Goal: Information Seeking & Learning: Find specific fact

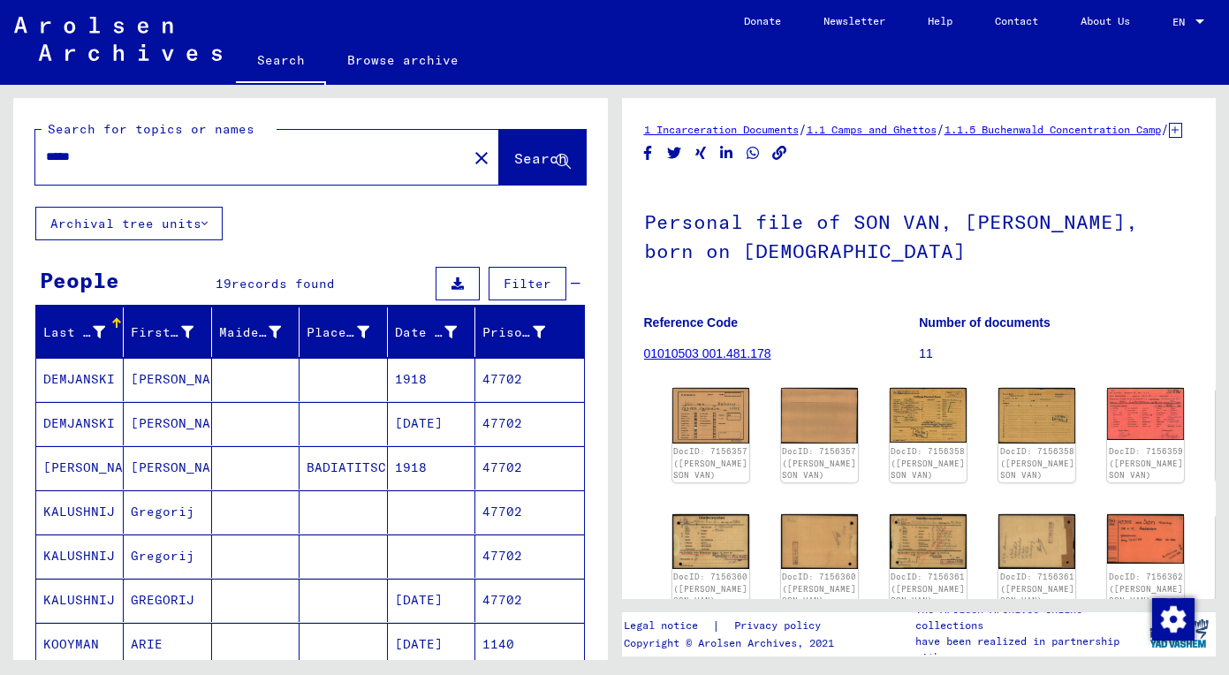
click at [268, 170] on div "*****" at bounding box center [245, 157] width 421 height 40
click at [274, 163] on input "*****" at bounding box center [251, 156] width 411 height 19
drag, startPoint x: 274, startPoint y: 163, endPoint x: -29, endPoint y: 160, distance: 303.0
click at [0, 160] on html "Search Browse archive Donate Newsletter Help Contact About Us Search Browse arc…" at bounding box center [614, 337] width 1229 height 675
paste input "*****"
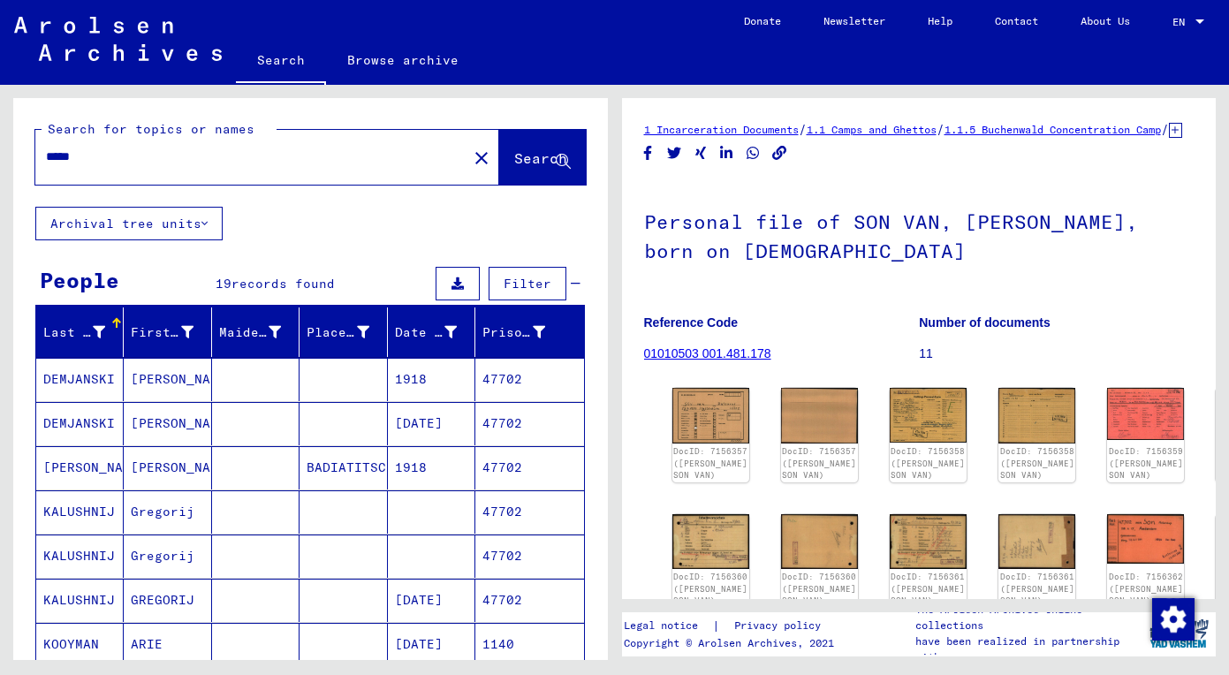
type input "*****"
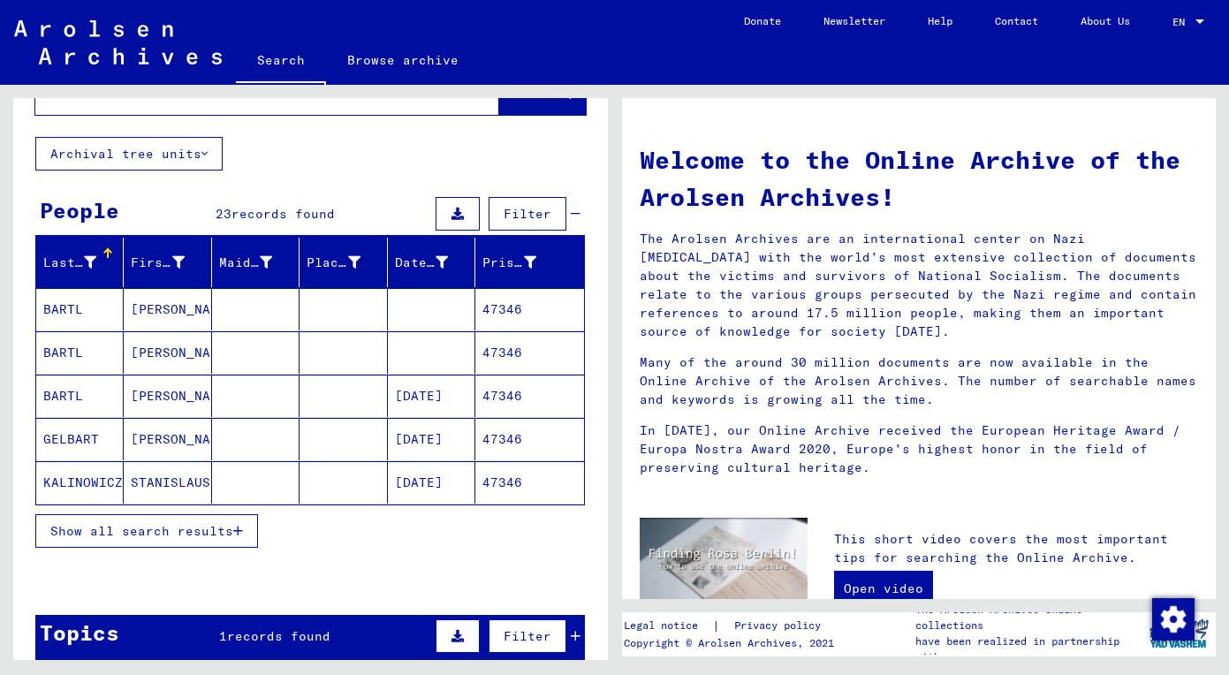
scroll to position [72, 0]
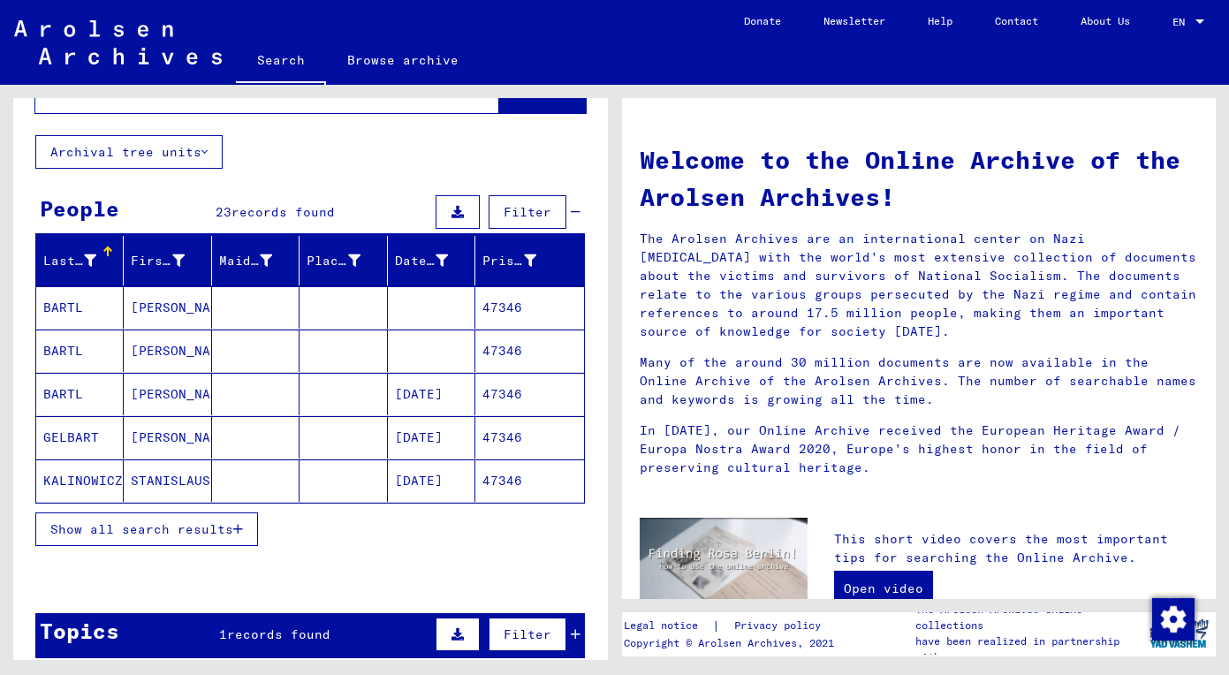
click at [192, 529] on span "Show all search results" at bounding box center [141, 529] width 183 height 16
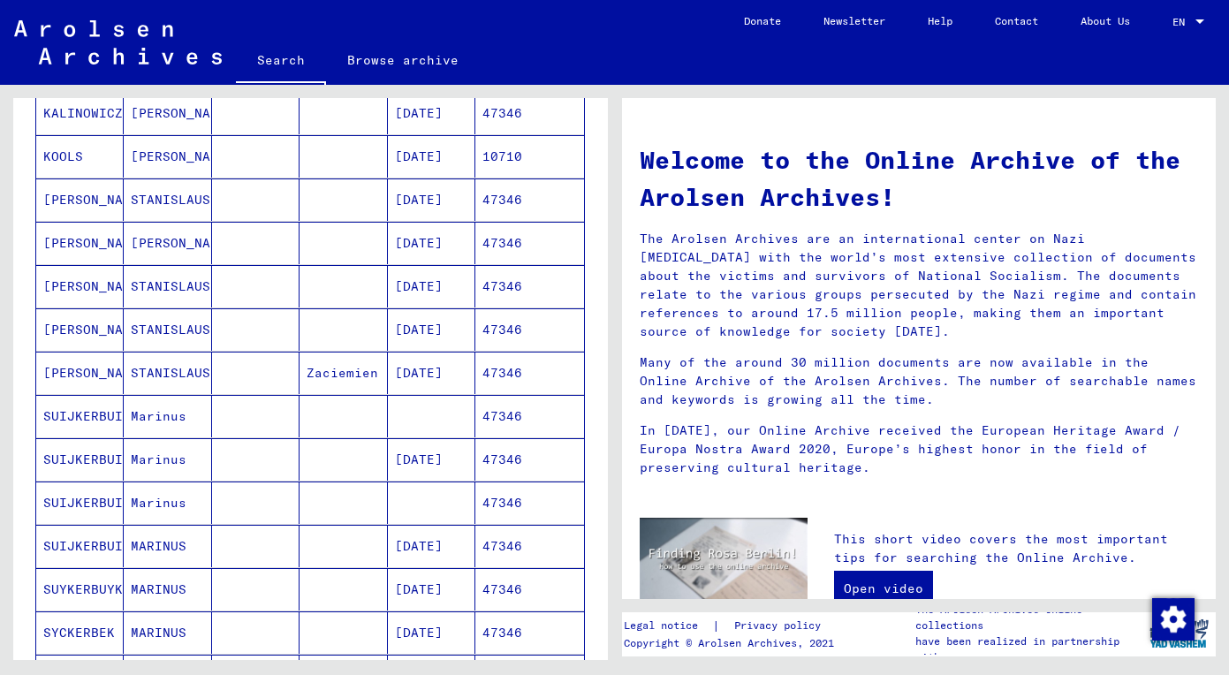
scroll to position [599, 0]
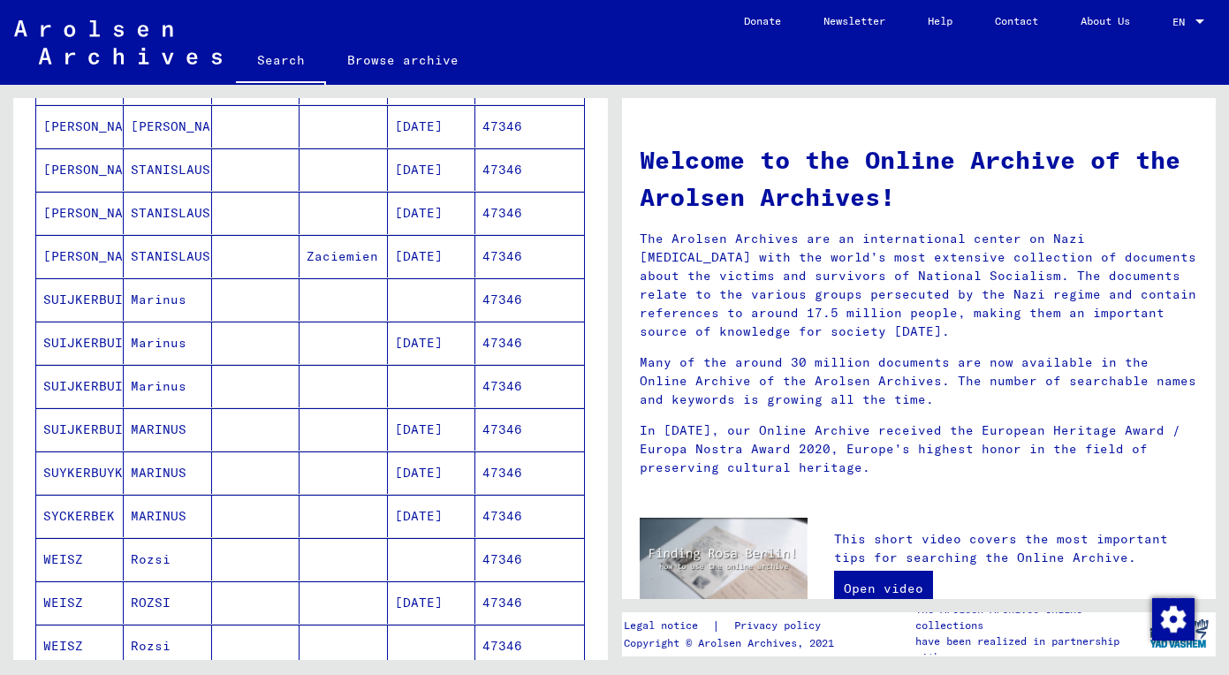
click at [165, 298] on mat-cell "Marinus" at bounding box center [167, 299] width 87 height 42
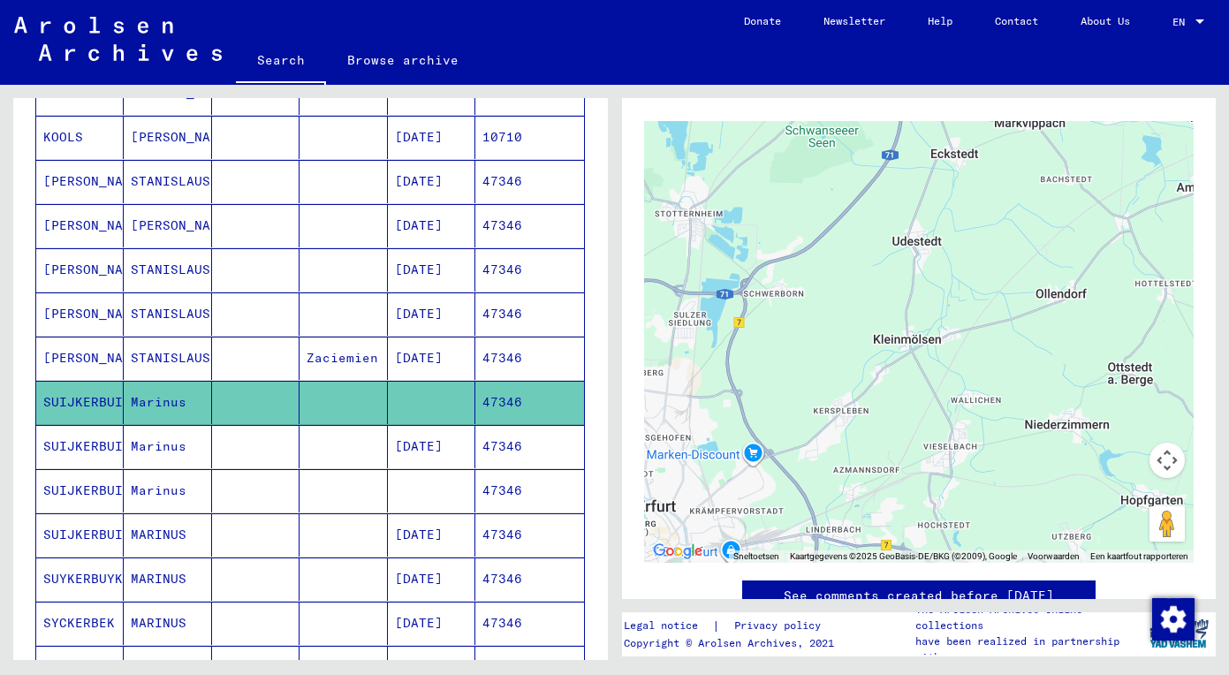
scroll to position [497, 0]
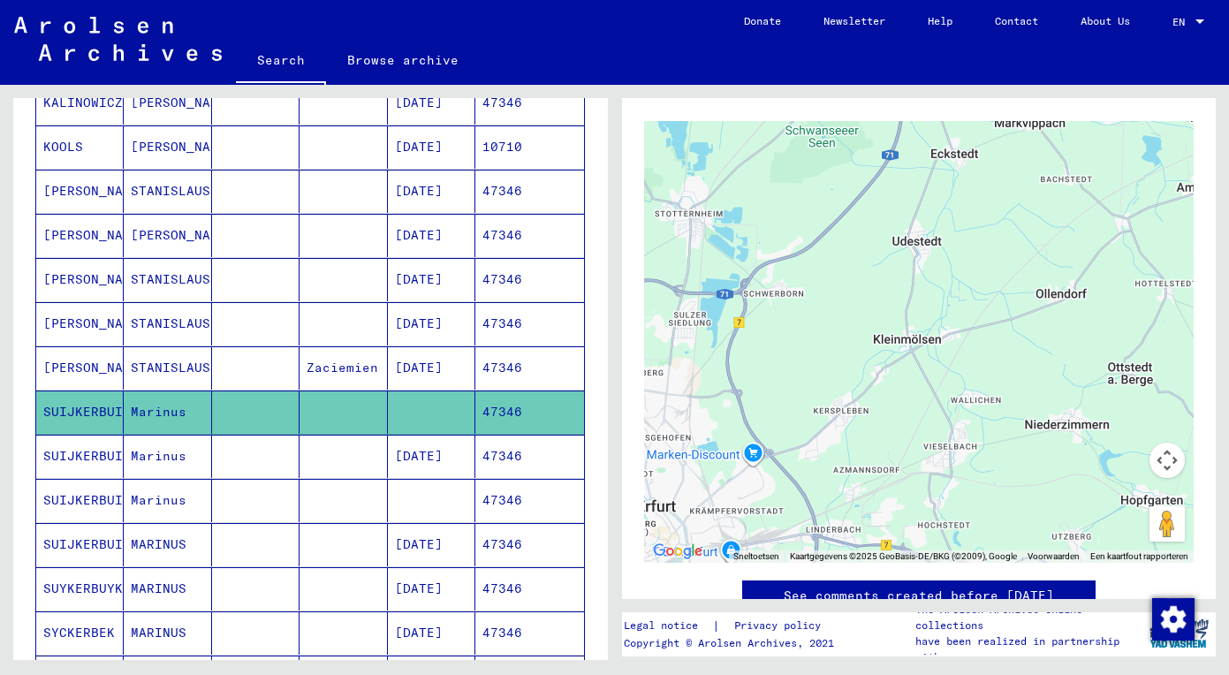
click at [219, 454] on mat-cell at bounding box center [255, 456] width 87 height 43
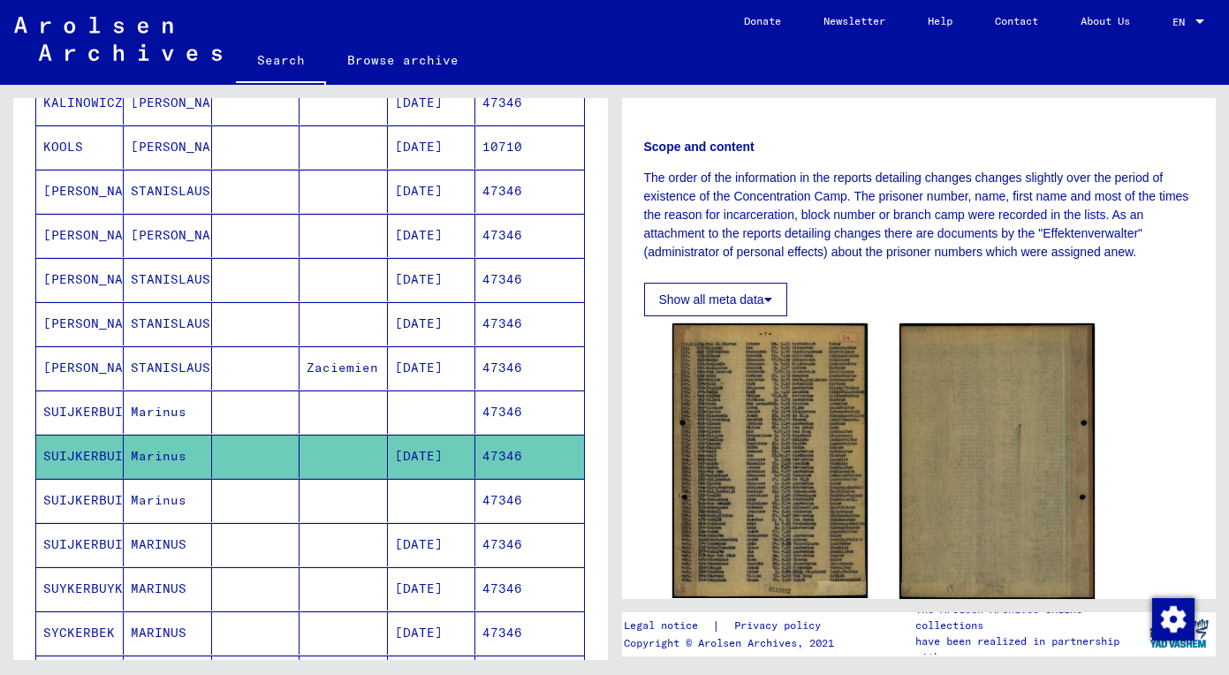
scroll to position [257, 0]
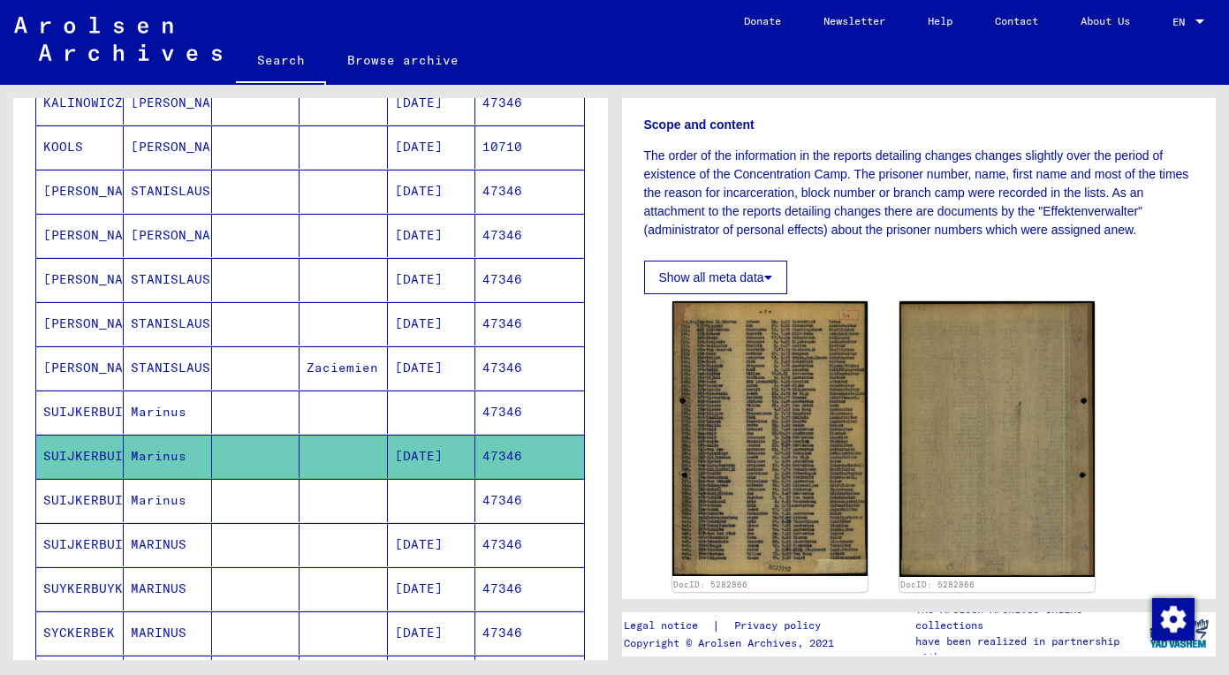
click at [222, 499] on mat-cell at bounding box center [255, 500] width 87 height 43
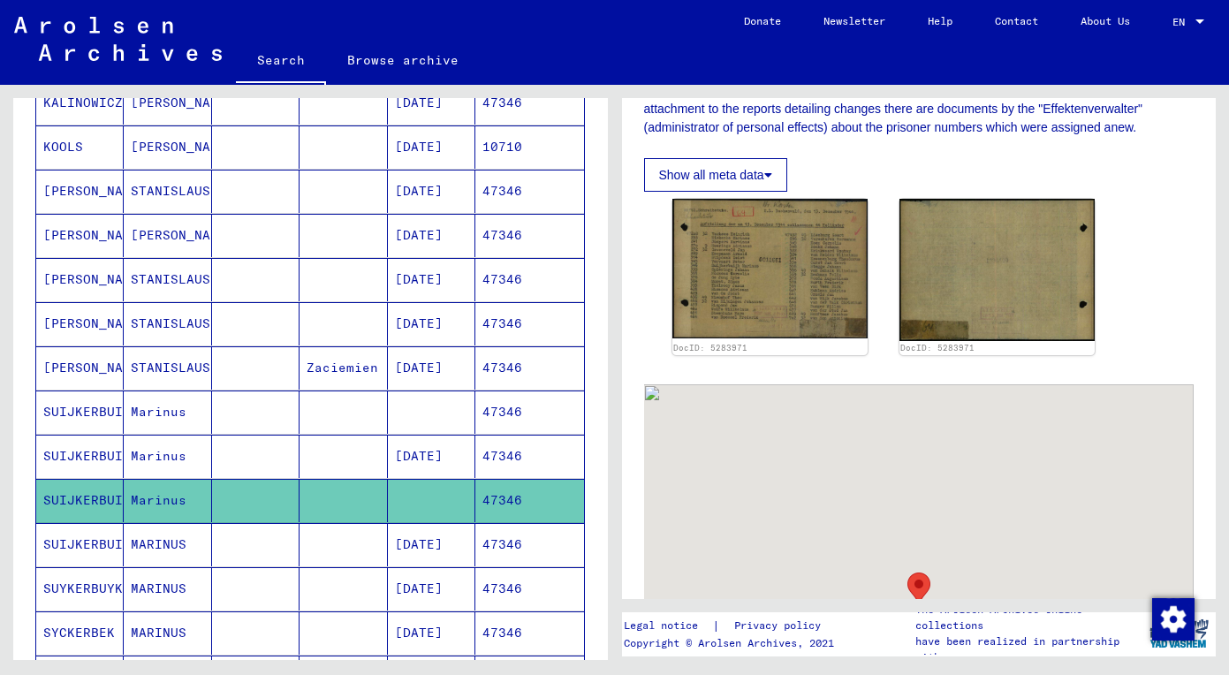
scroll to position [361, 0]
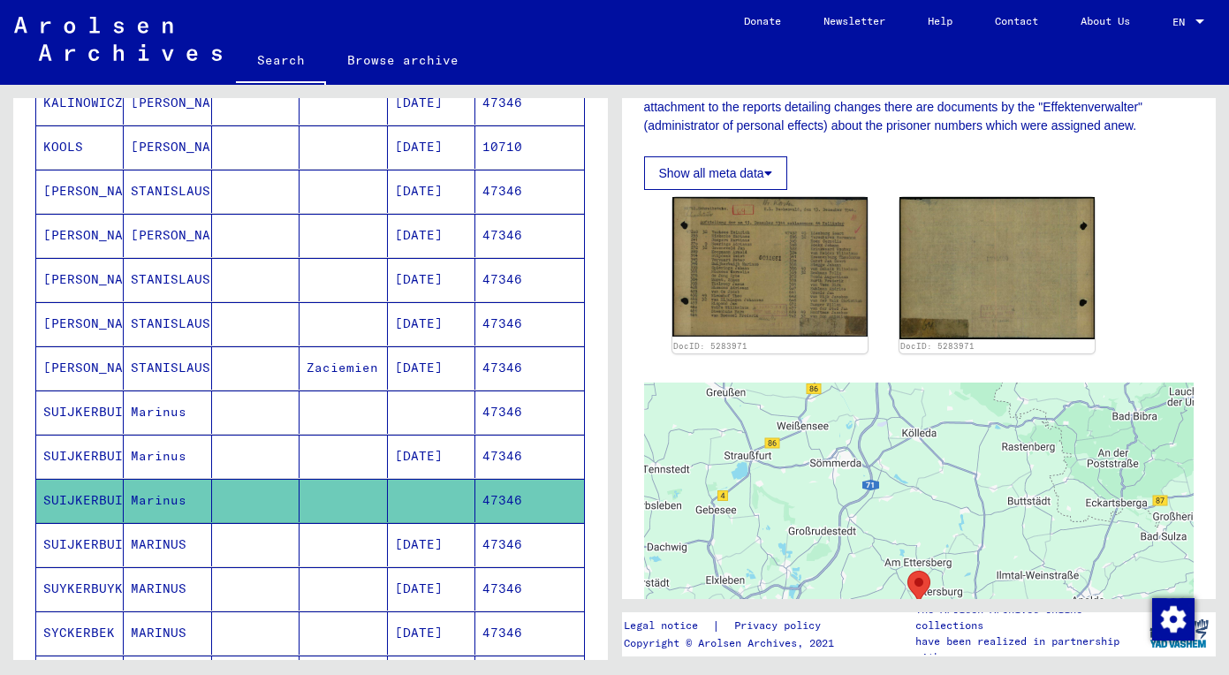
click at [153, 551] on mat-cell "MARINUS" at bounding box center [167, 544] width 87 height 43
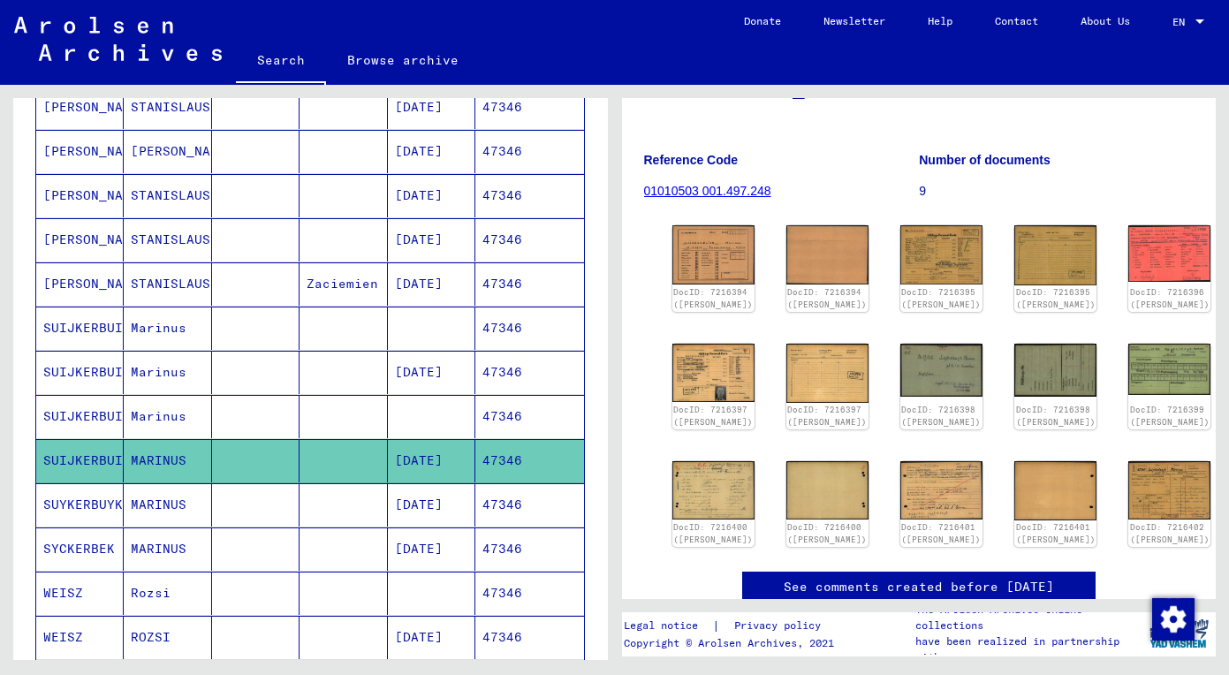
scroll to position [581, 0]
click at [275, 515] on mat-cell at bounding box center [255, 504] width 87 height 43
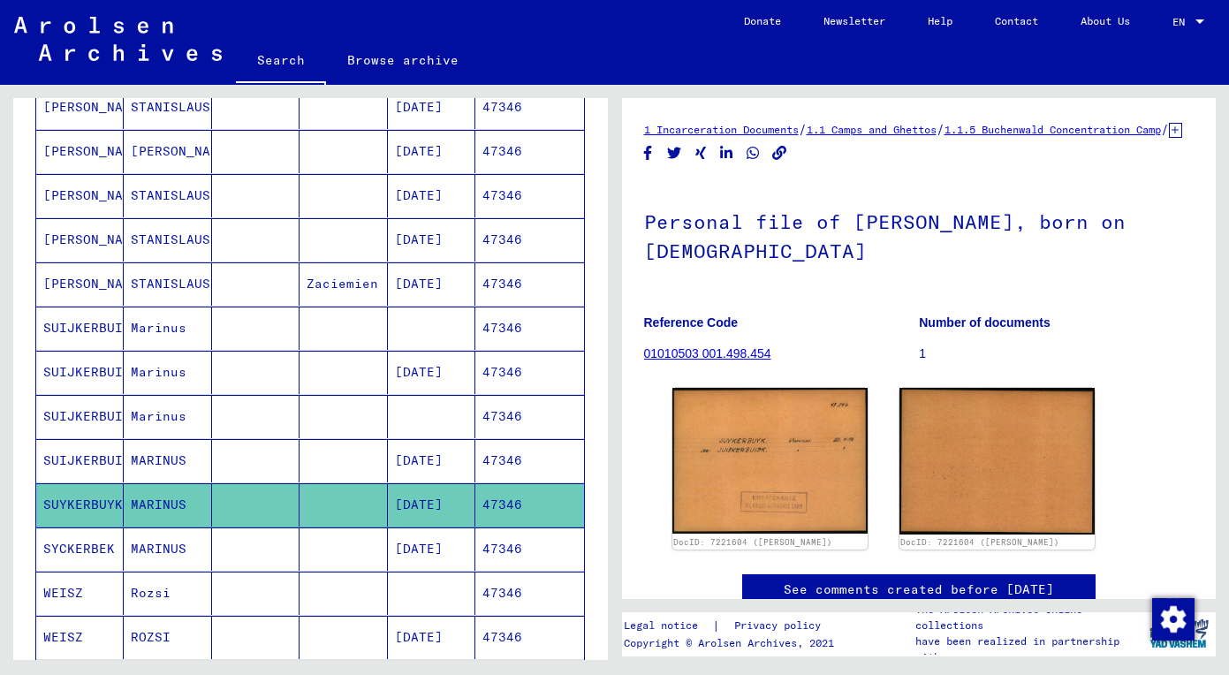
click at [228, 559] on mat-cell at bounding box center [255, 548] width 87 height 43
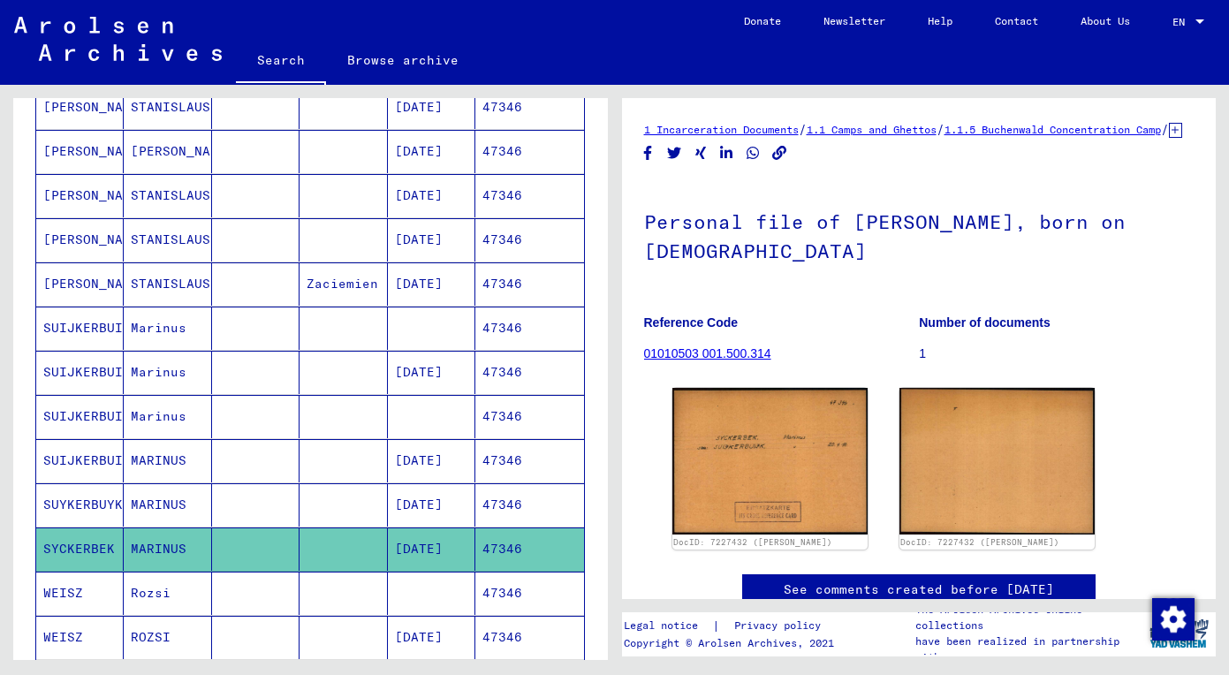
click at [253, 451] on mat-cell at bounding box center [255, 460] width 87 height 43
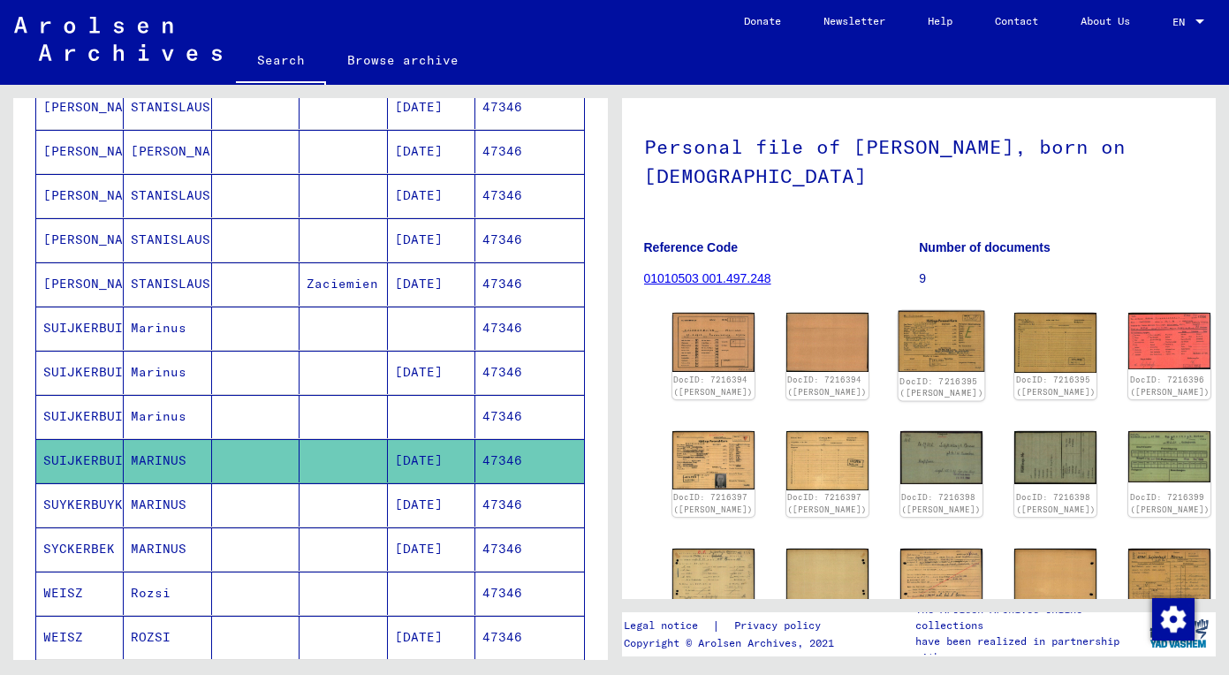
scroll to position [79, 0]
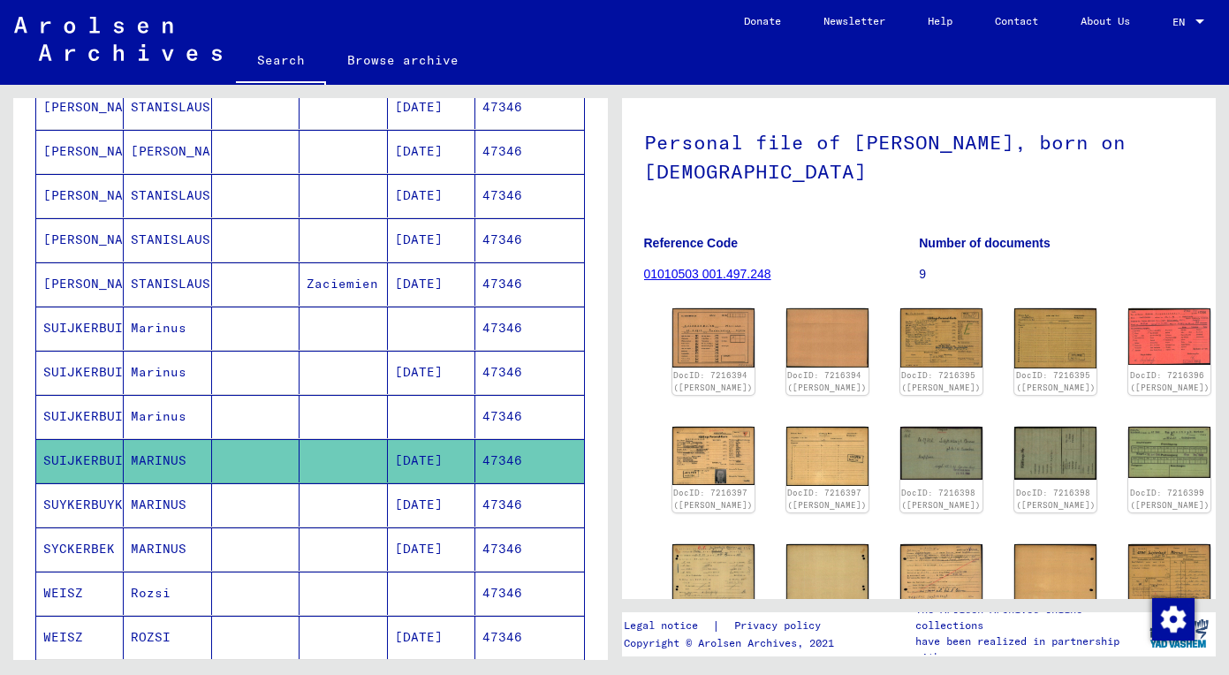
click at [651, 468] on div "DocID: 7216394 (MARINUS SUIJKERBUIJK) DocID: 7216394 (MARINUS SUIJKERBUIJK) Doc…" at bounding box center [919, 469] width 550 height 336
click at [704, 478] on img at bounding box center [712, 455] width 87 height 62
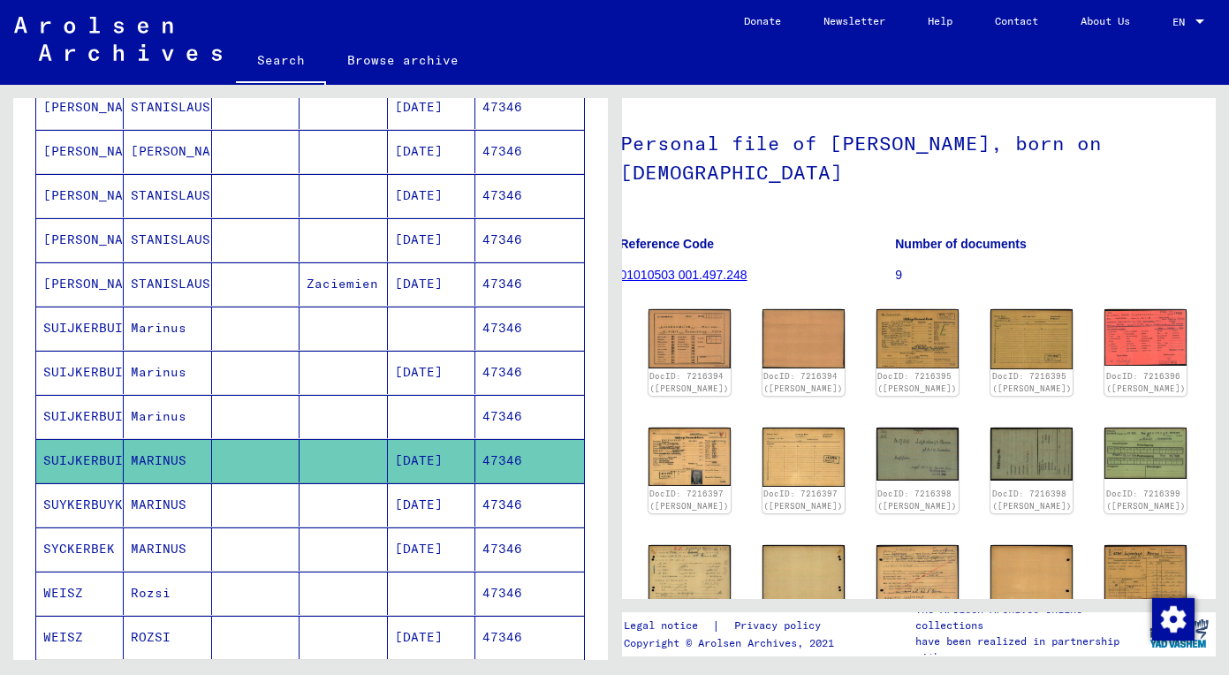
scroll to position [79, 23]
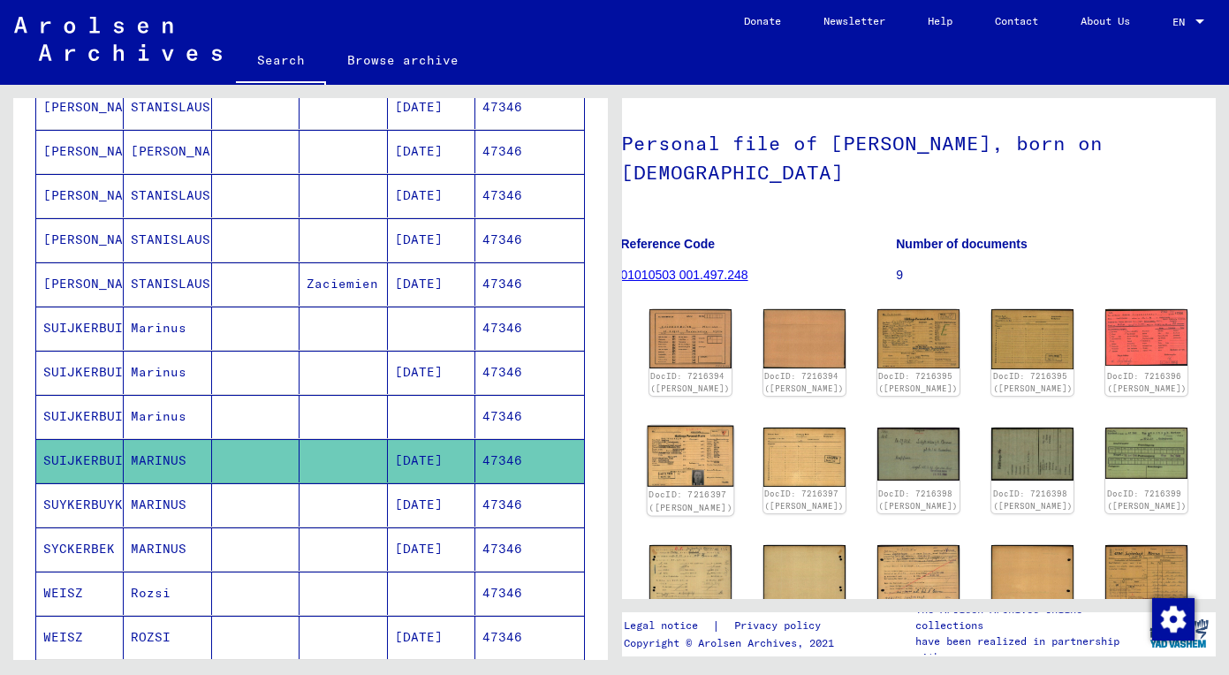
click at [690, 476] on img at bounding box center [690, 456] width 87 height 62
click at [662, 354] on img at bounding box center [690, 338] width 87 height 62
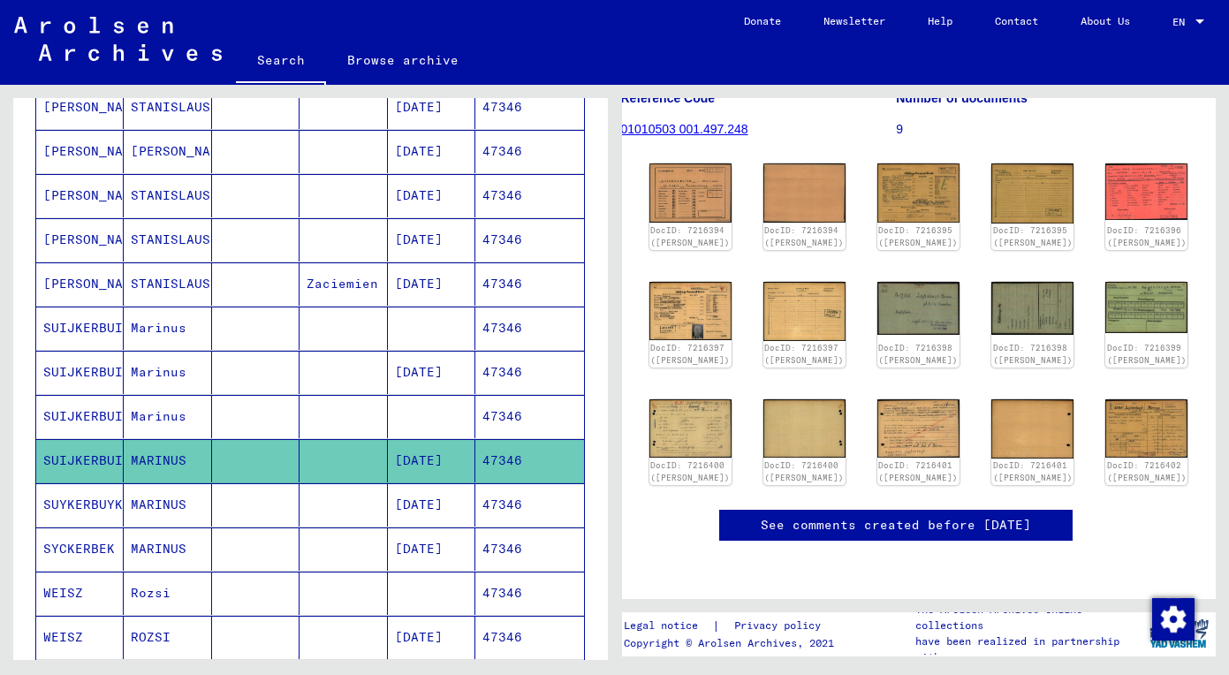
scroll to position [263, 23]
click at [875, 303] on img at bounding box center [918, 307] width 87 height 56
click at [1103, 185] on img at bounding box center [1146, 191] width 87 height 59
click at [701, 162] on img at bounding box center [690, 193] width 87 height 62
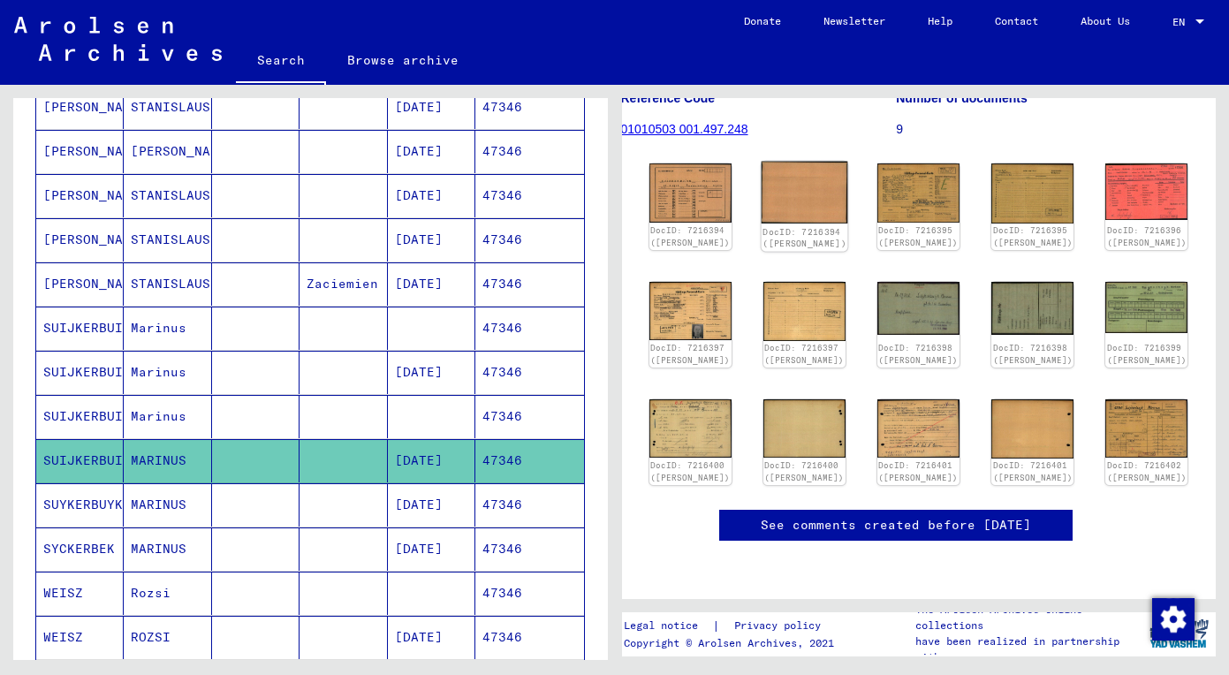
click at [786, 183] on img at bounding box center [803, 193] width 87 height 62
click at [875, 170] on img at bounding box center [918, 193] width 87 height 62
click at [875, 437] on img at bounding box center [918, 428] width 87 height 62
click at [877, 437] on img at bounding box center [918, 428] width 82 height 58
click at [990, 465] on link "DocID: 7216401 (MARINUS SUIJKERBUIJK)" at bounding box center [1032, 472] width 84 height 23
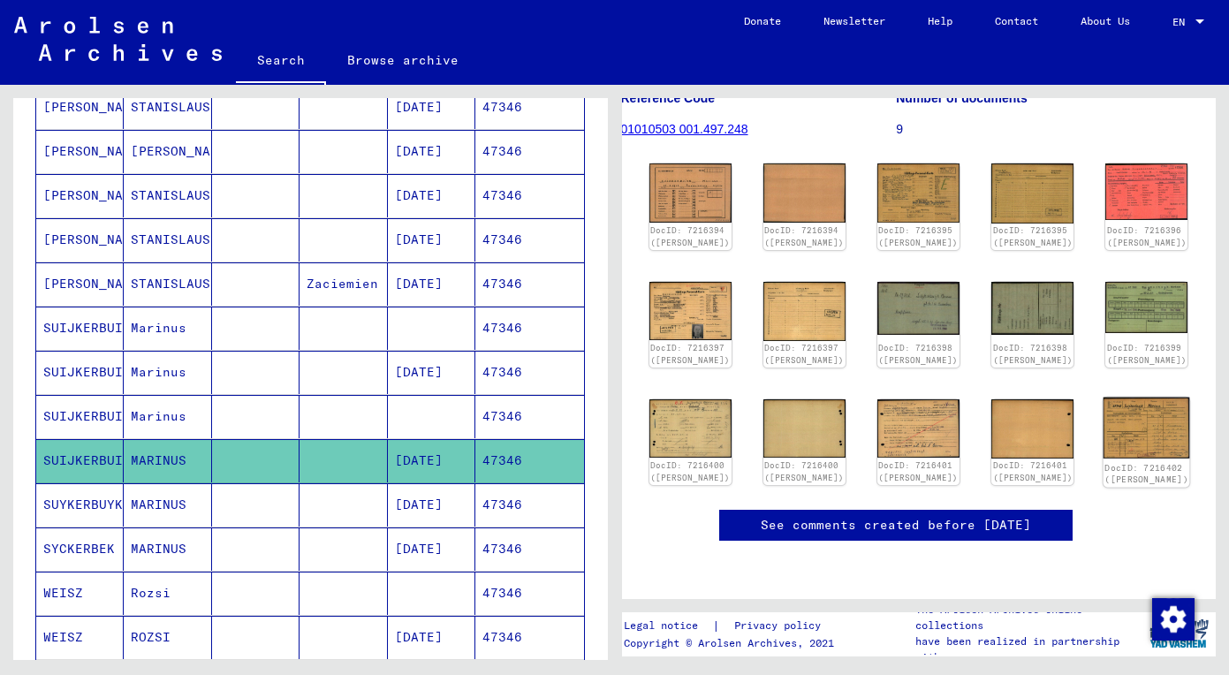
click at [1103, 425] on img at bounding box center [1146, 428] width 87 height 62
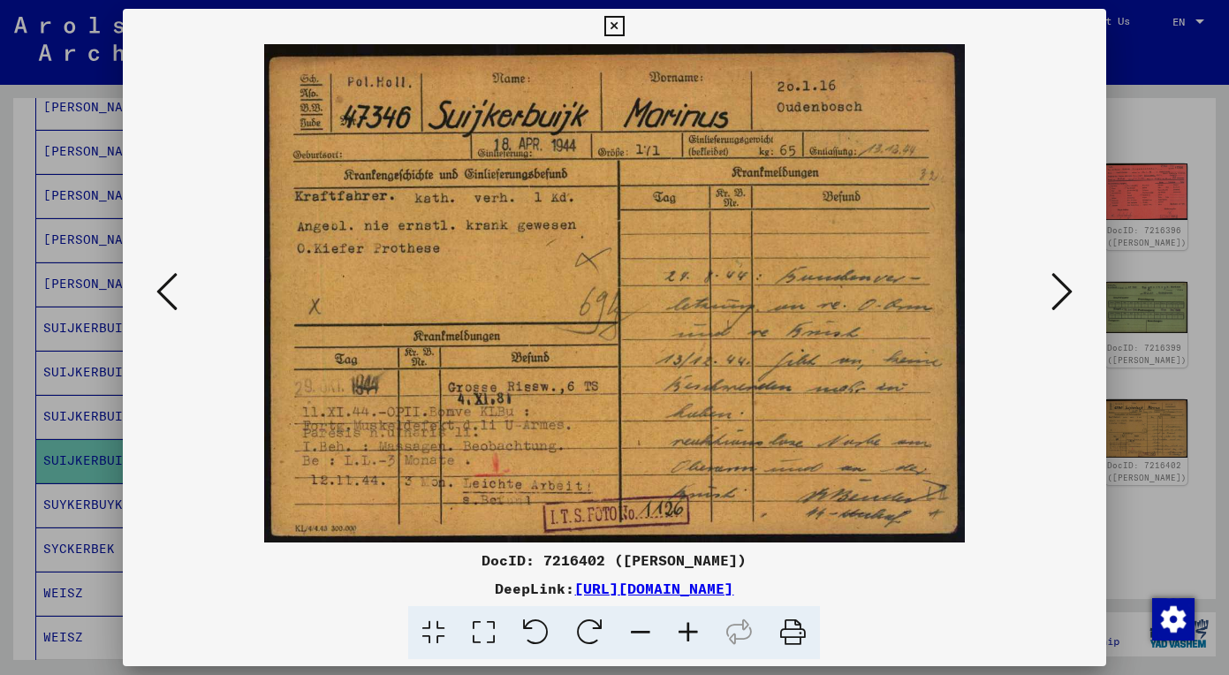
click at [1033, 299] on img at bounding box center [614, 293] width 863 height 498
click at [1055, 294] on icon at bounding box center [1061, 291] width 21 height 42
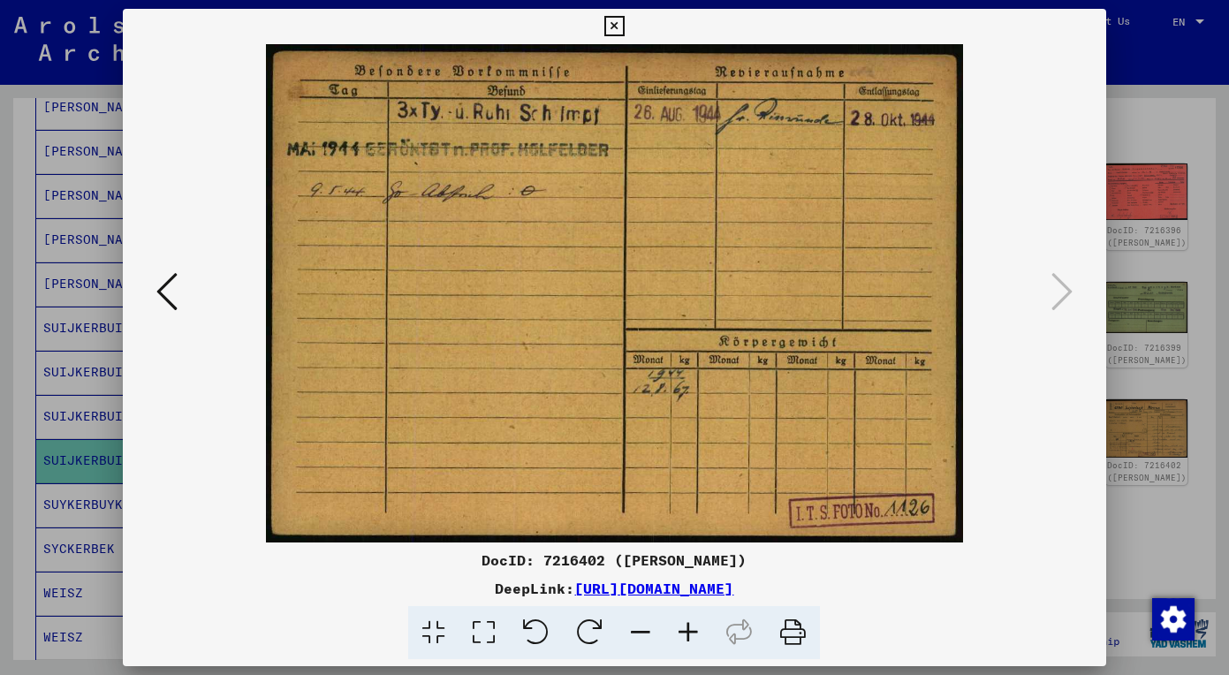
click at [624, 29] on icon at bounding box center [614, 26] width 20 height 21
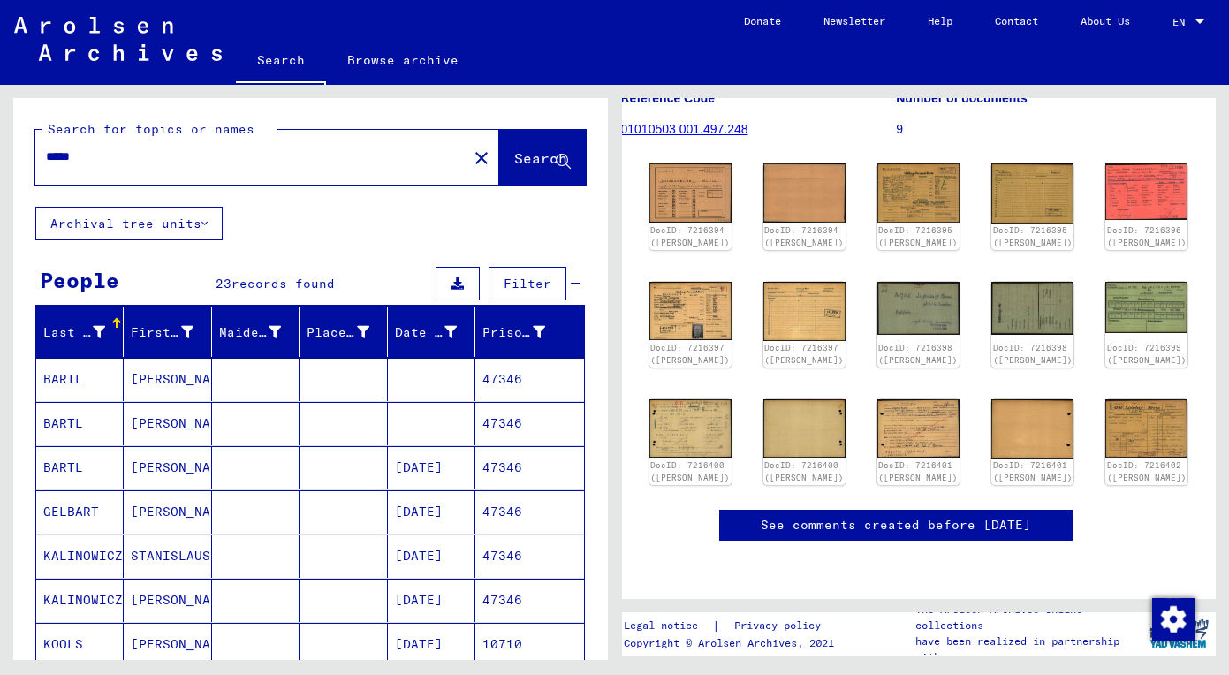
scroll to position [-1, 0]
click at [176, 162] on input "*****" at bounding box center [251, 156] width 411 height 19
drag, startPoint x: 176, startPoint y: 162, endPoint x: -29, endPoint y: 162, distance: 204.9
click at [0, 162] on html "Search Browse archive Donate Newsletter Help Contact About Us Search Browse arc…" at bounding box center [614, 337] width 1229 height 675
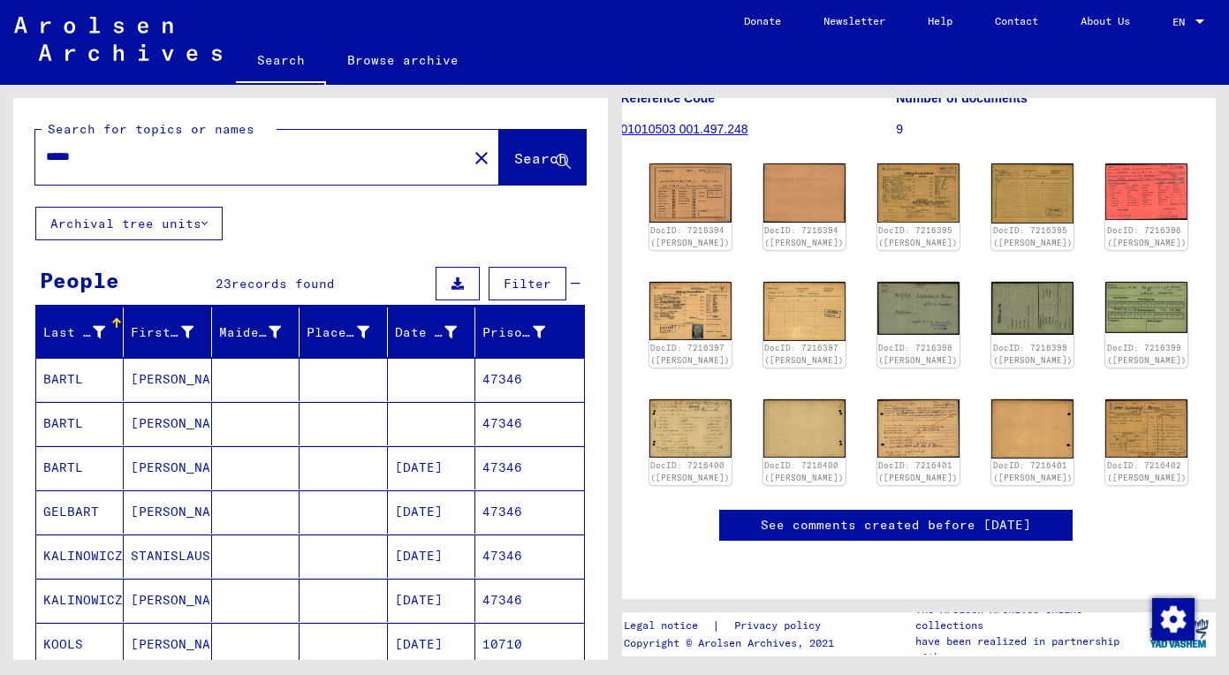
paste input "text"
type input "*****"
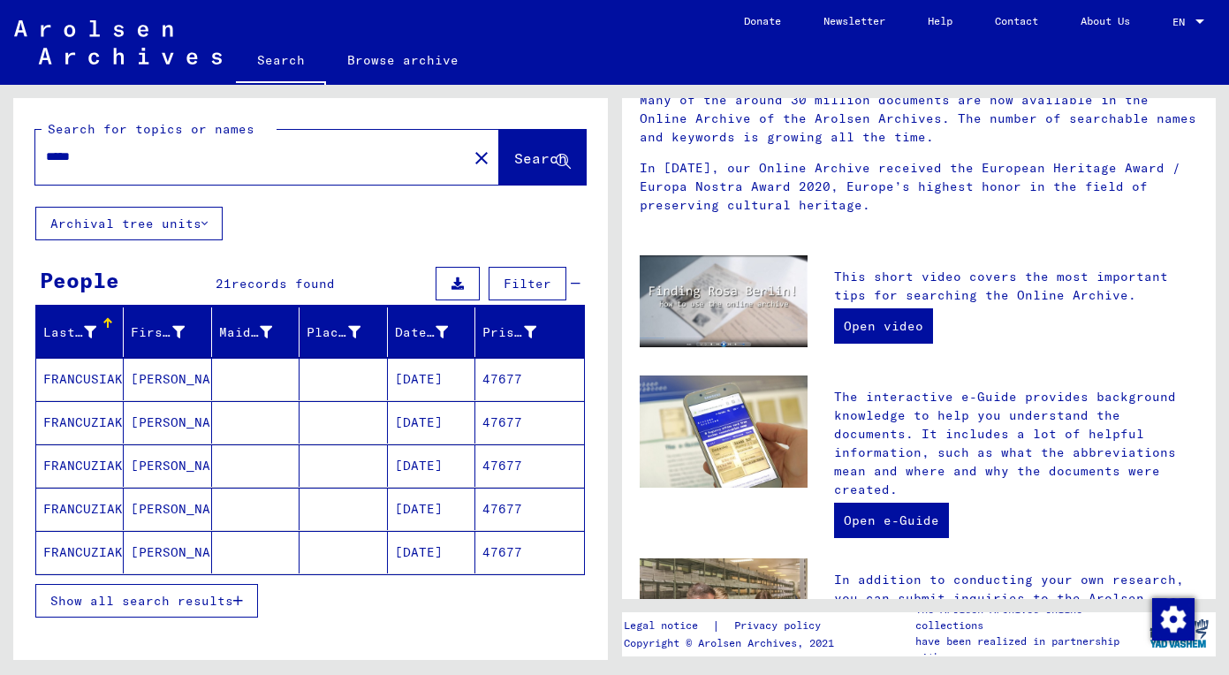
click at [205, 602] on span "Show all search results" at bounding box center [141, 601] width 183 height 16
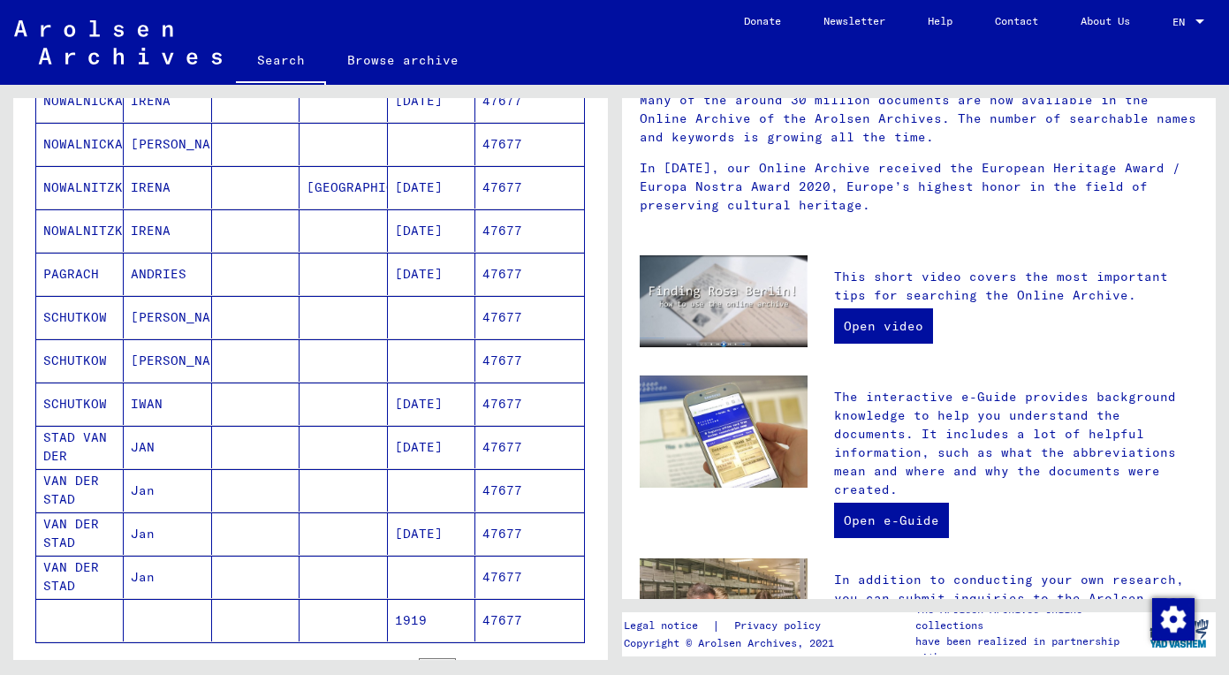
scroll to position [667, 0]
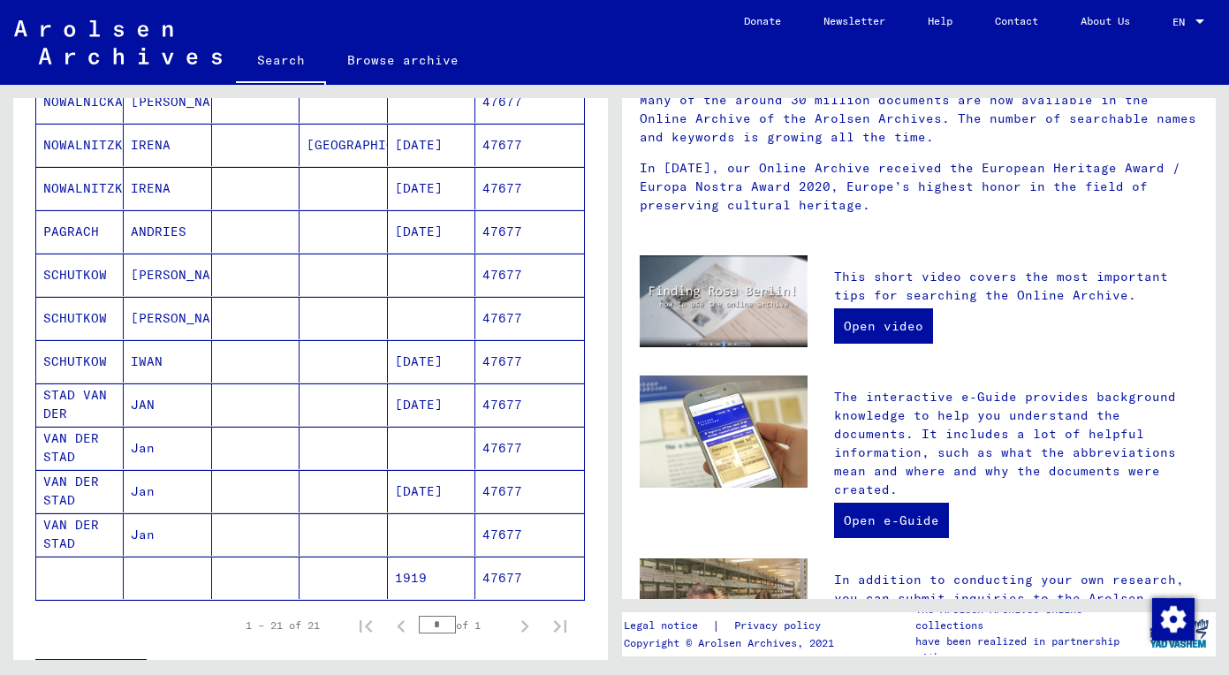
click at [183, 397] on mat-cell "JAN" at bounding box center [167, 404] width 87 height 42
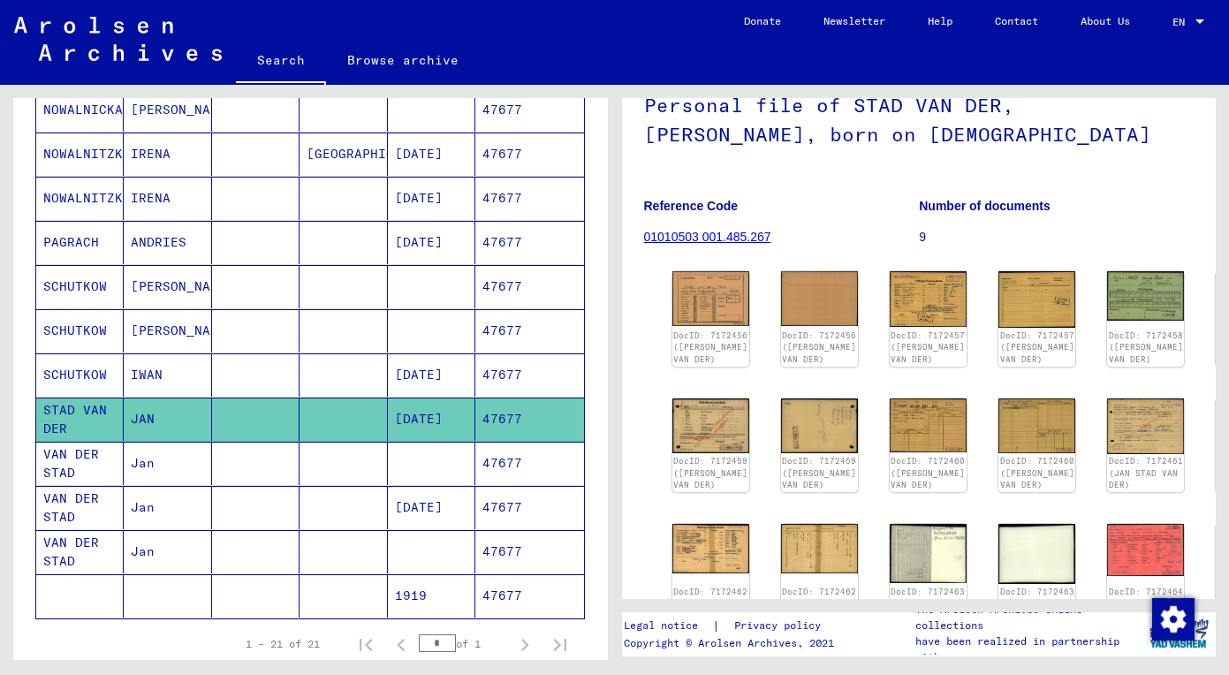
scroll to position [137, 0]
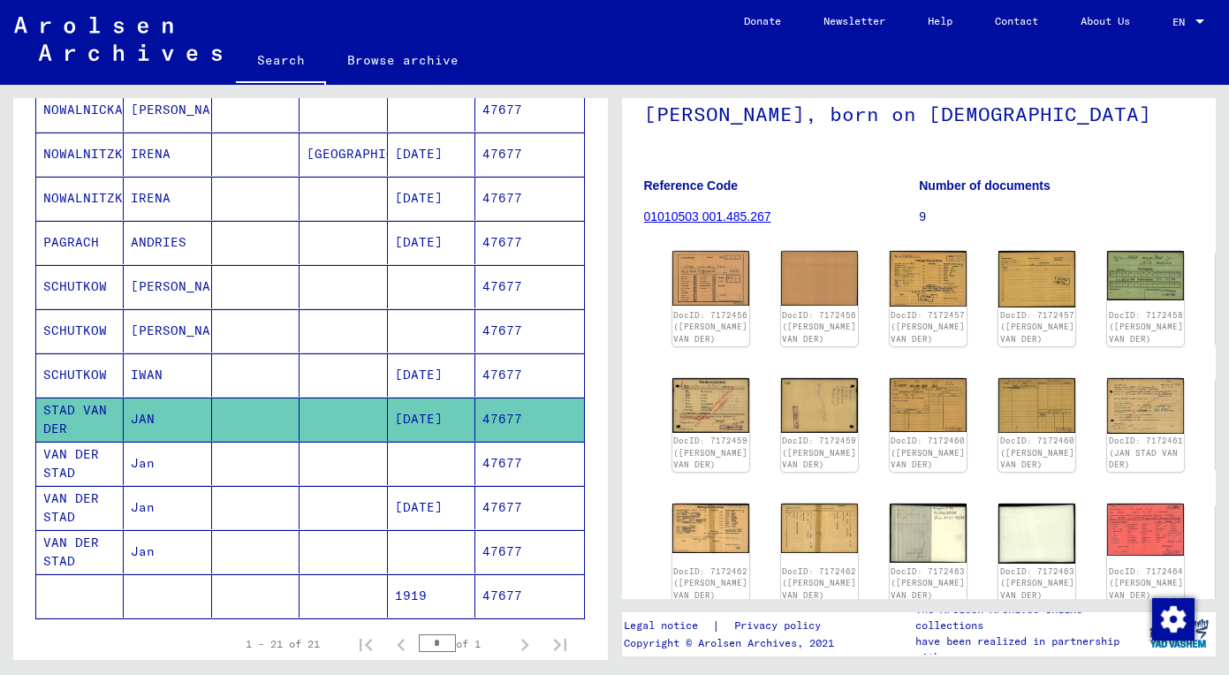
click at [194, 472] on mat-cell "Jan" at bounding box center [167, 463] width 87 height 43
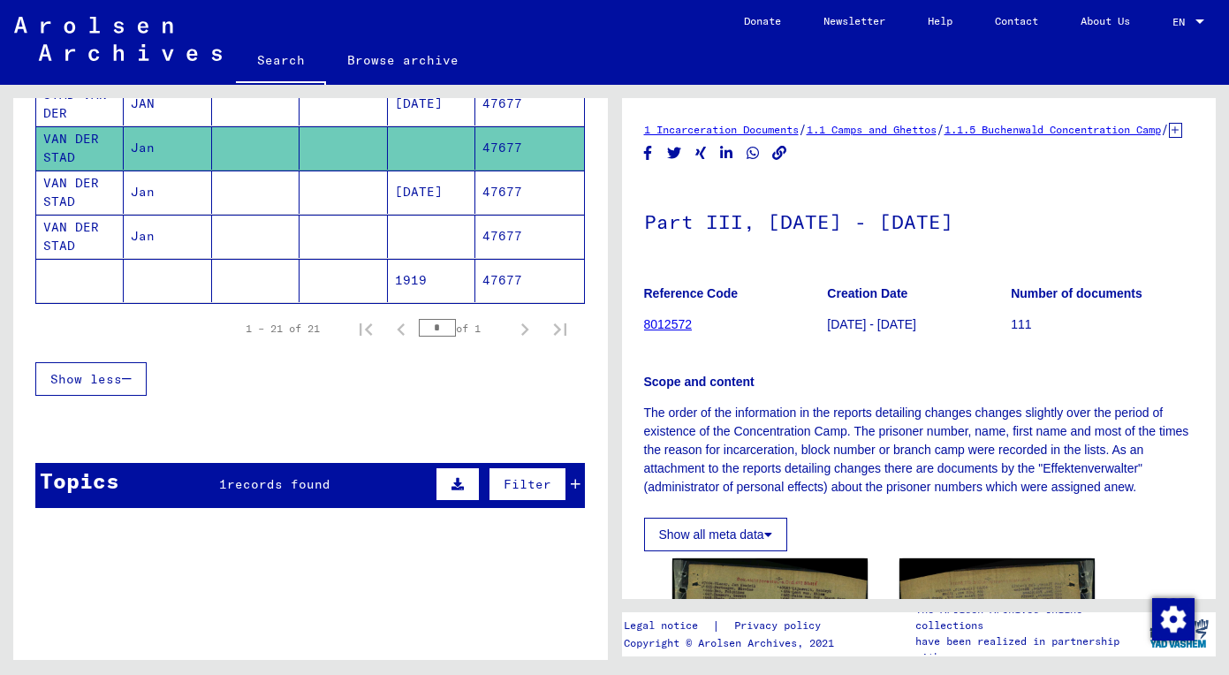
scroll to position [-1, 0]
click at [317, 193] on mat-cell at bounding box center [342, 191] width 87 height 43
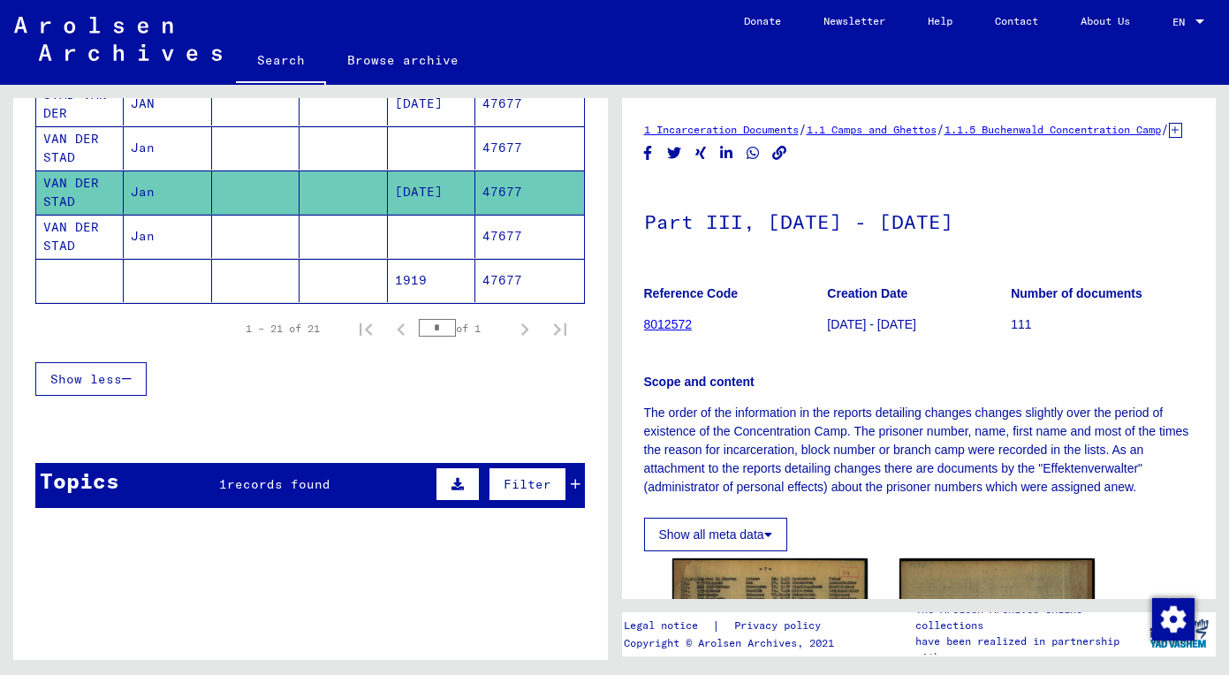
click at [384, 236] on mat-cell at bounding box center [342, 236] width 87 height 43
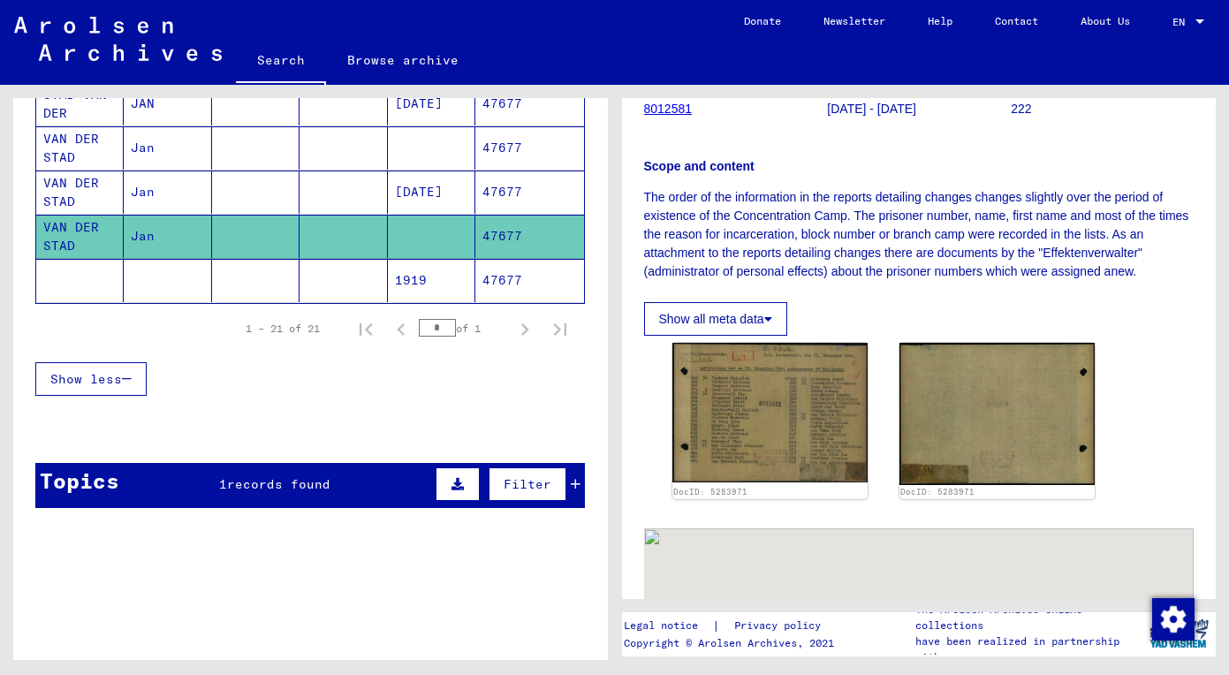
scroll to position [218, 0]
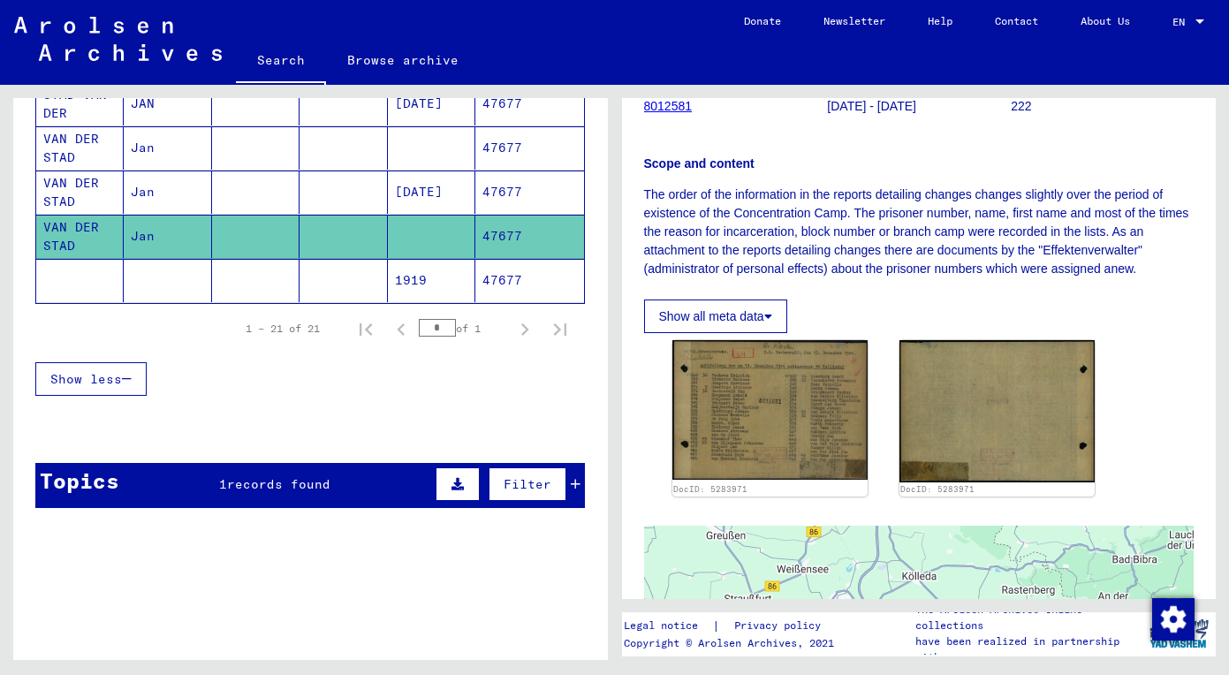
click at [414, 275] on mat-cell "1919" at bounding box center [431, 280] width 87 height 43
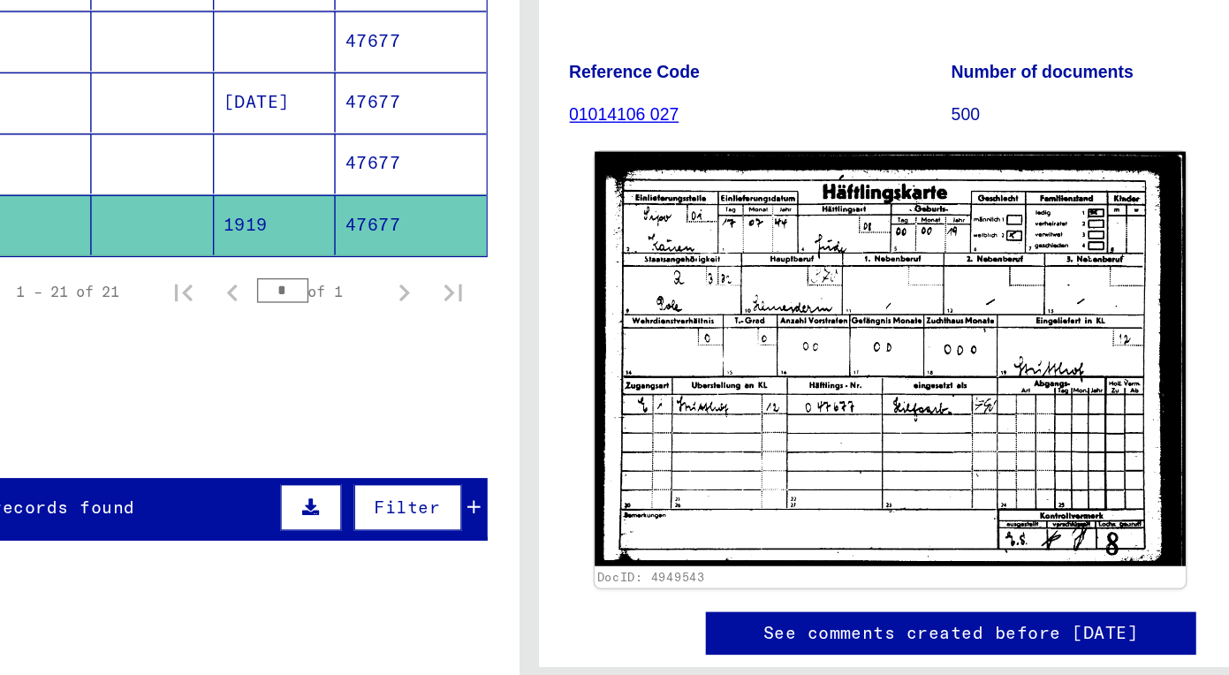
scroll to position [132, 0]
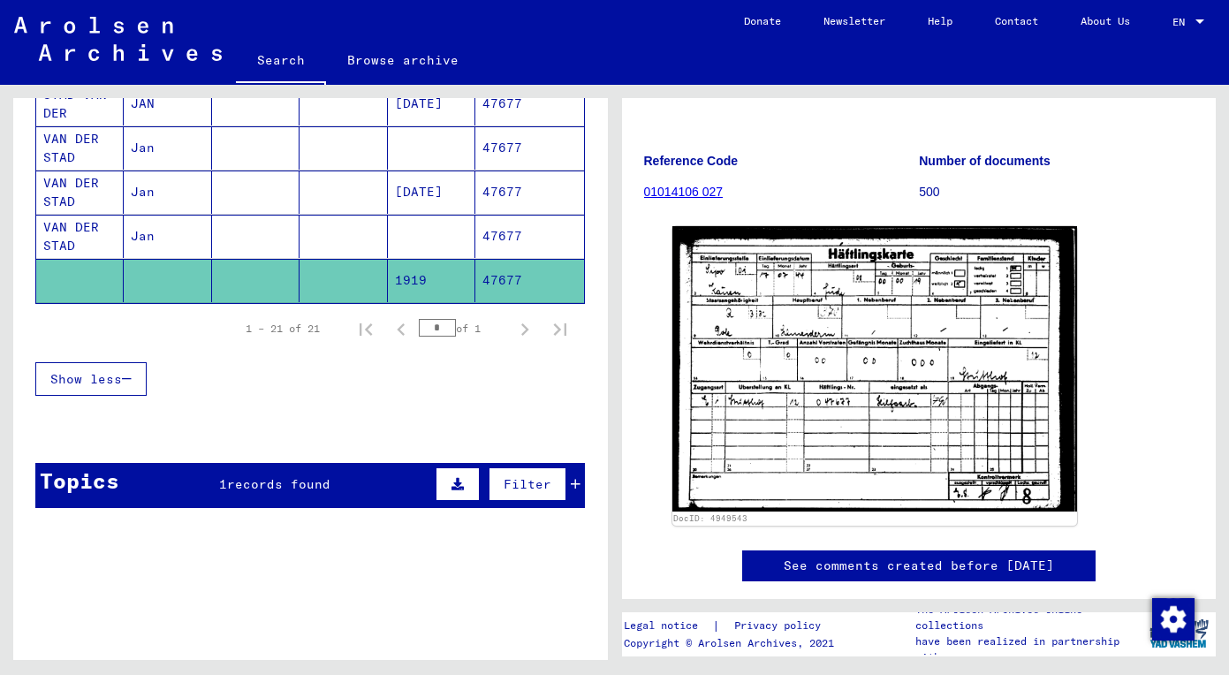
click at [492, 193] on mat-cell "47677" at bounding box center [529, 191] width 108 height 43
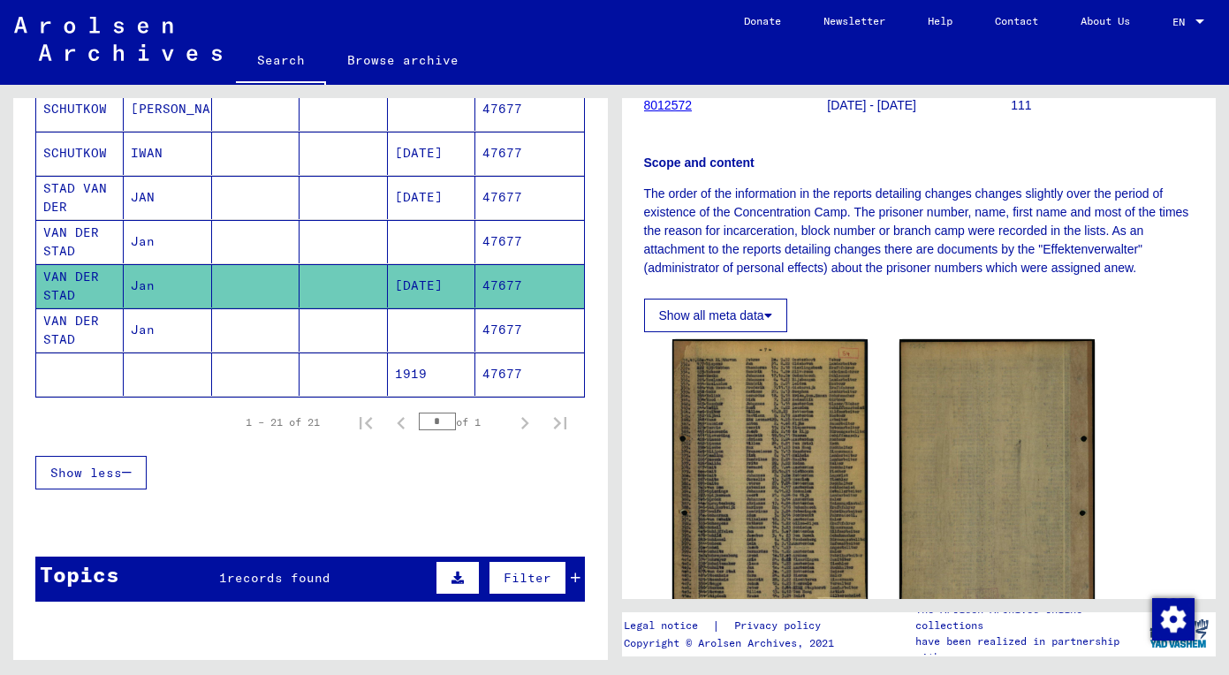
scroll to position [866, 0]
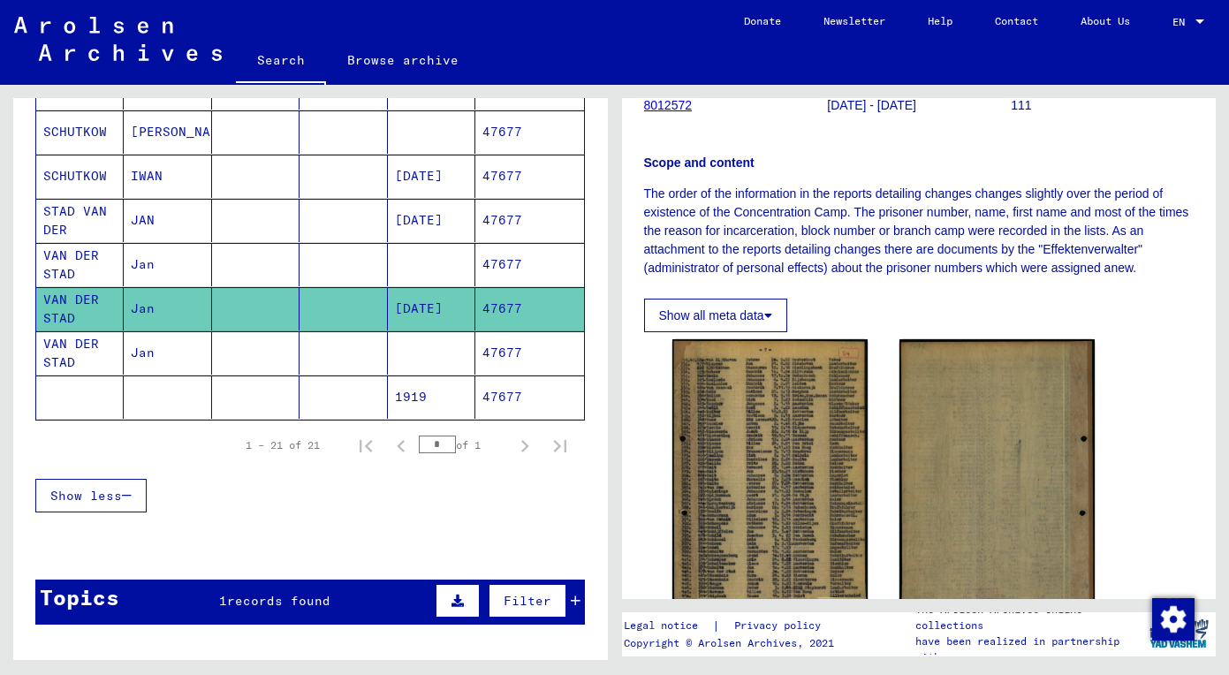
click at [276, 268] on mat-cell at bounding box center [255, 264] width 87 height 43
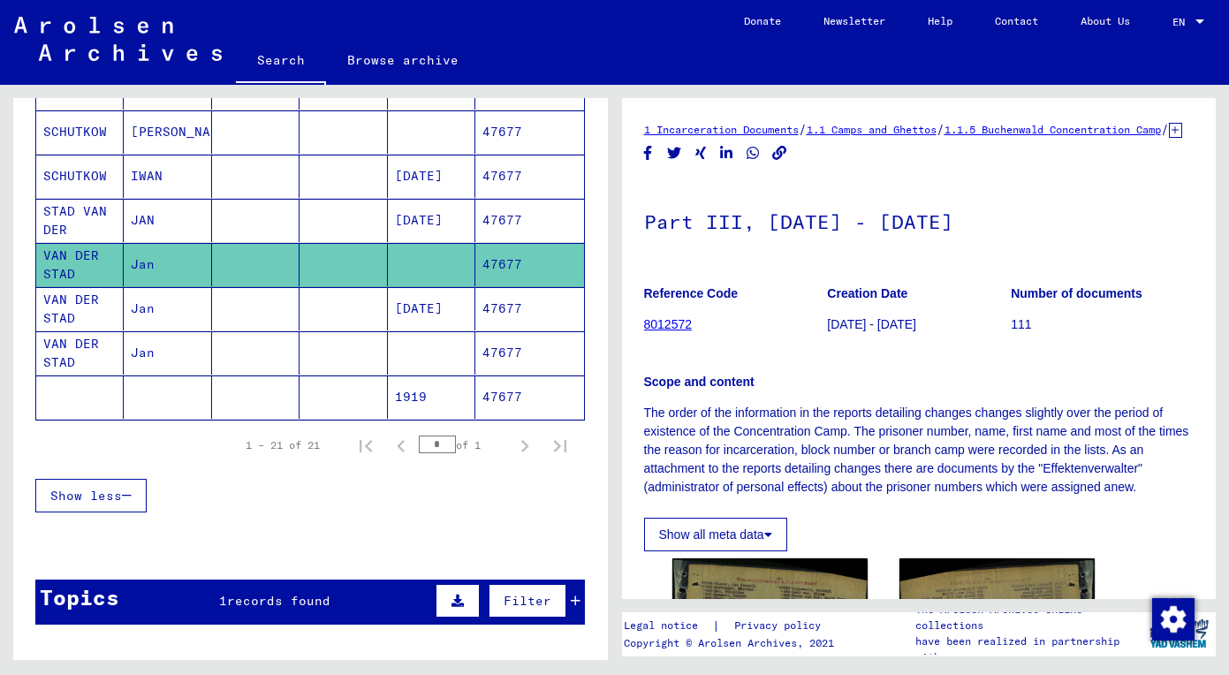
click at [235, 228] on mat-cell at bounding box center [255, 220] width 87 height 43
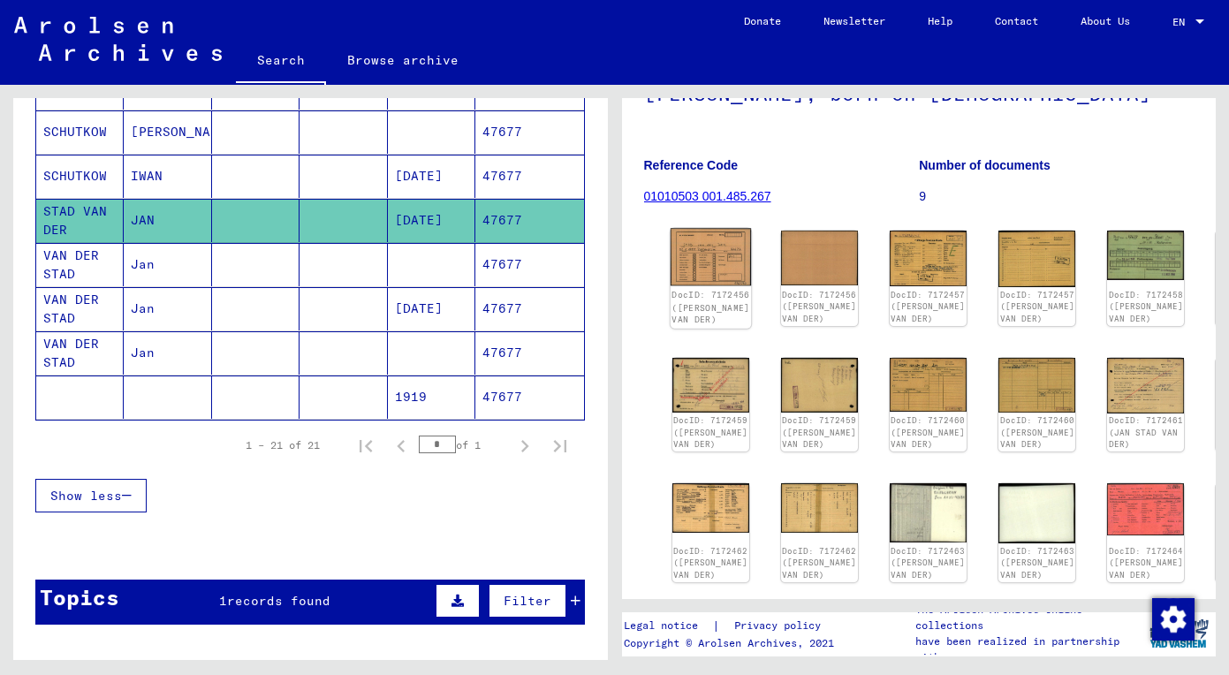
scroll to position [165, 0]
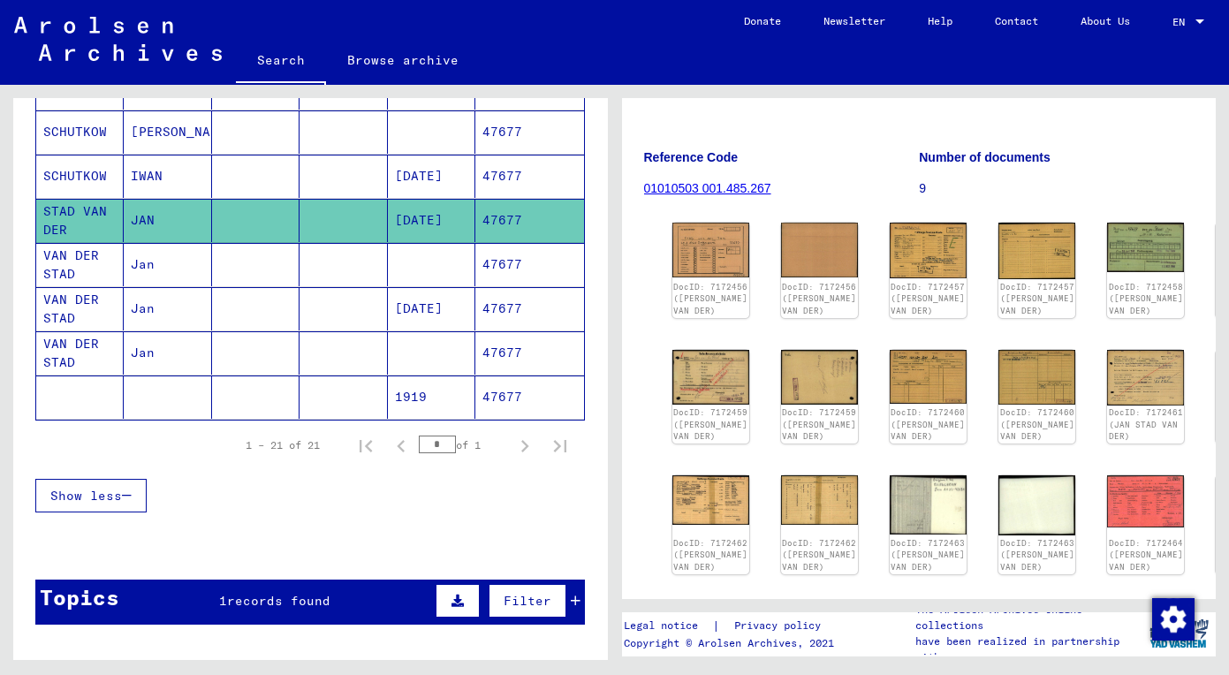
click at [910, 502] on div "DocID: 7172456 (JAN STAD VAN DER) DocID: 7172456 (JAN STAD VAN DER) DocID: 7172…" at bounding box center [919, 398] width 508 height 365
click at [888, 502] on img at bounding box center [928, 504] width 81 height 62
click at [747, 497] on div "DocID: 7172456 (JAN STAD VAN DER) DocID: 7172456 (JAN STAD VAN DER) DocID: 7172…" at bounding box center [919, 398] width 508 height 365
click at [797, 495] on img at bounding box center [819, 498] width 81 height 51
click at [708, 523] on div "DocID: 7172462 (JAN STAD VAN DER)" at bounding box center [709, 524] width 81 height 103
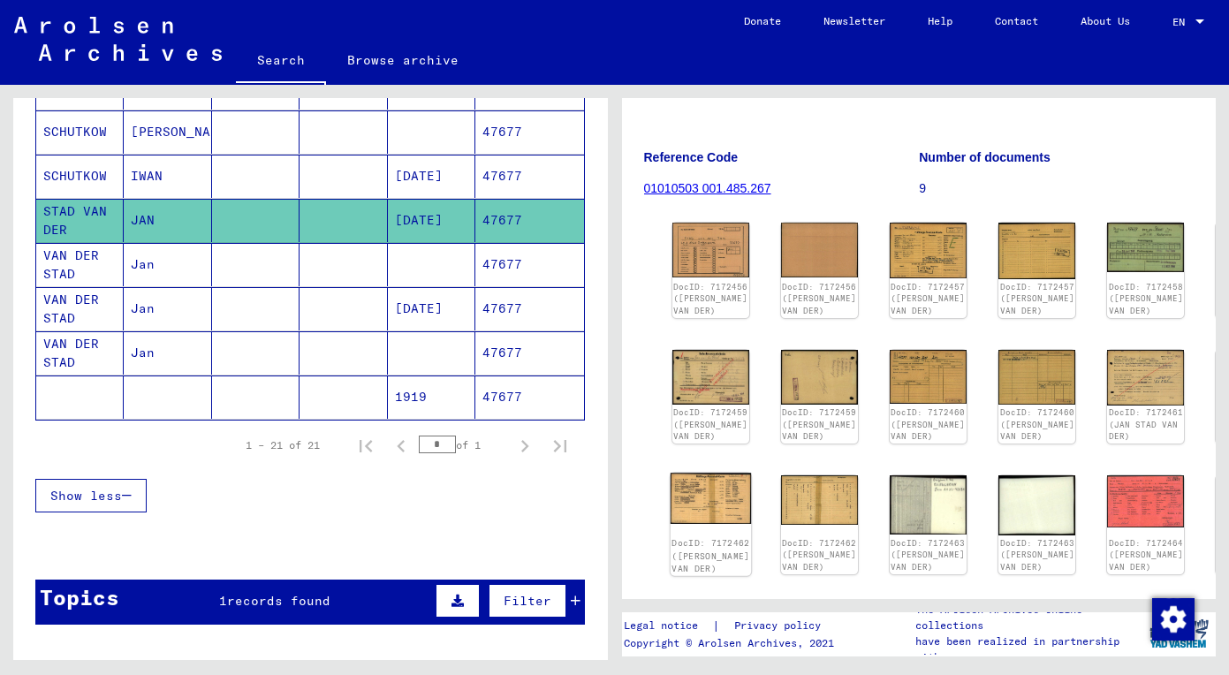
click at [700, 496] on img at bounding box center [709, 498] width 81 height 51
click at [996, 394] on img at bounding box center [1036, 375] width 81 height 57
click at [842, 390] on div "DocID: 7172456 (JAN STAD VAN DER) DocID: 7172456 (JAN STAD VAN DER) DocID: 7172…" at bounding box center [919, 398] width 508 height 365
click at [888, 381] on img at bounding box center [928, 375] width 81 height 57
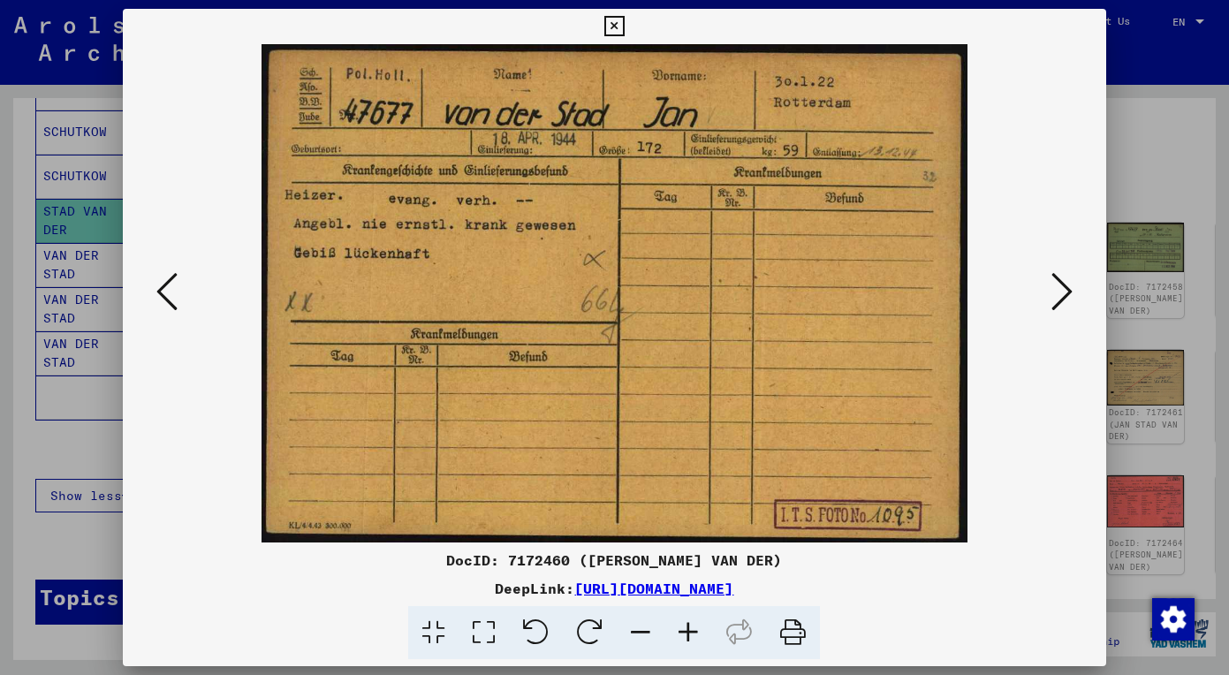
click at [1070, 287] on icon at bounding box center [1061, 291] width 21 height 42
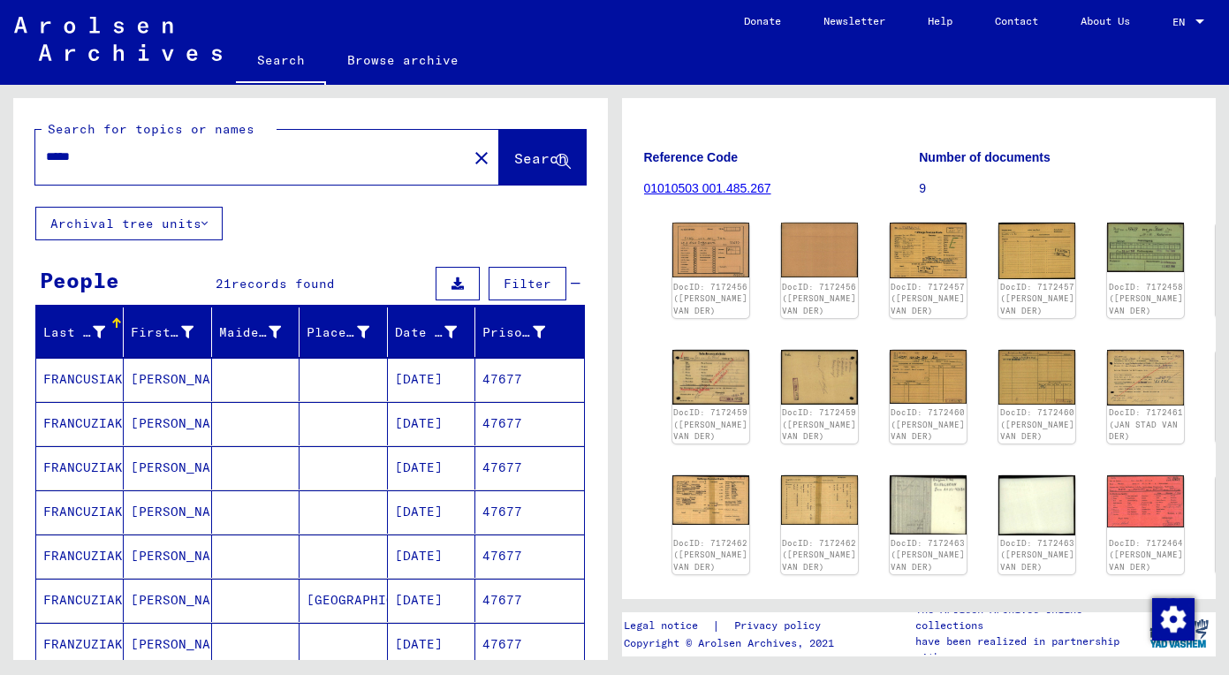
scroll to position [0, 0]
click at [218, 169] on div "*****" at bounding box center [245, 157] width 421 height 40
click at [225, 152] on input "*****" at bounding box center [251, 156] width 411 height 19
drag, startPoint x: 225, startPoint y: 152, endPoint x: -29, endPoint y: 152, distance: 254.4
click at [0, 152] on html "Search Browse archive Donate Newsletter Help Contact About Us Search Browse arc…" at bounding box center [614, 337] width 1229 height 675
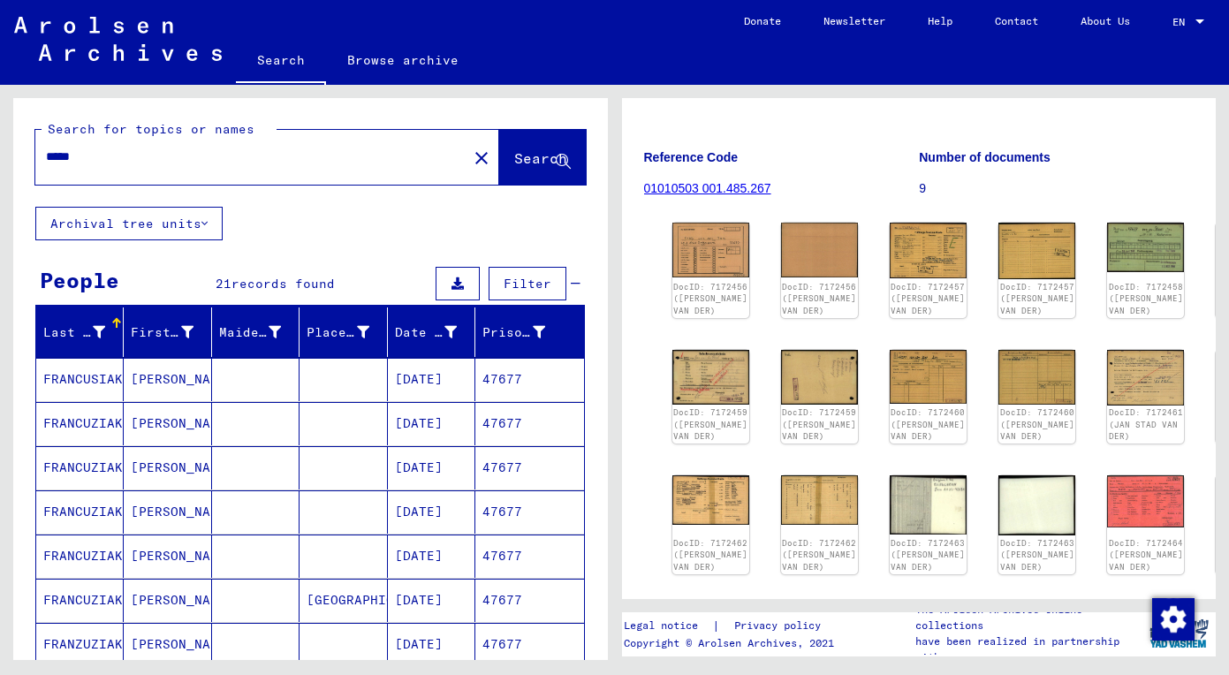
paste input "text"
type input "*****"
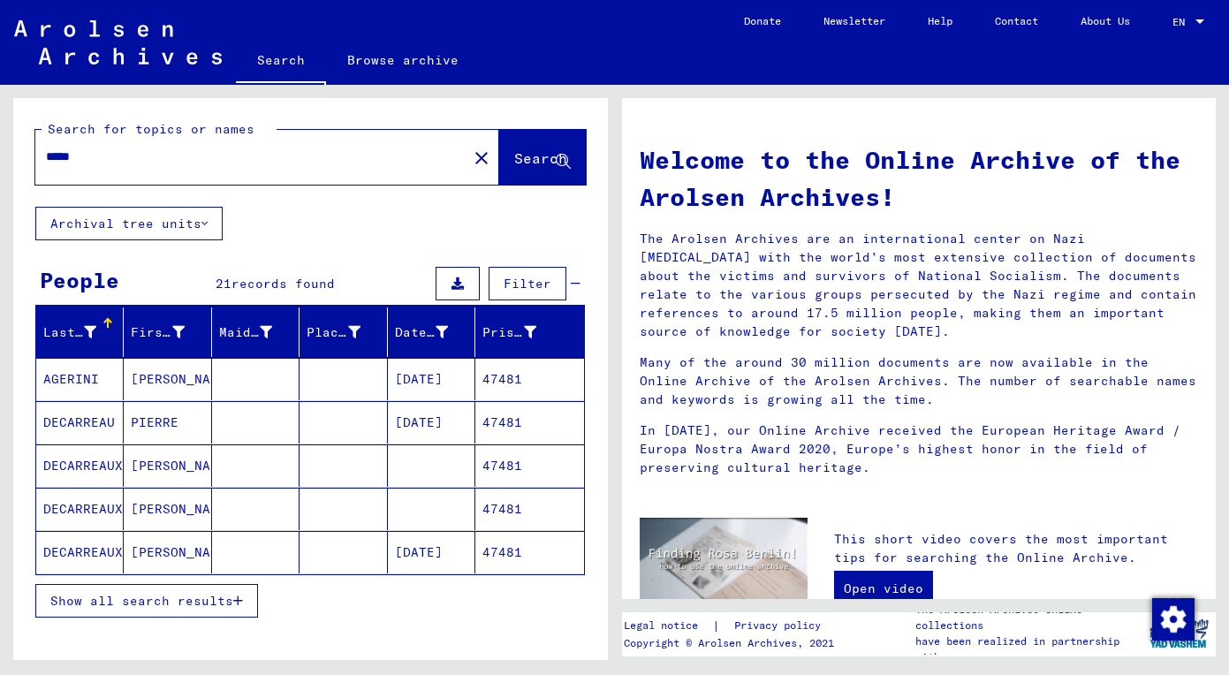
click at [164, 590] on button "Show all search results" at bounding box center [146, 601] width 223 height 34
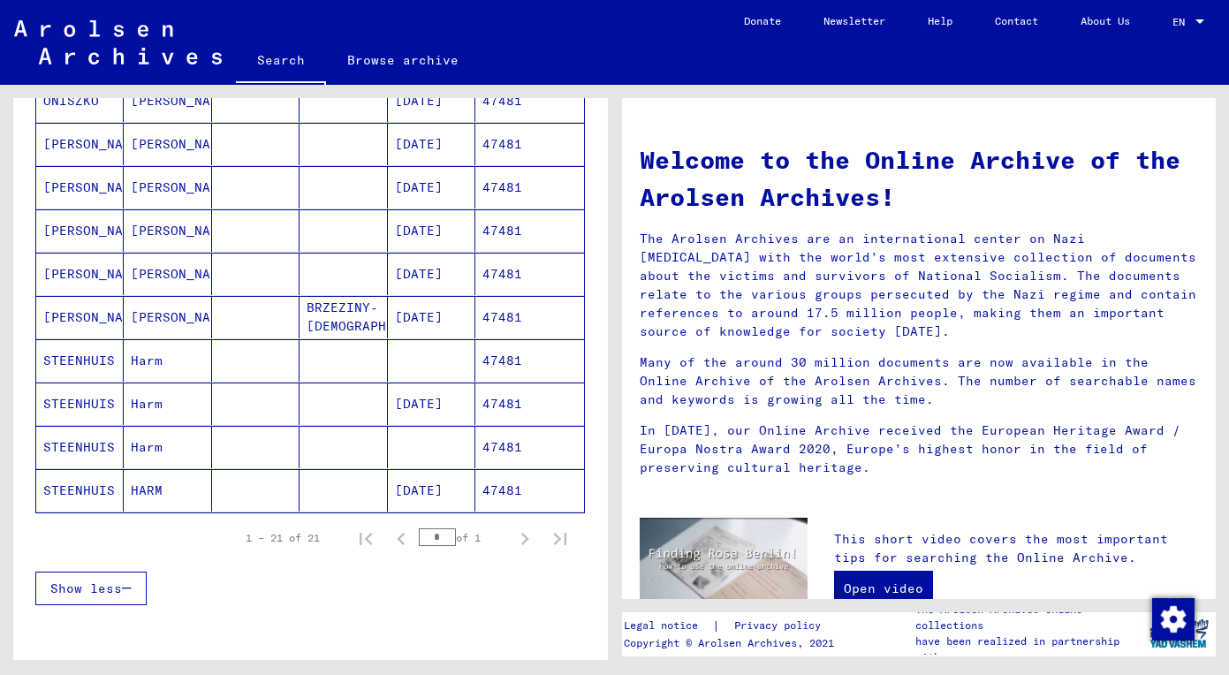
scroll to position [753, 0]
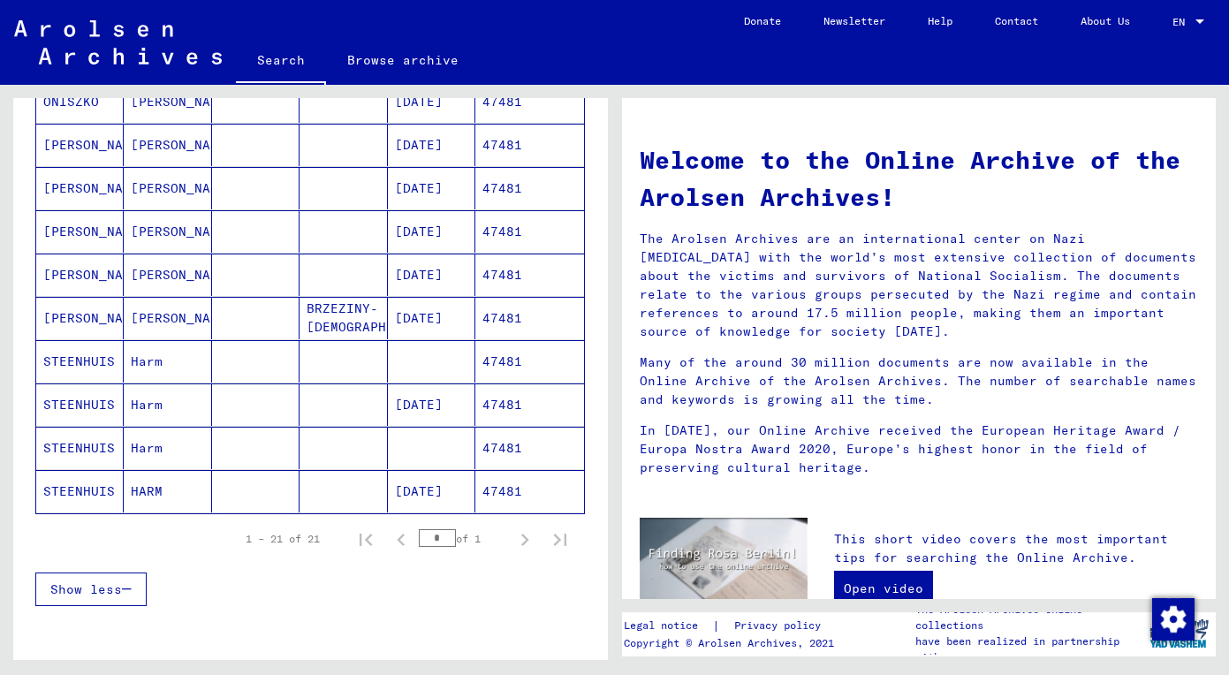
click at [155, 367] on mat-cell "Harm" at bounding box center [167, 361] width 87 height 42
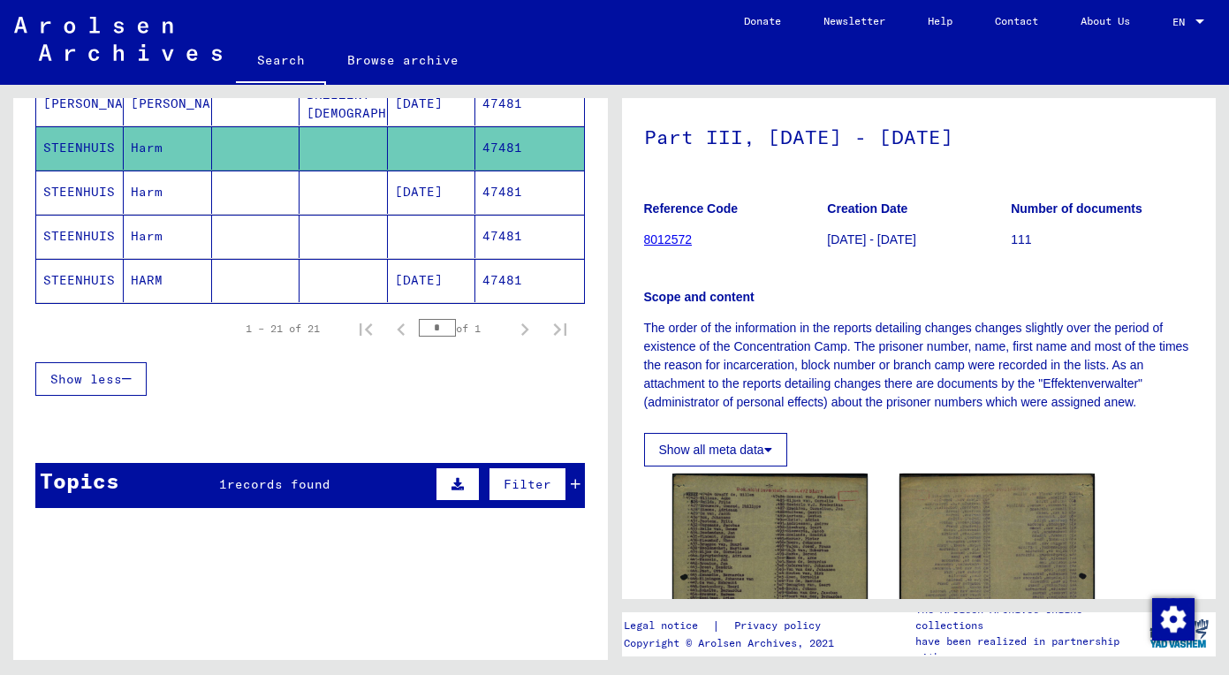
scroll to position [27, 0]
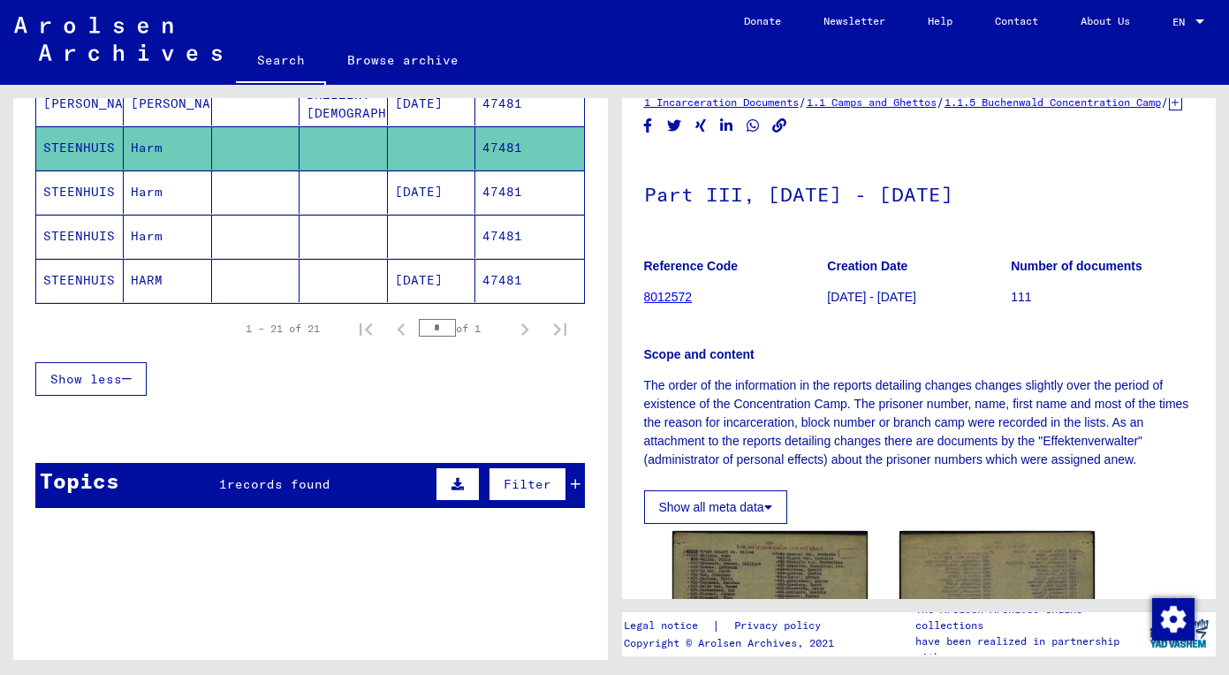
click at [241, 175] on mat-cell at bounding box center [255, 191] width 87 height 43
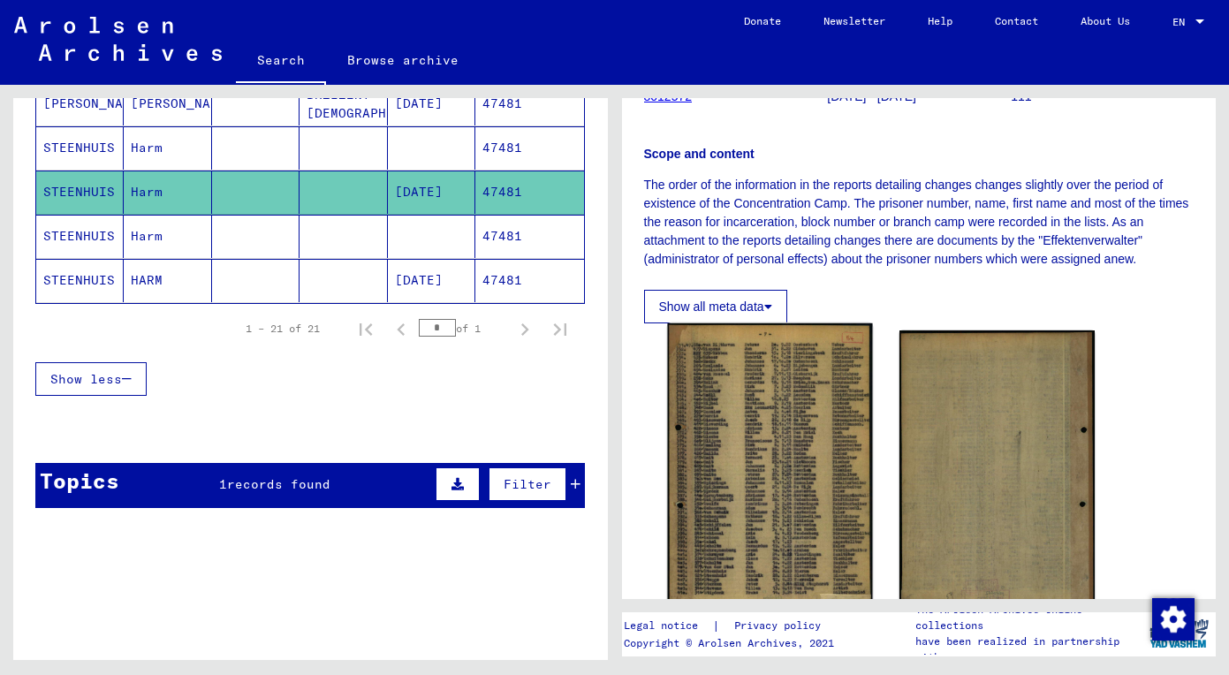
scroll to position [232, 0]
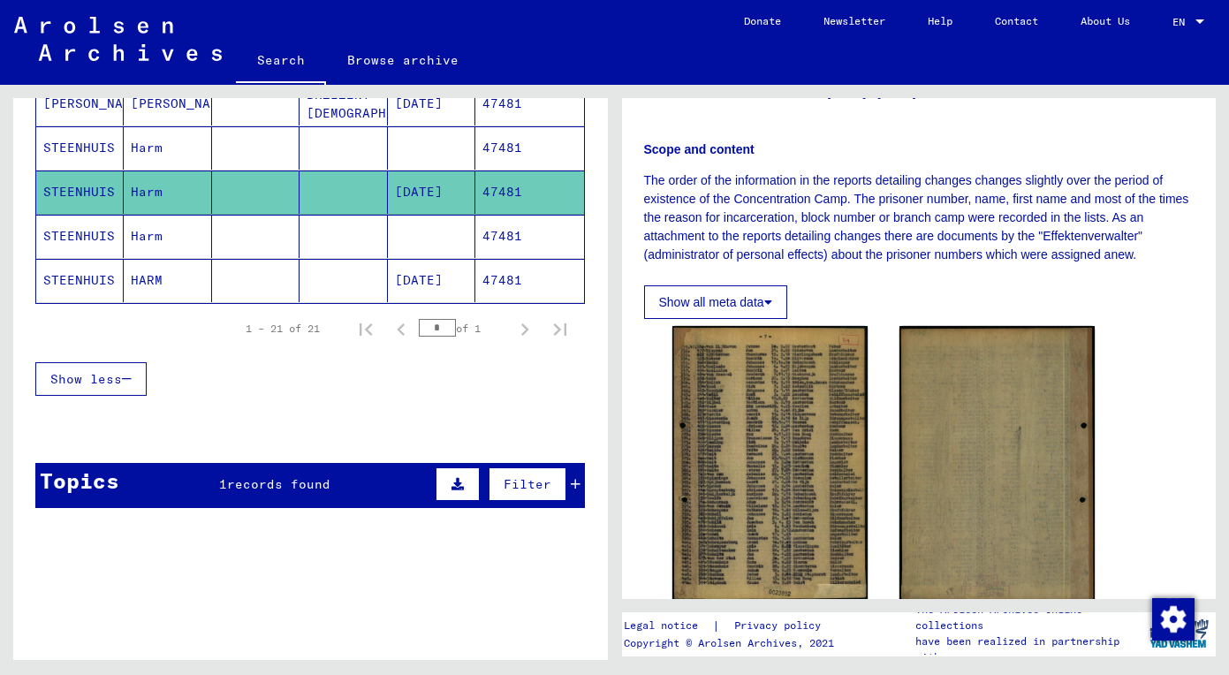
click at [271, 243] on mat-cell at bounding box center [255, 236] width 87 height 43
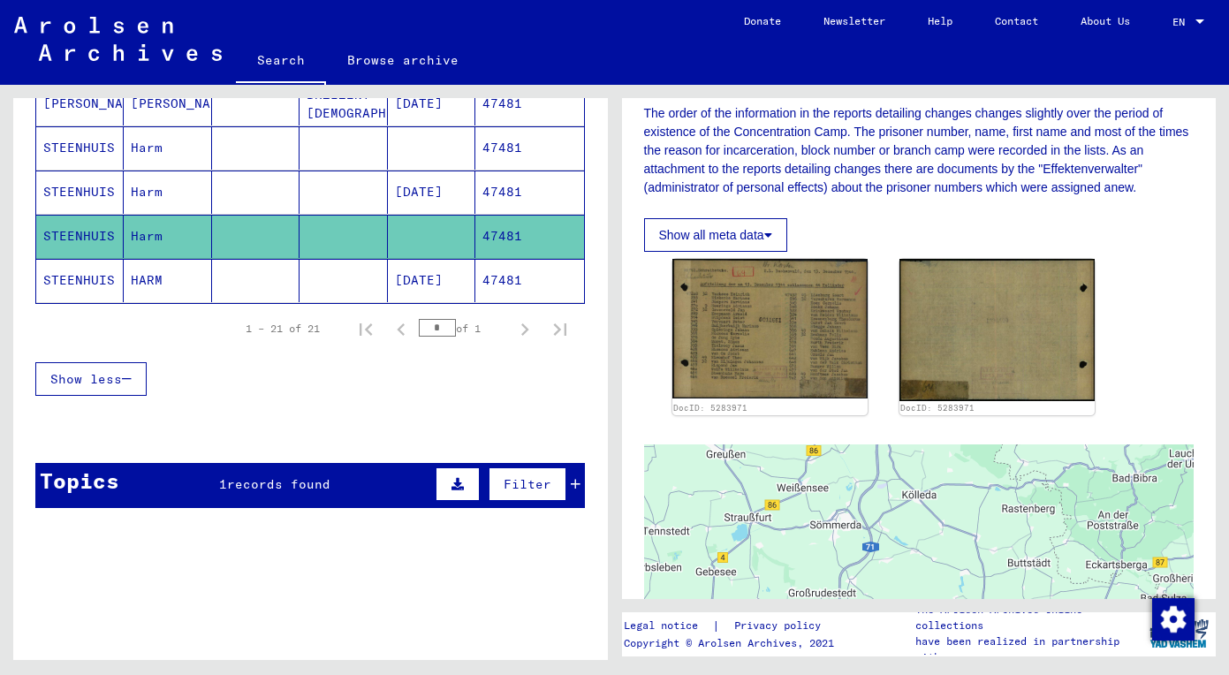
scroll to position [346, 0]
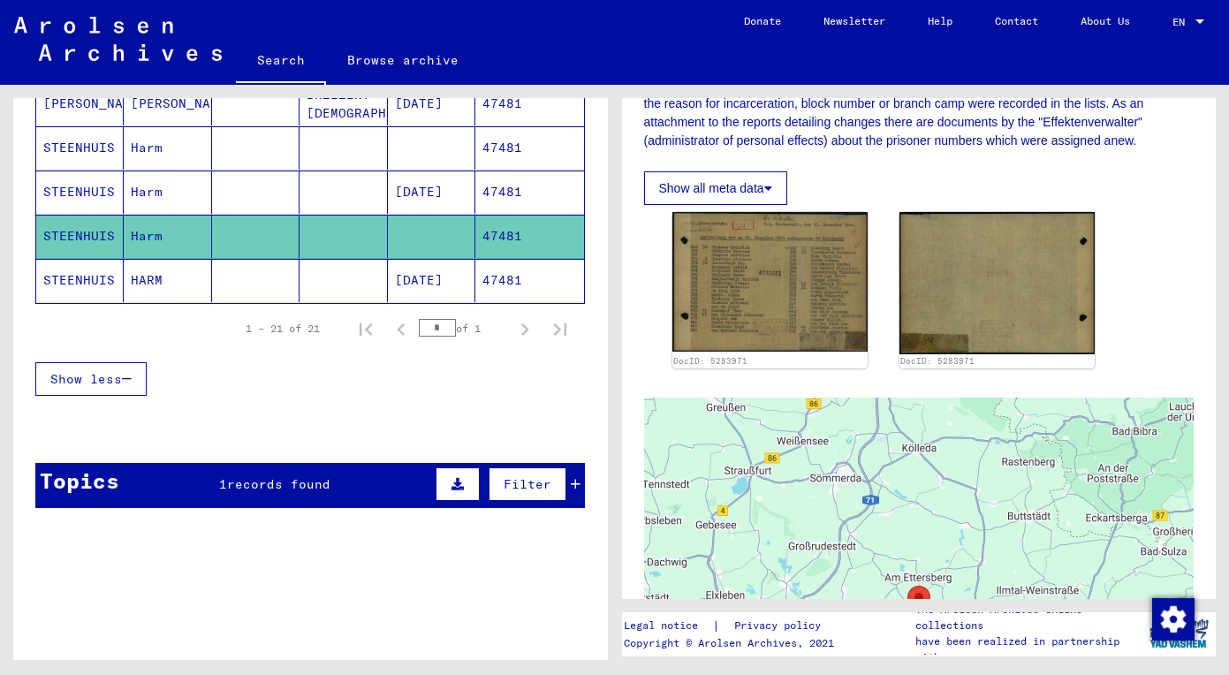
click at [231, 277] on mat-cell at bounding box center [255, 280] width 87 height 43
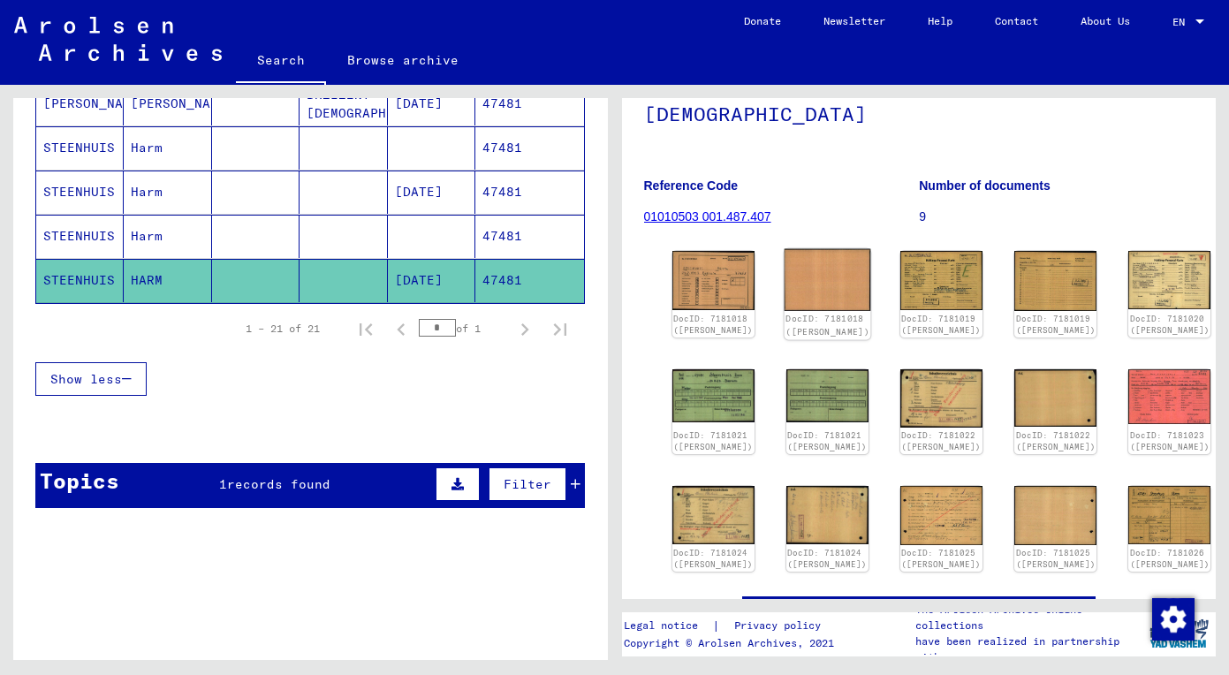
scroll to position [139, 0]
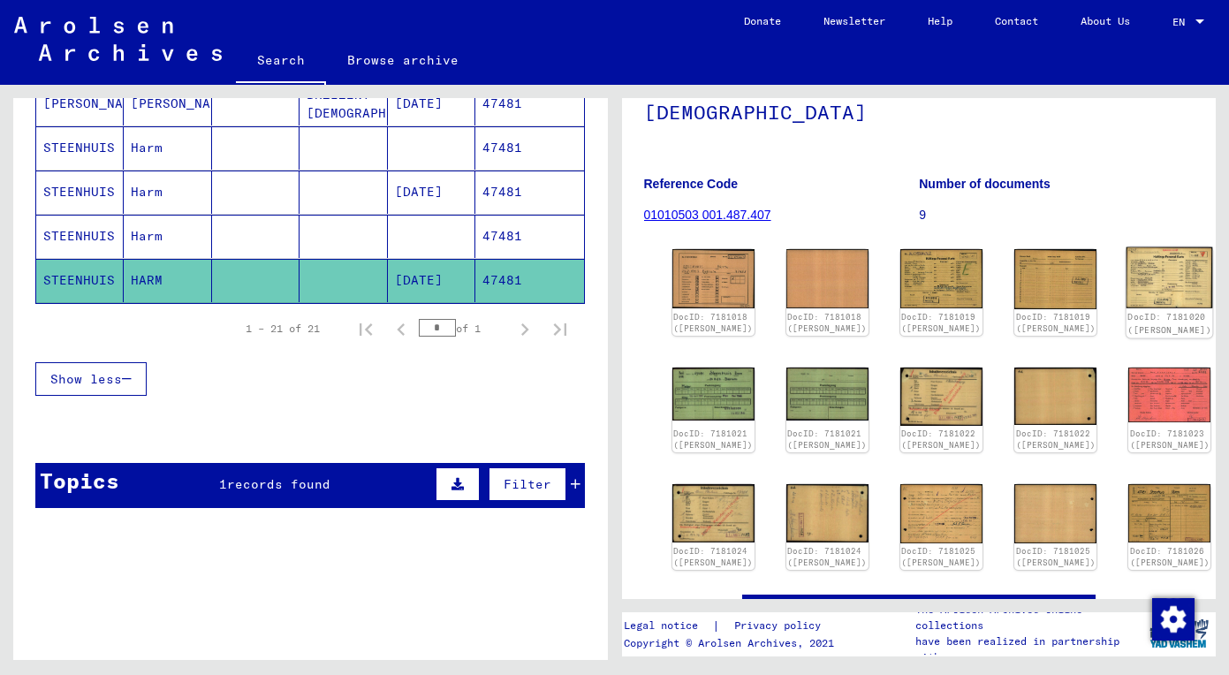
click at [1126, 284] on img at bounding box center [1169, 277] width 87 height 61
click at [898, 284] on img at bounding box center [941, 278] width 87 height 62
click at [898, 413] on img at bounding box center [941, 396] width 87 height 61
click at [676, 539] on img at bounding box center [712, 512] width 87 height 61
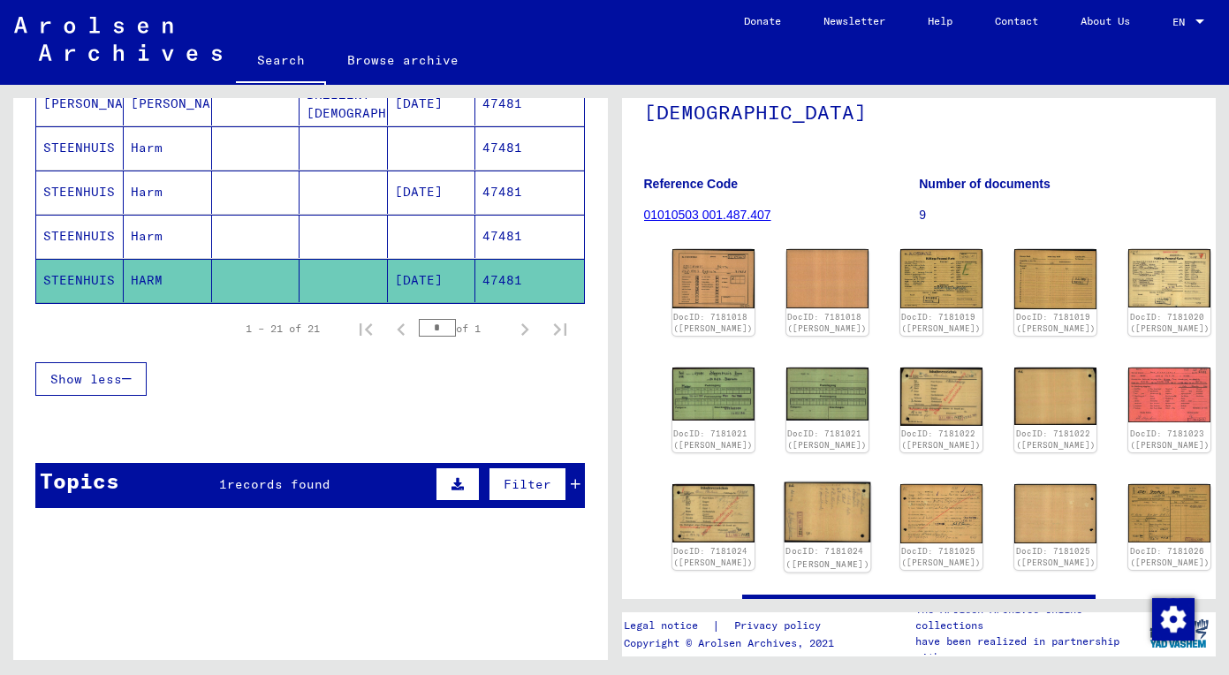
click at [801, 530] on img at bounding box center [826, 512] width 87 height 61
click at [898, 522] on img at bounding box center [941, 513] width 87 height 62
click at [1012, 514] on img at bounding box center [1055, 513] width 87 height 62
click at [1055, 496] on div "DocID: 7181018 (HARM STEENHUIS) DocID: 7181018 (HARM STEENHUIS) DocID: 7181019 …" at bounding box center [919, 409] width 508 height 335
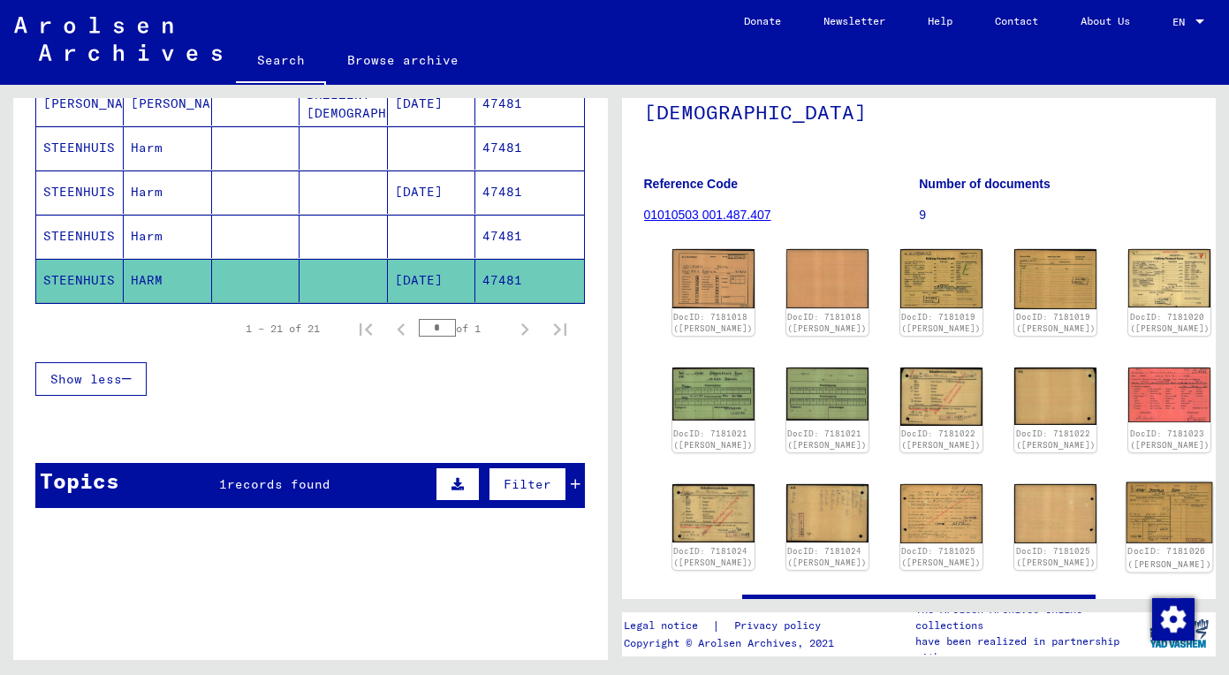
click at [1126, 533] on img at bounding box center [1169, 512] width 87 height 61
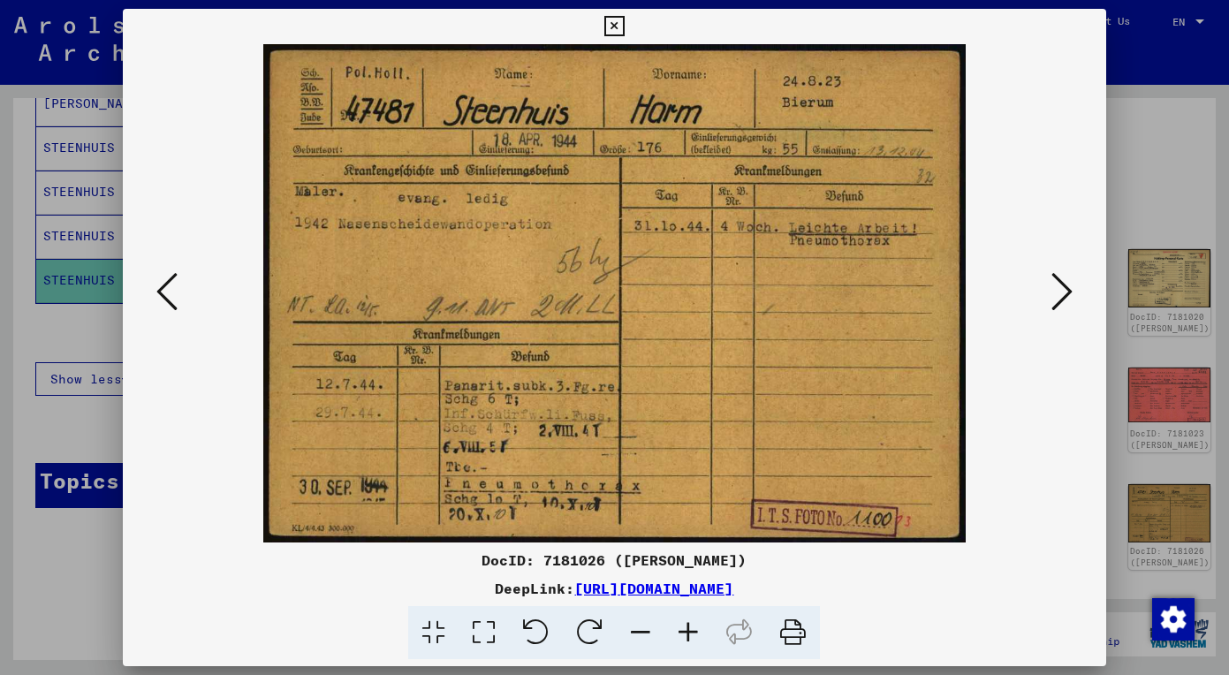
click at [1062, 283] on icon at bounding box center [1061, 291] width 21 height 42
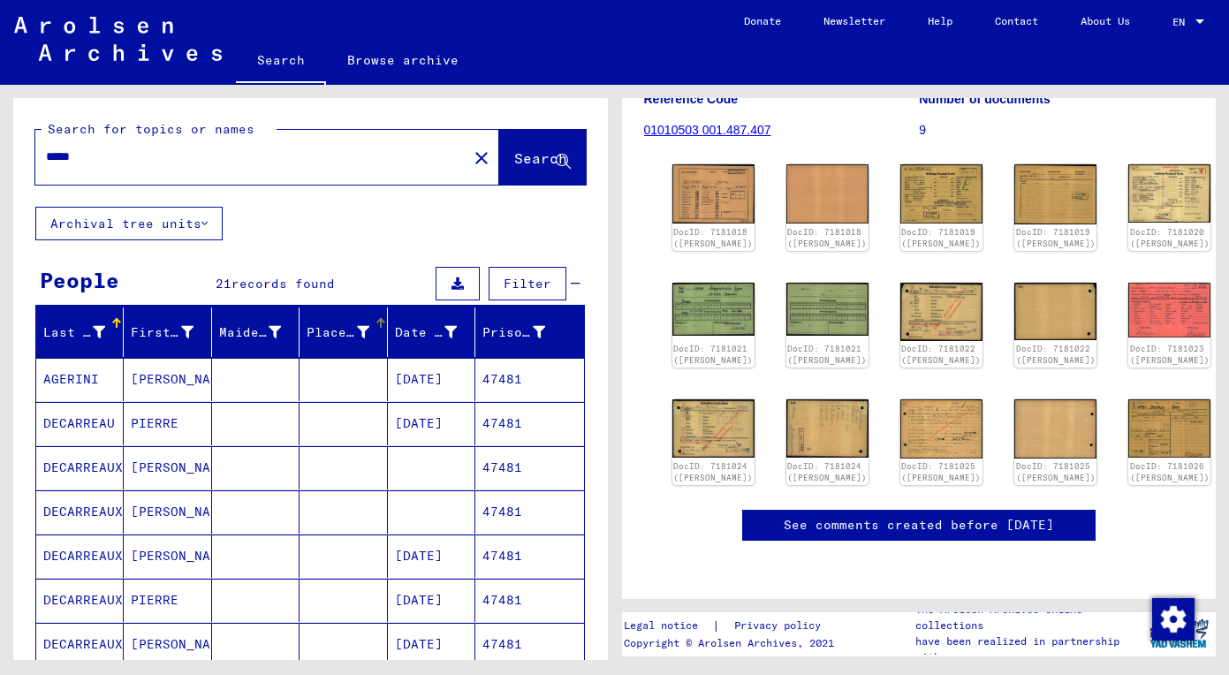
scroll to position [0, 0]
click at [216, 151] on input "*****" at bounding box center [251, 156] width 411 height 19
drag, startPoint x: 216, startPoint y: 151, endPoint x: -29, endPoint y: 151, distance: 244.7
click at [0, 151] on html "Search Browse archive Donate Newsletter Help Contact About Us Search Browse arc…" at bounding box center [614, 337] width 1229 height 675
paste input "text"
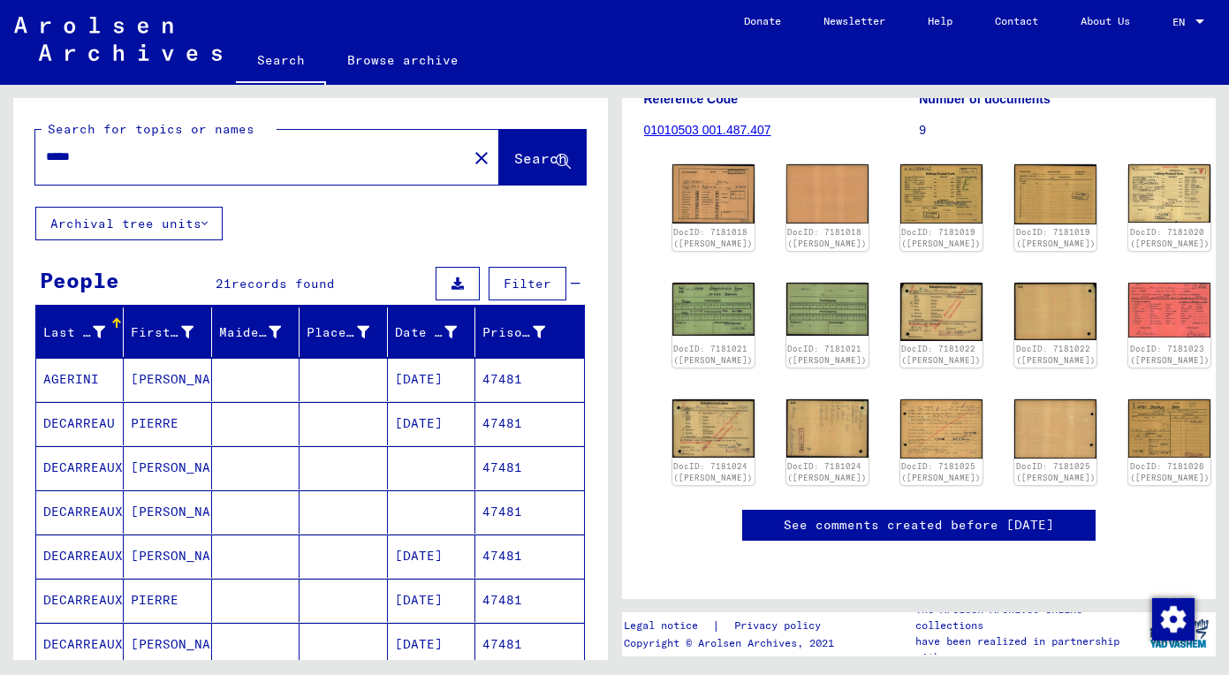
type input "*****"
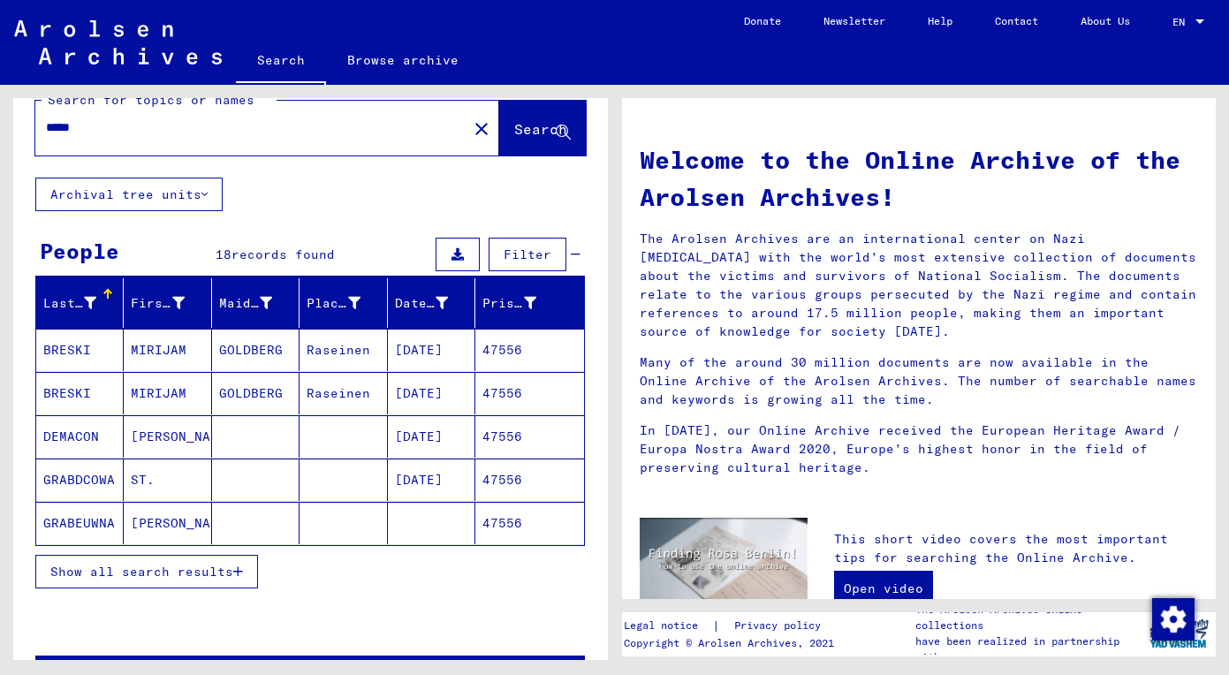
scroll to position [57, 0]
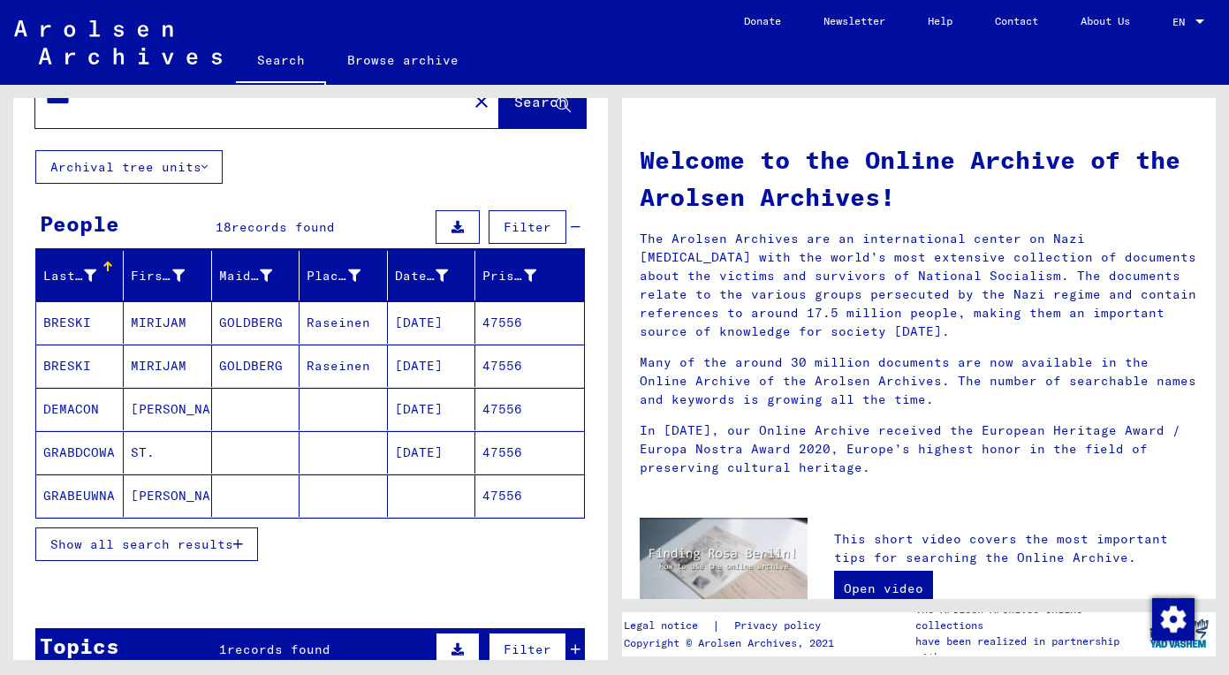
click at [181, 551] on span "Show all search results" at bounding box center [141, 544] width 183 height 16
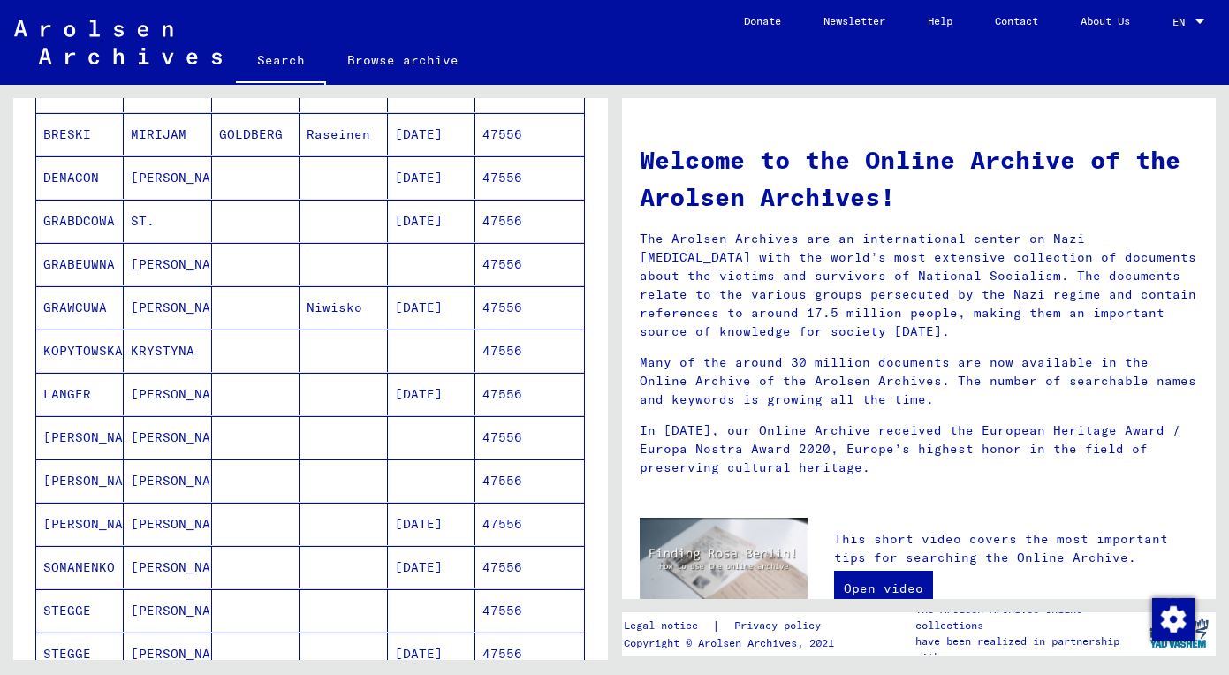
scroll to position [687, 0]
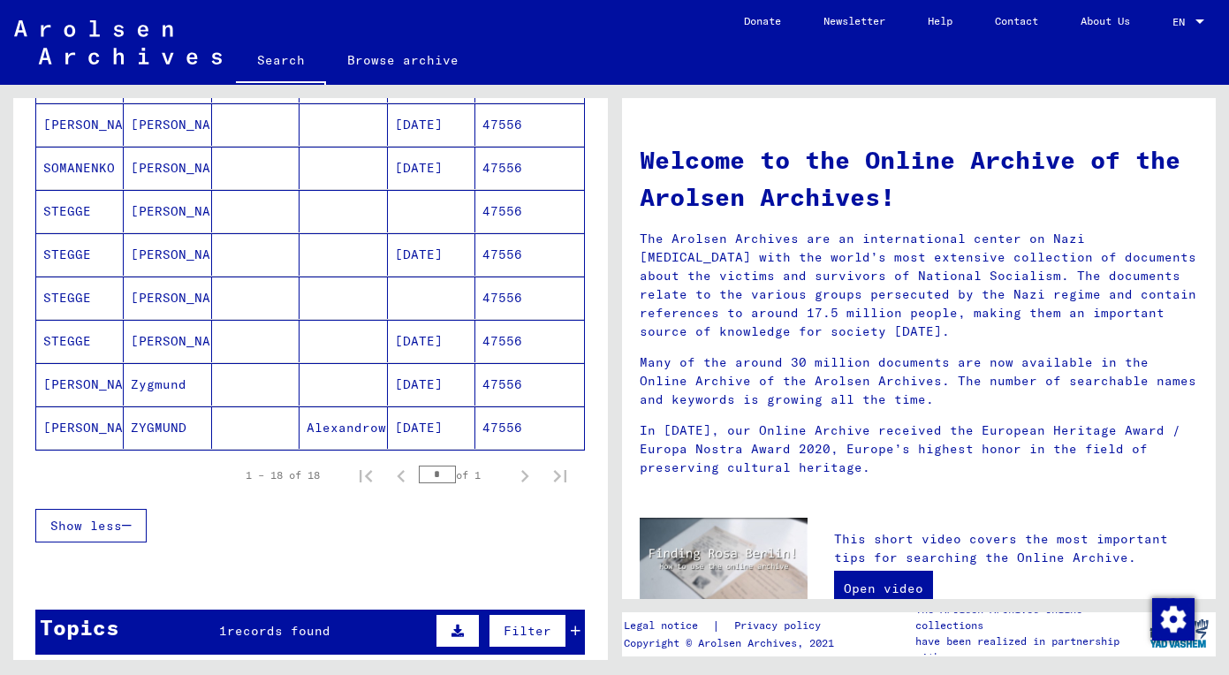
click at [220, 216] on mat-cell at bounding box center [255, 211] width 87 height 42
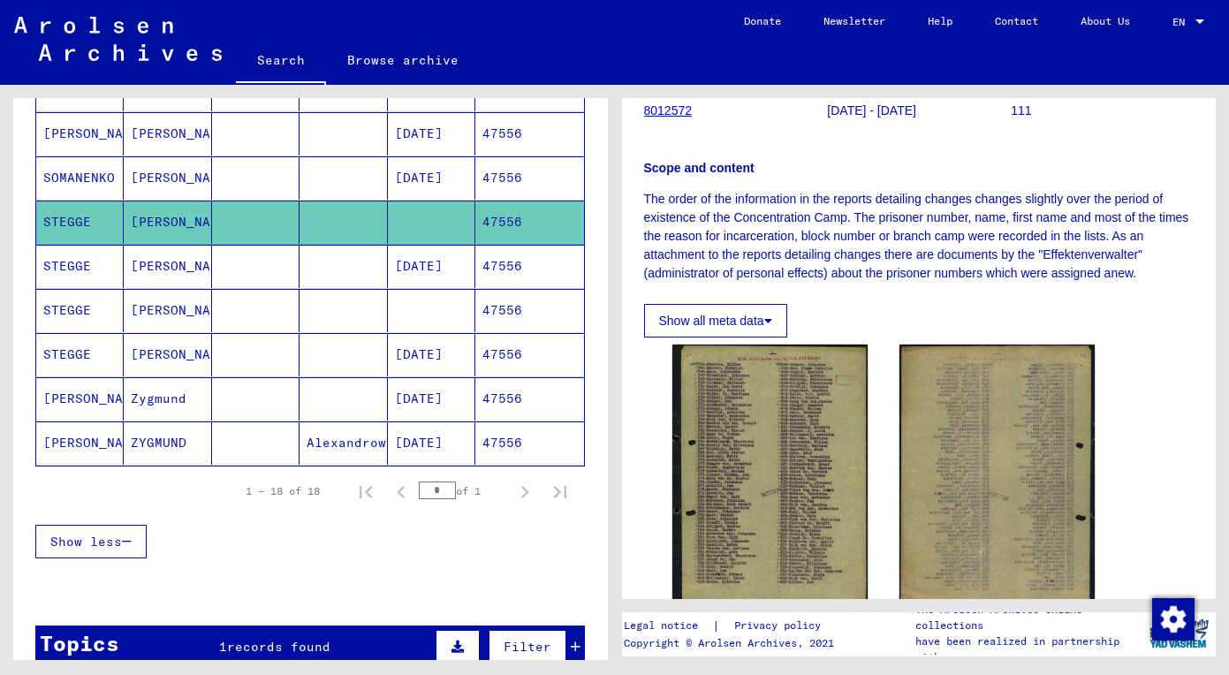
scroll to position [221, 0]
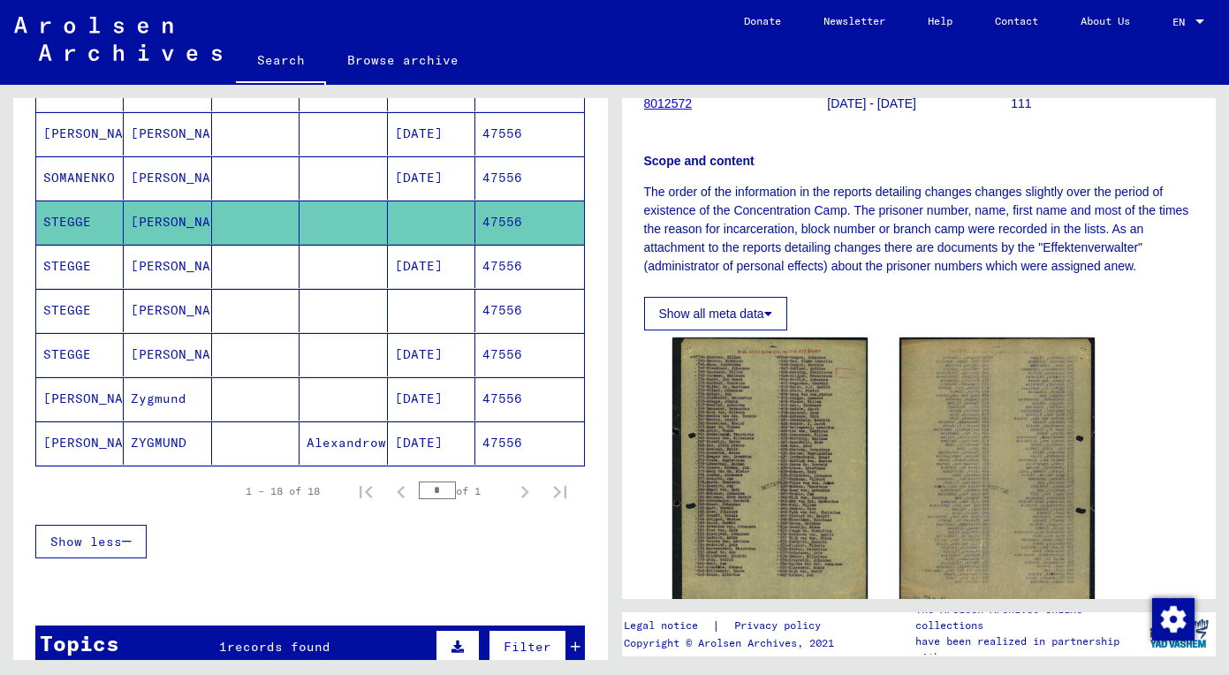
click at [275, 260] on mat-cell at bounding box center [255, 266] width 87 height 43
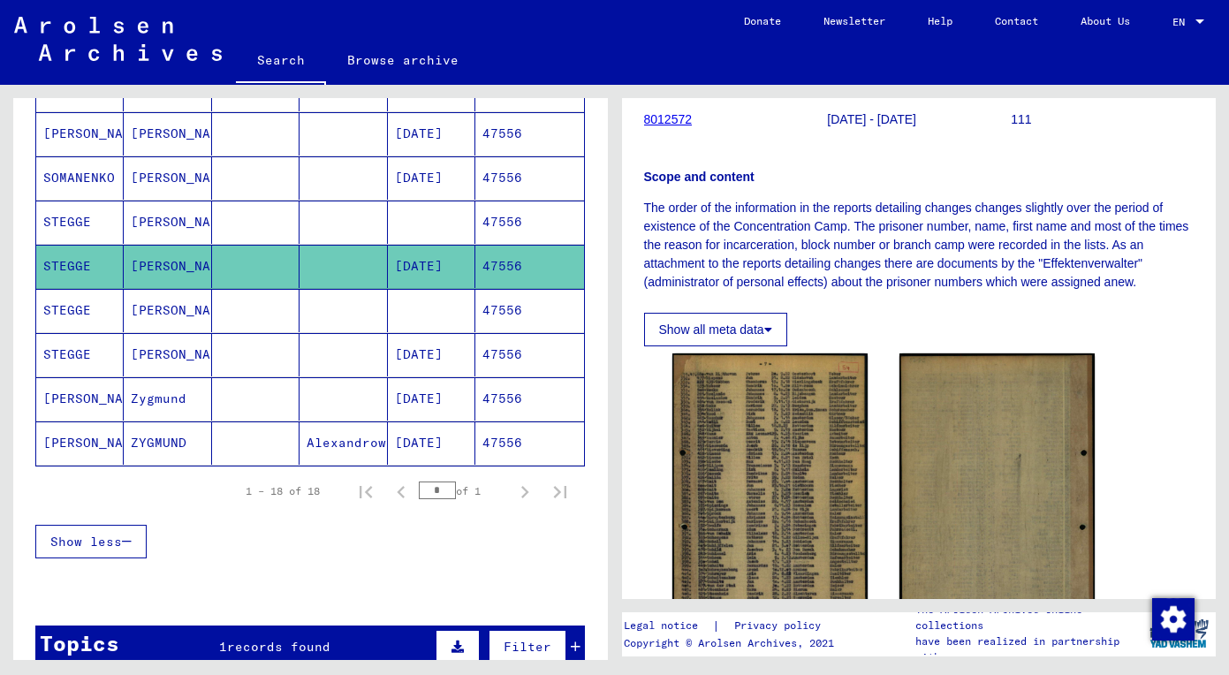
scroll to position [209, 0]
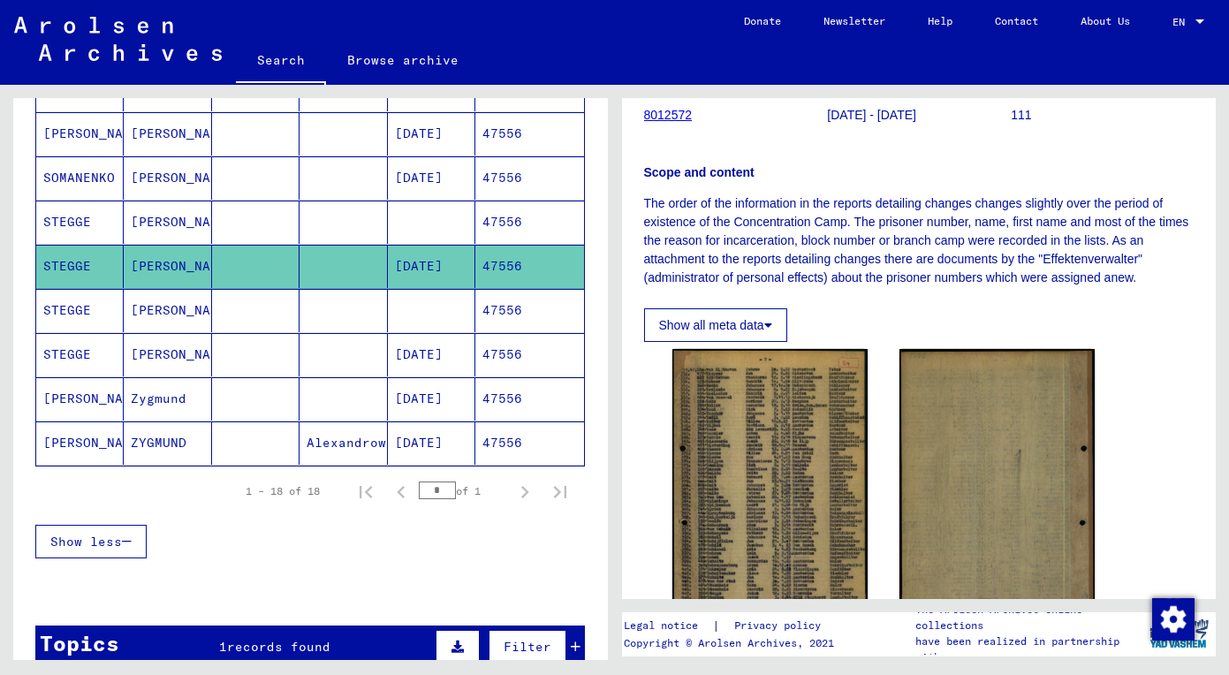
click at [239, 313] on mat-cell at bounding box center [255, 310] width 87 height 43
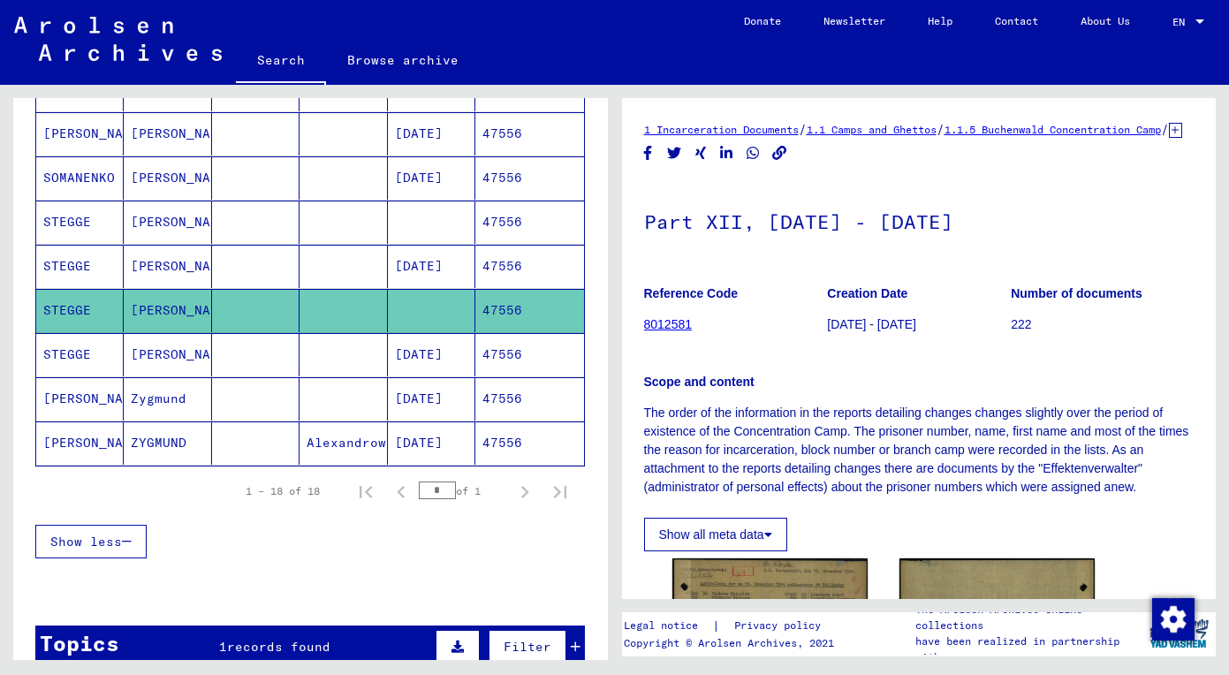
scroll to position [212, 0]
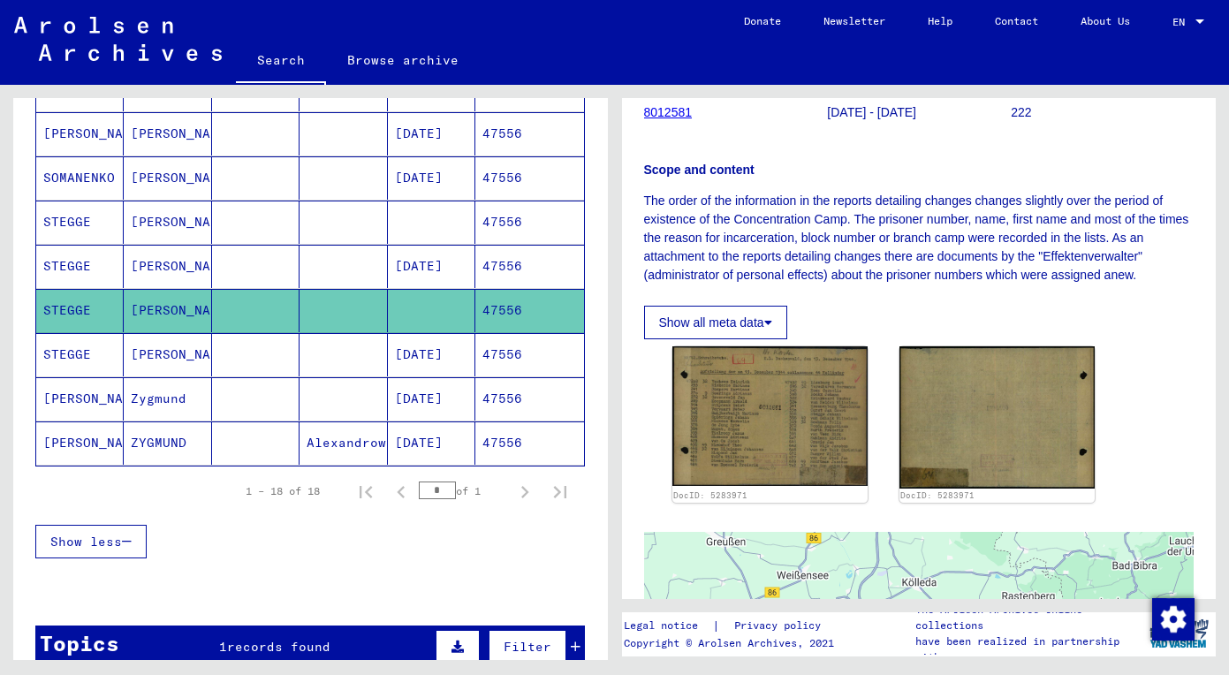
click at [274, 354] on mat-cell at bounding box center [255, 354] width 87 height 43
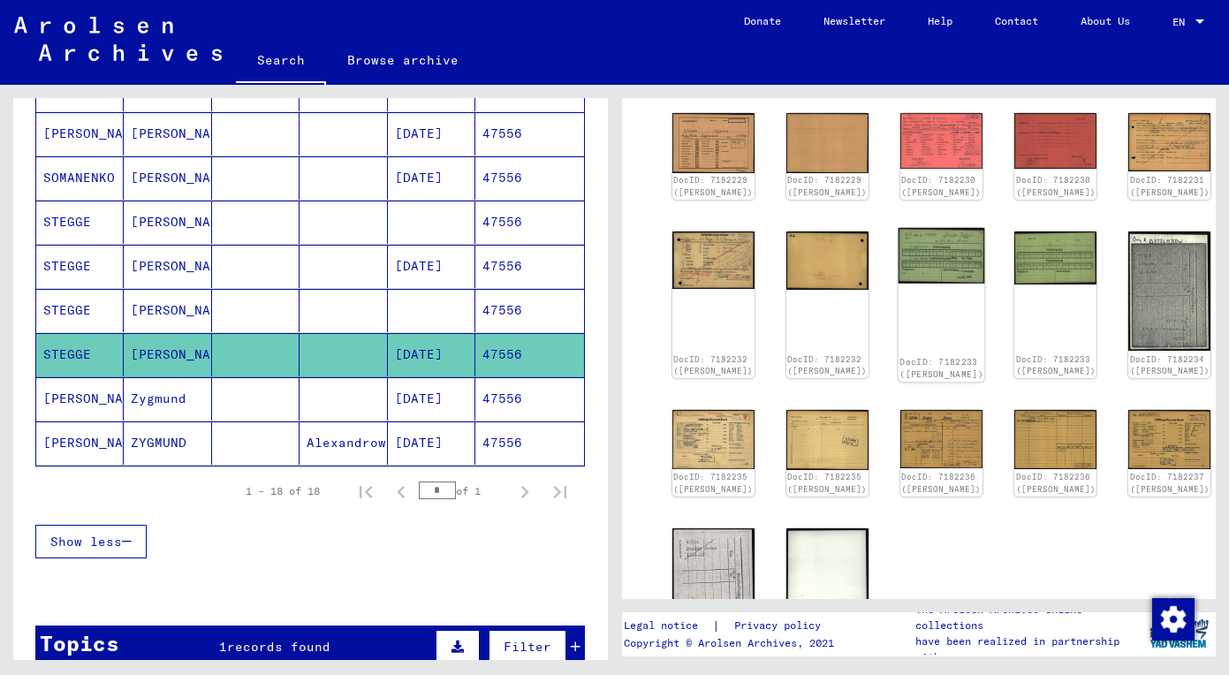
scroll to position [279, 0]
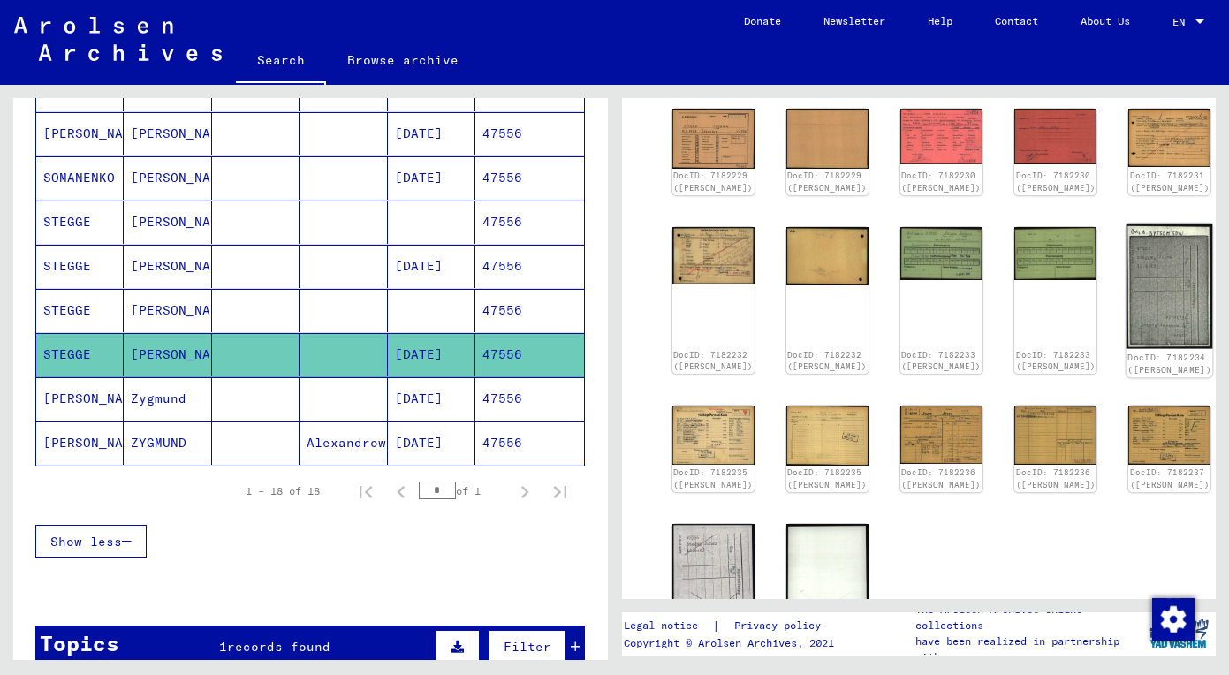
click at [1126, 306] on img at bounding box center [1169, 285] width 87 height 125
click at [1126, 414] on img at bounding box center [1169, 435] width 87 height 63
click at [820, 450] on div "DocID: 7182229 (JOHANN STEGGE) DocID: 7182229 (JOHANN STEGGE) DocID: 7182230 (J…" at bounding box center [919, 385] width 508 height 566
click at [898, 436] on img at bounding box center [941, 434] width 87 height 61
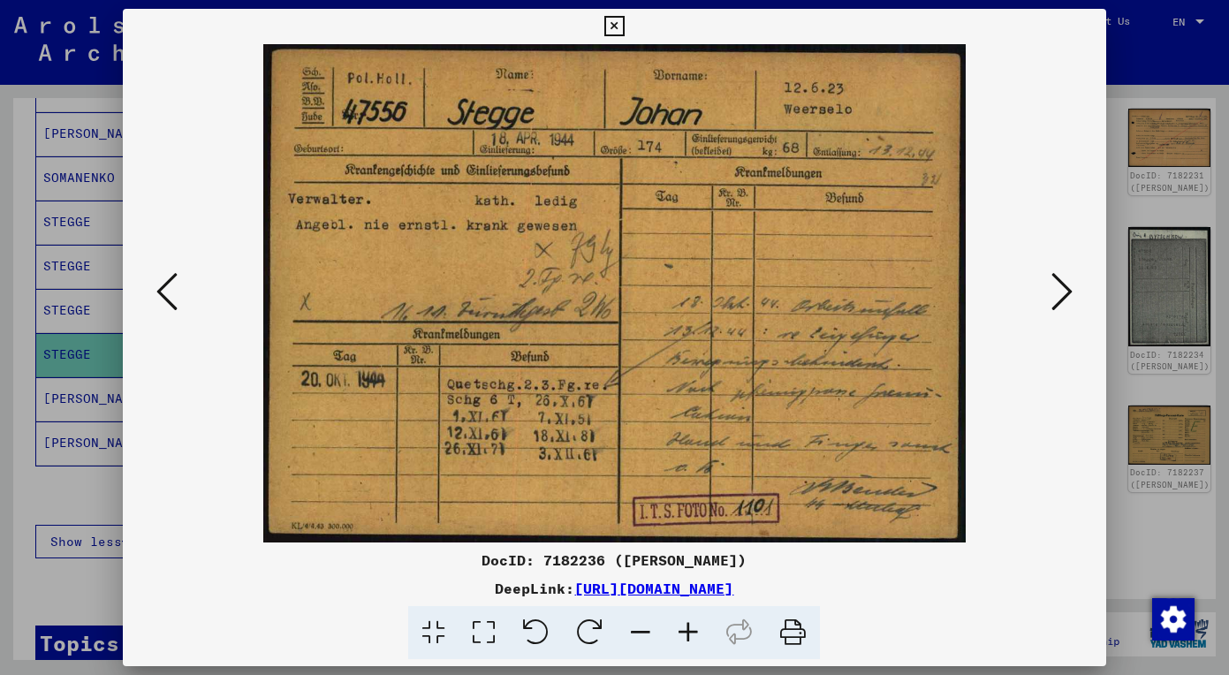
click at [1067, 290] on icon at bounding box center [1061, 291] width 21 height 42
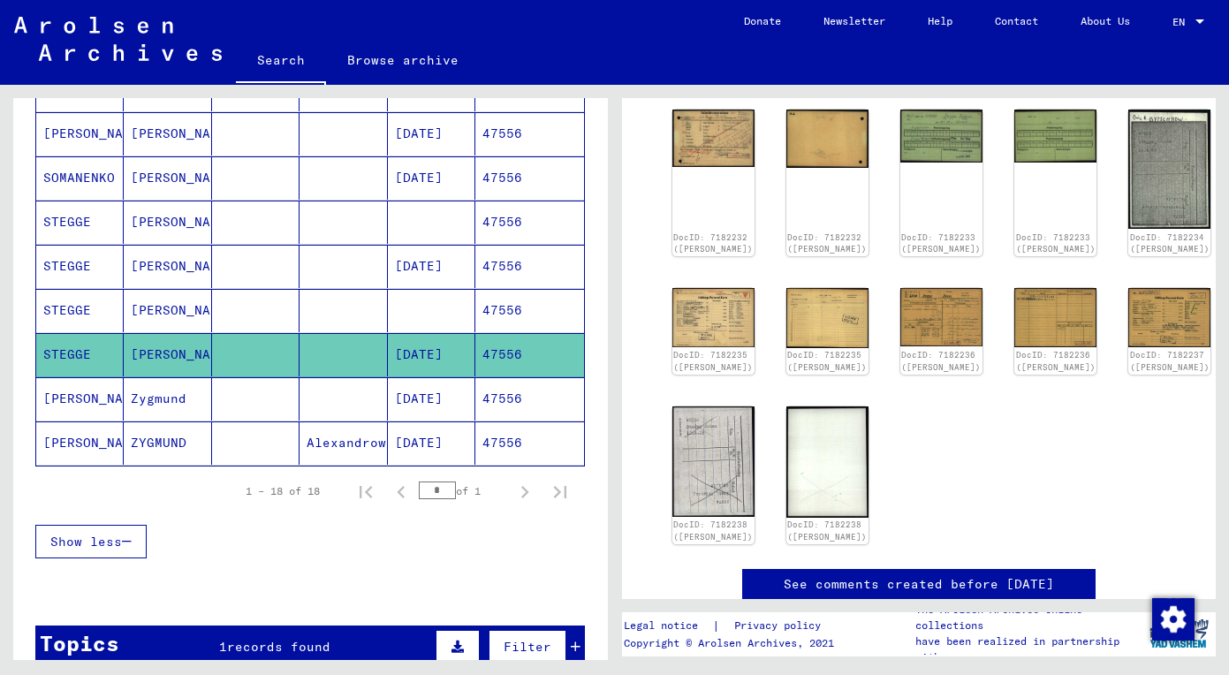
scroll to position [412, 0]
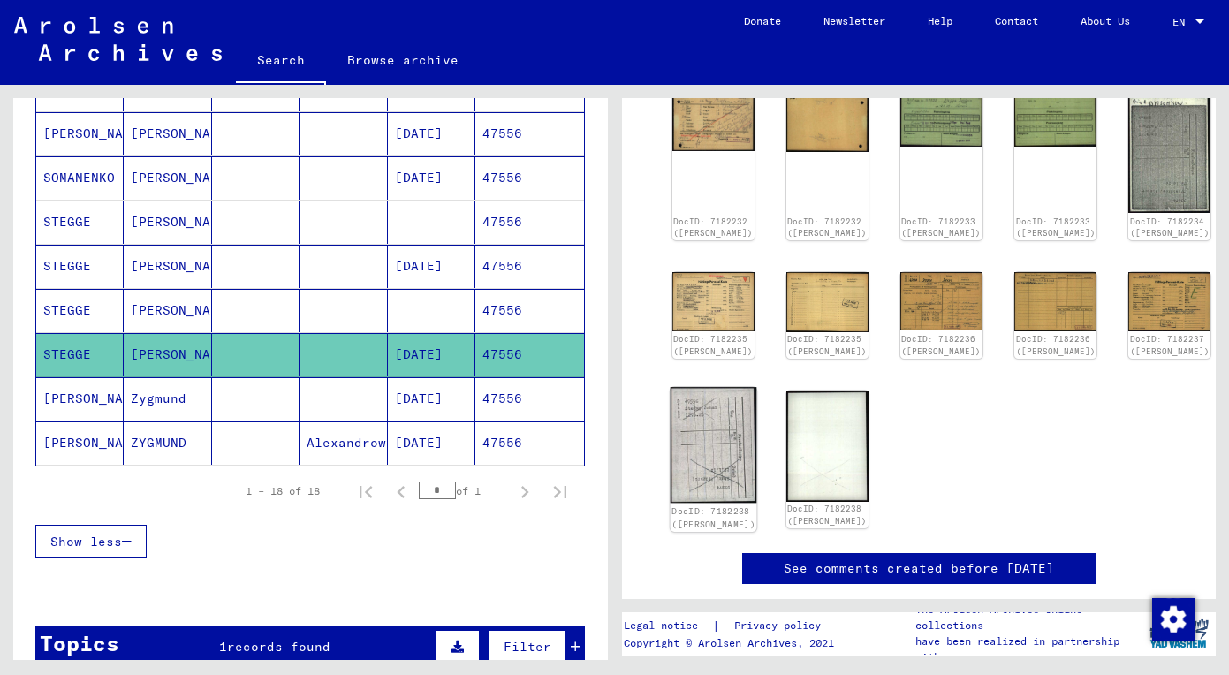
click at [707, 445] on img at bounding box center [712, 445] width 87 height 116
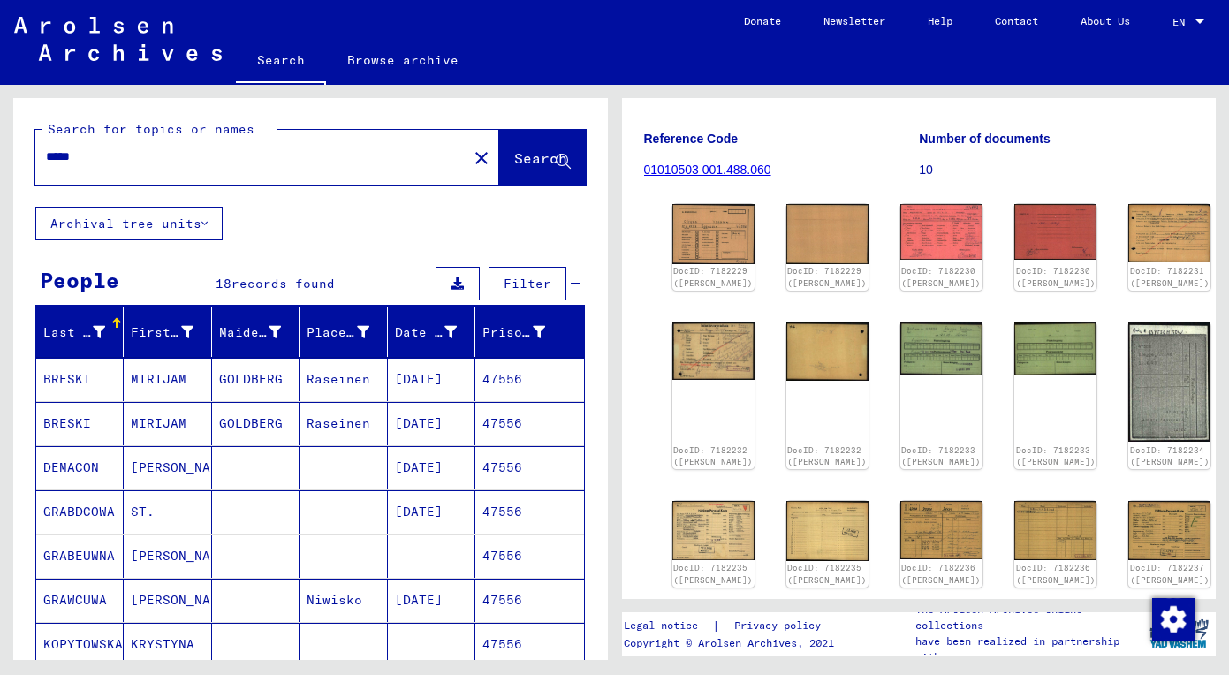
scroll to position [-1, 0]
click at [193, 165] on input "*****" at bounding box center [251, 156] width 411 height 19
drag, startPoint x: 193, startPoint y: 165, endPoint x: -16, endPoint y: 164, distance: 209.3
click at [0, 164] on html "Search Browse archive Donate Newsletter Help Contact About Us Search Browse arc…" at bounding box center [614, 337] width 1229 height 675
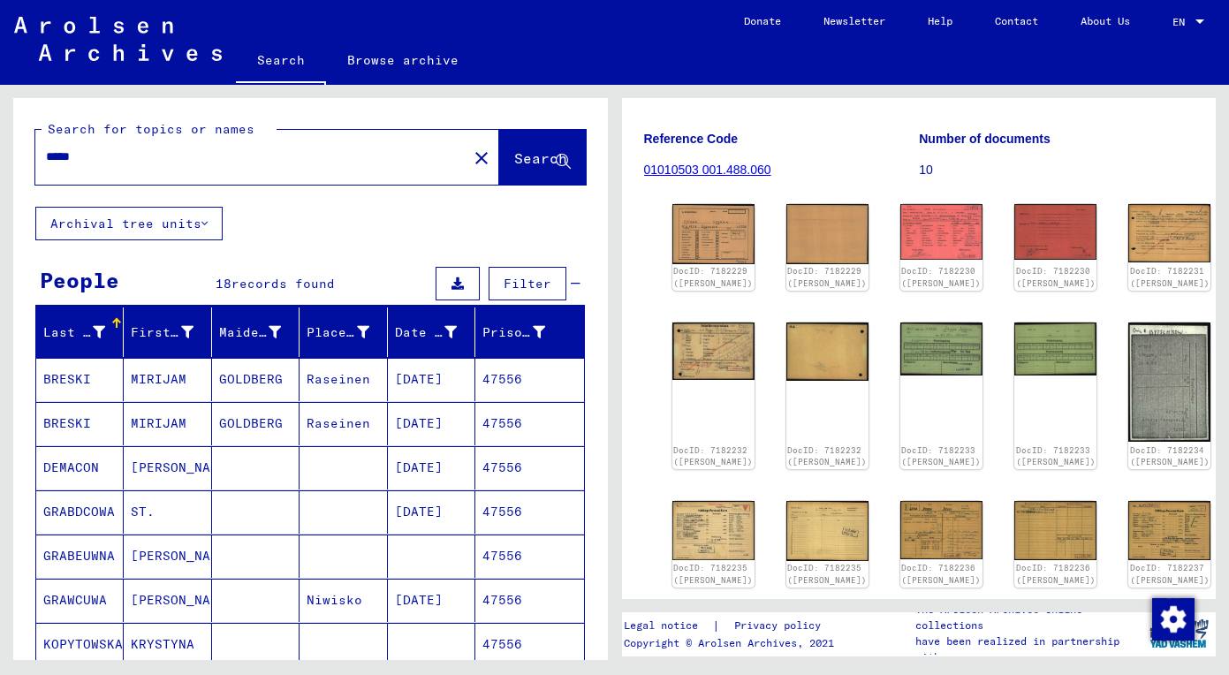
paste input "text"
type input "*****"
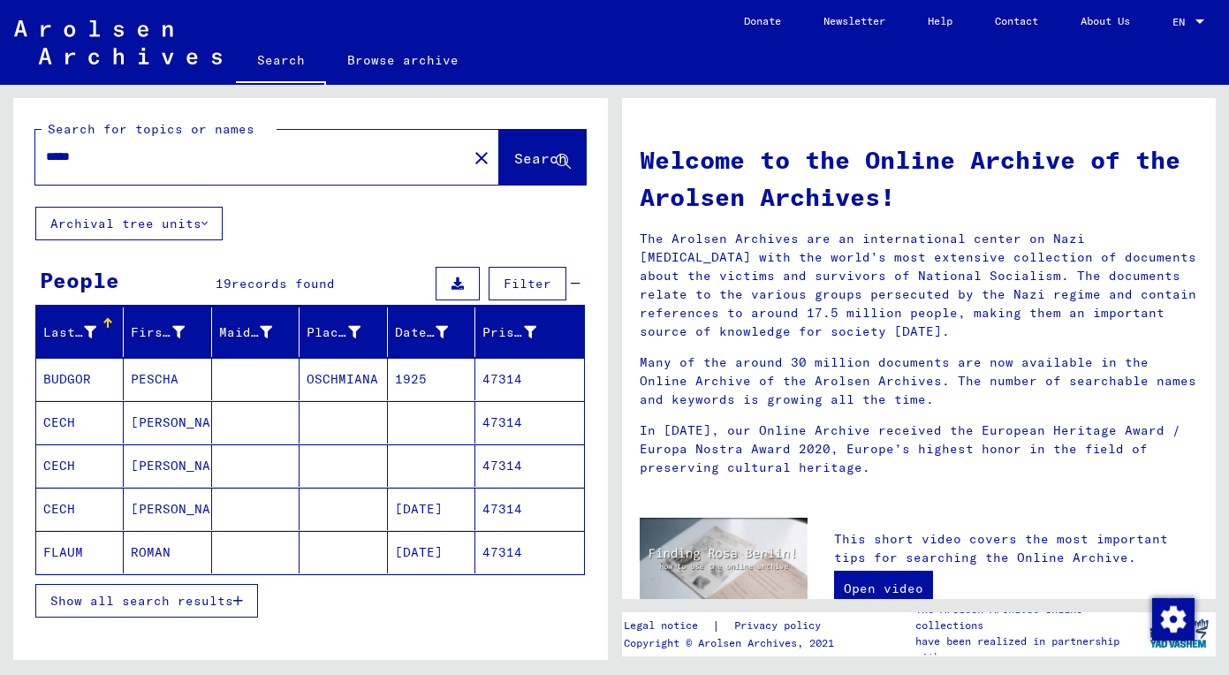
click at [122, 604] on span "Show all search results" at bounding box center [141, 601] width 183 height 16
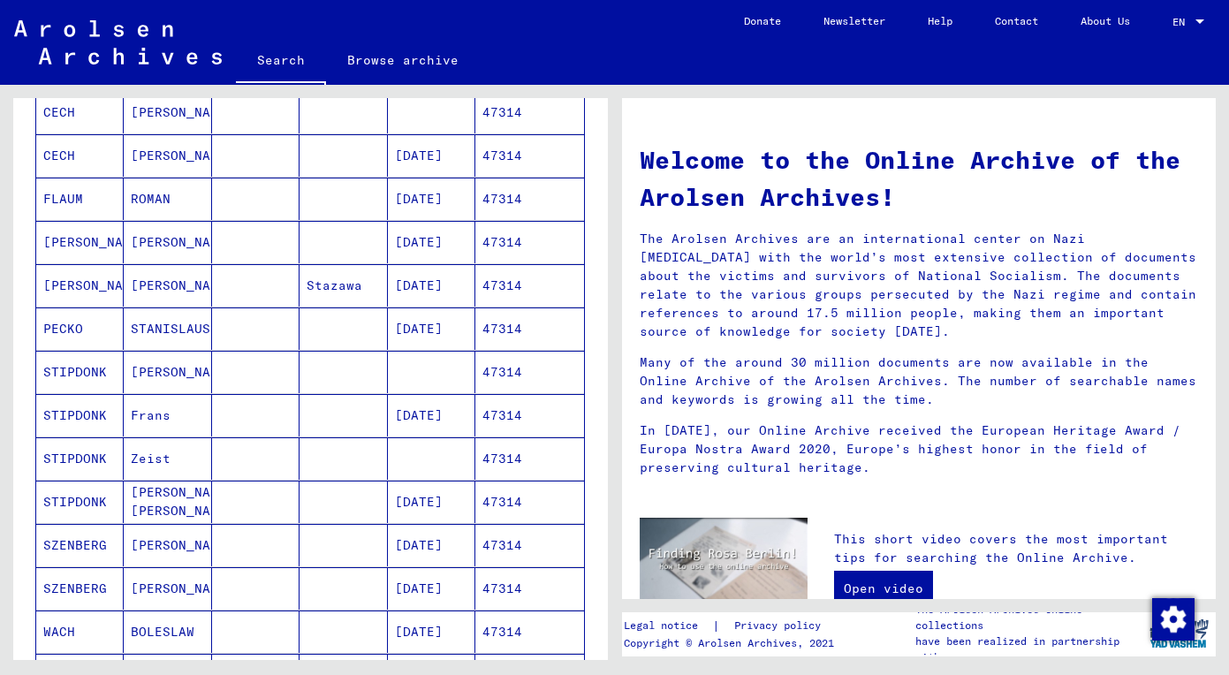
scroll to position [316, 0]
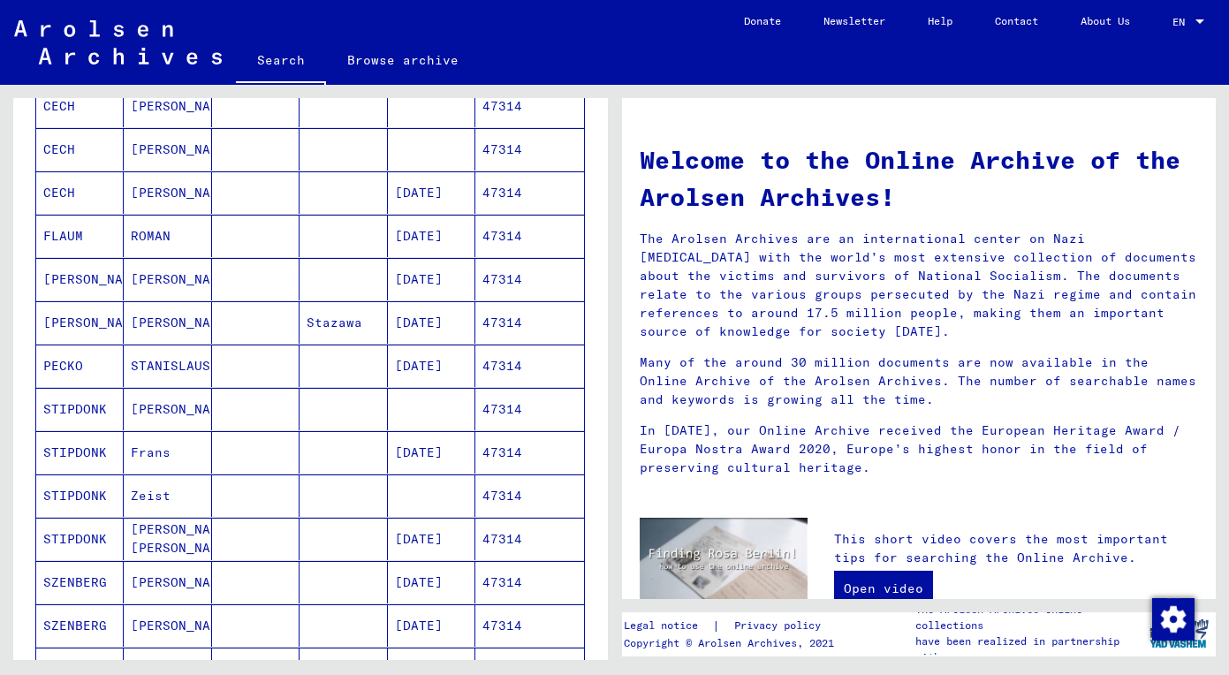
click at [171, 414] on mat-cell "Franz" at bounding box center [167, 409] width 87 height 42
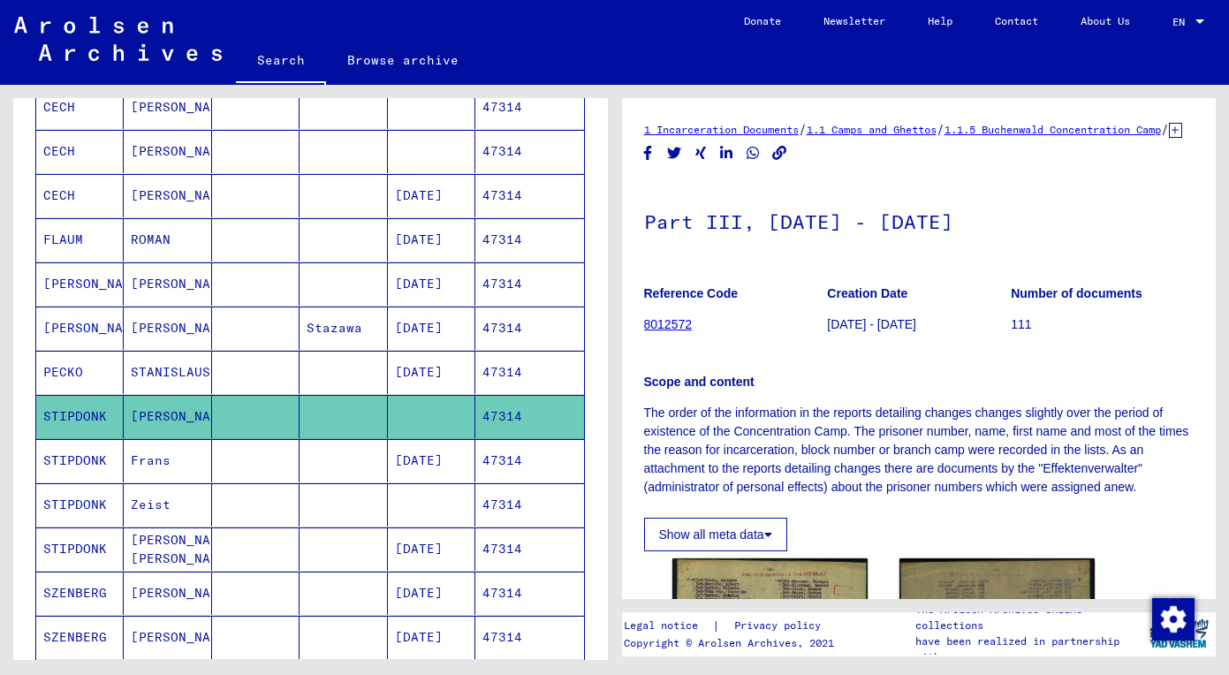
click at [185, 470] on mat-cell "Frans" at bounding box center [167, 460] width 87 height 43
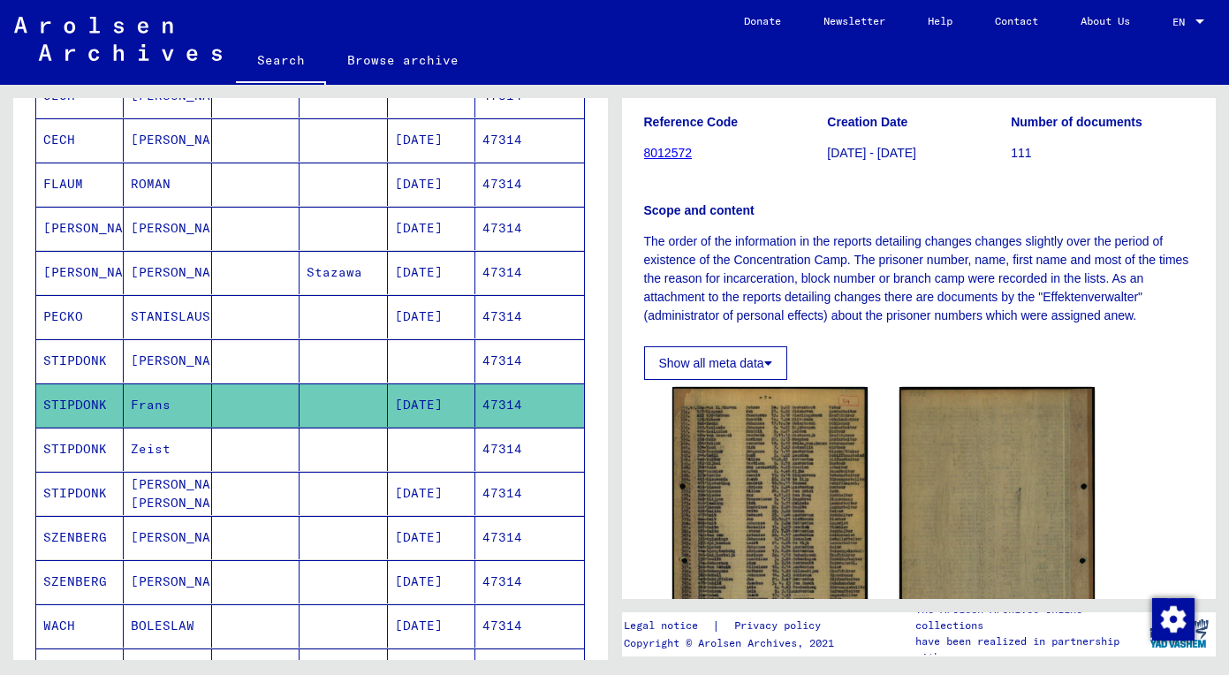
scroll to position [176, 0]
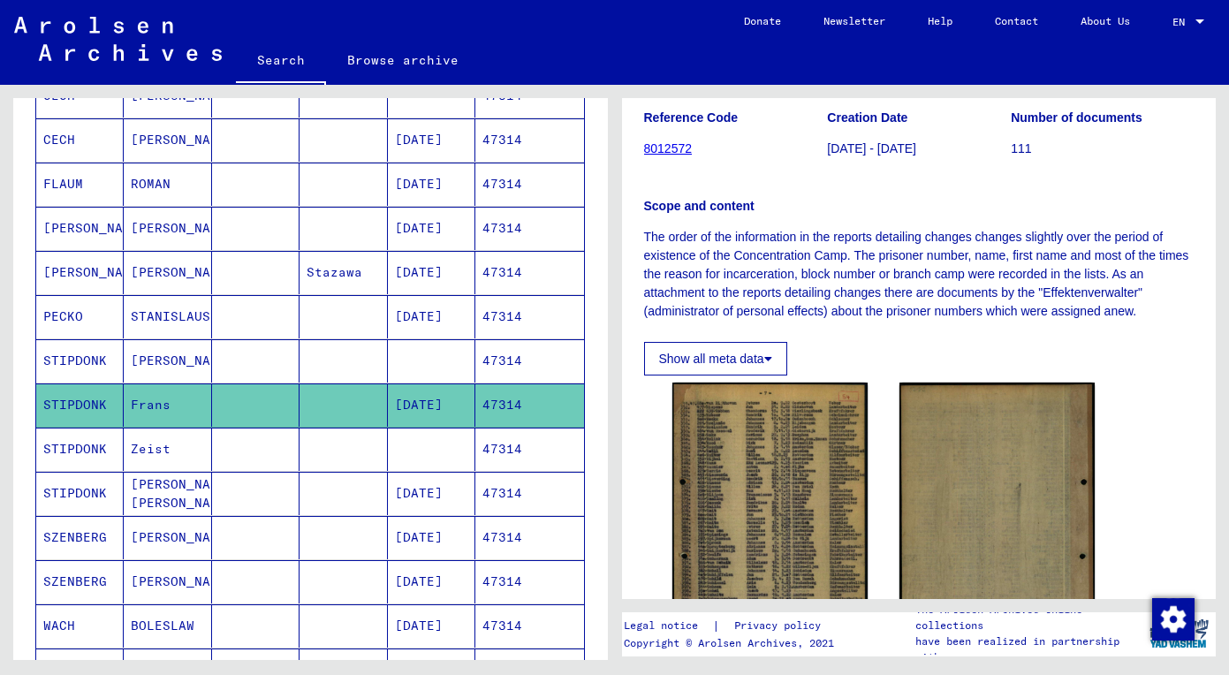
click at [229, 464] on mat-cell at bounding box center [255, 448] width 87 height 43
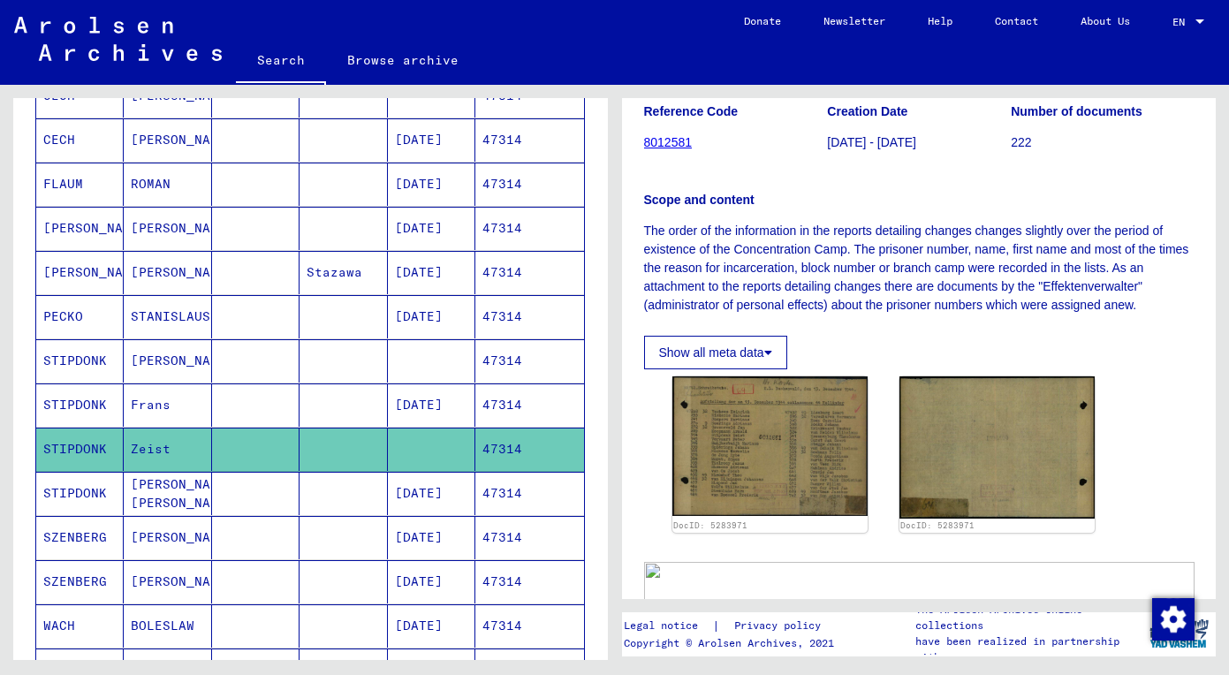
scroll to position [219, 0]
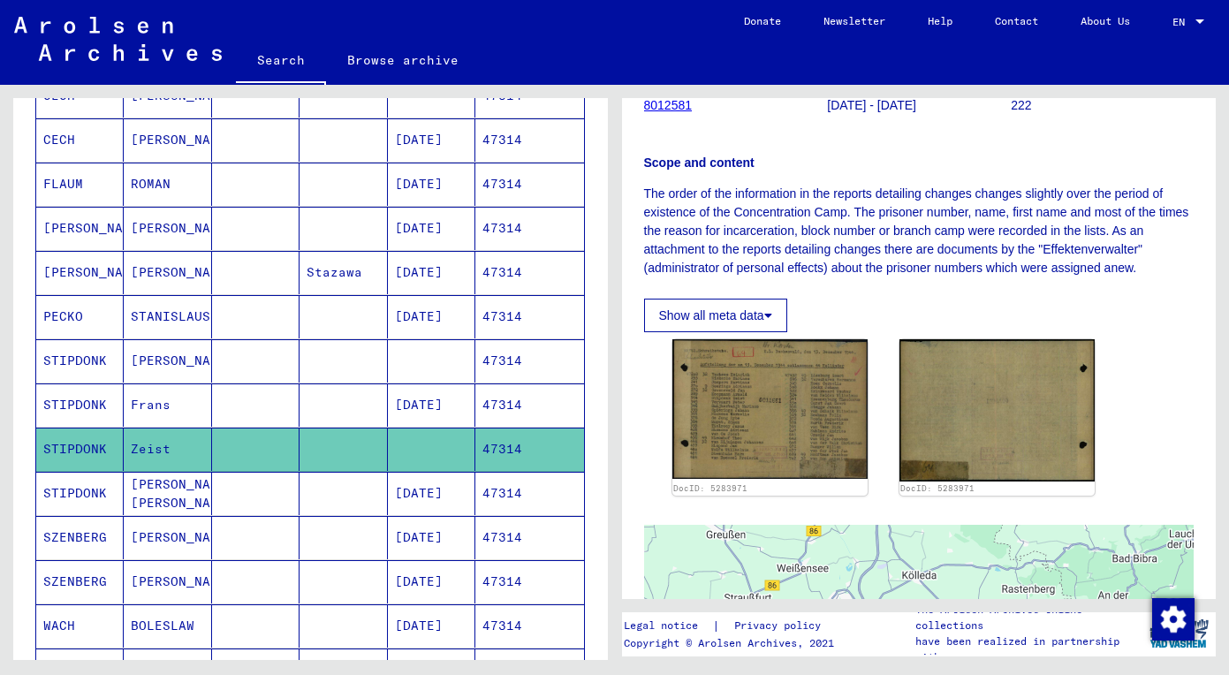
click at [321, 482] on mat-cell at bounding box center [342, 493] width 87 height 43
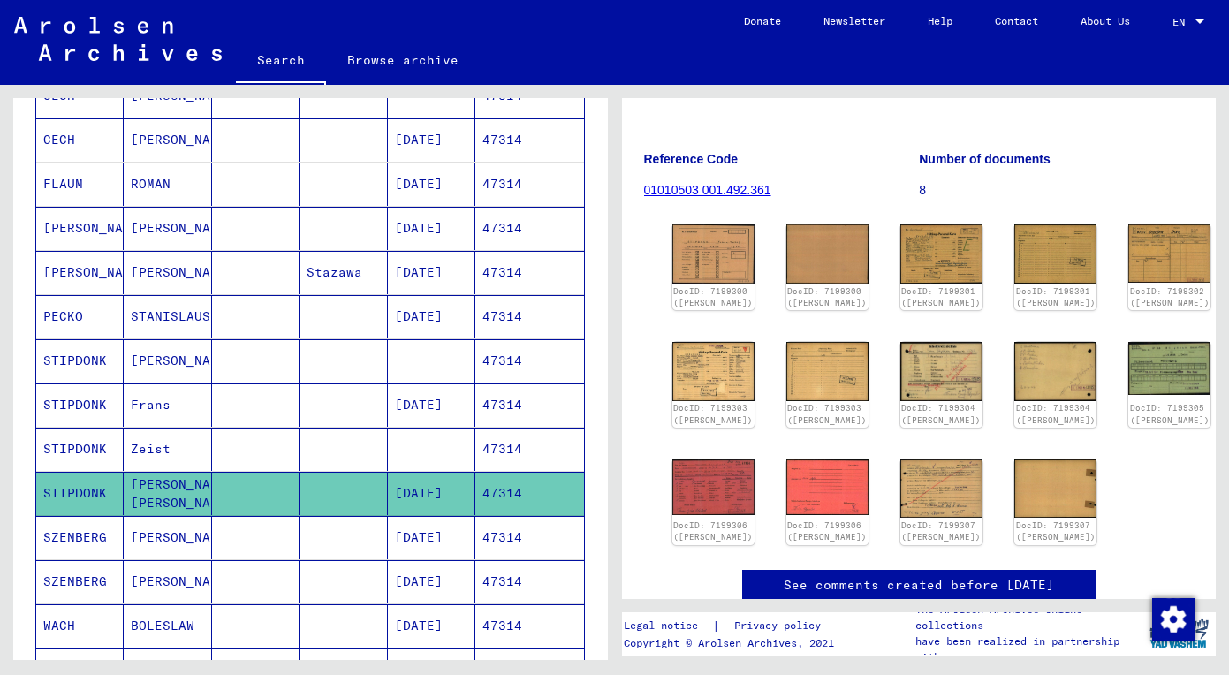
scroll to position [175, 0]
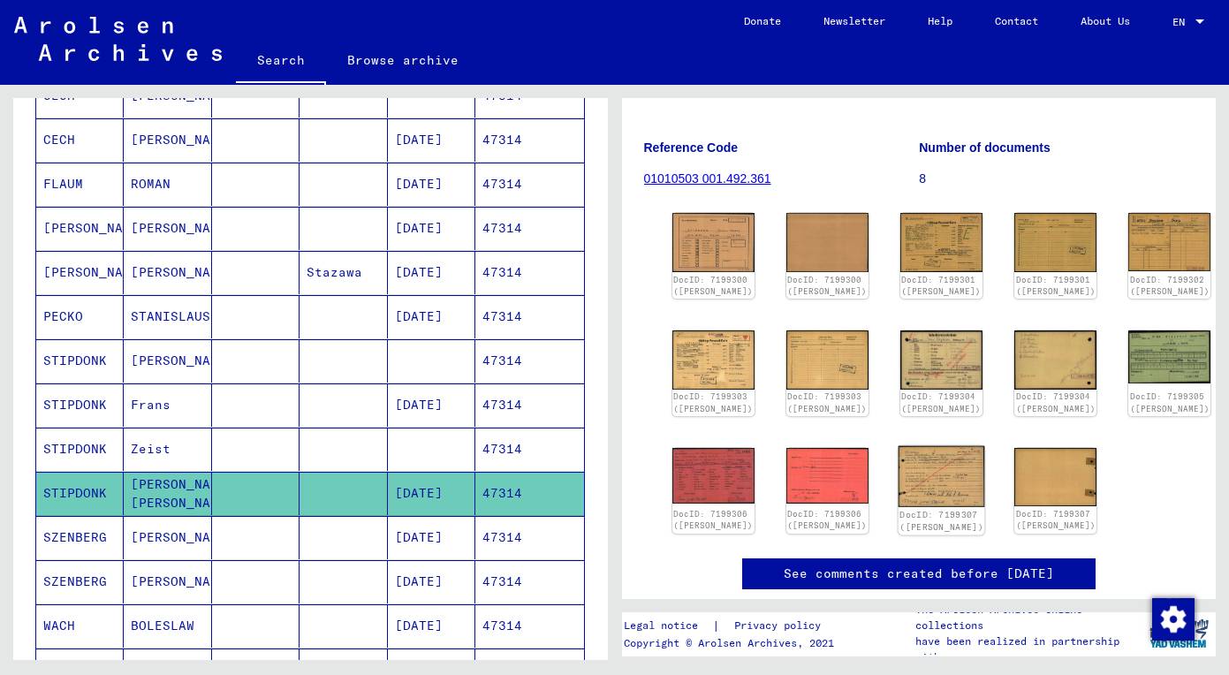
click at [898, 507] on img at bounding box center [941, 476] width 87 height 61
click at [700, 383] on img at bounding box center [712, 360] width 87 height 62
click at [1126, 251] on img at bounding box center [1169, 241] width 87 height 61
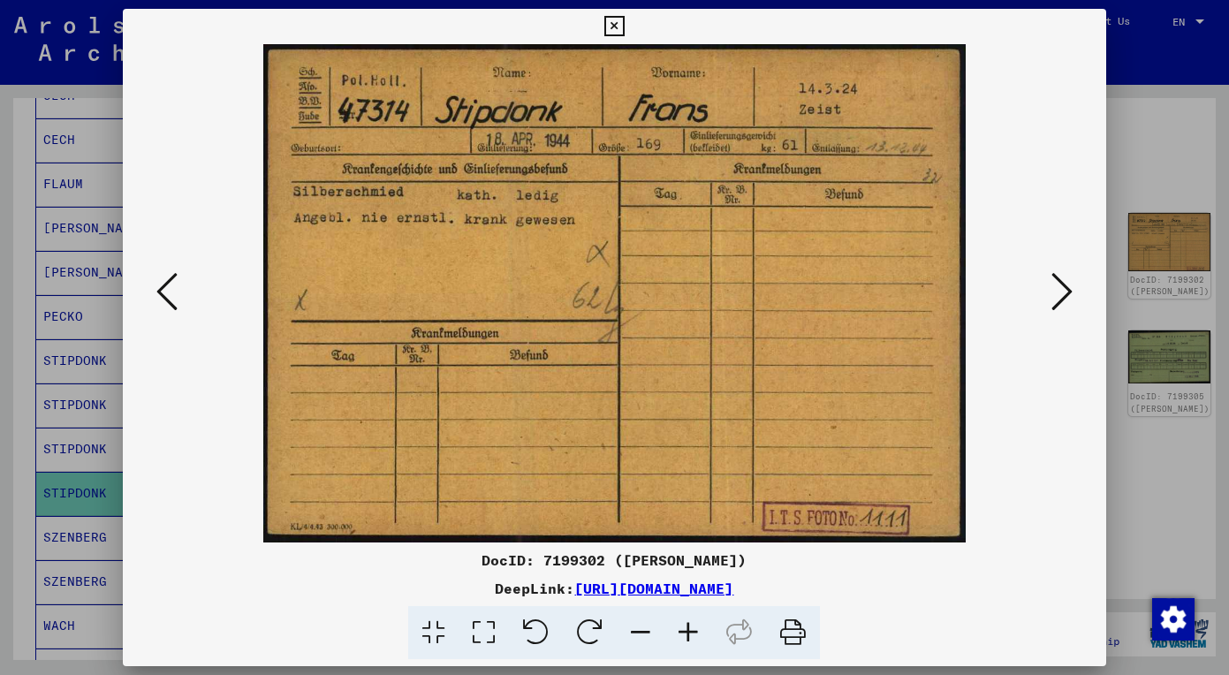
click at [1058, 287] on icon at bounding box center [1061, 291] width 21 height 42
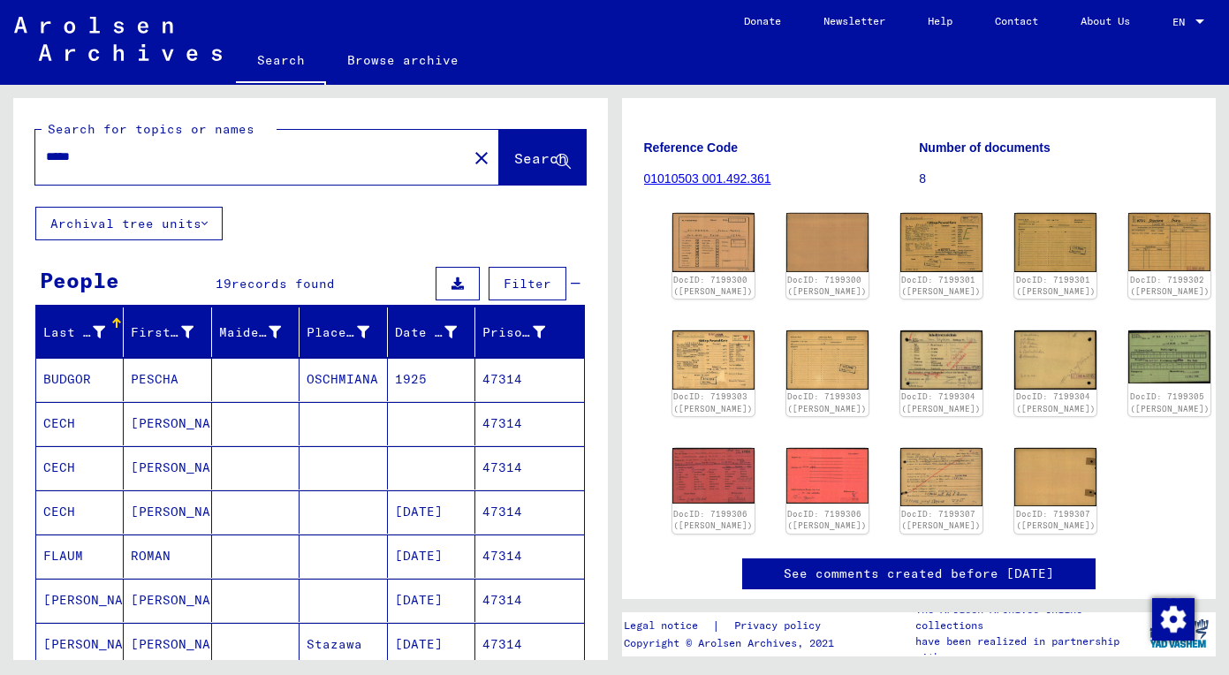
scroll to position [0, 0]
drag, startPoint x: 196, startPoint y: 152, endPoint x: -28, endPoint y: 153, distance: 224.3
click at [0, 153] on html "Search Browse archive Donate Newsletter Help Contact About Us Search Browse arc…" at bounding box center [614, 337] width 1229 height 675
paste input "text"
type input "*****"
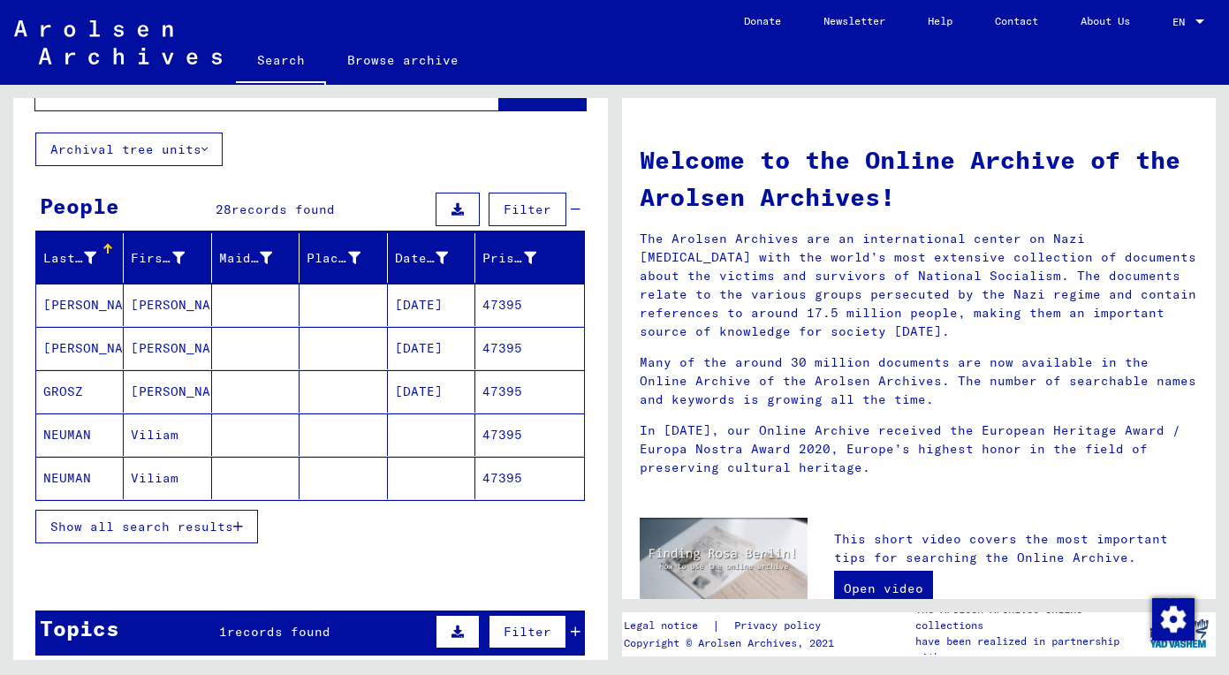
scroll to position [74, 0]
click at [185, 528] on span "Show all search results" at bounding box center [141, 526] width 183 height 16
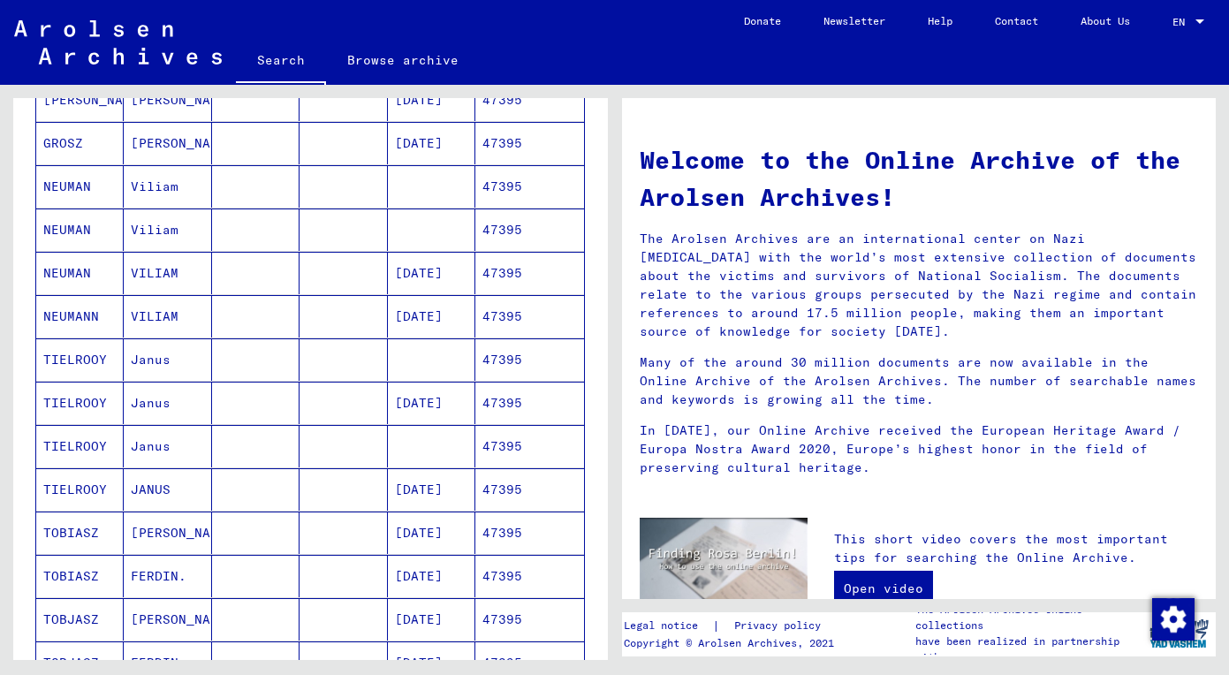
scroll to position [323, 0]
click at [162, 352] on mat-cell "Janus" at bounding box center [167, 358] width 87 height 42
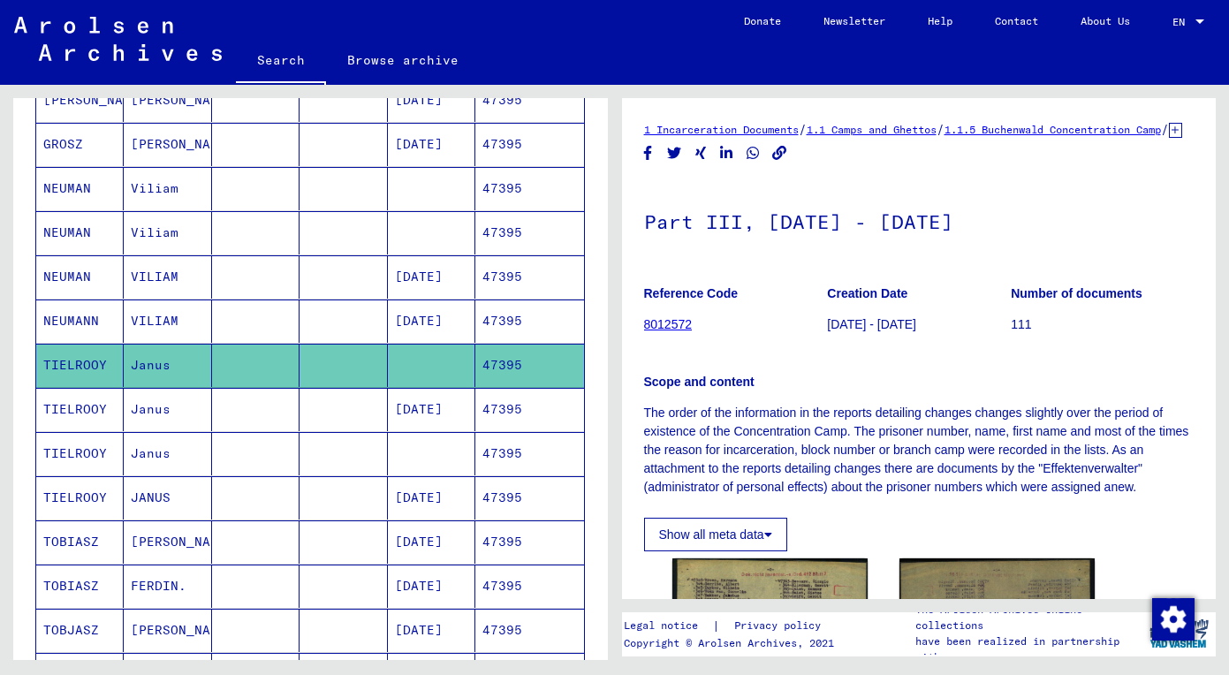
click at [165, 410] on mat-cell "Janus" at bounding box center [167, 409] width 87 height 43
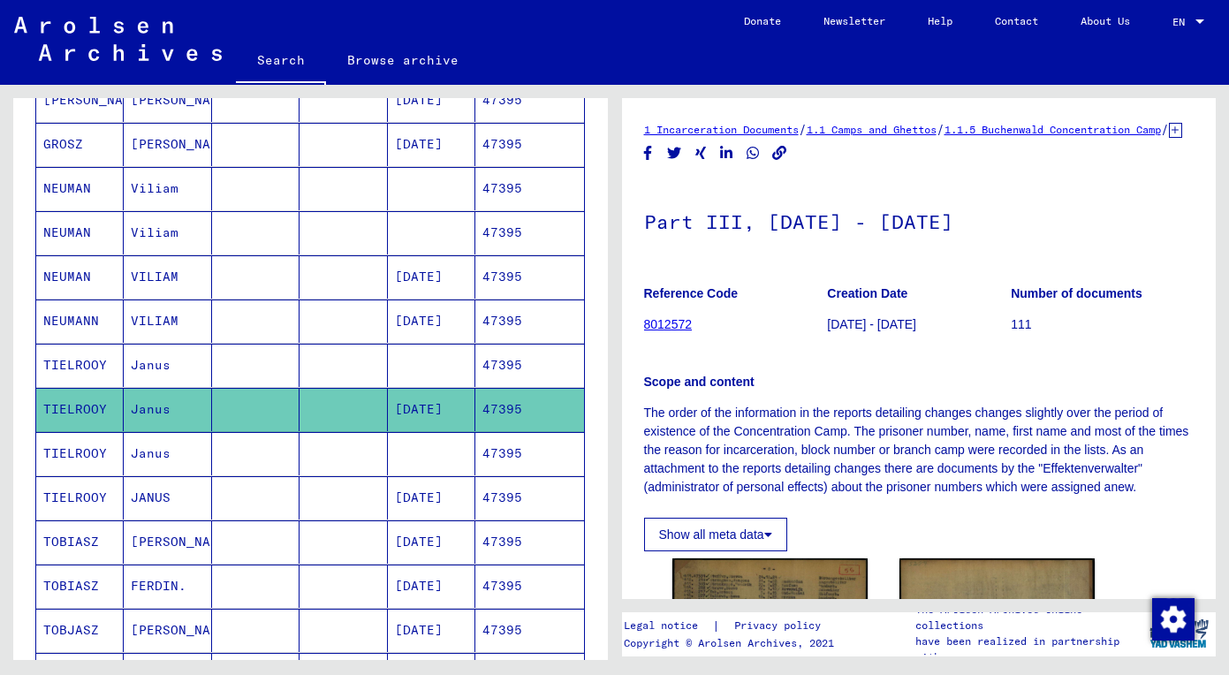
scroll to position [159, 0]
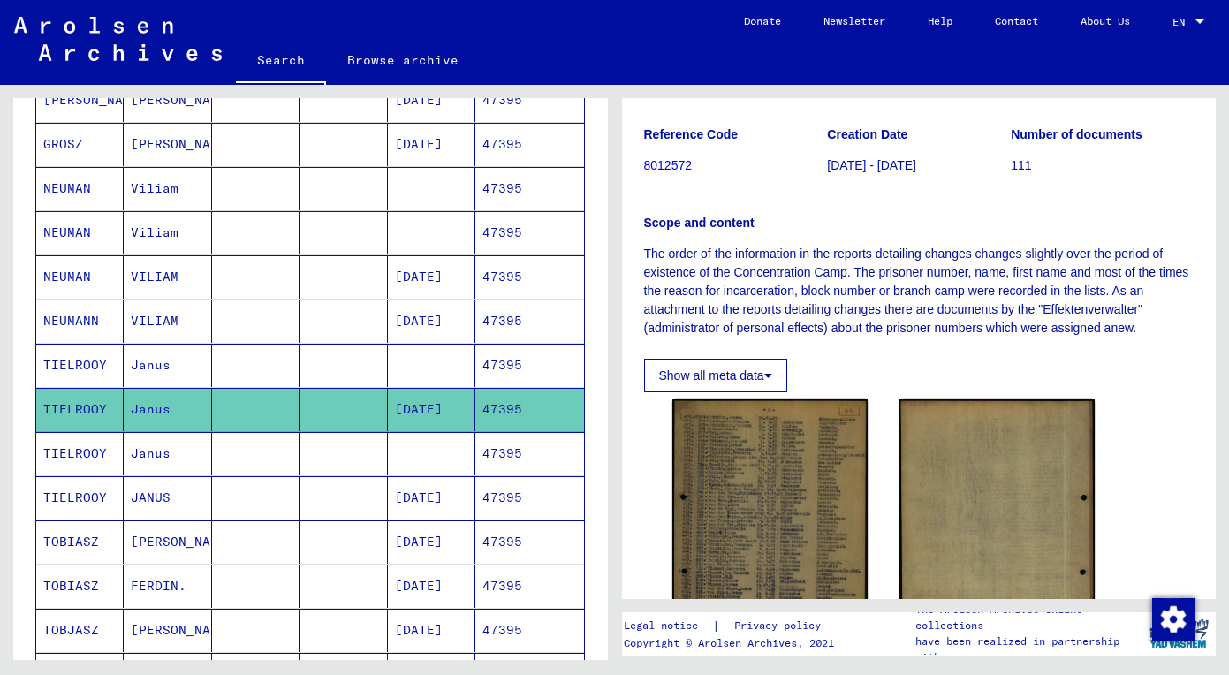
click at [140, 455] on mat-cell "Janus" at bounding box center [167, 453] width 87 height 43
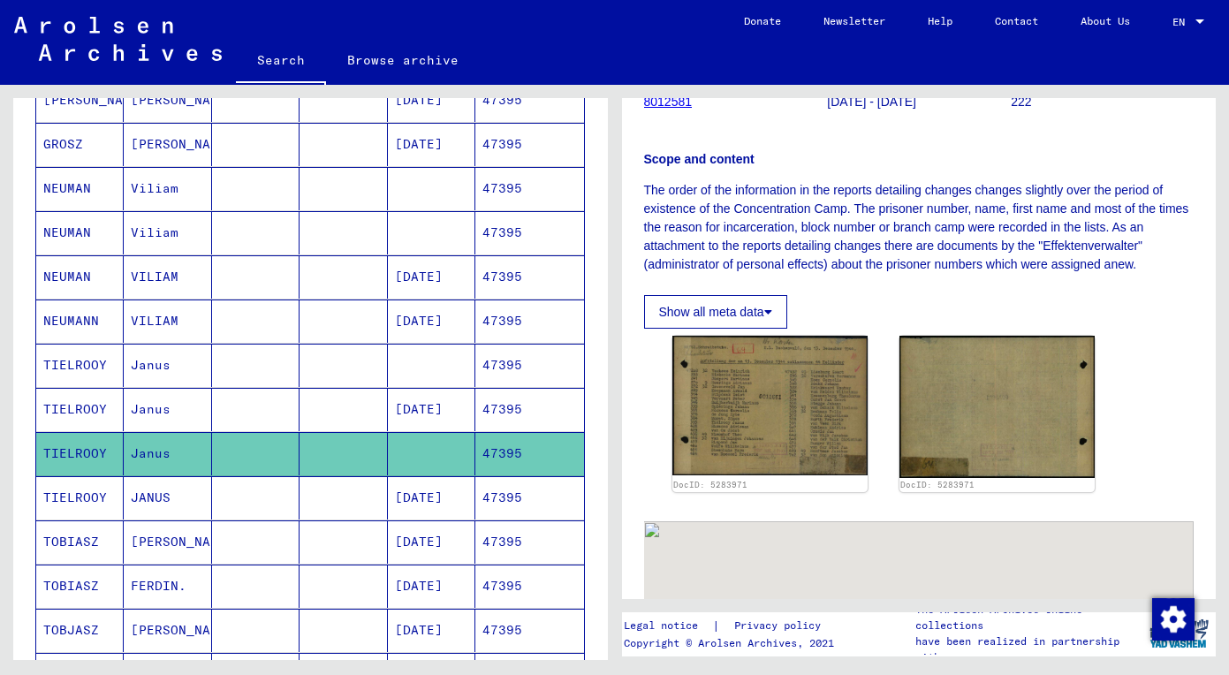
scroll to position [224, 0]
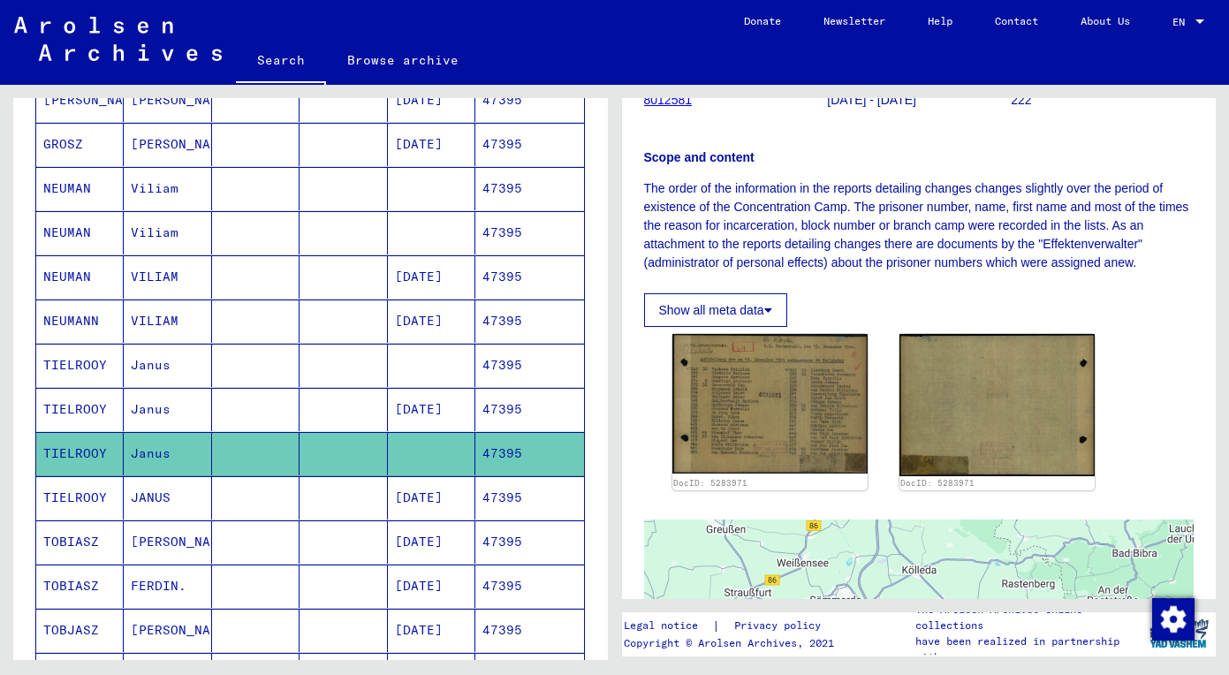
click at [195, 496] on mat-cell "JANUS" at bounding box center [167, 497] width 87 height 43
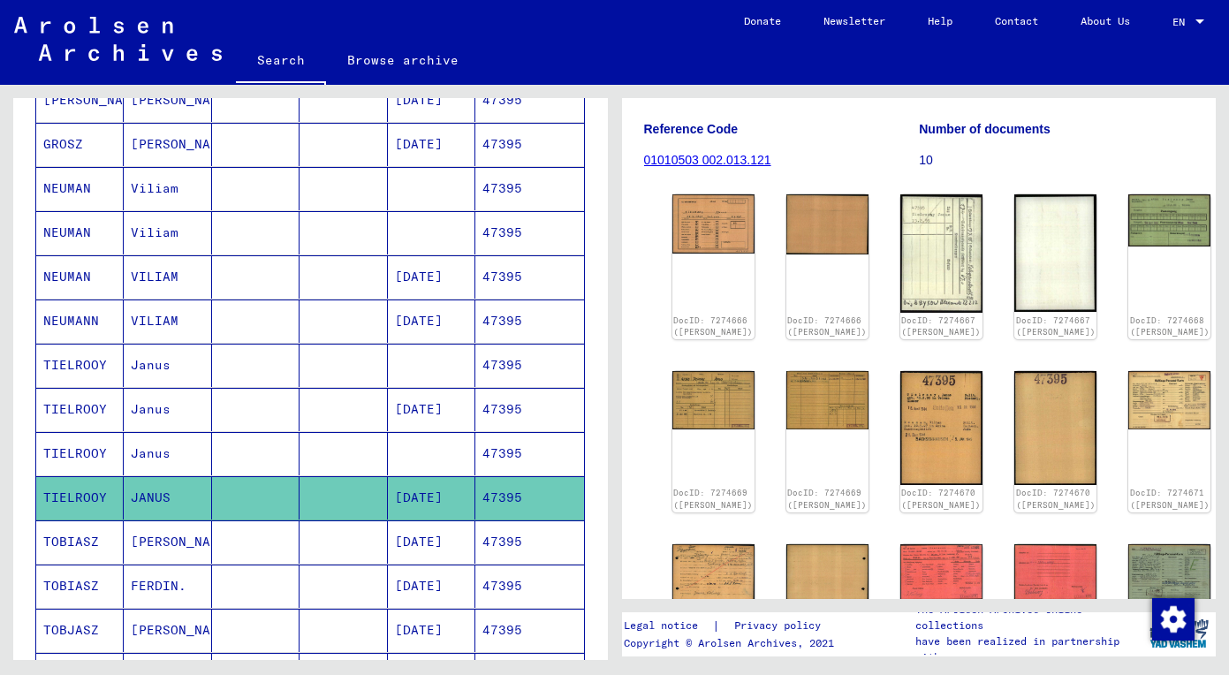
scroll to position [197, 0]
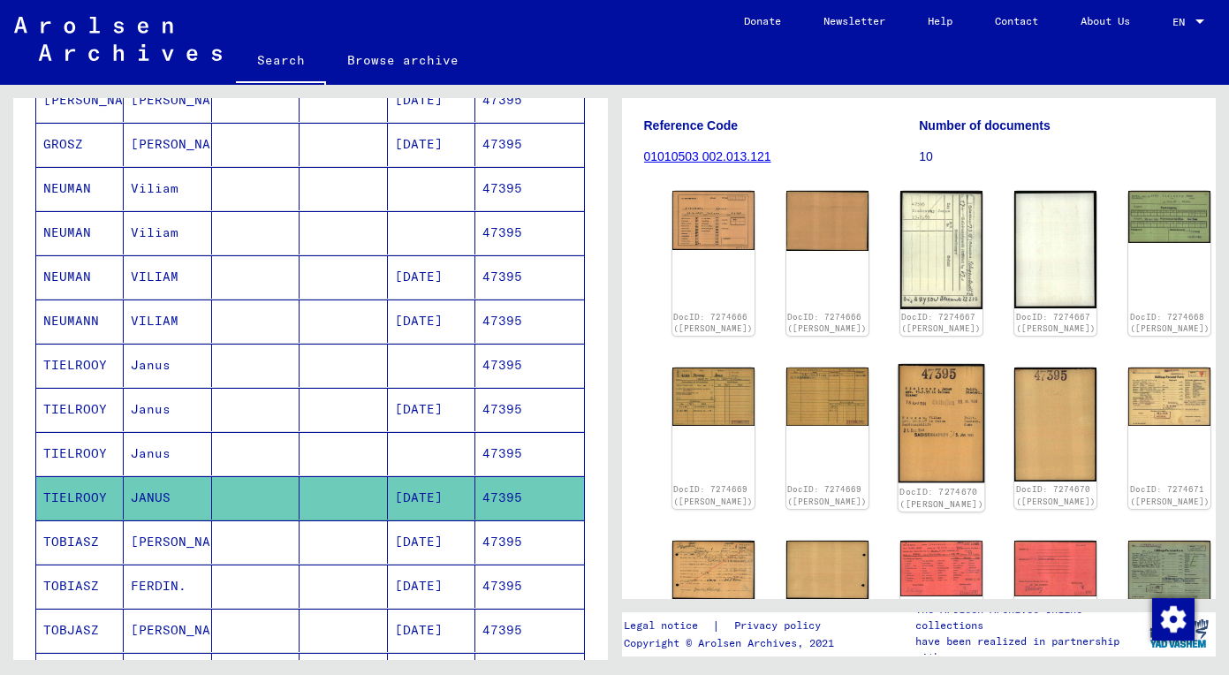
click at [898, 426] on img at bounding box center [941, 423] width 87 height 119
click at [1126, 399] on img at bounding box center [1169, 394] width 87 height 61
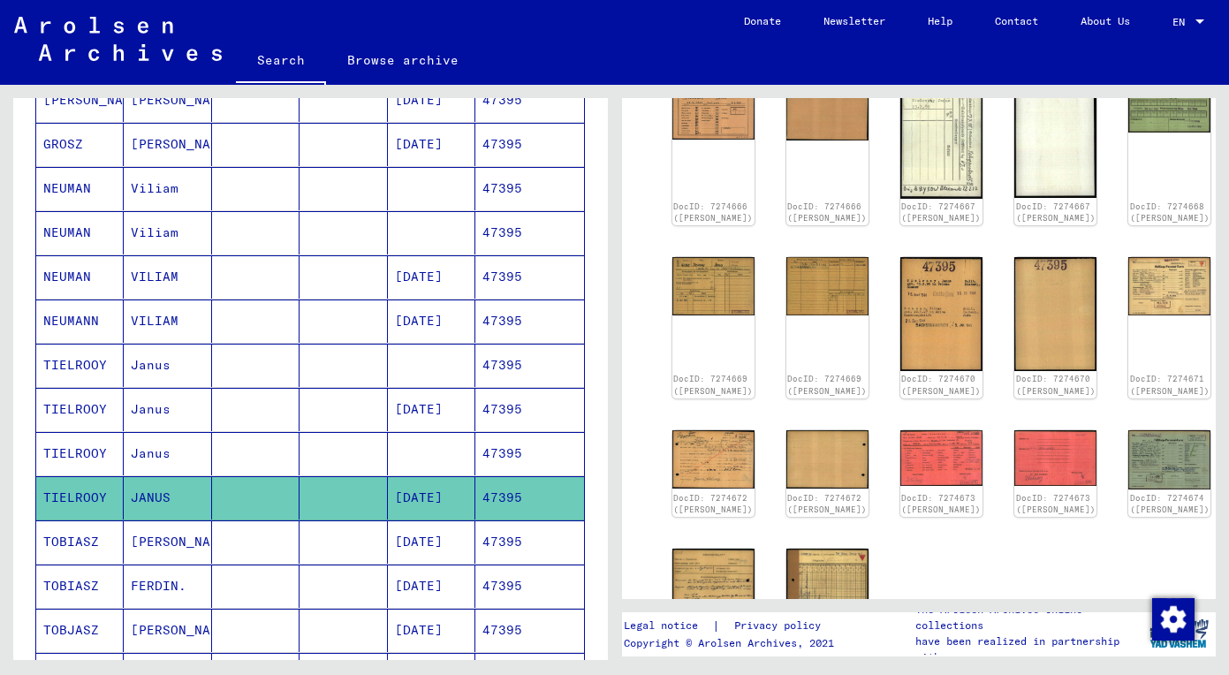
scroll to position [312, 0]
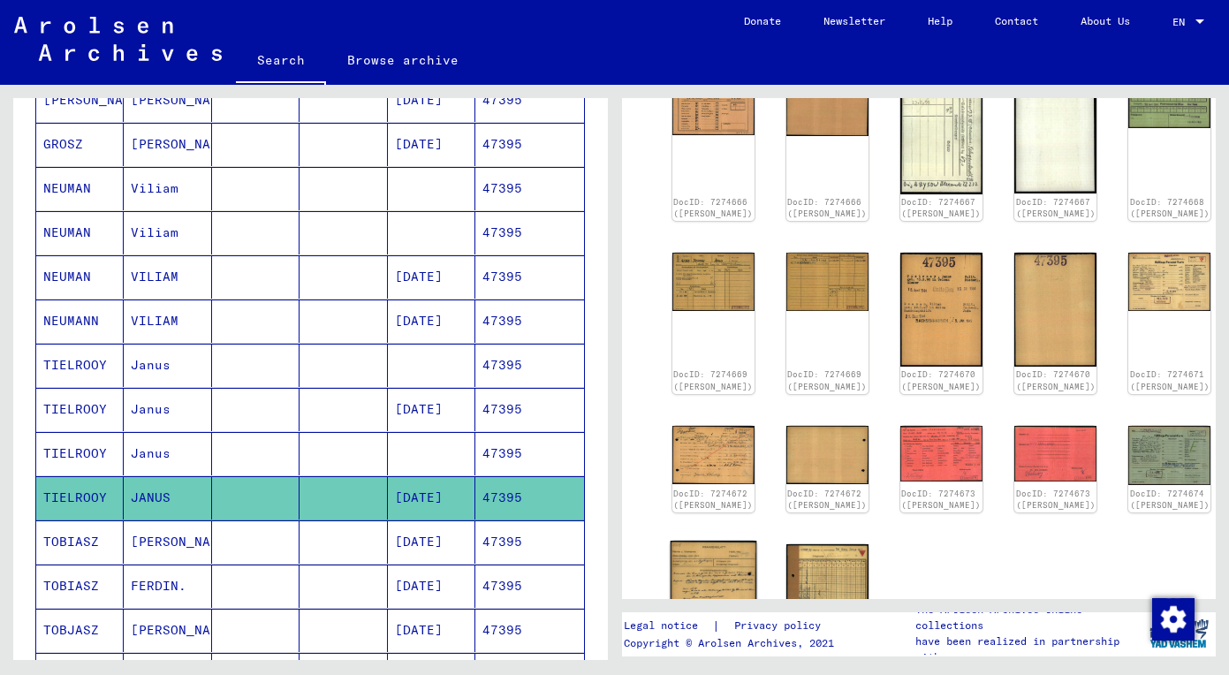
click at [700, 541] on img at bounding box center [712, 601] width 87 height 121
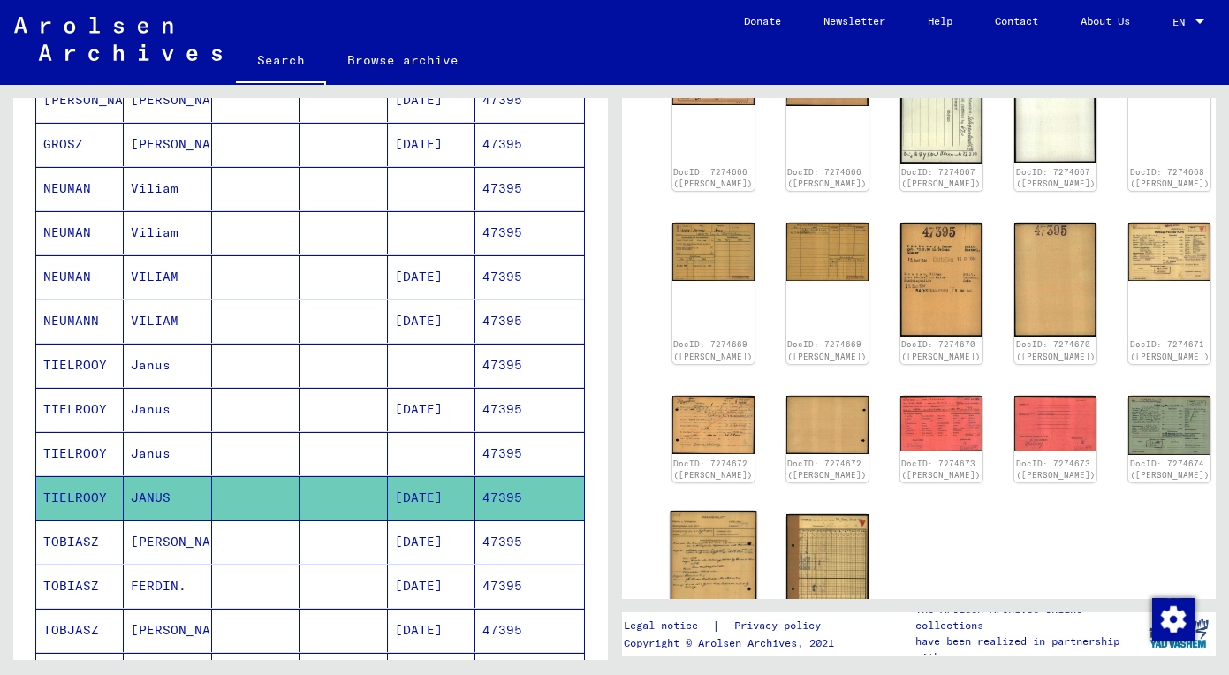
scroll to position [335, 0]
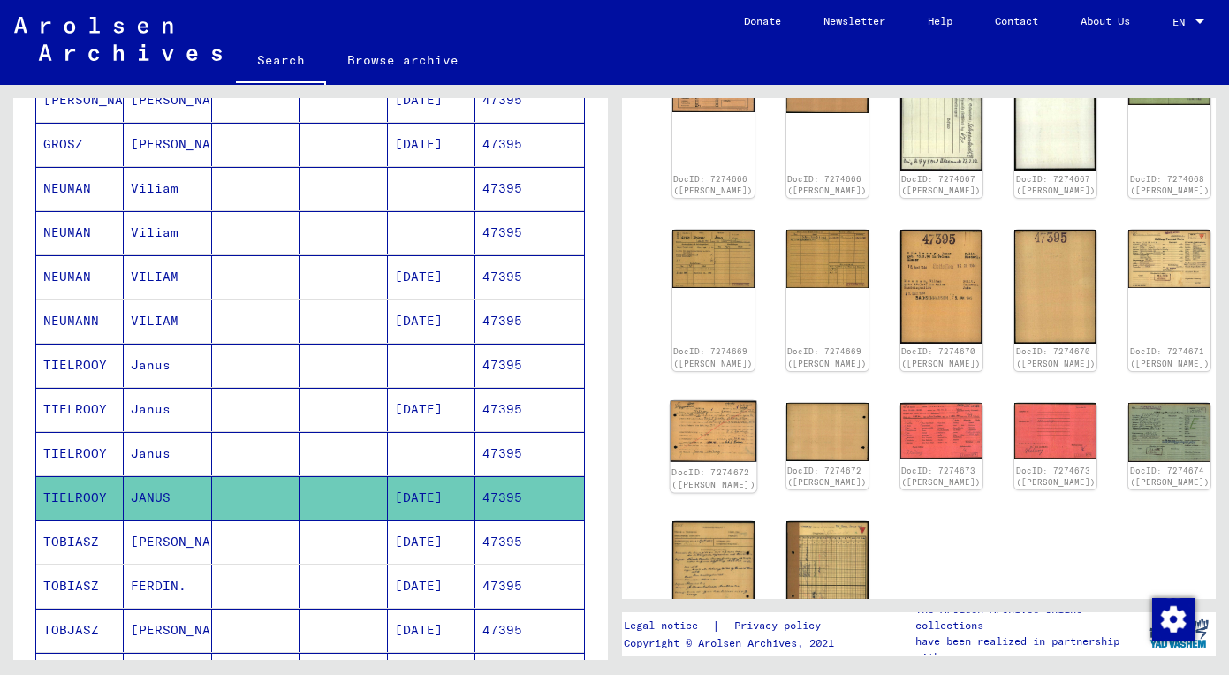
click at [692, 423] on img at bounding box center [712, 431] width 87 height 62
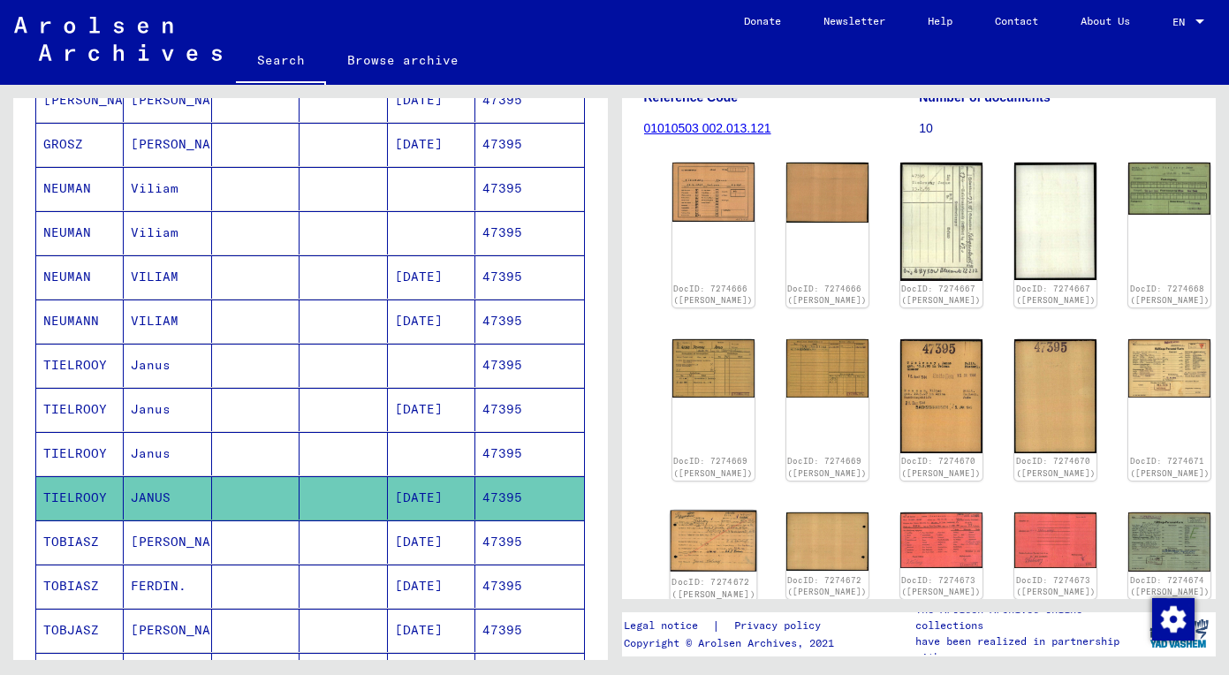
scroll to position [223, 0]
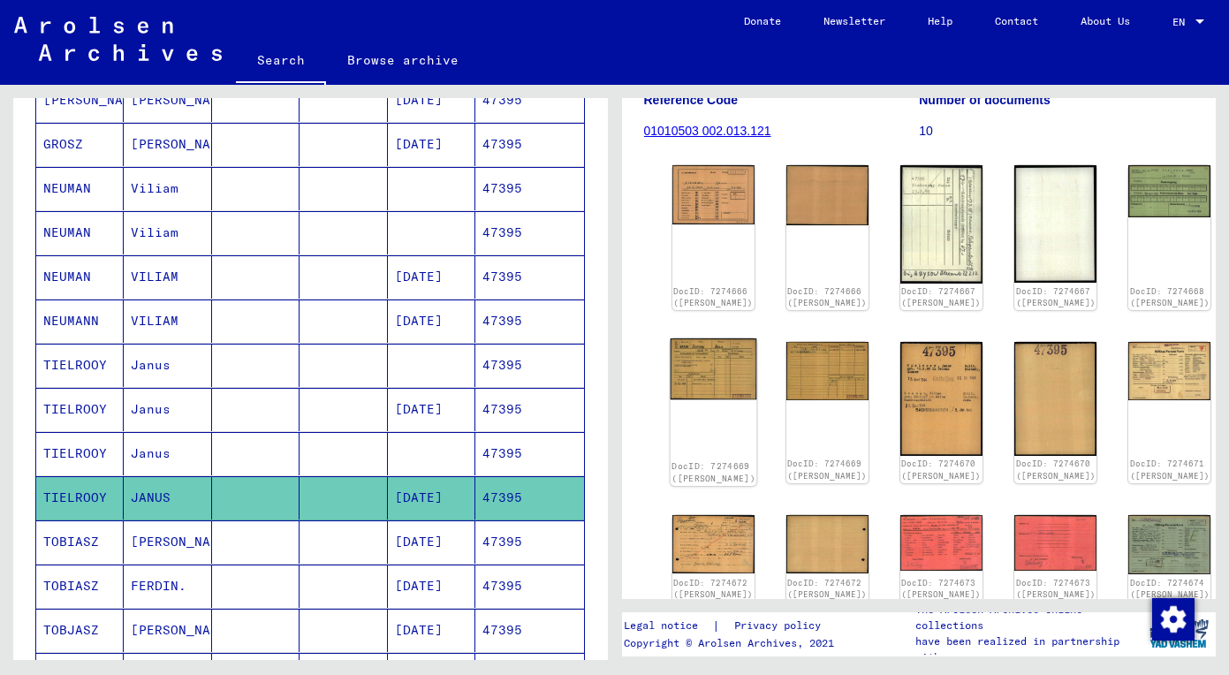
click at [710, 356] on img at bounding box center [712, 368] width 87 height 61
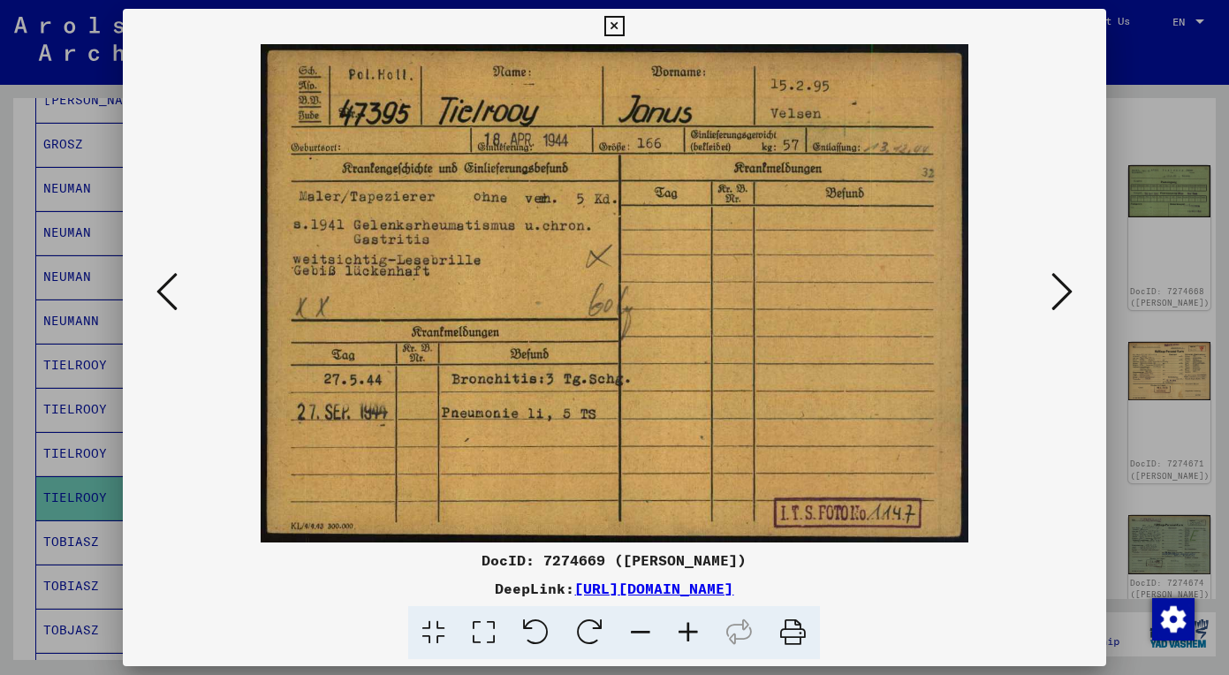
click at [1070, 299] on icon at bounding box center [1061, 291] width 21 height 42
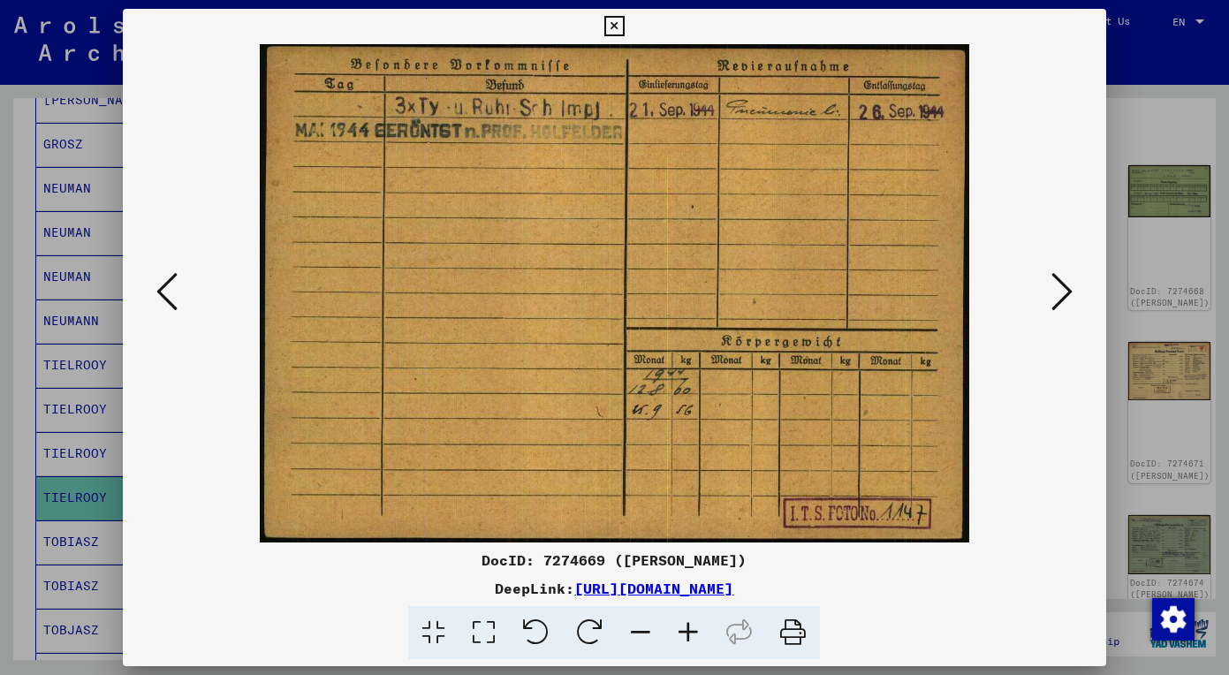
click at [624, 27] on icon at bounding box center [614, 26] width 20 height 21
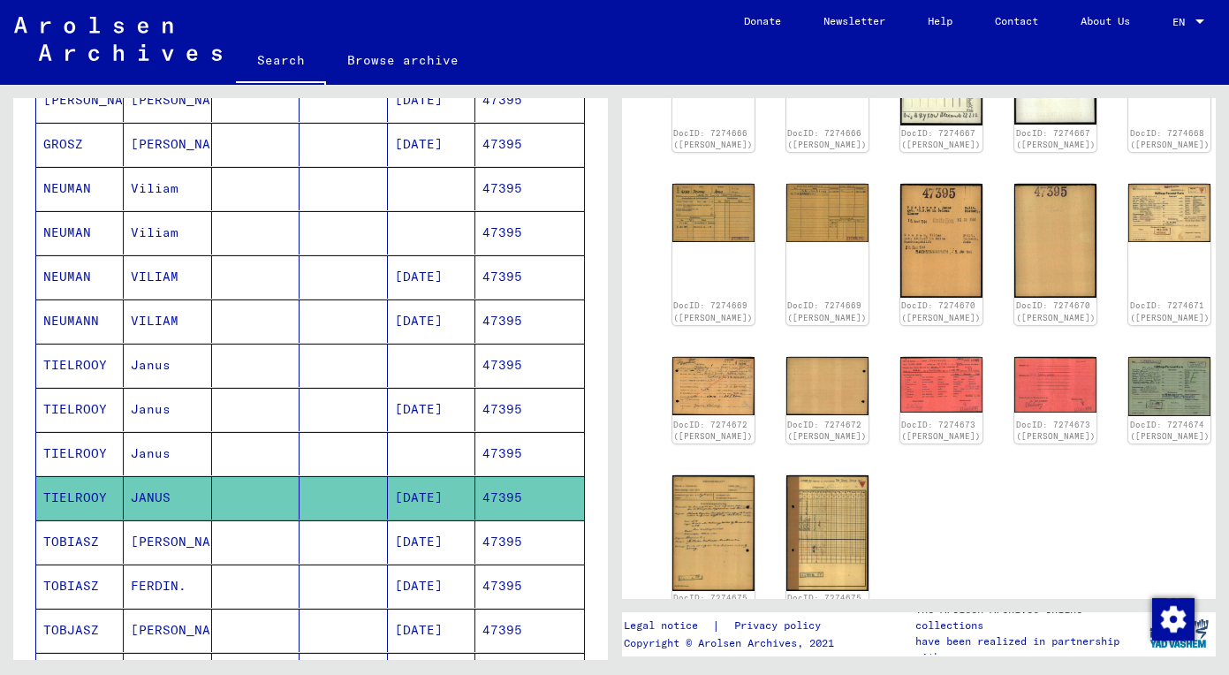
scroll to position [382, 0]
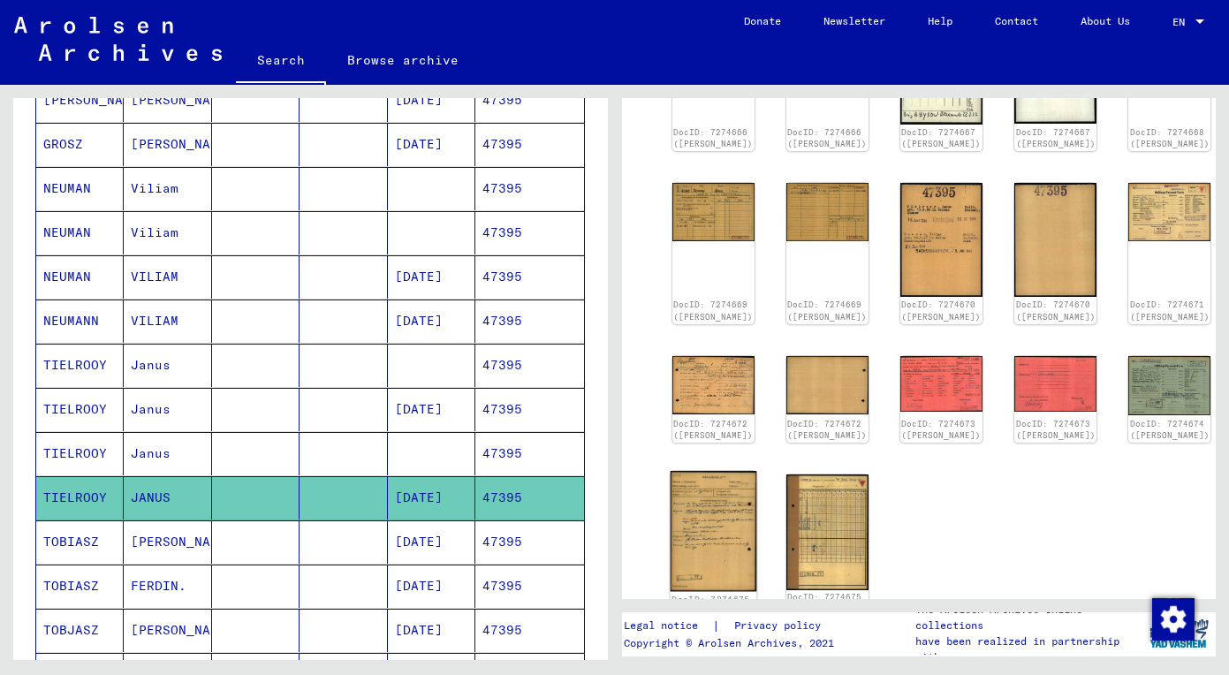
click at [692, 518] on img at bounding box center [712, 531] width 87 height 121
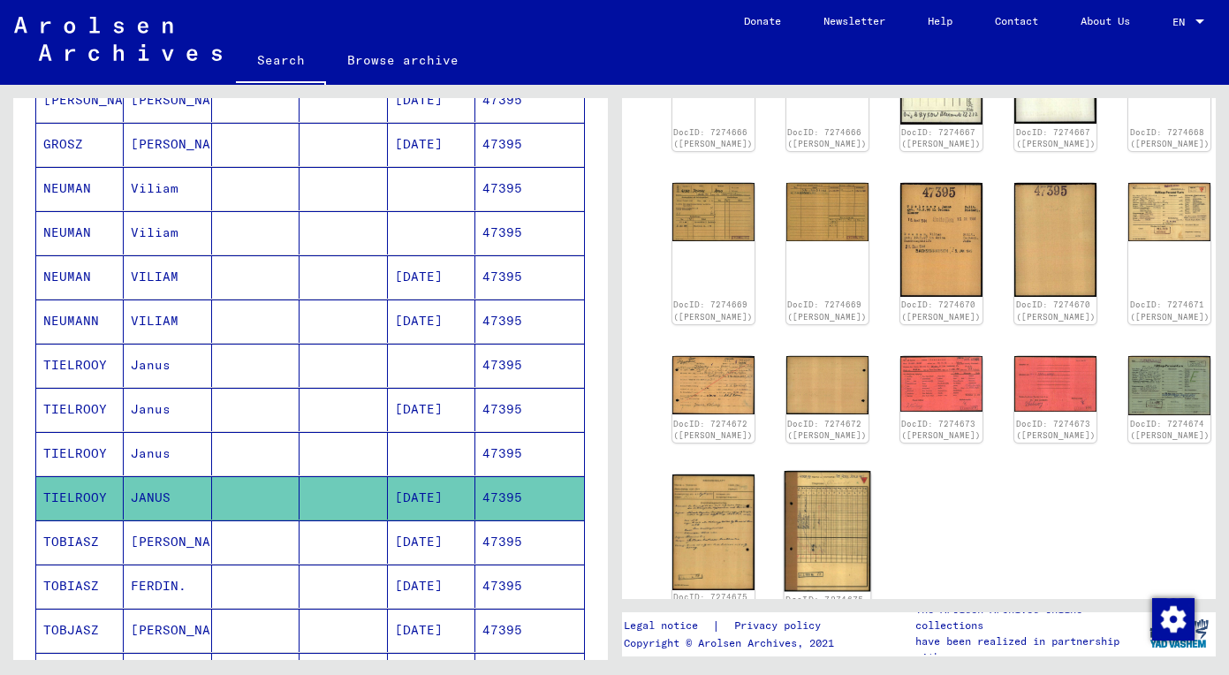
click at [791, 505] on img at bounding box center [826, 531] width 87 height 121
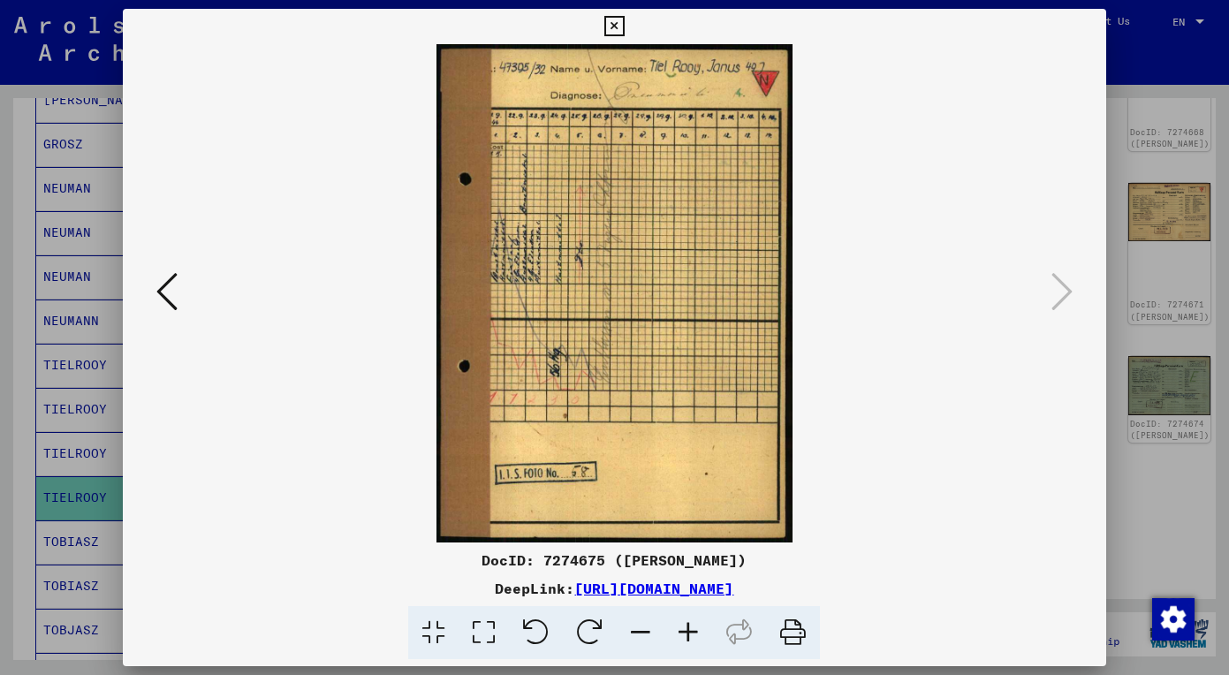
click at [167, 307] on icon at bounding box center [166, 291] width 21 height 42
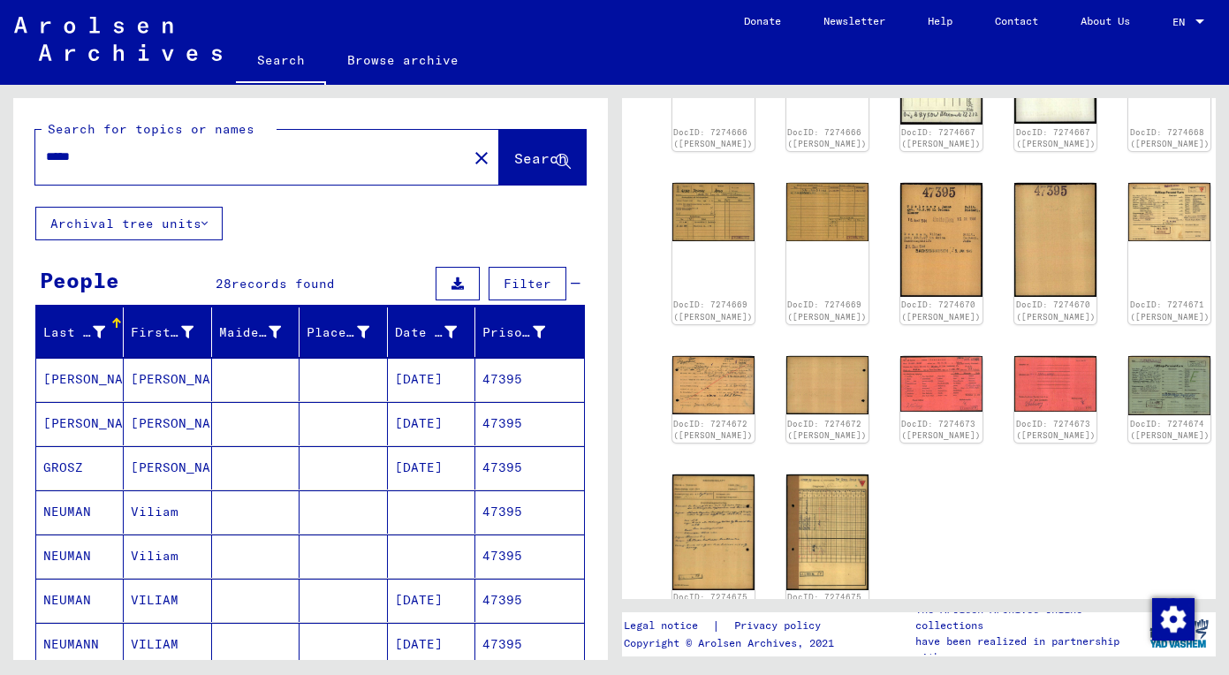
scroll to position [0, 0]
click at [241, 176] on div "*****" at bounding box center [245, 157] width 421 height 40
drag, startPoint x: 253, startPoint y: 155, endPoint x: 1, endPoint y: 155, distance: 251.7
click at [1, 155] on div "Search for topics or names ***** close Search Archival tree units People 28 rec…" at bounding box center [307, 372] width 614 height 575
paste input "text"
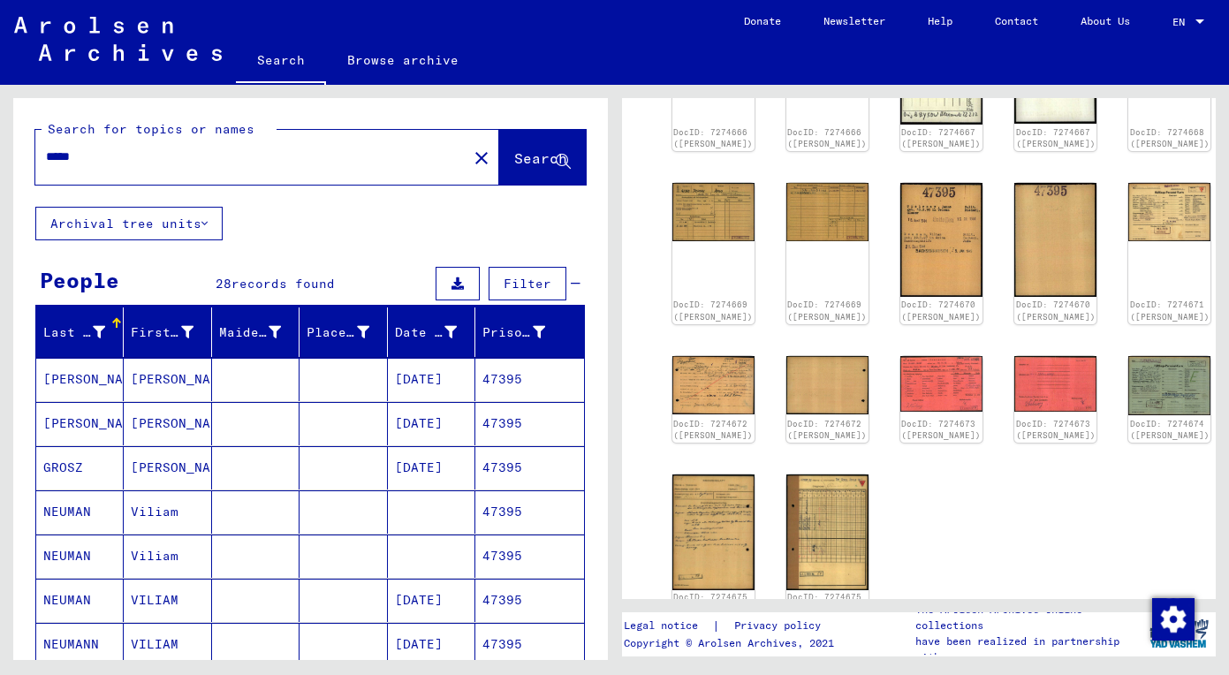
type input "*****"
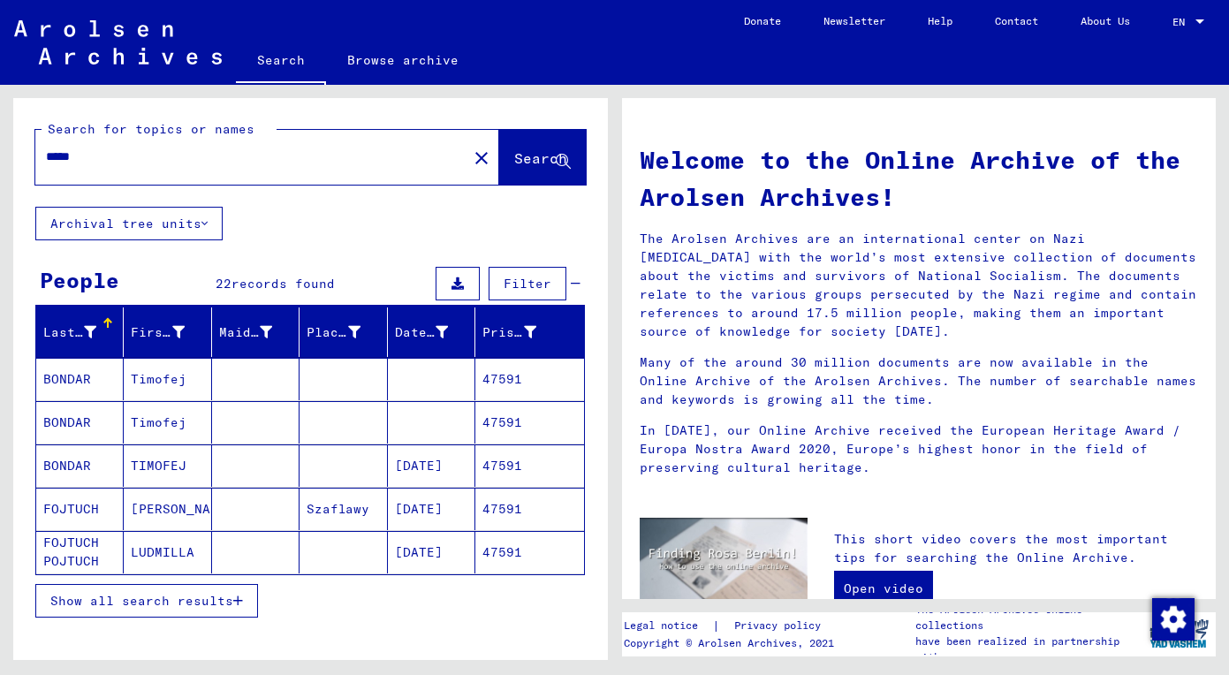
click at [104, 601] on span "Show all search results" at bounding box center [141, 601] width 183 height 16
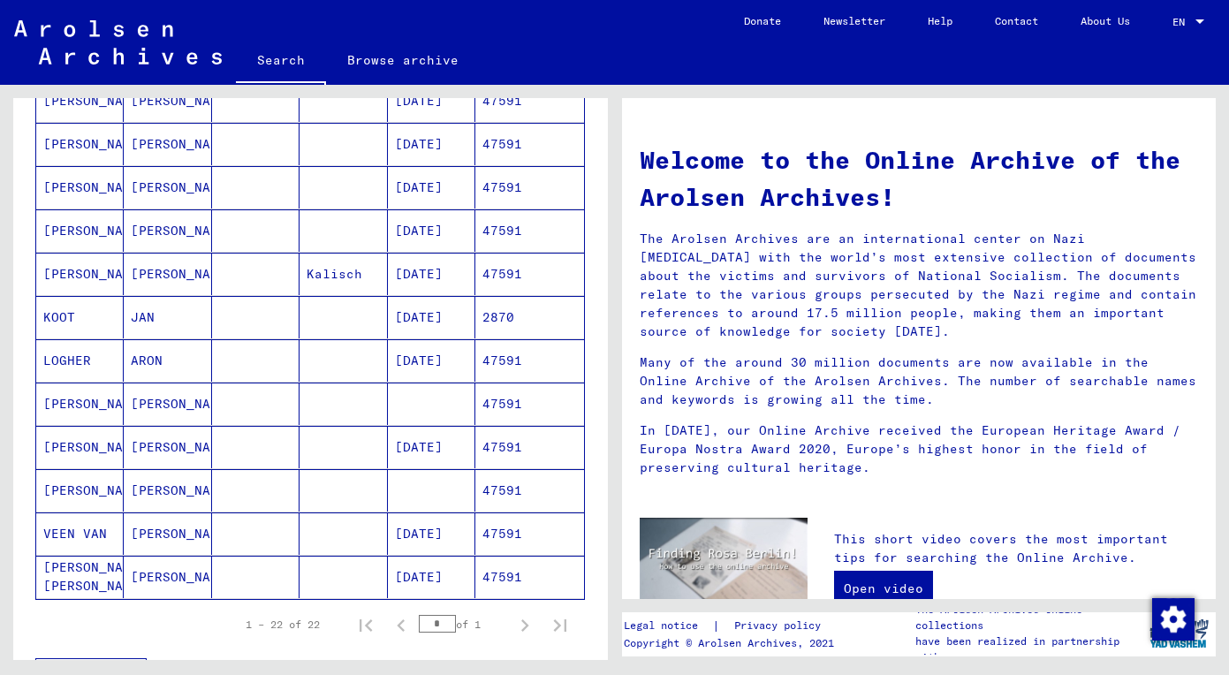
scroll to position [713, 0]
click at [159, 390] on mat-cell "Dirk" at bounding box center [167, 402] width 87 height 42
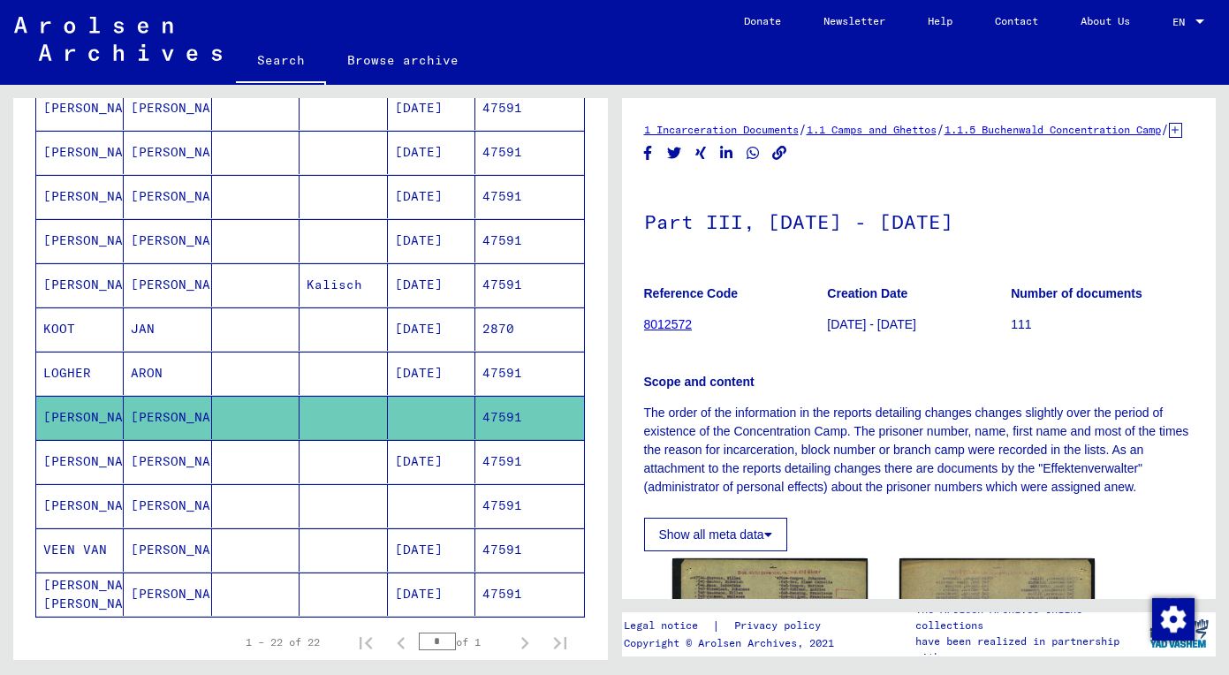
click at [157, 464] on mat-cell "Dirk" at bounding box center [167, 461] width 87 height 43
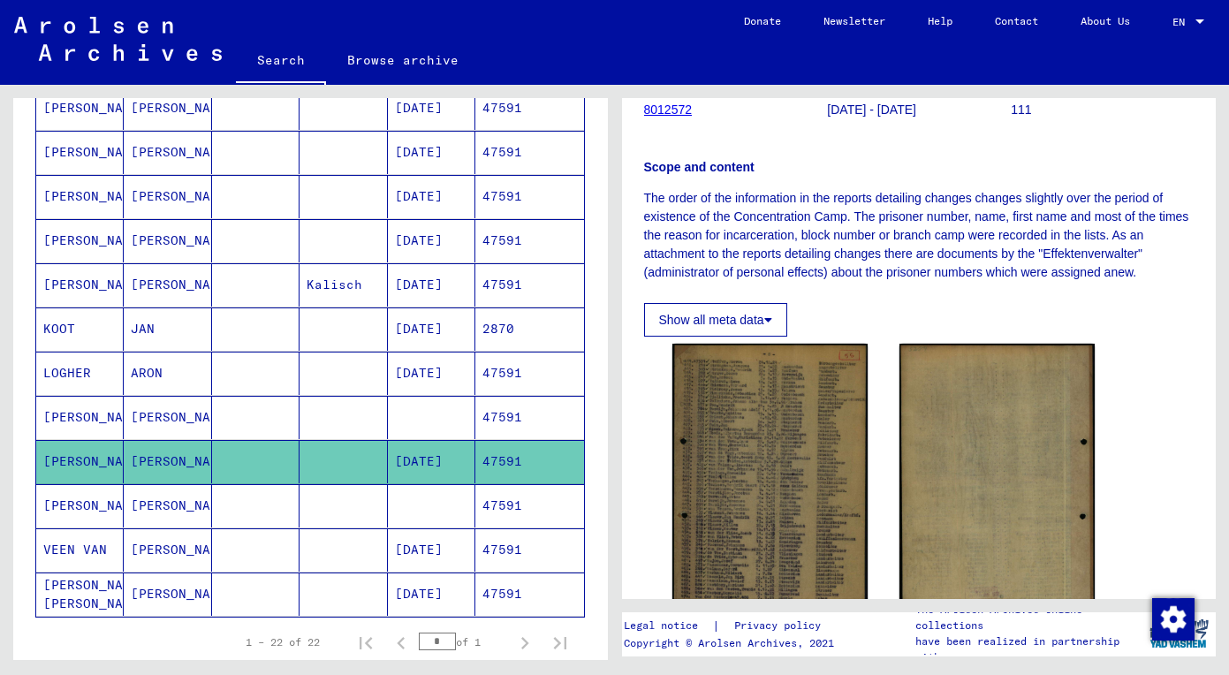
scroll to position [223, 0]
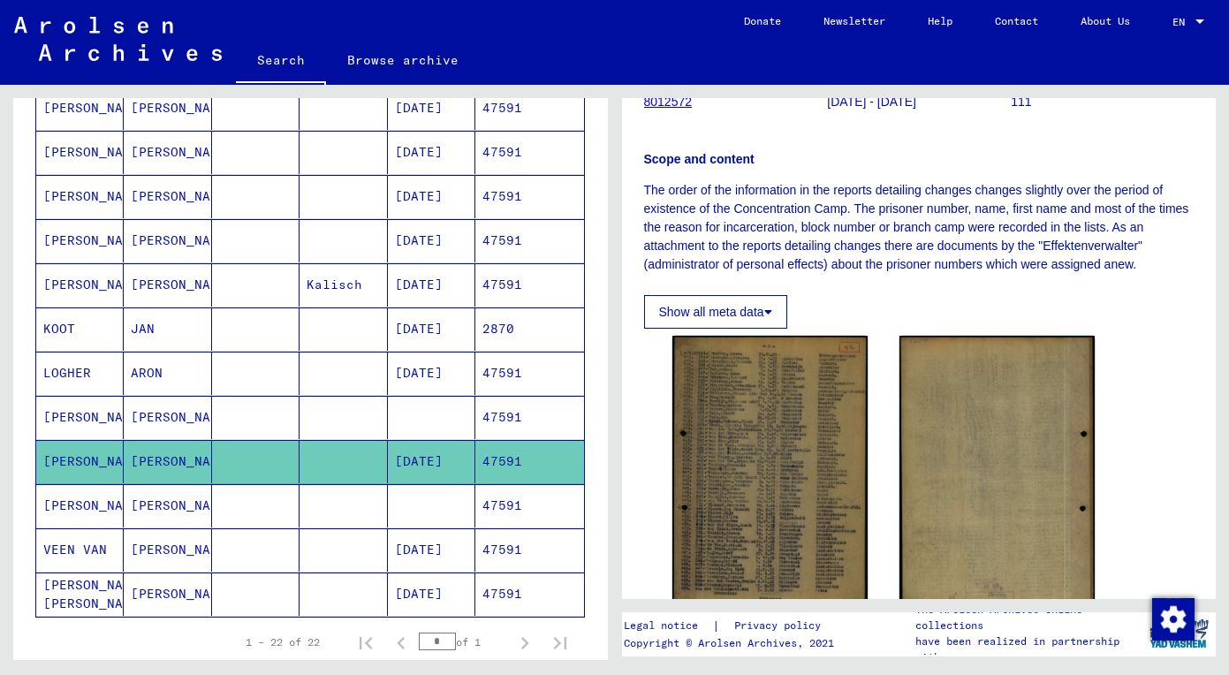
click at [190, 517] on mat-cell "Dirk" at bounding box center [167, 505] width 87 height 43
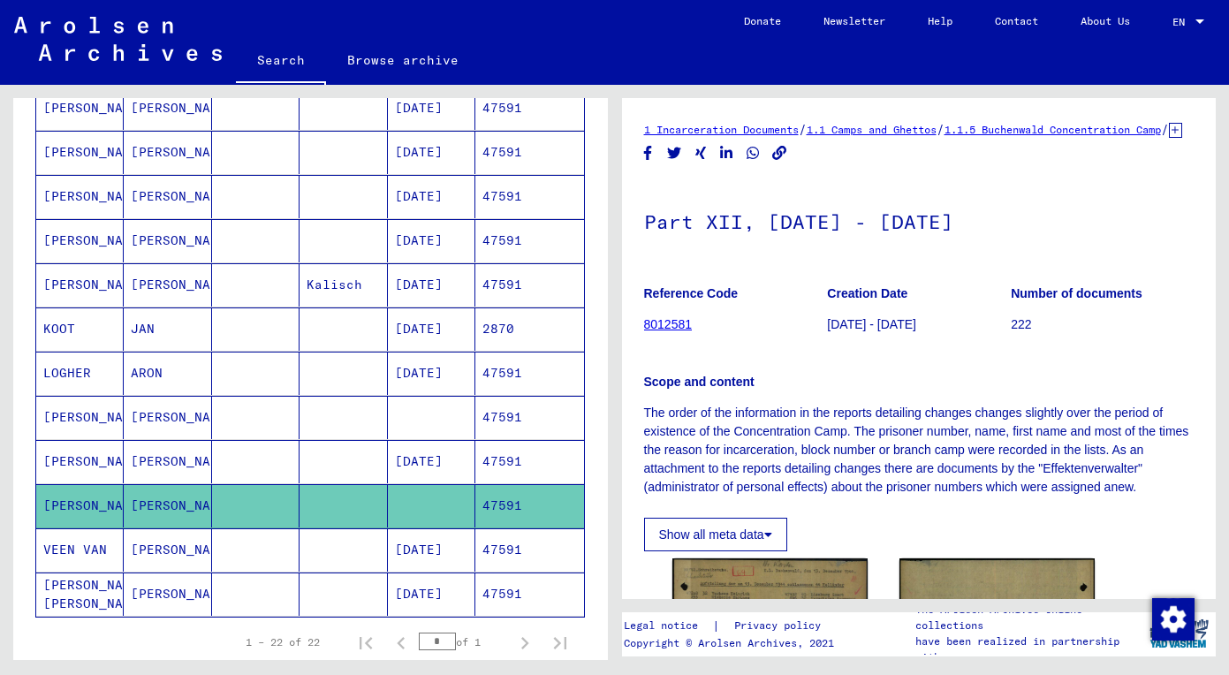
scroll to position [246, 0]
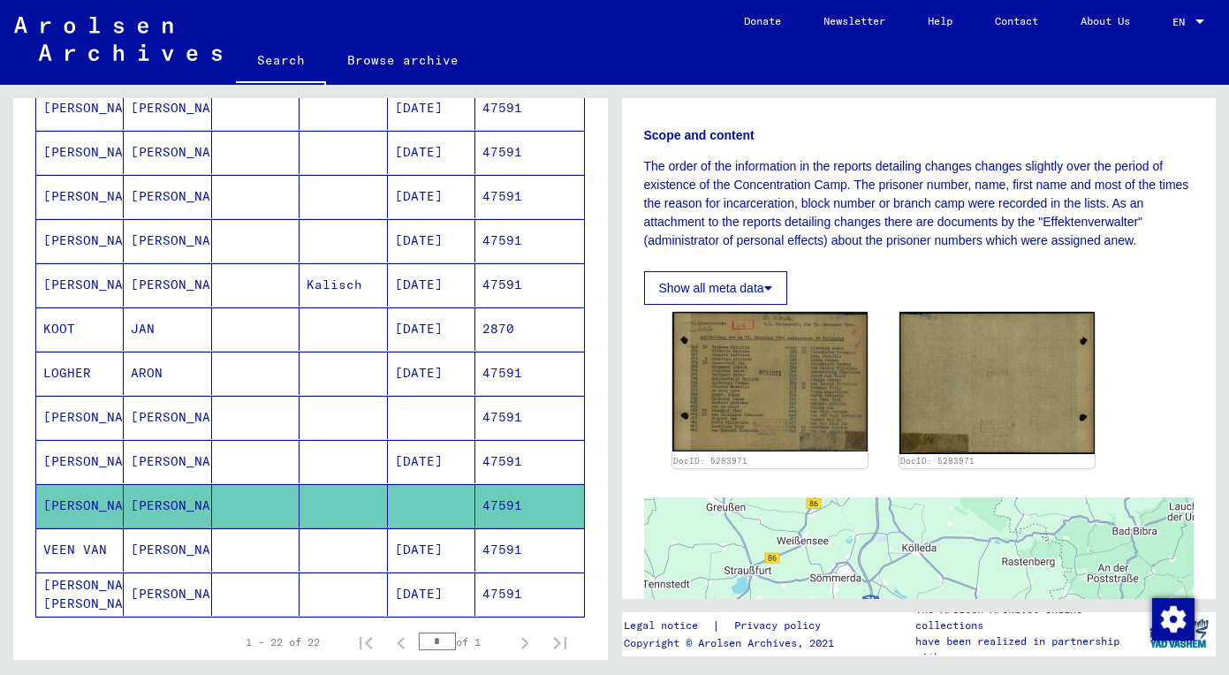
click at [246, 548] on mat-cell at bounding box center [255, 549] width 87 height 43
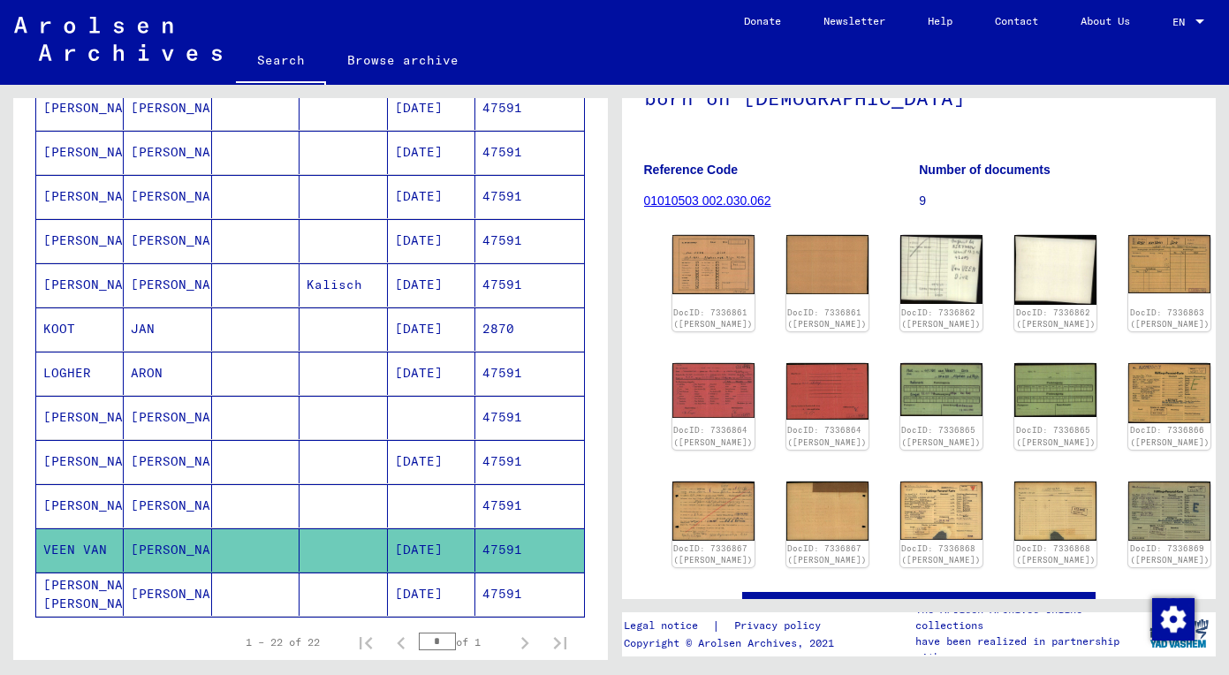
scroll to position [157, 0]
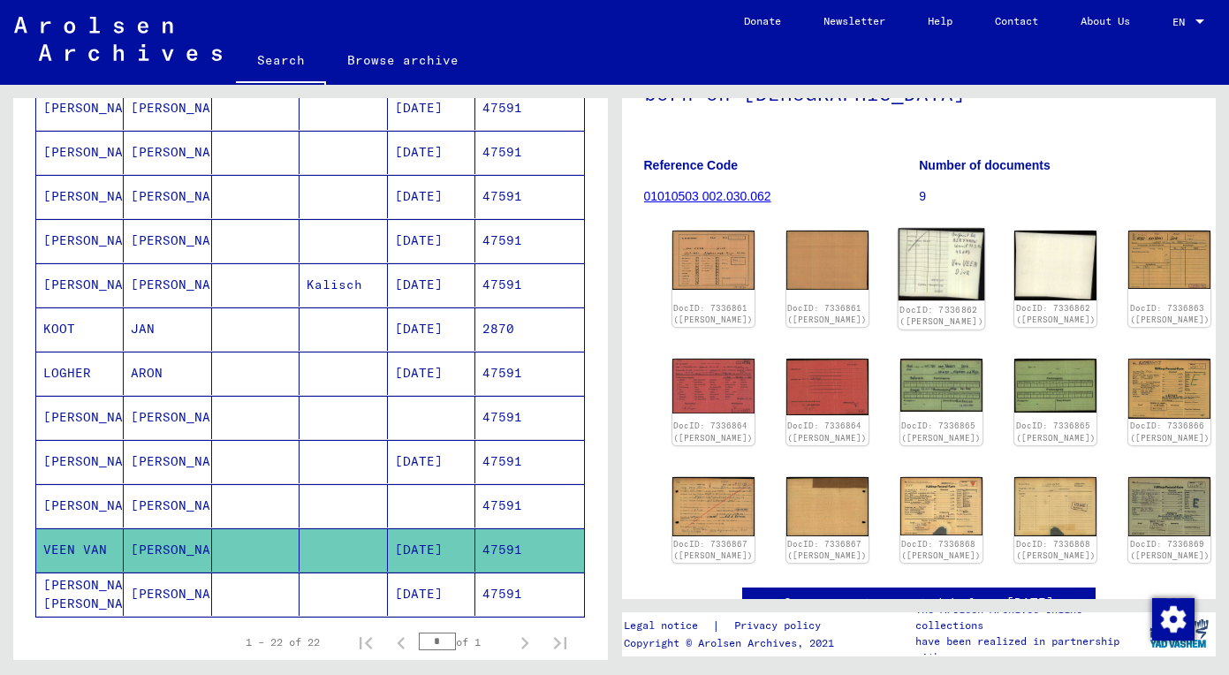
click at [898, 273] on img at bounding box center [941, 264] width 87 height 72
click at [1126, 420] on div "DocID: 7336866 (DIRK VEEN VAN)" at bounding box center [1169, 434] width 87 height 28
click at [898, 508] on img at bounding box center [941, 504] width 87 height 61
click at [1012, 526] on img at bounding box center [1055, 505] width 87 height 62
click at [690, 517] on img at bounding box center [712, 505] width 87 height 62
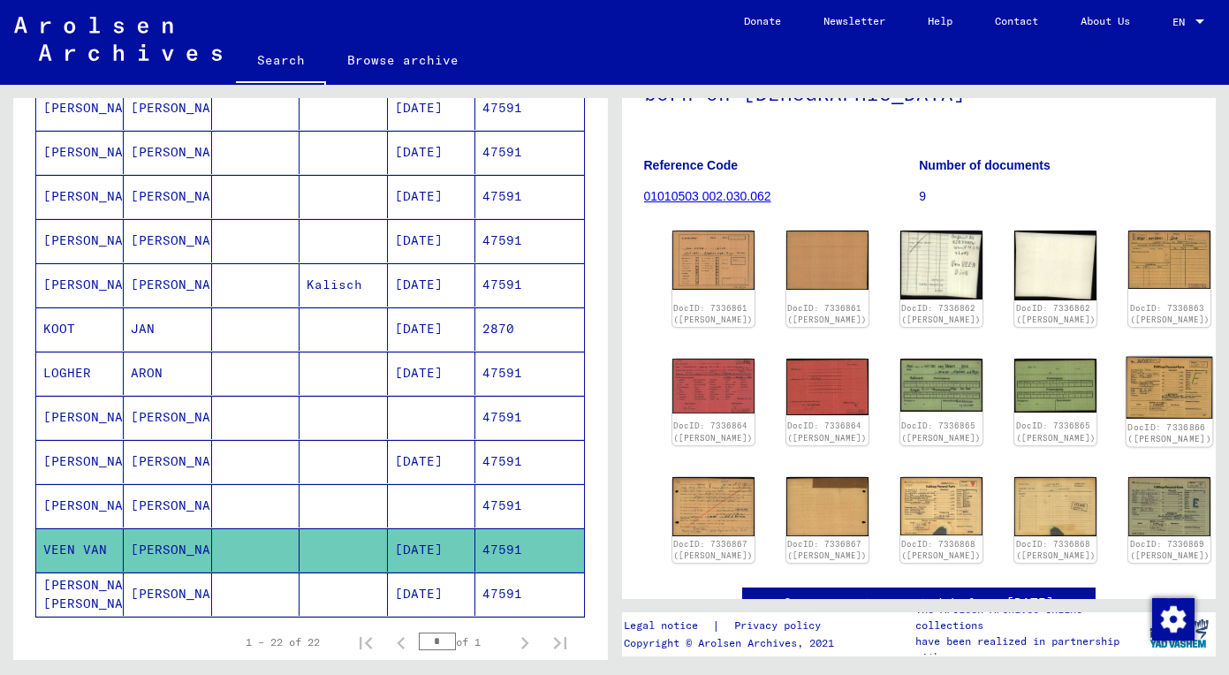
click at [1126, 409] on img at bounding box center [1169, 388] width 87 height 63
click at [1126, 271] on img at bounding box center [1169, 258] width 87 height 61
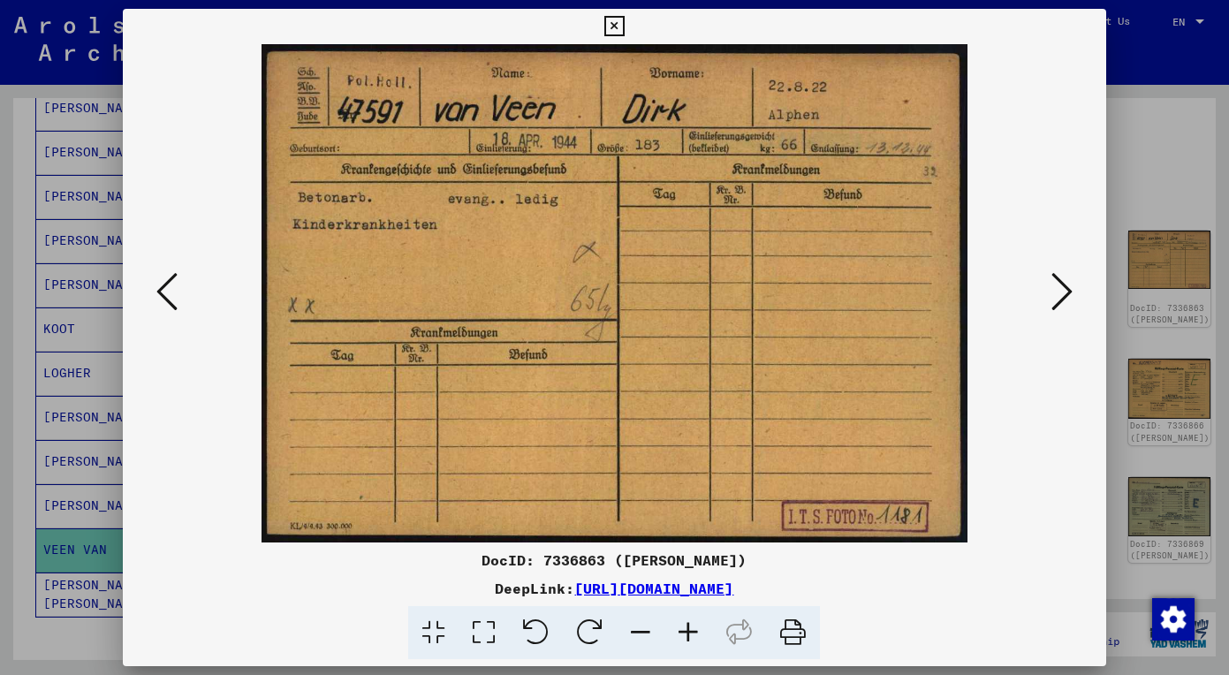
click at [1063, 301] on icon at bounding box center [1061, 291] width 21 height 42
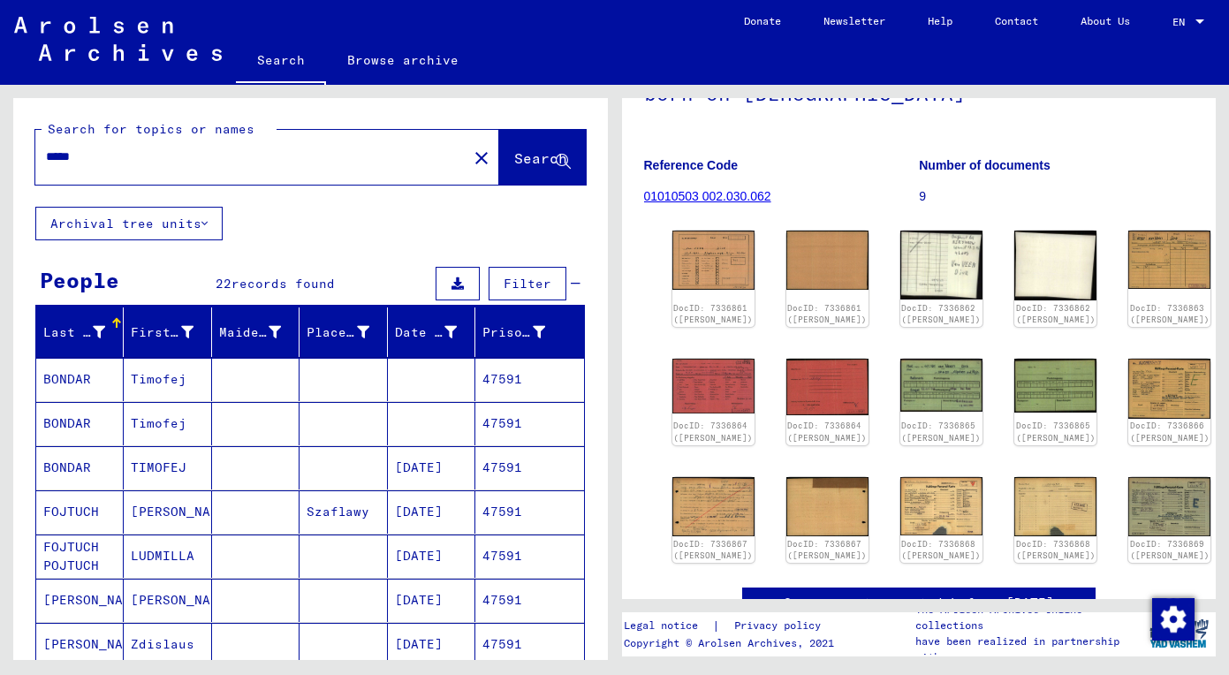
scroll to position [0, 0]
drag, startPoint x: 253, startPoint y: 161, endPoint x: -29, endPoint y: 163, distance: 282.6
click at [0, 163] on html "Search Browse archive Donate Newsletter Help Contact About Us Search Browse arc…" at bounding box center [614, 337] width 1229 height 675
paste input "text"
type input "*****"
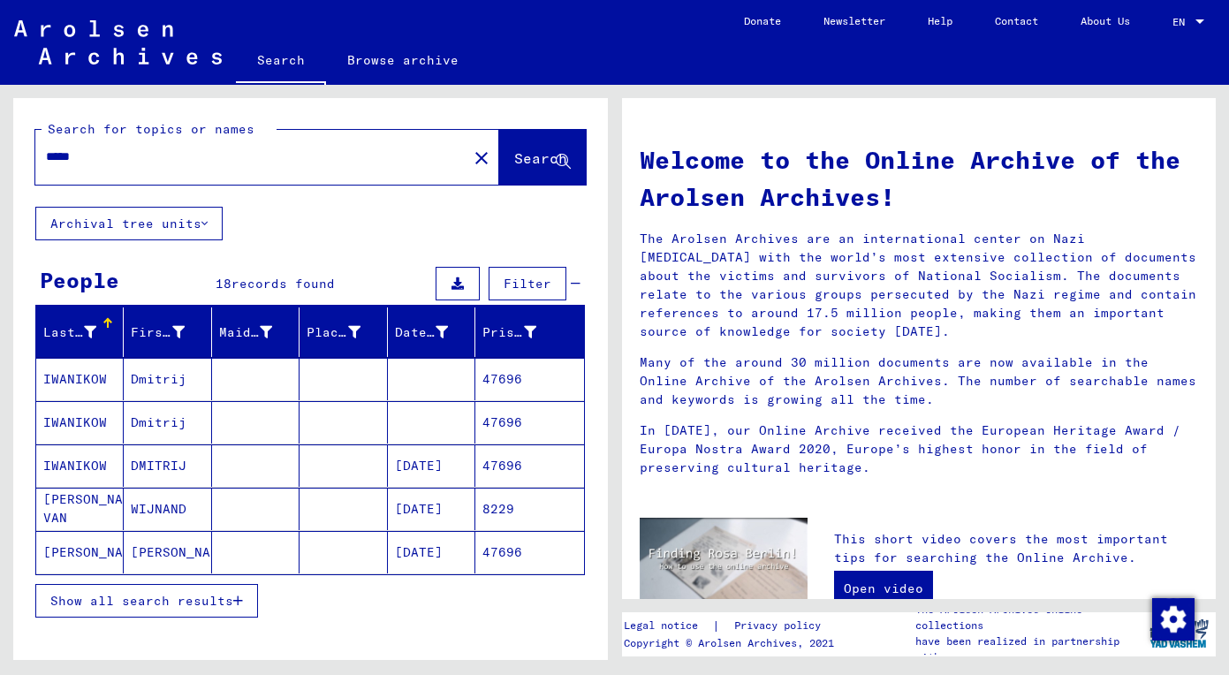
click at [163, 619] on div "Show all search results" at bounding box center [309, 600] width 549 height 51
click at [163, 616] on button "Show all search results" at bounding box center [146, 601] width 223 height 34
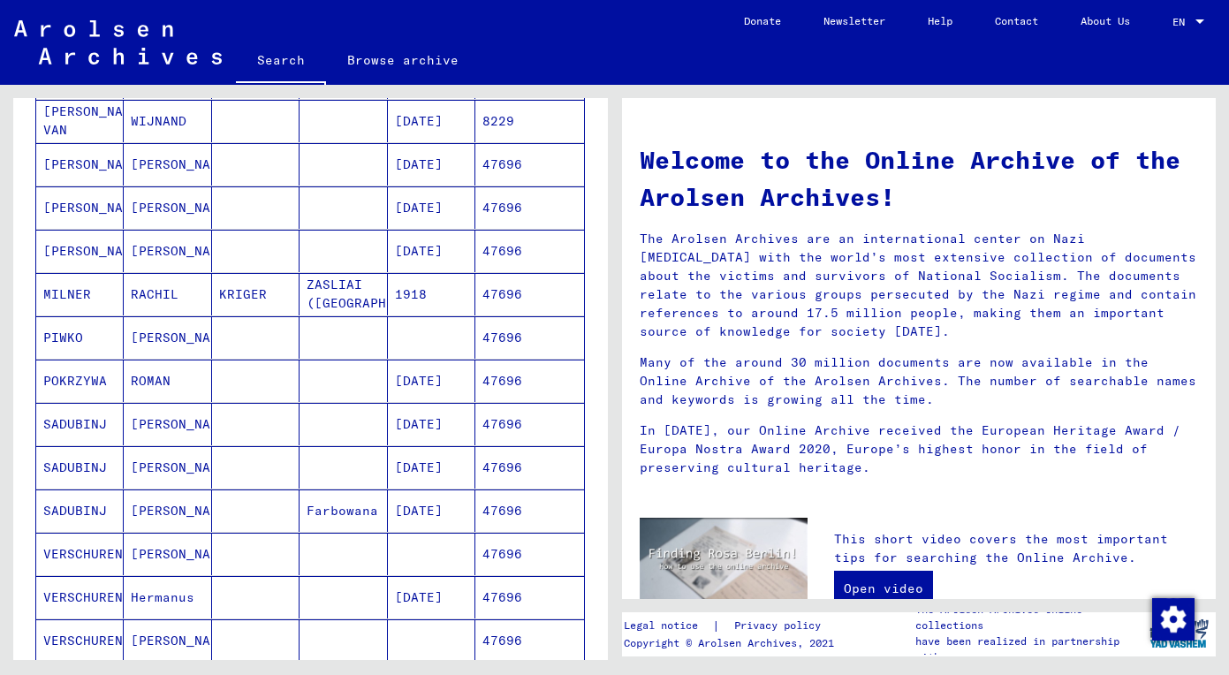
scroll to position [418, 0]
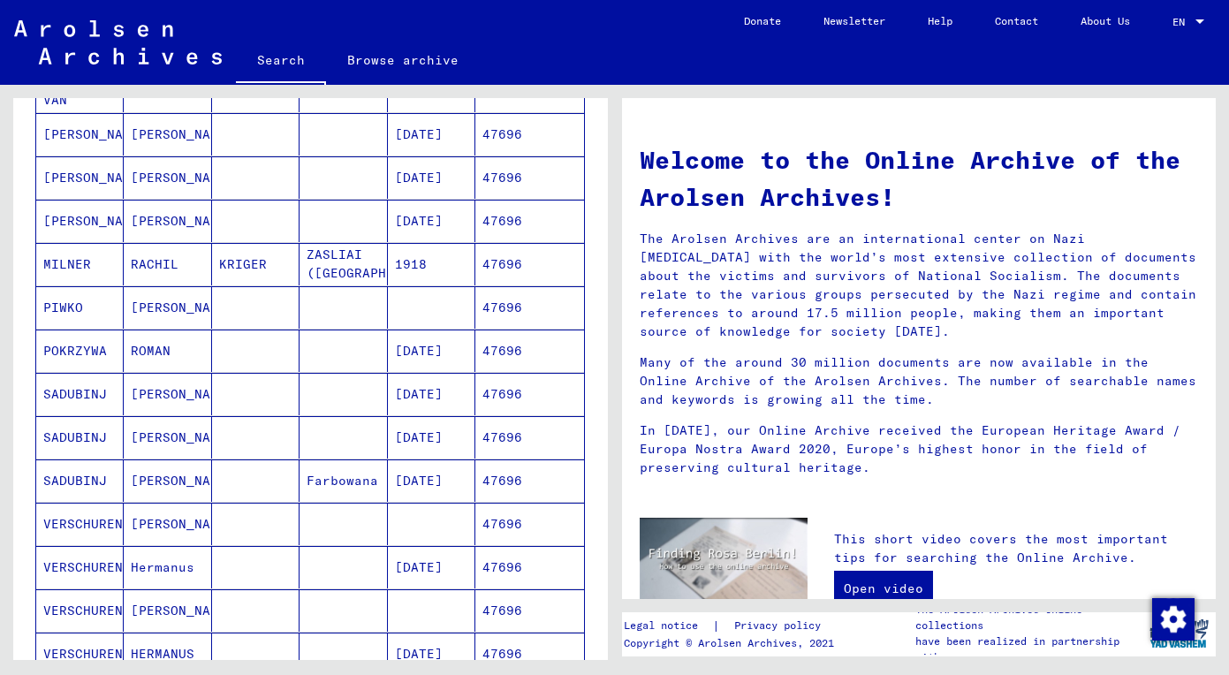
click at [178, 515] on mat-cell "Hermanns" at bounding box center [167, 524] width 87 height 42
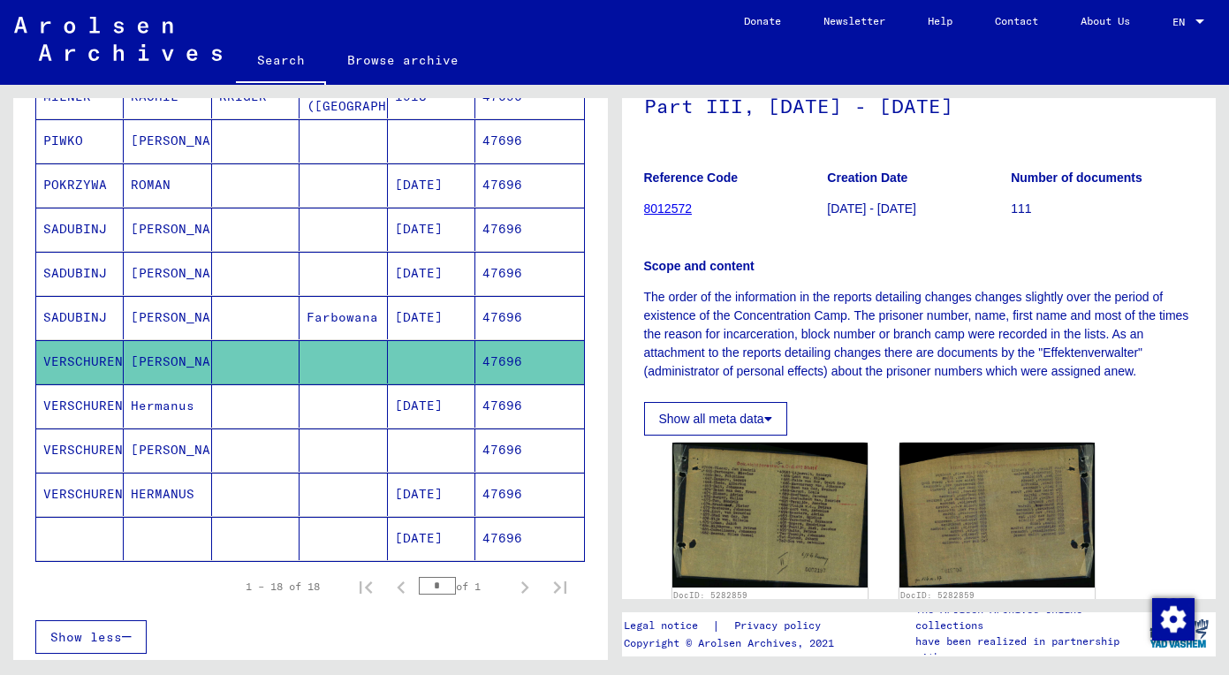
scroll to position [124, 0]
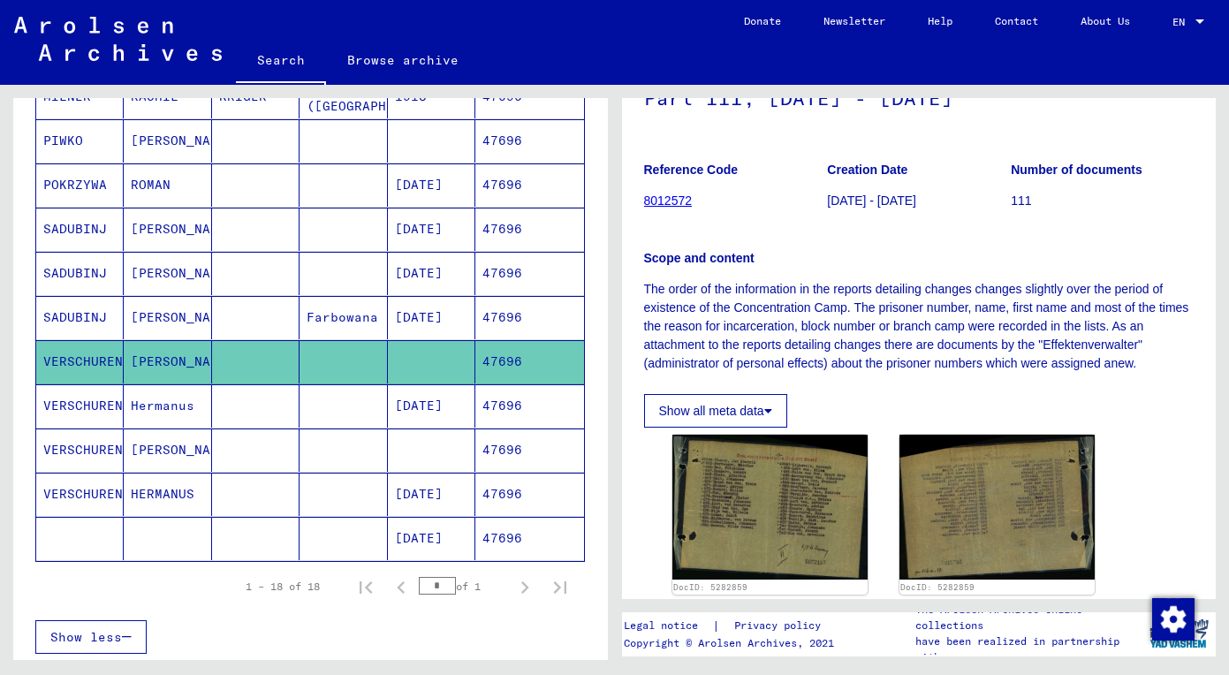
click at [193, 412] on mat-cell "Hermanus" at bounding box center [167, 405] width 87 height 43
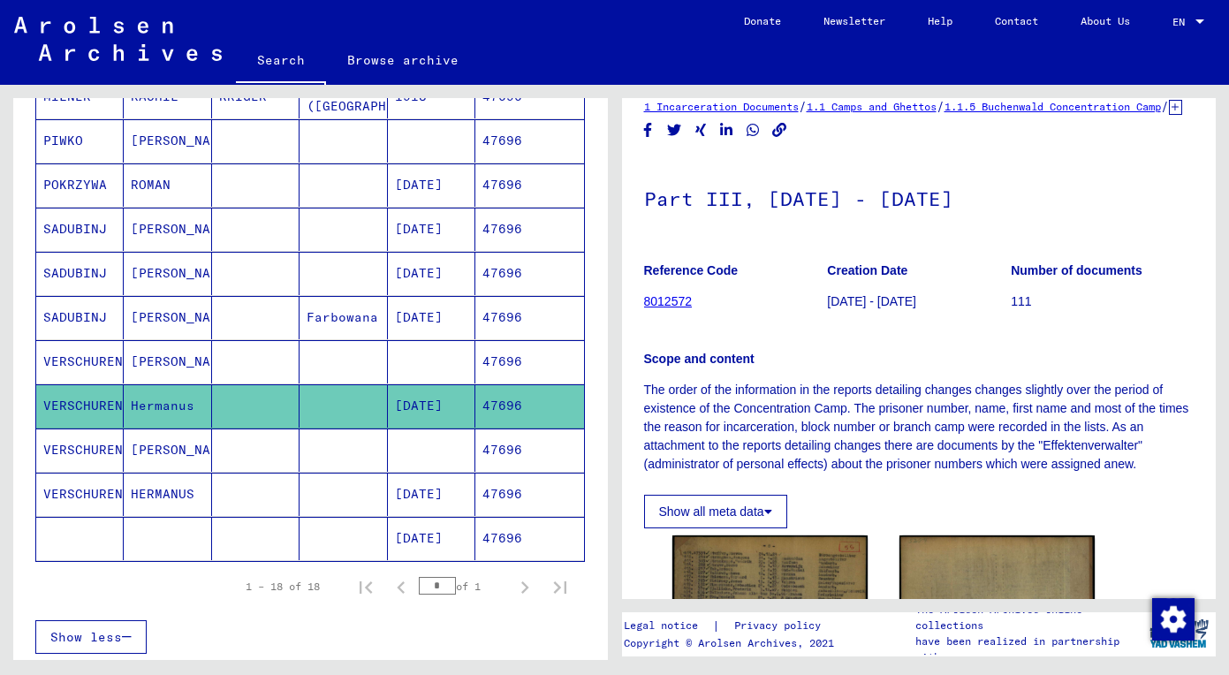
scroll to position [214, 0]
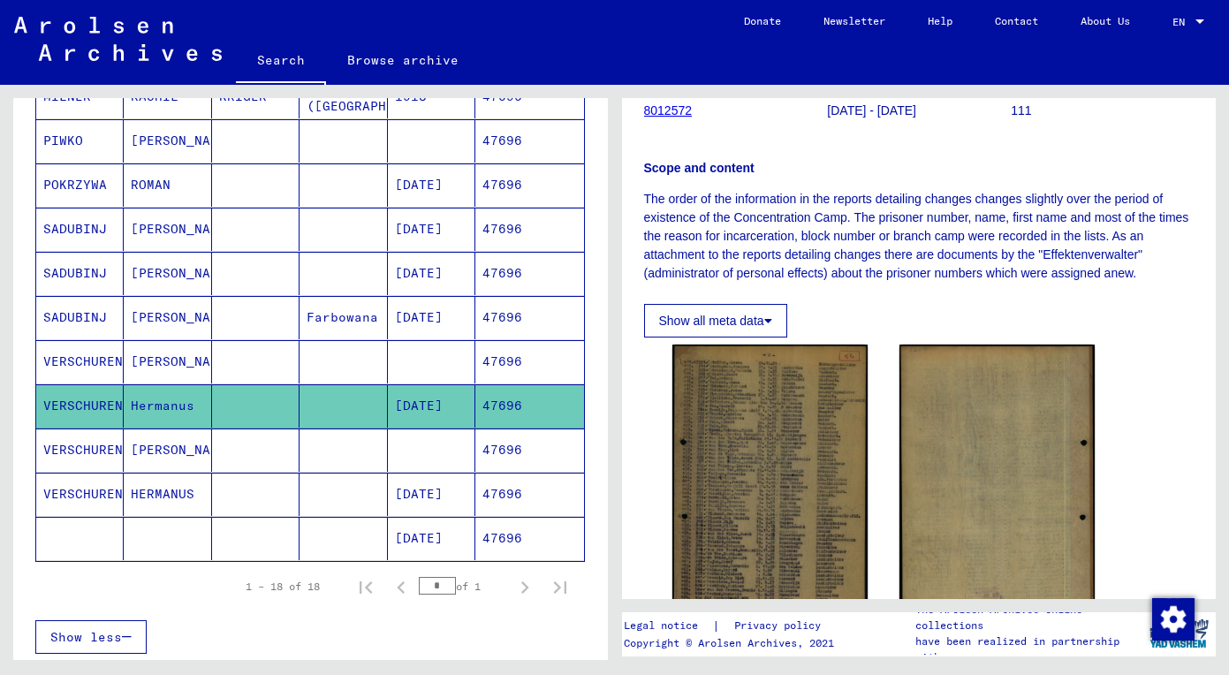
click at [150, 457] on mat-cell "Hermanns" at bounding box center [167, 449] width 87 height 43
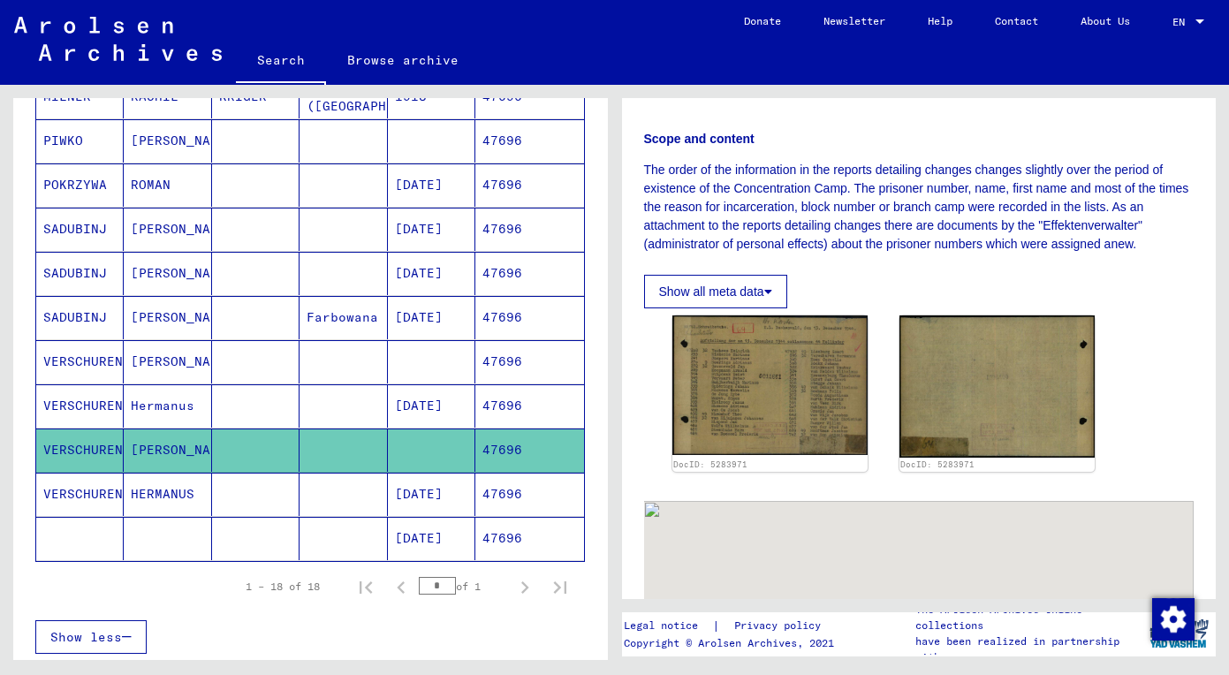
scroll to position [246, 0]
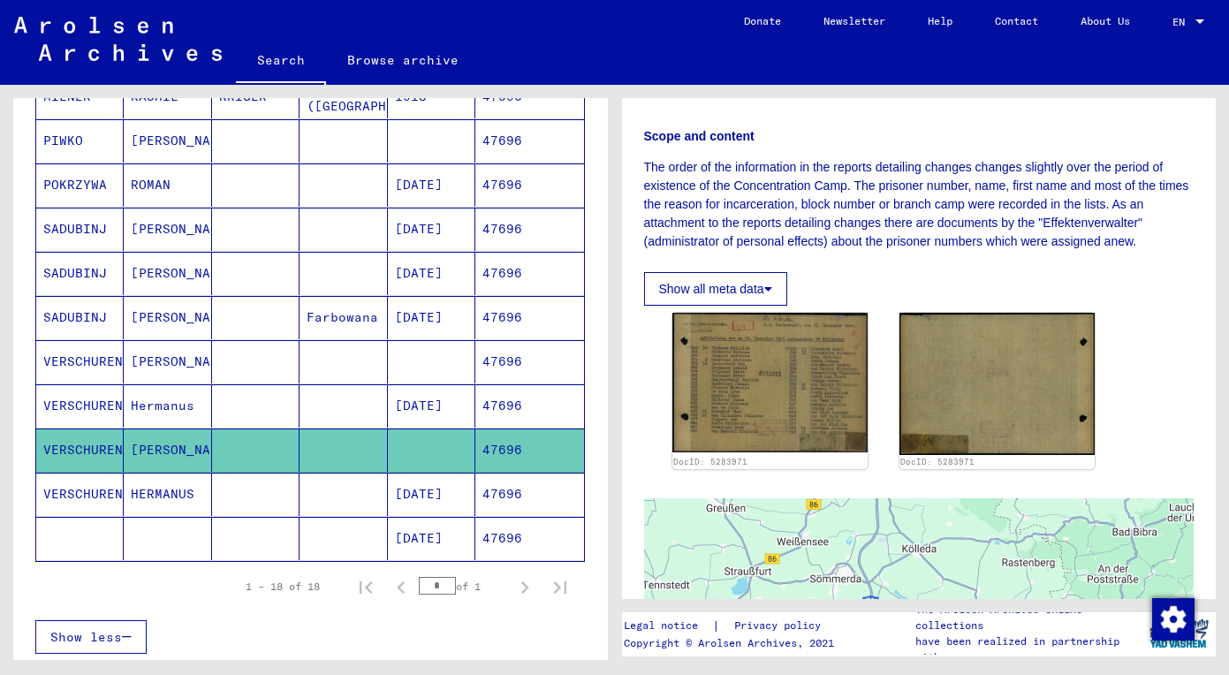
click at [225, 488] on mat-cell at bounding box center [255, 494] width 87 height 43
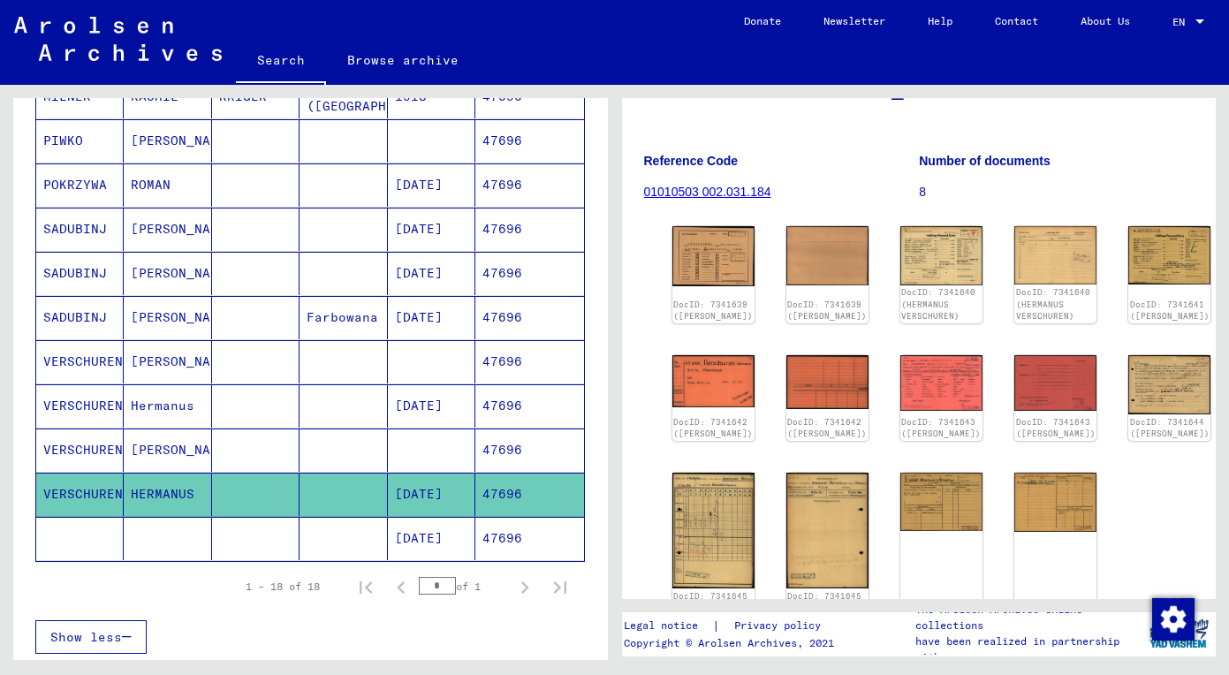
scroll to position [161, 0]
click at [1126, 266] on img at bounding box center [1169, 254] width 87 height 61
click at [1126, 406] on img at bounding box center [1169, 385] width 87 height 62
click at [898, 503] on img at bounding box center [941, 500] width 87 height 61
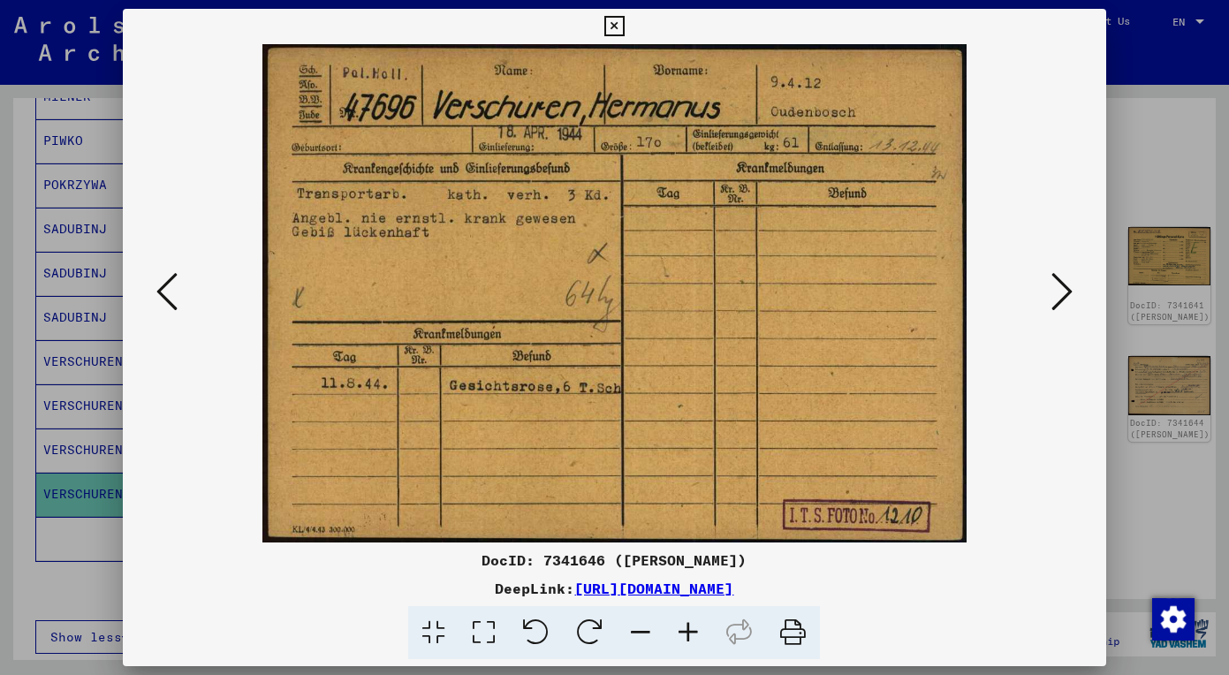
click at [1064, 283] on icon at bounding box center [1061, 291] width 21 height 42
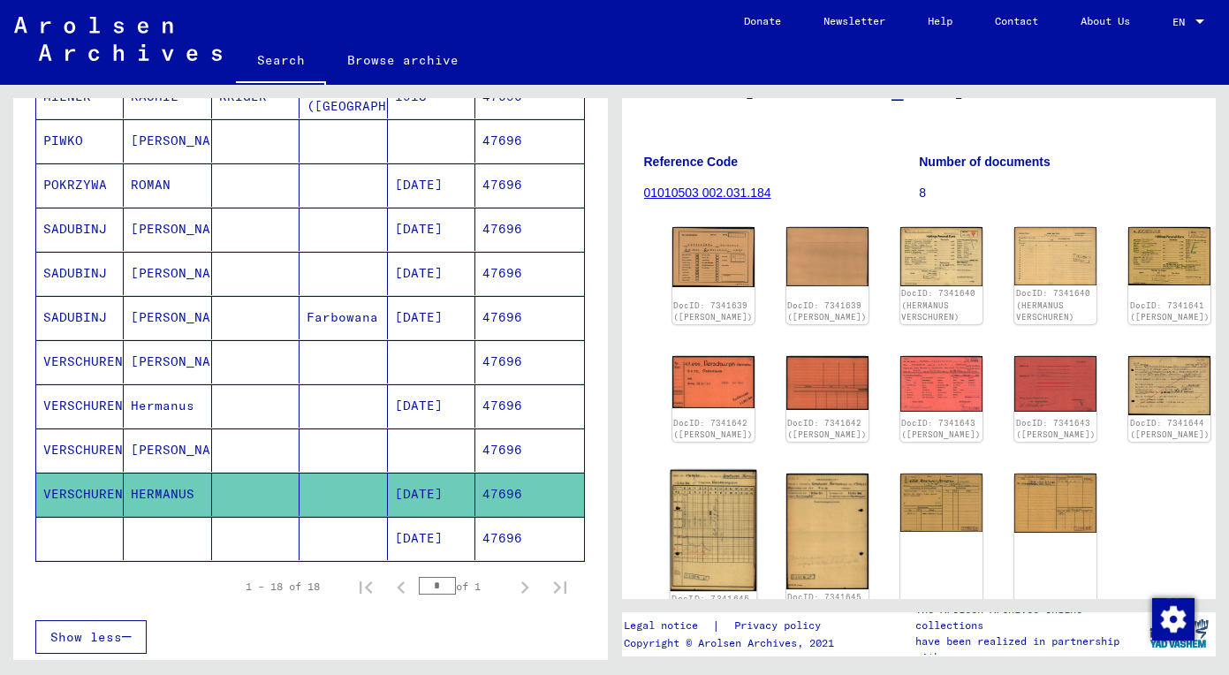
click at [687, 529] on img at bounding box center [712, 530] width 87 height 121
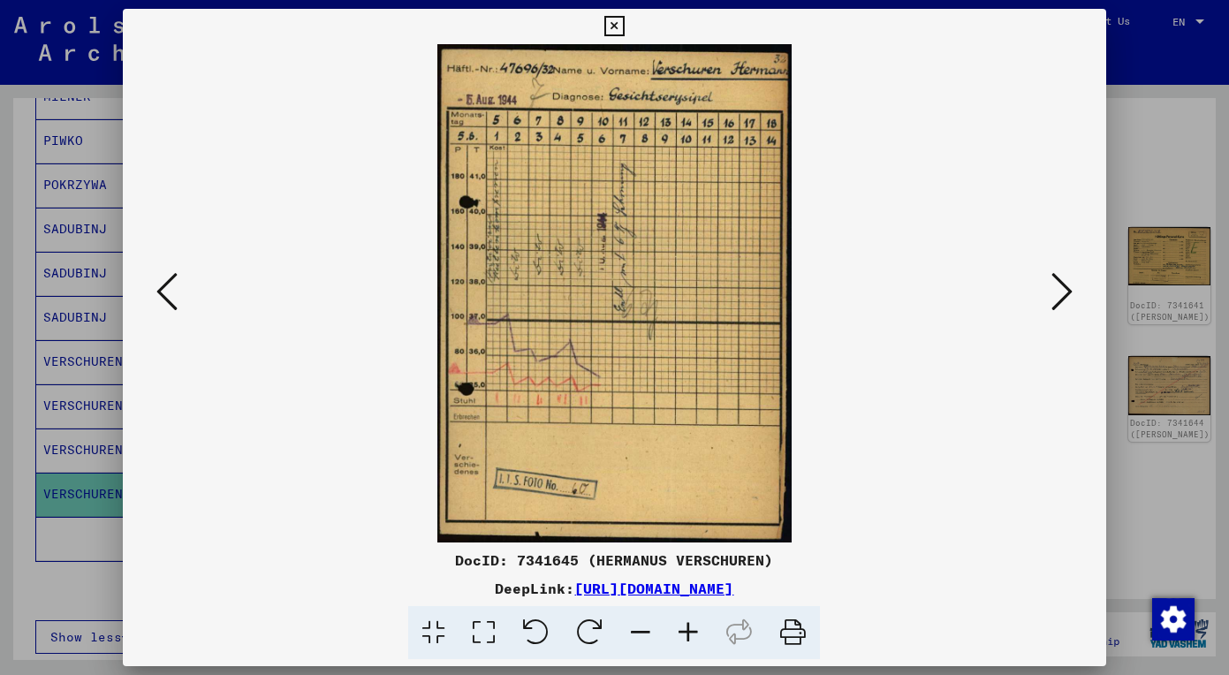
click at [1055, 279] on icon at bounding box center [1061, 291] width 21 height 42
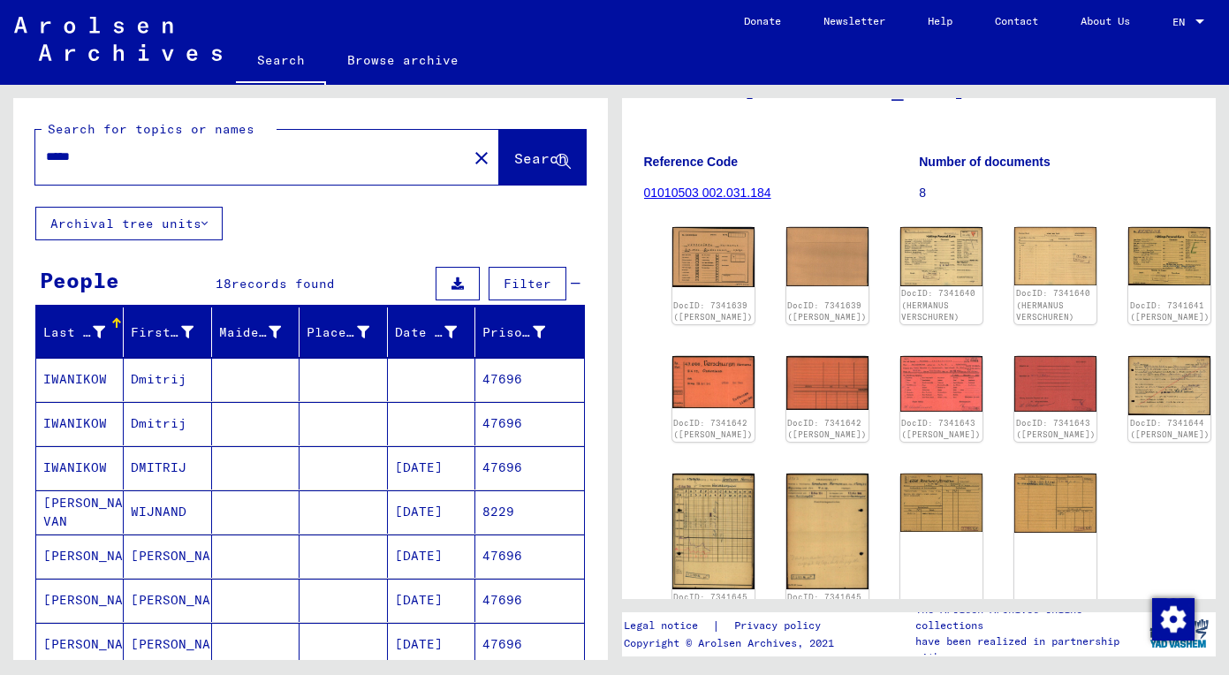
scroll to position [0, 0]
click at [304, 157] on input "*****" at bounding box center [251, 156] width 411 height 19
drag, startPoint x: 268, startPoint y: 157, endPoint x: -29, endPoint y: 157, distance: 296.8
click at [0, 157] on html "Search Browse archive Donate Newsletter Help Contact About Us Search Browse arc…" at bounding box center [614, 337] width 1229 height 675
paste input "text"
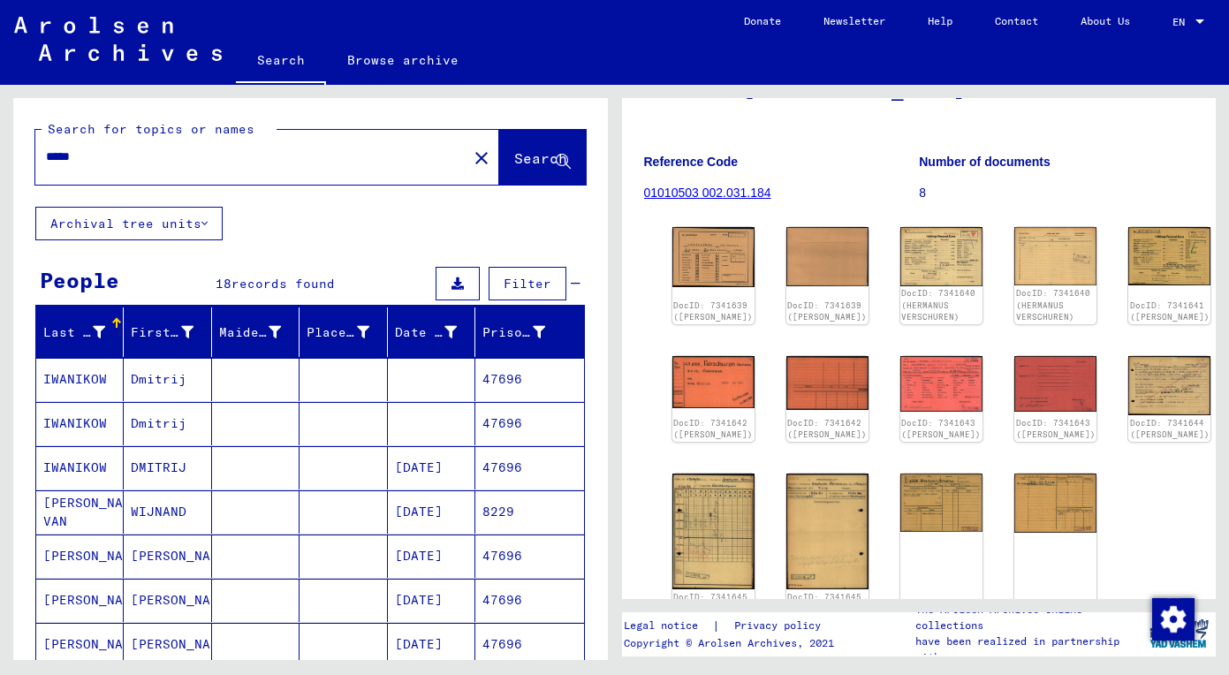
type input "*****"
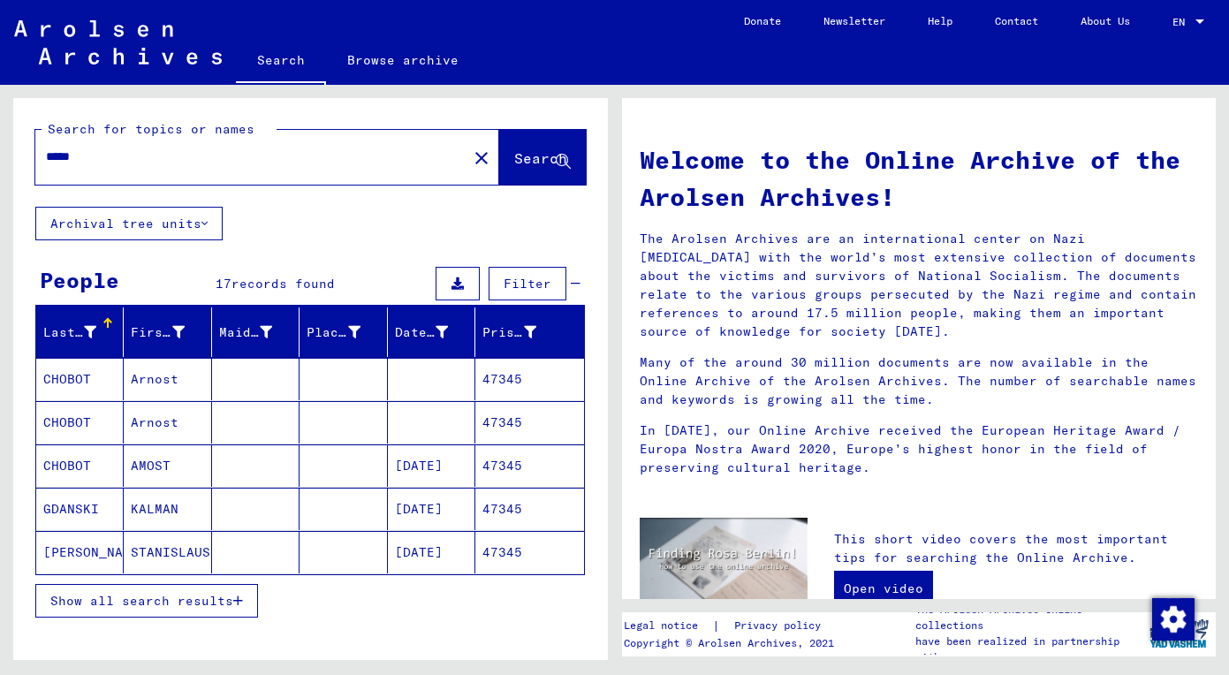
click at [149, 601] on span "Show all search results" at bounding box center [141, 601] width 183 height 16
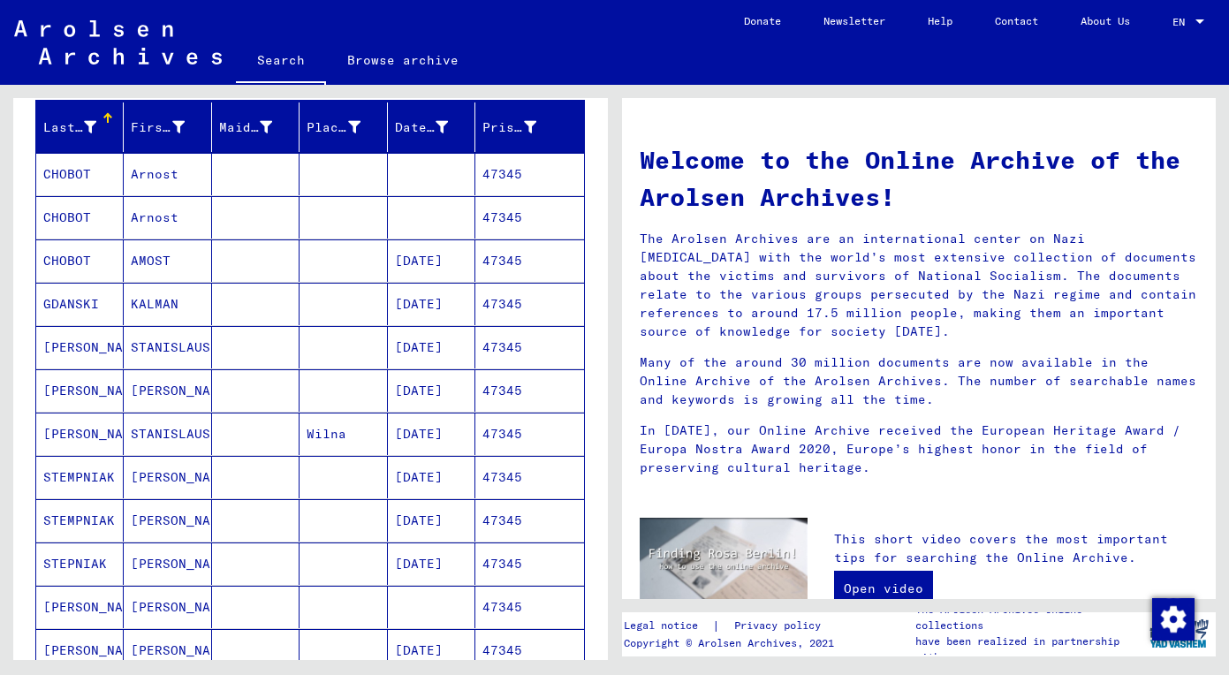
scroll to position [223, 0]
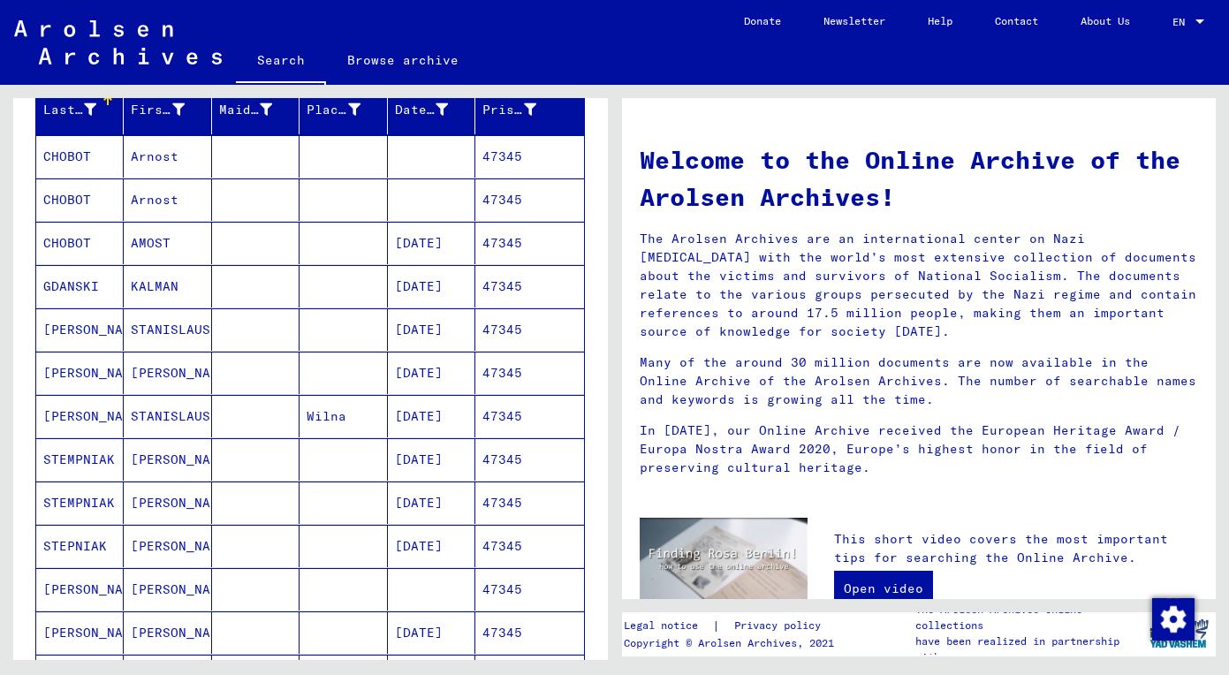
click at [145, 599] on mat-cell "Peter" at bounding box center [167, 589] width 87 height 42
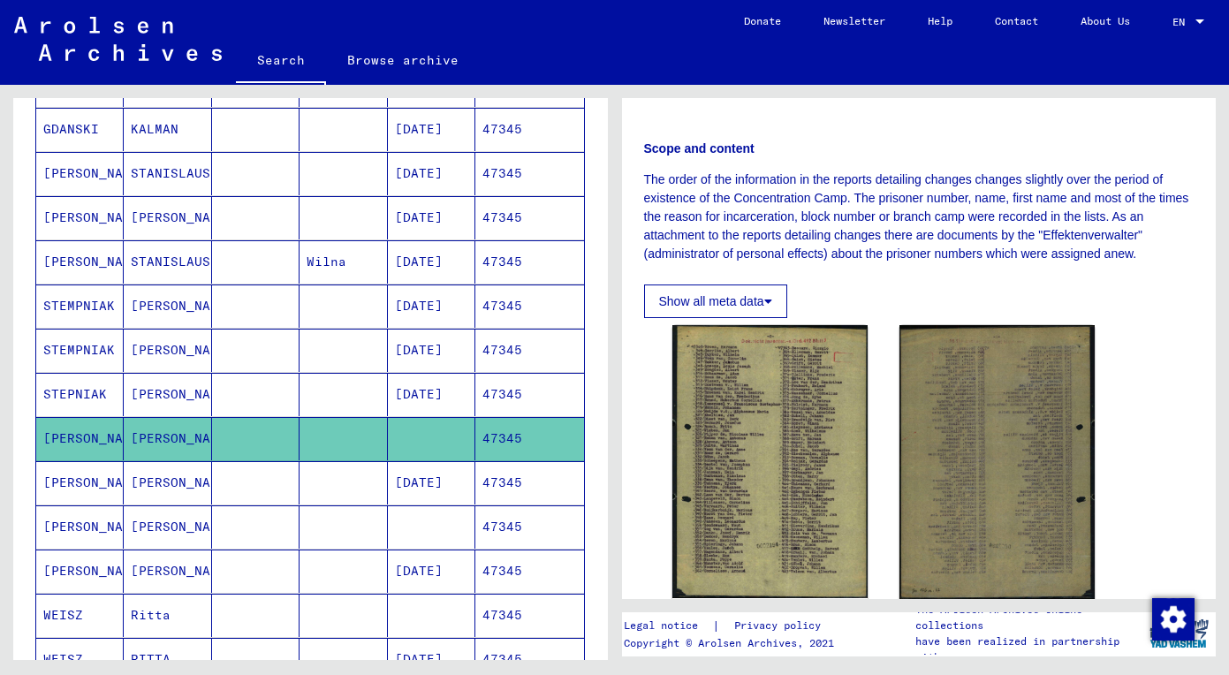
scroll to position [238, 0]
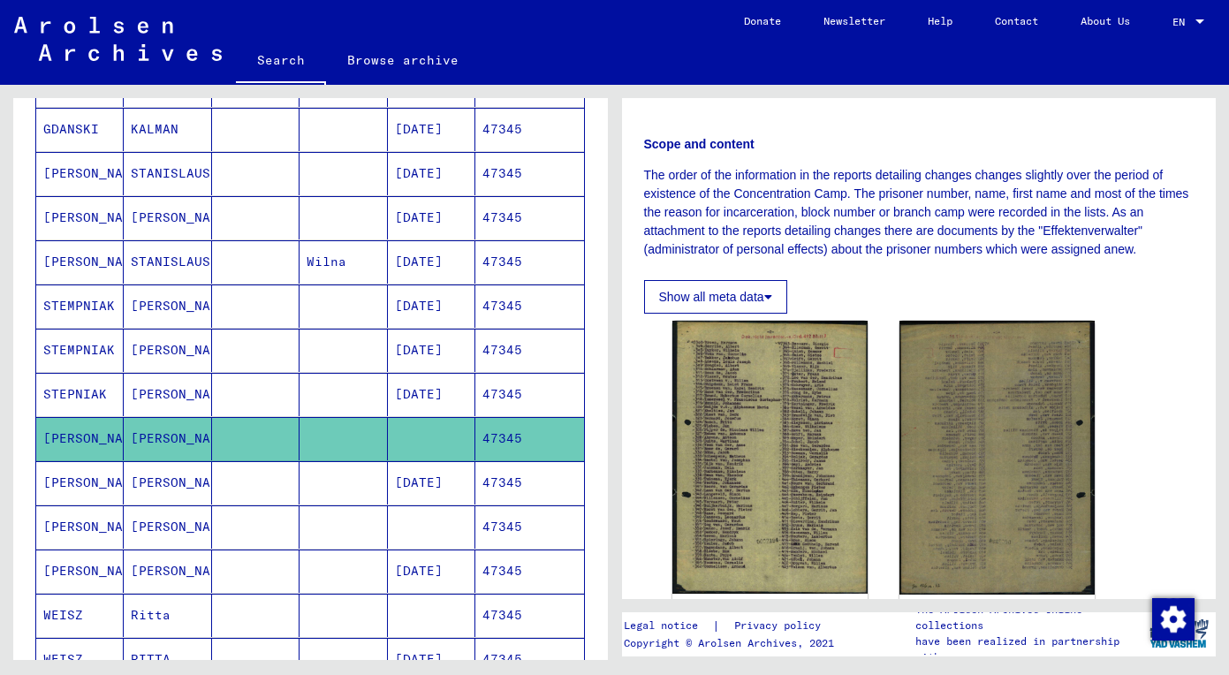
click at [287, 469] on mat-cell at bounding box center [255, 482] width 87 height 43
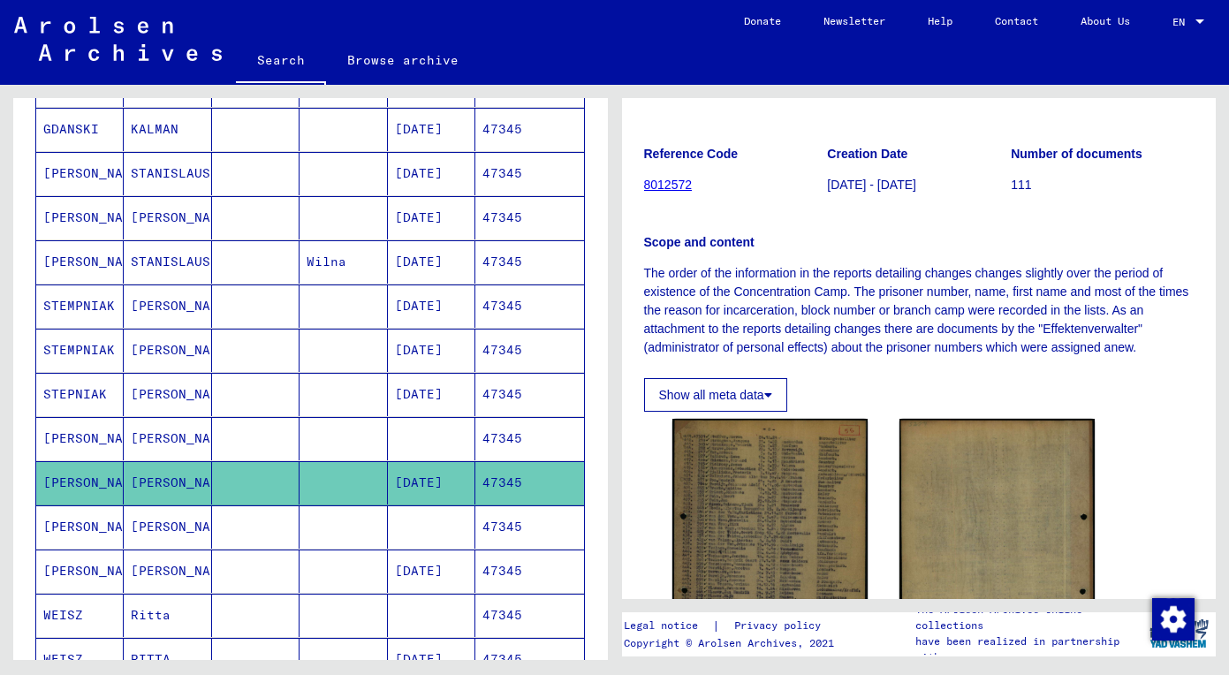
scroll to position [140, 0]
click at [247, 530] on mat-cell at bounding box center [255, 526] width 87 height 43
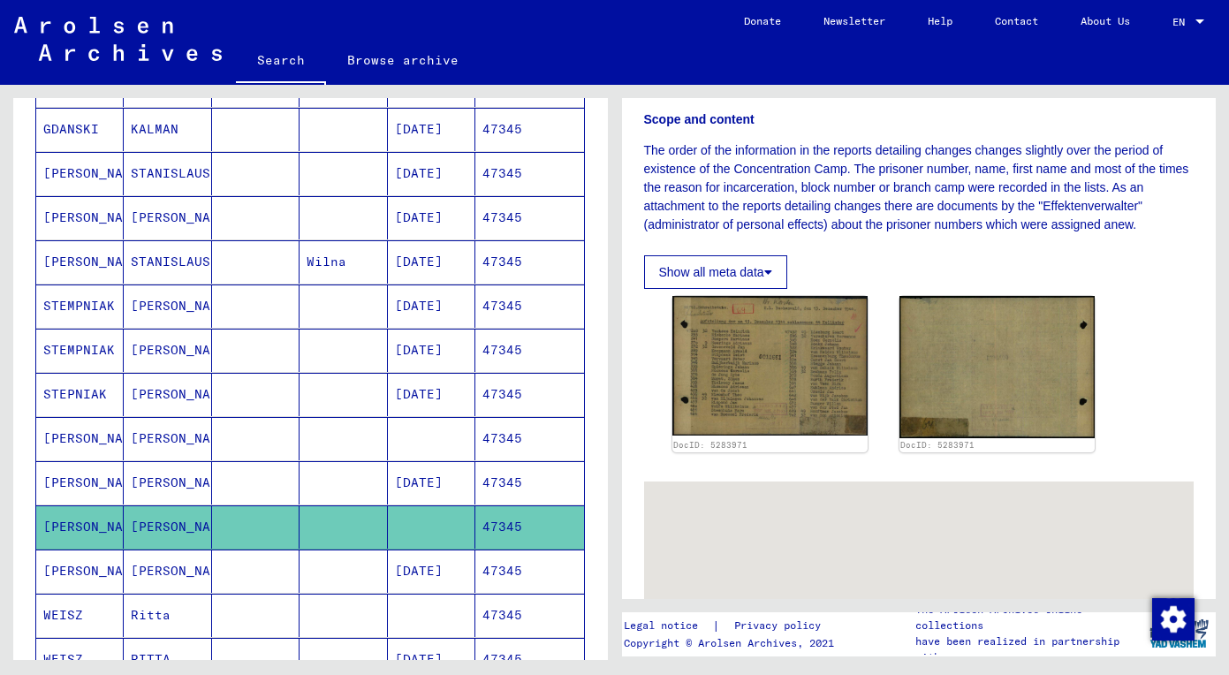
scroll to position [268, 0]
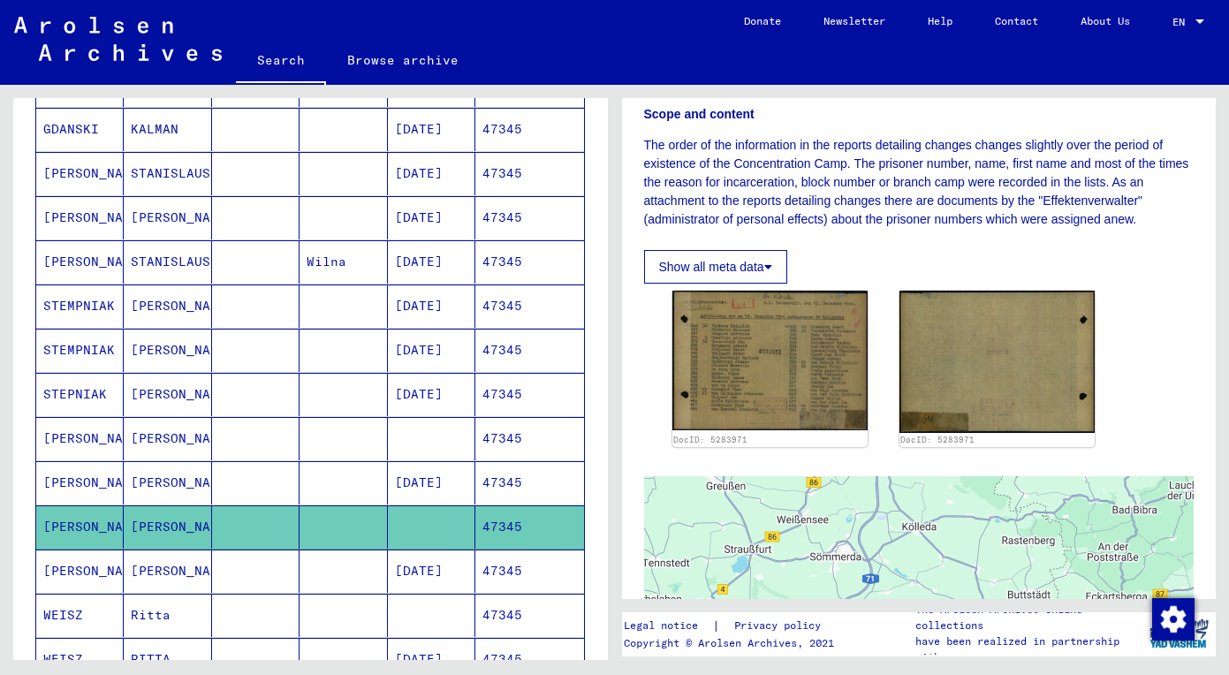
click at [225, 565] on mat-cell at bounding box center [255, 570] width 87 height 43
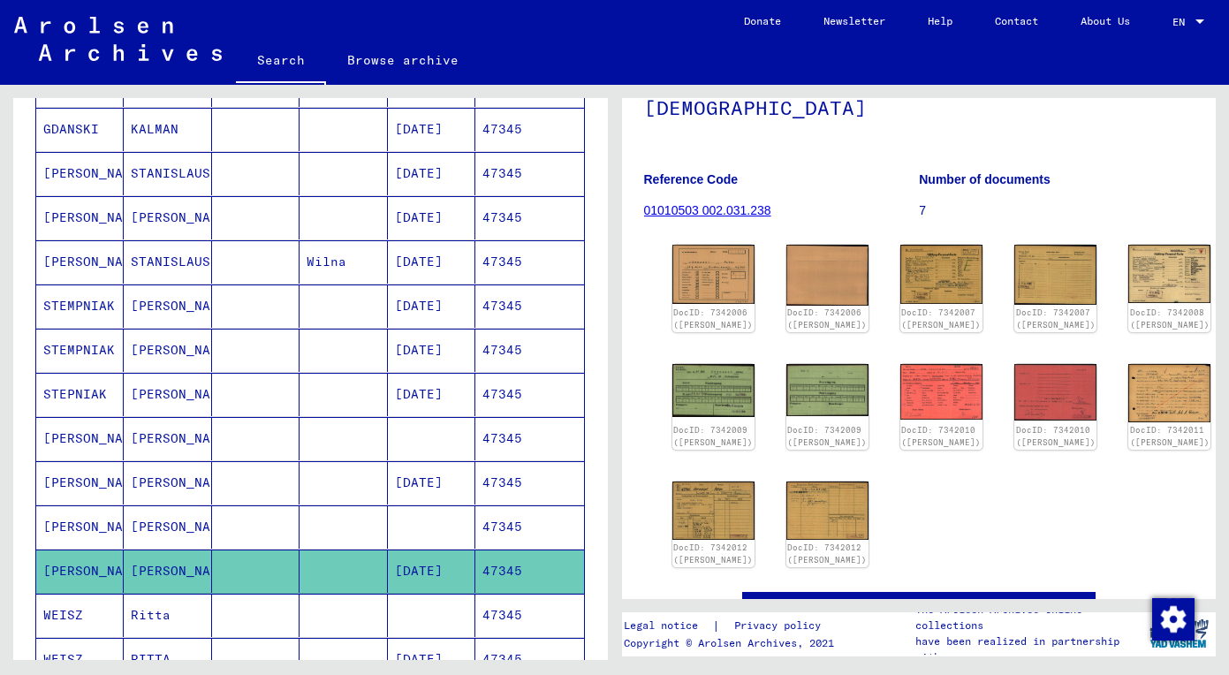
scroll to position [154, 0]
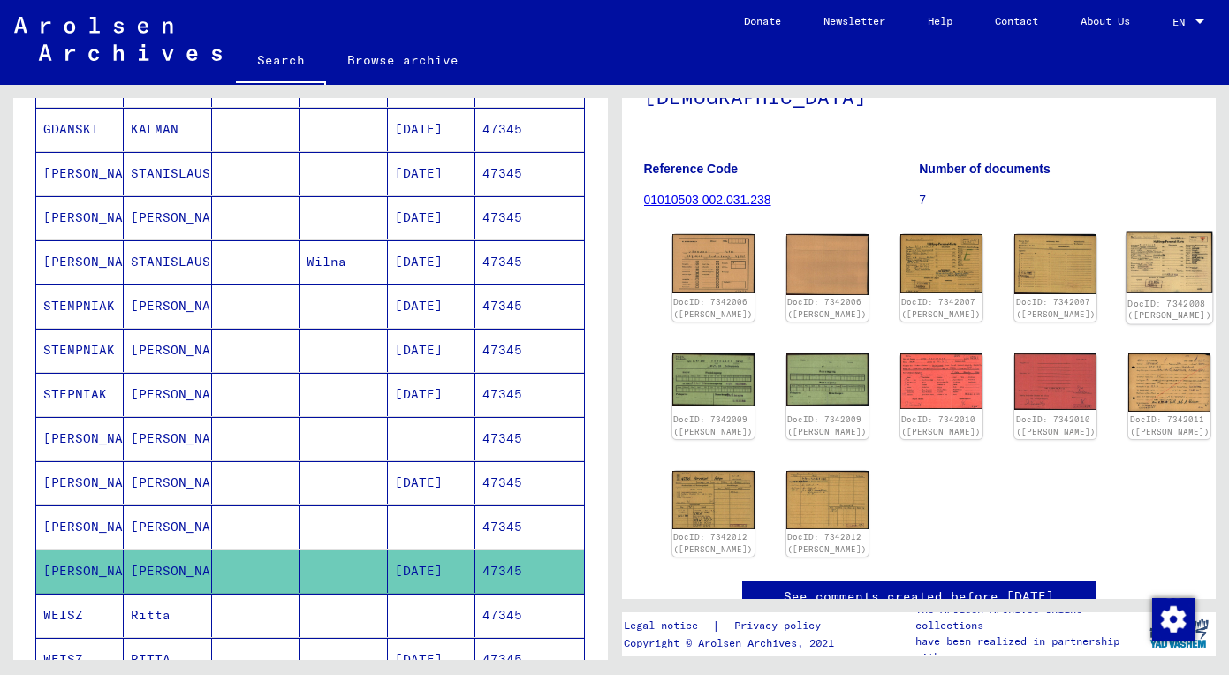
click at [1126, 261] on img at bounding box center [1169, 262] width 87 height 61
click at [1126, 412] on img at bounding box center [1169, 382] width 87 height 62
click at [898, 268] on img at bounding box center [941, 263] width 87 height 62
click at [692, 513] on img at bounding box center [712, 498] width 87 height 61
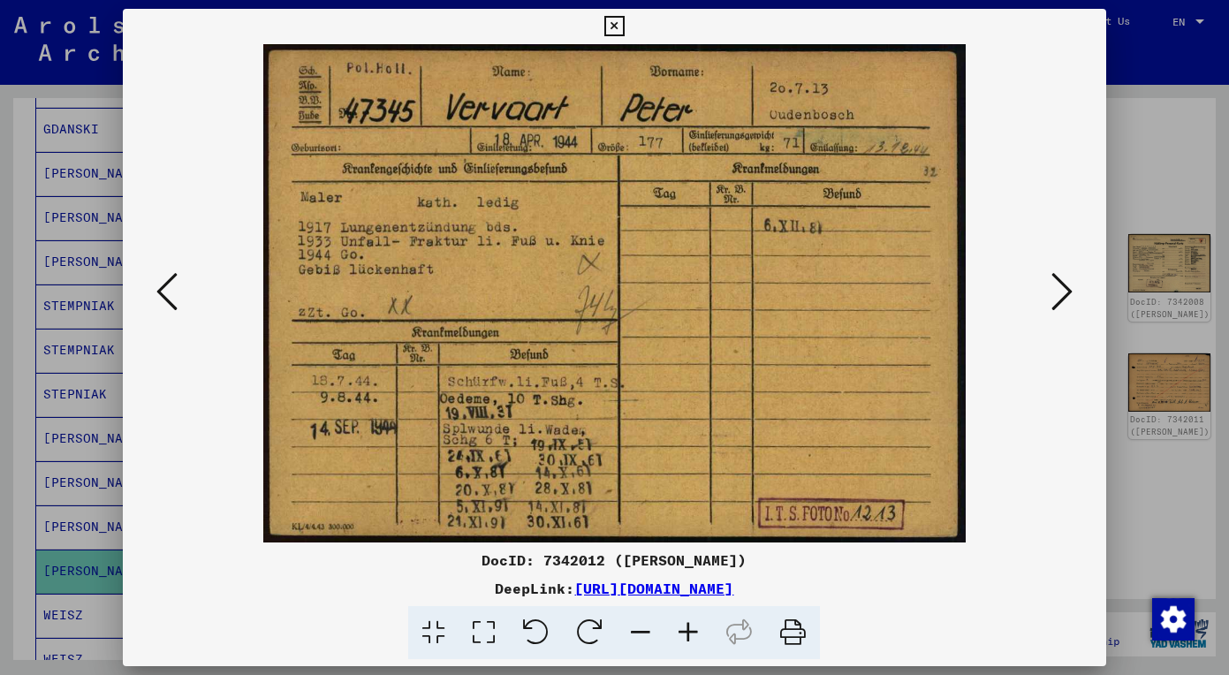
click at [1053, 291] on icon at bounding box center [1061, 291] width 21 height 42
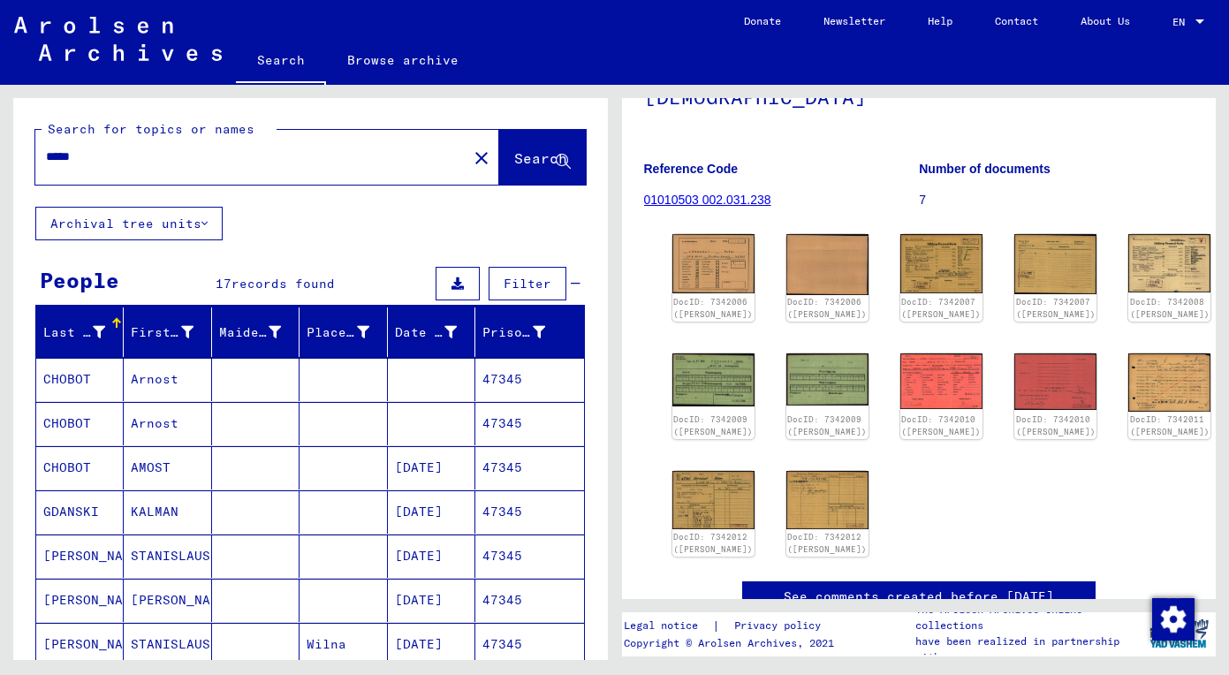
scroll to position [-1, 0]
click at [189, 152] on input "*****" at bounding box center [251, 156] width 411 height 19
drag, startPoint x: 189, startPoint y: 152, endPoint x: -29, endPoint y: 146, distance: 218.2
click at [0, 146] on html "Search Browse archive Donate Newsletter Help Contact About Us Search Browse arc…" at bounding box center [614, 337] width 1229 height 675
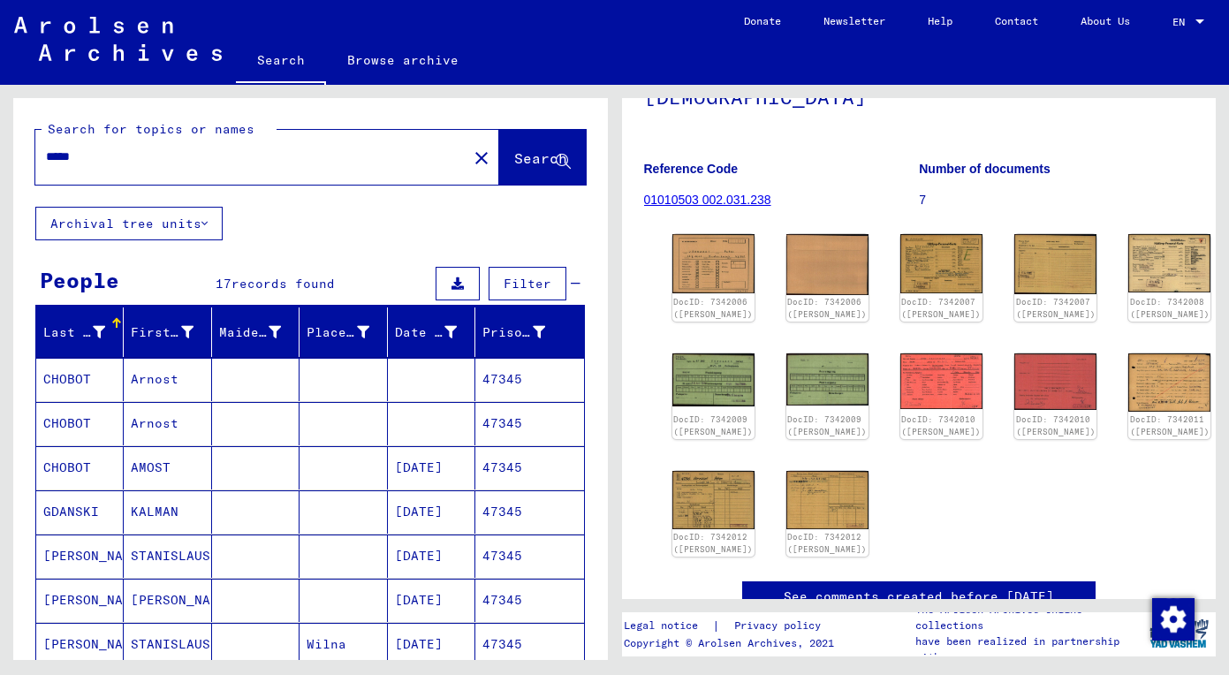
paste input "text"
type input "*****"
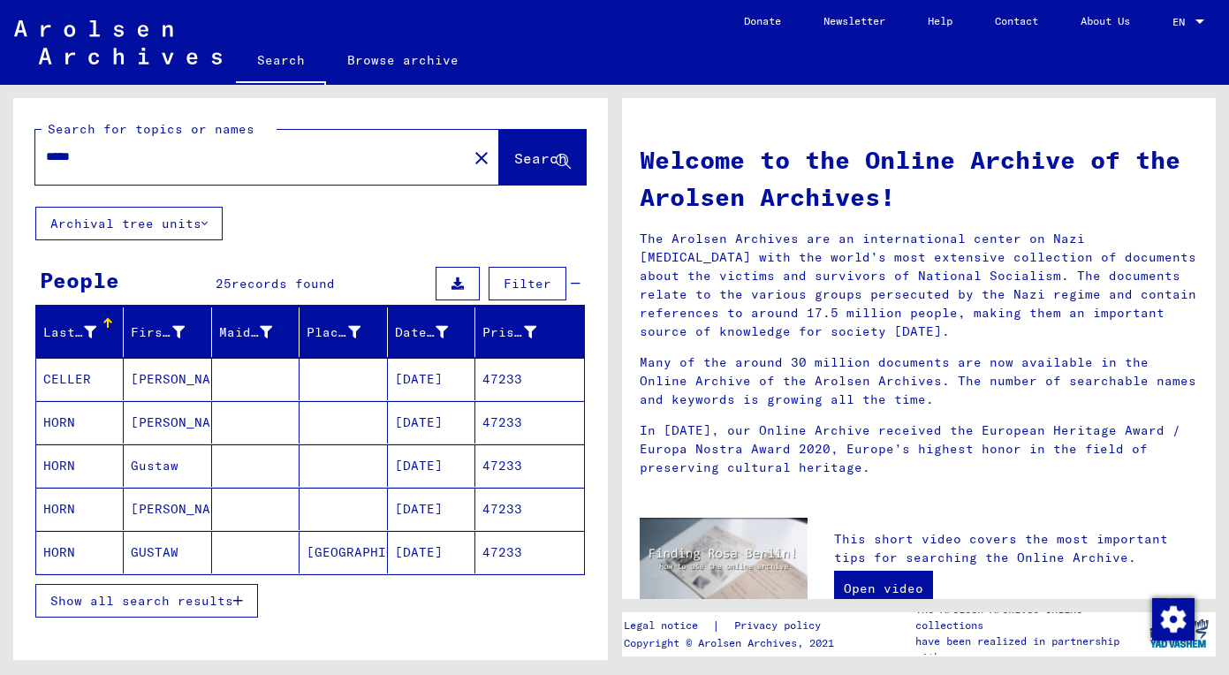
click at [200, 601] on span "Show all search results" at bounding box center [141, 601] width 183 height 16
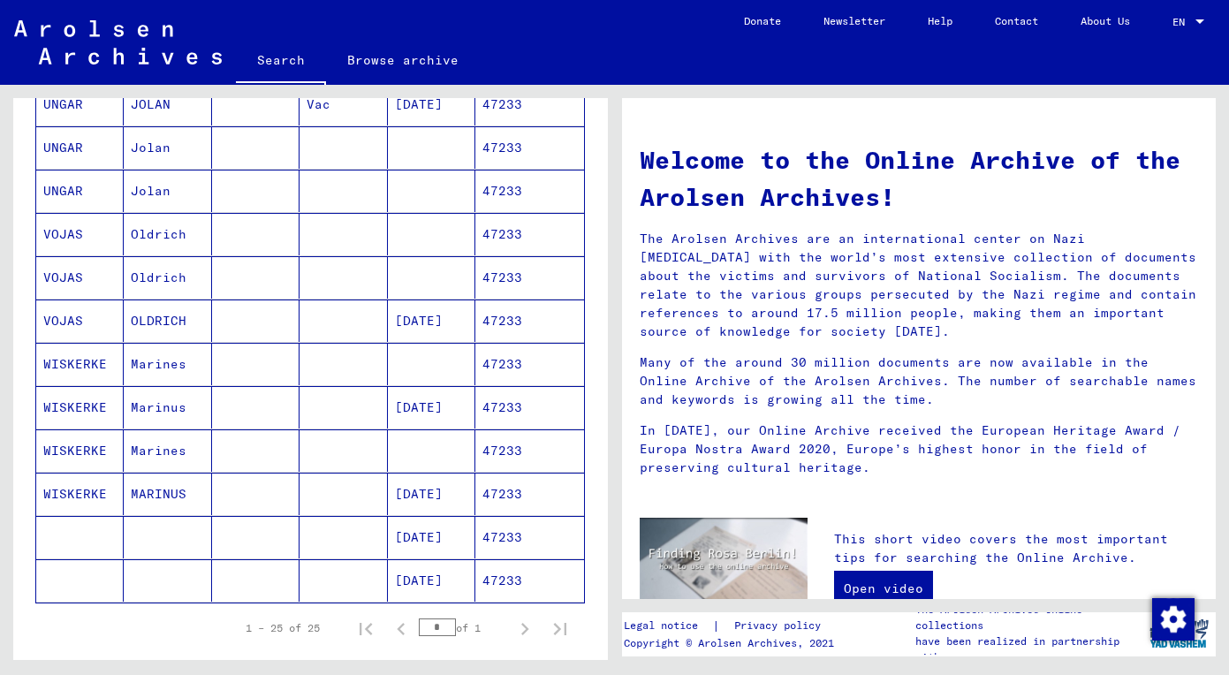
scroll to position [843, 0]
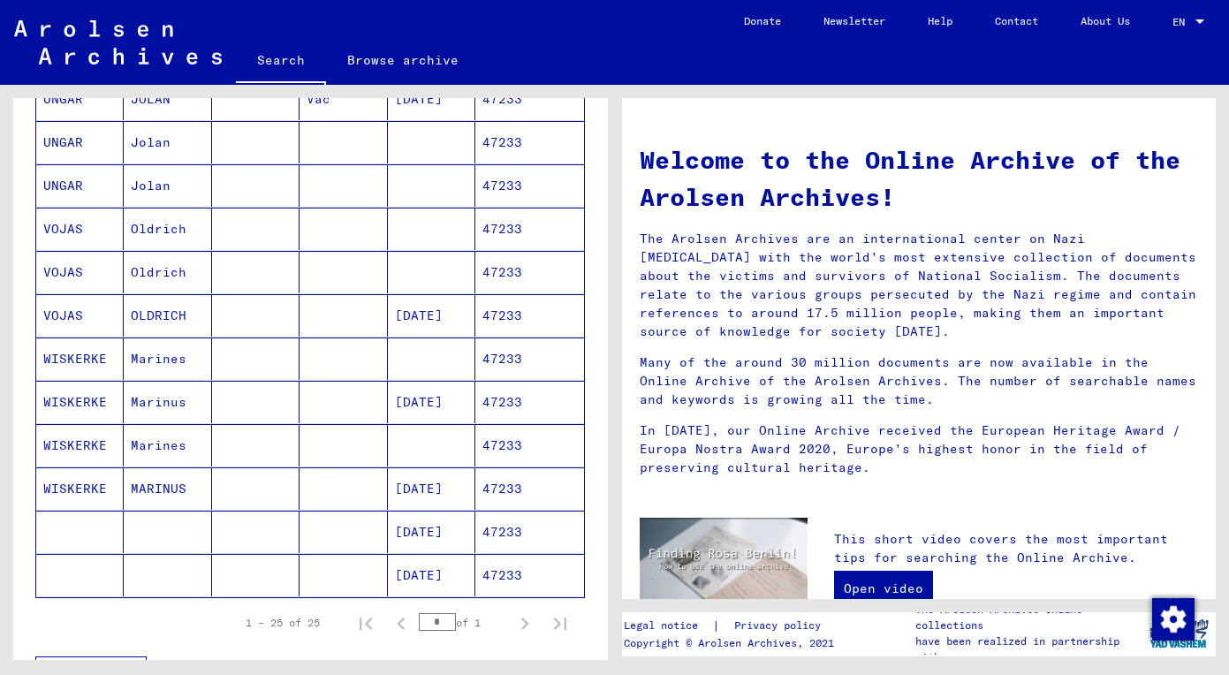
click at [156, 352] on mat-cell "Marines" at bounding box center [167, 358] width 87 height 42
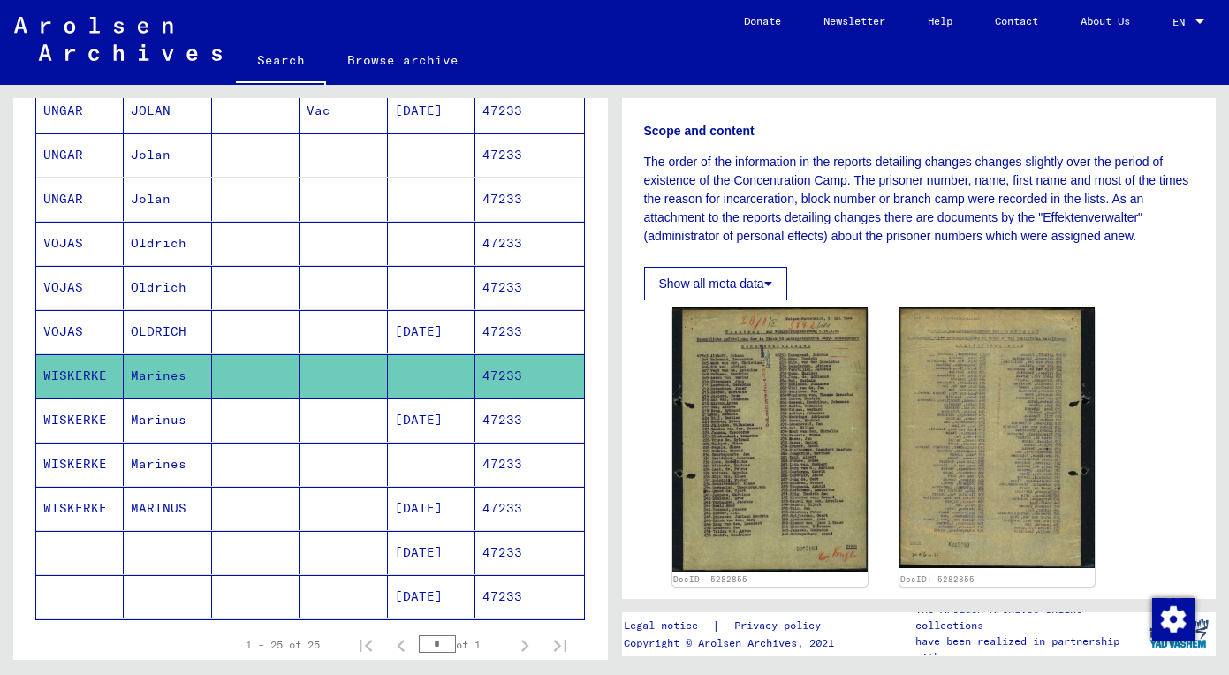
scroll to position [251, 0]
click at [172, 466] on mat-cell "Marines" at bounding box center [167, 463] width 87 height 43
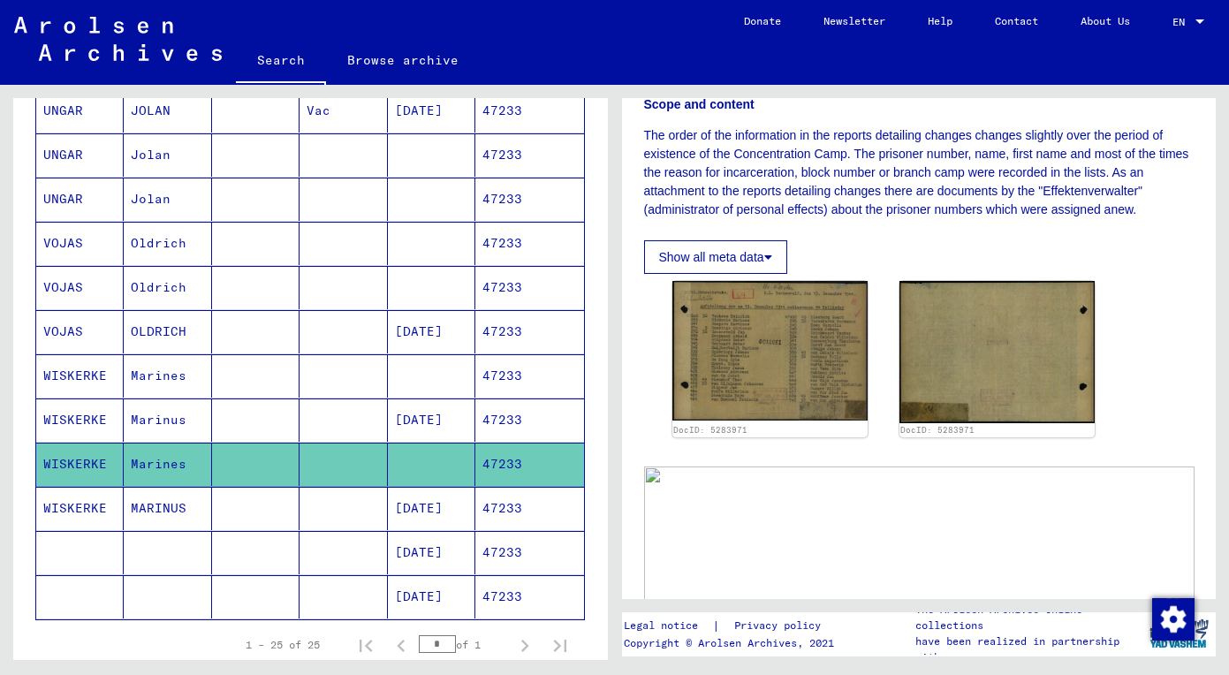
scroll to position [282, 0]
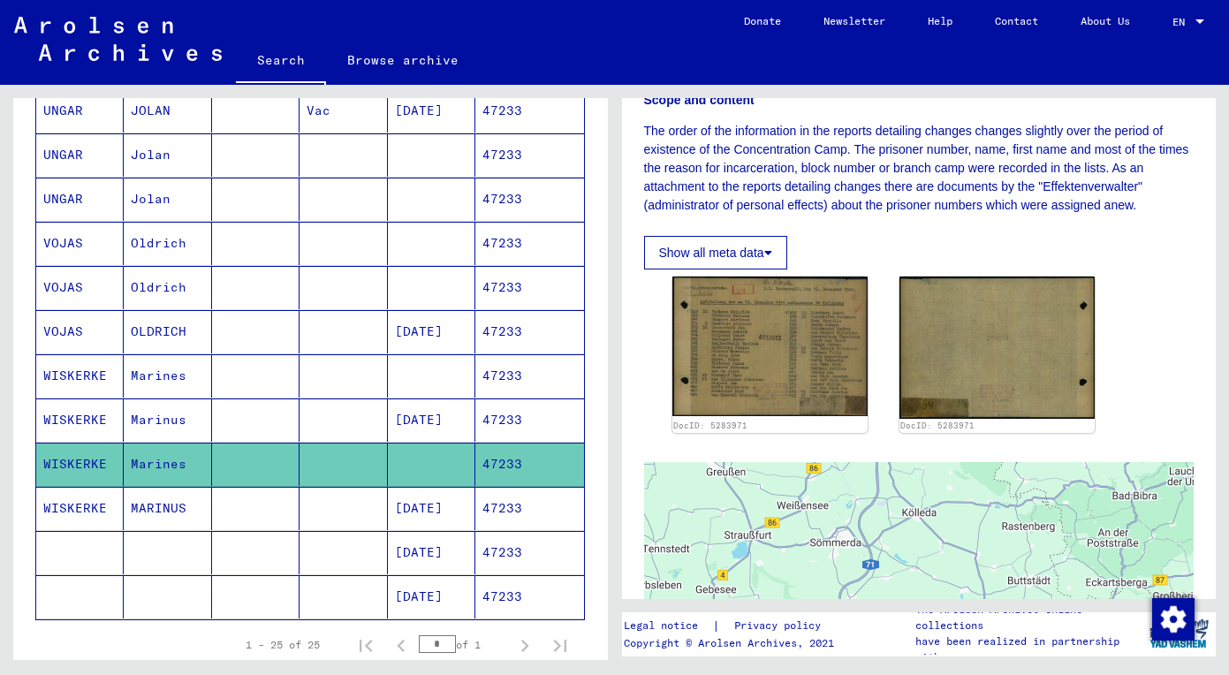
click at [173, 413] on mat-cell "Marinus" at bounding box center [167, 419] width 87 height 43
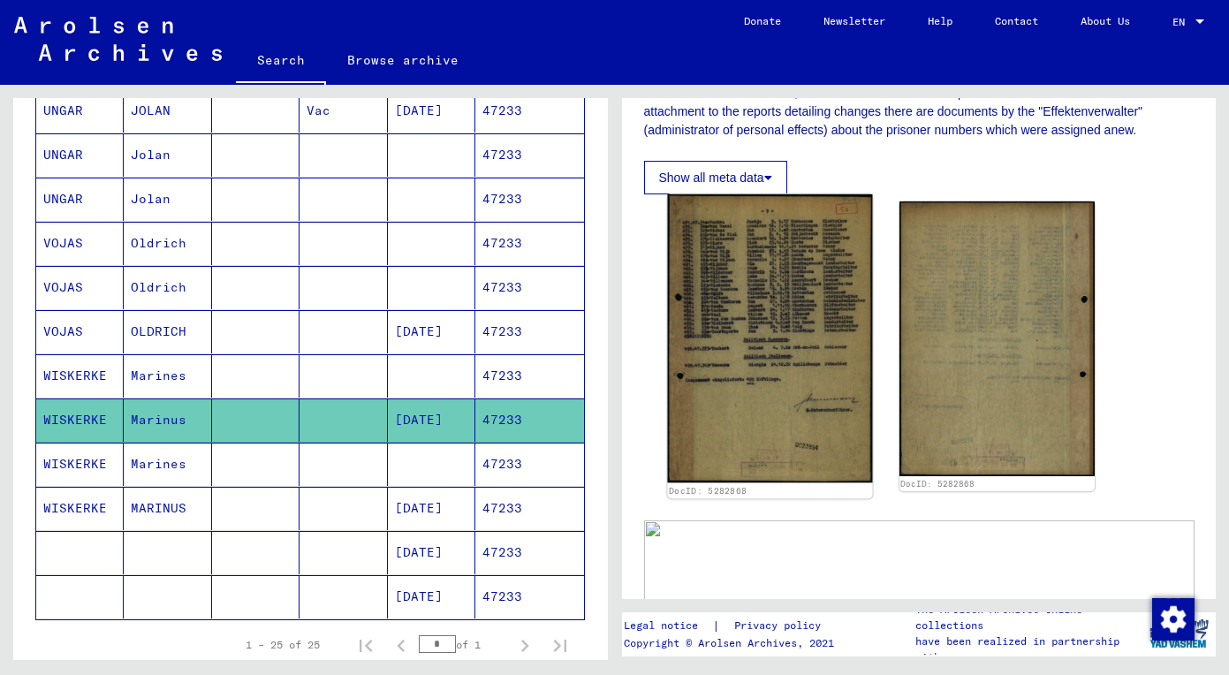
scroll to position [359, 0]
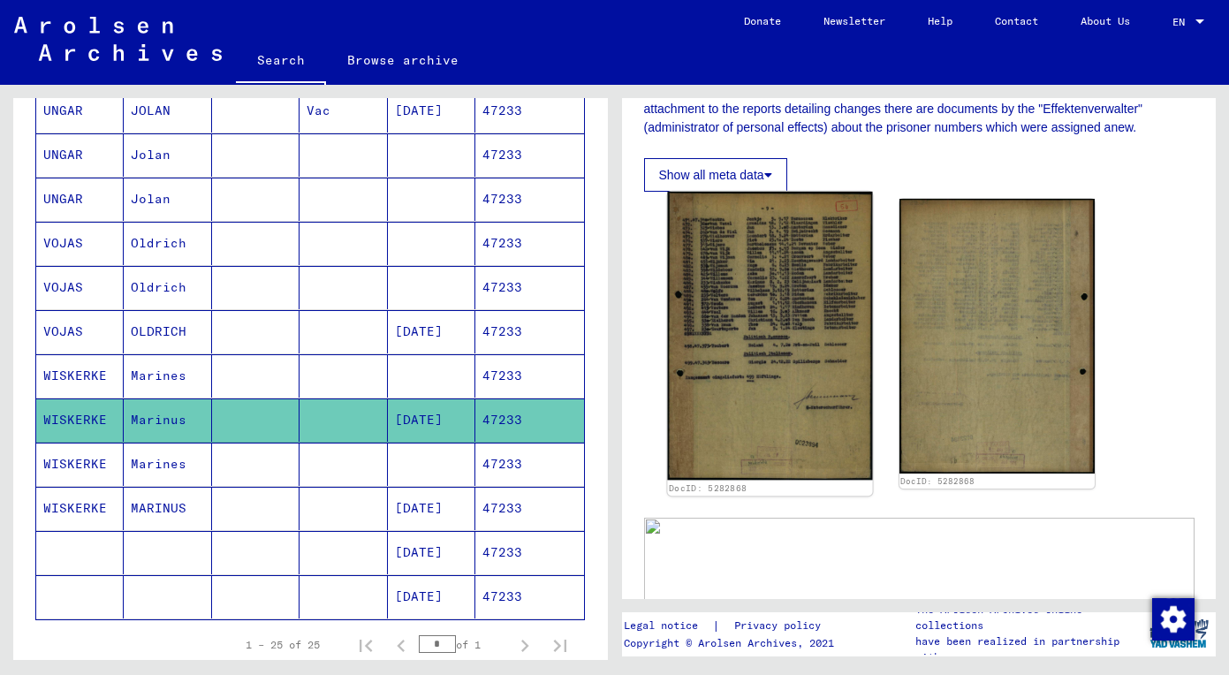
click at [747, 316] on img at bounding box center [769, 336] width 205 height 289
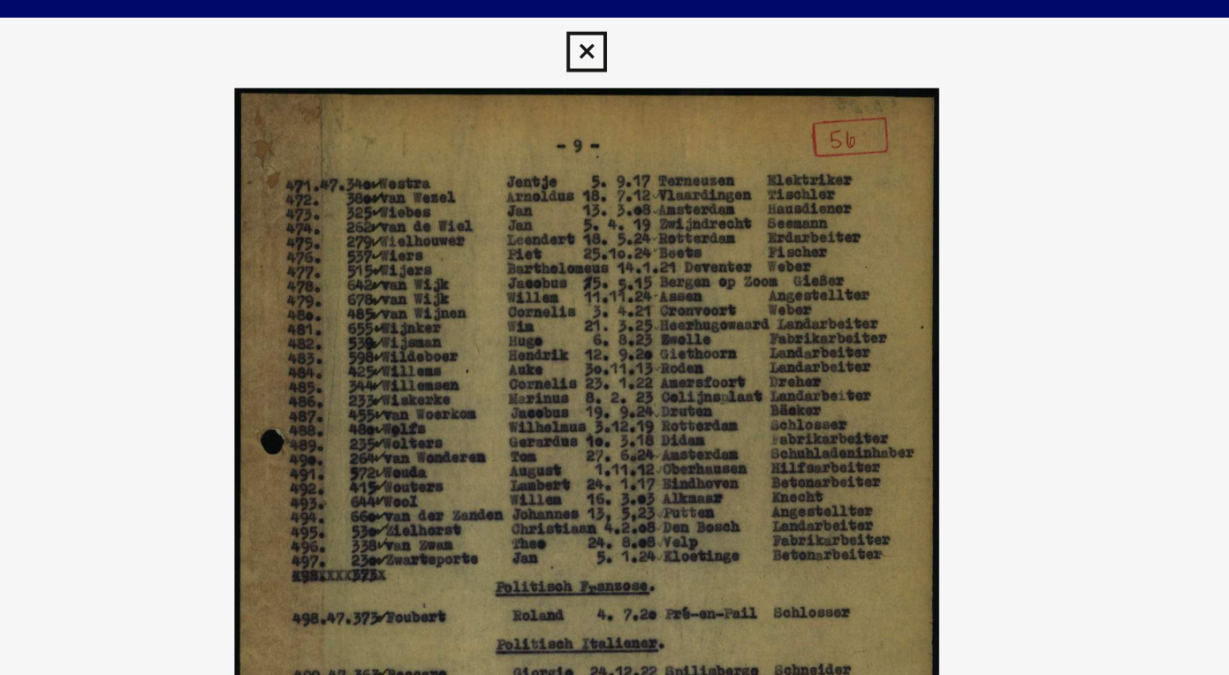
scroll to position [0, 0]
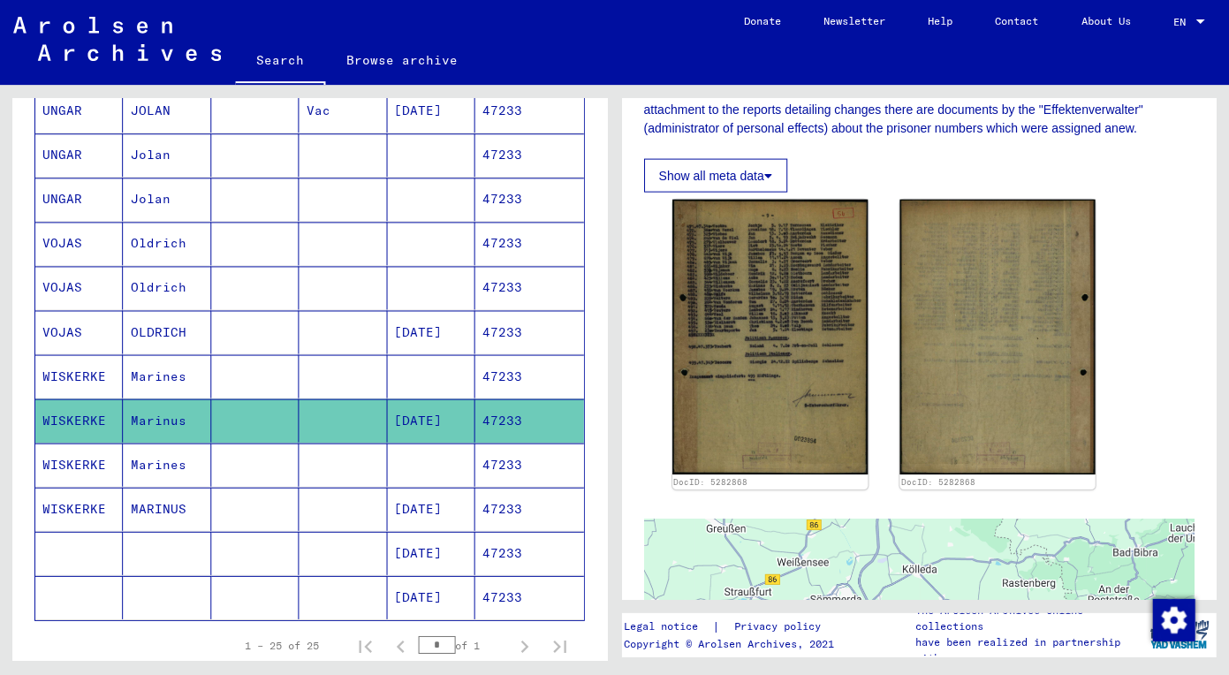
click at [260, 466] on mat-cell at bounding box center [255, 463] width 87 height 43
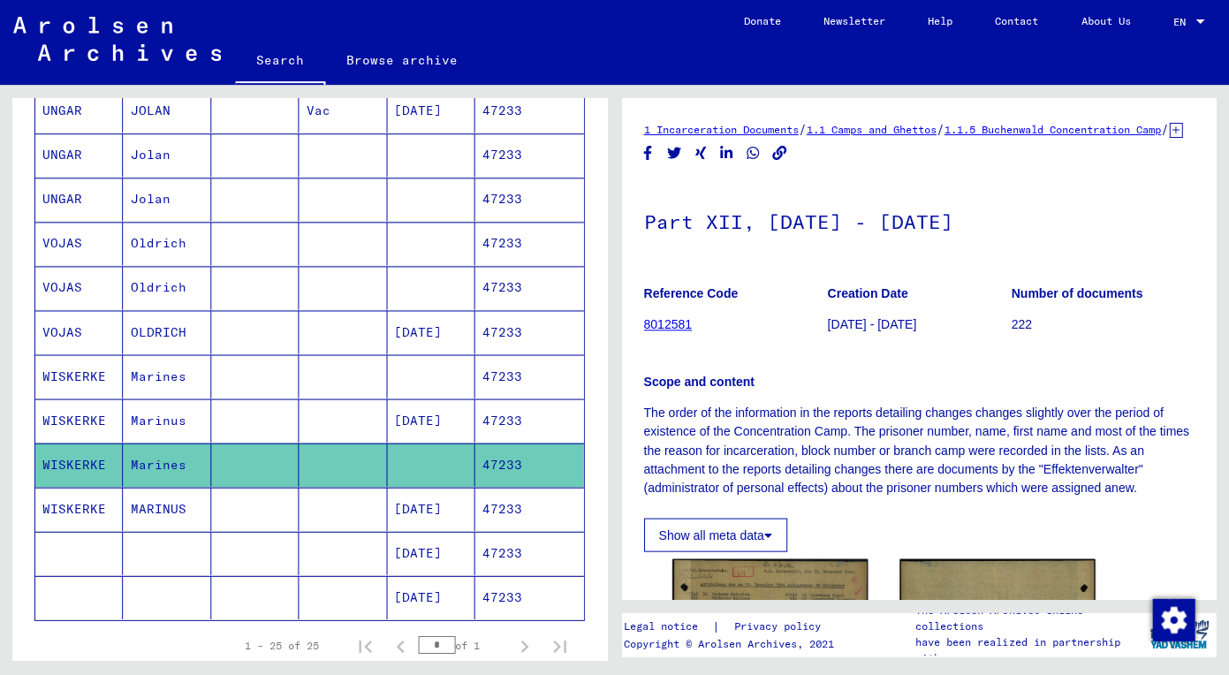
click at [224, 516] on mat-cell at bounding box center [255, 508] width 87 height 43
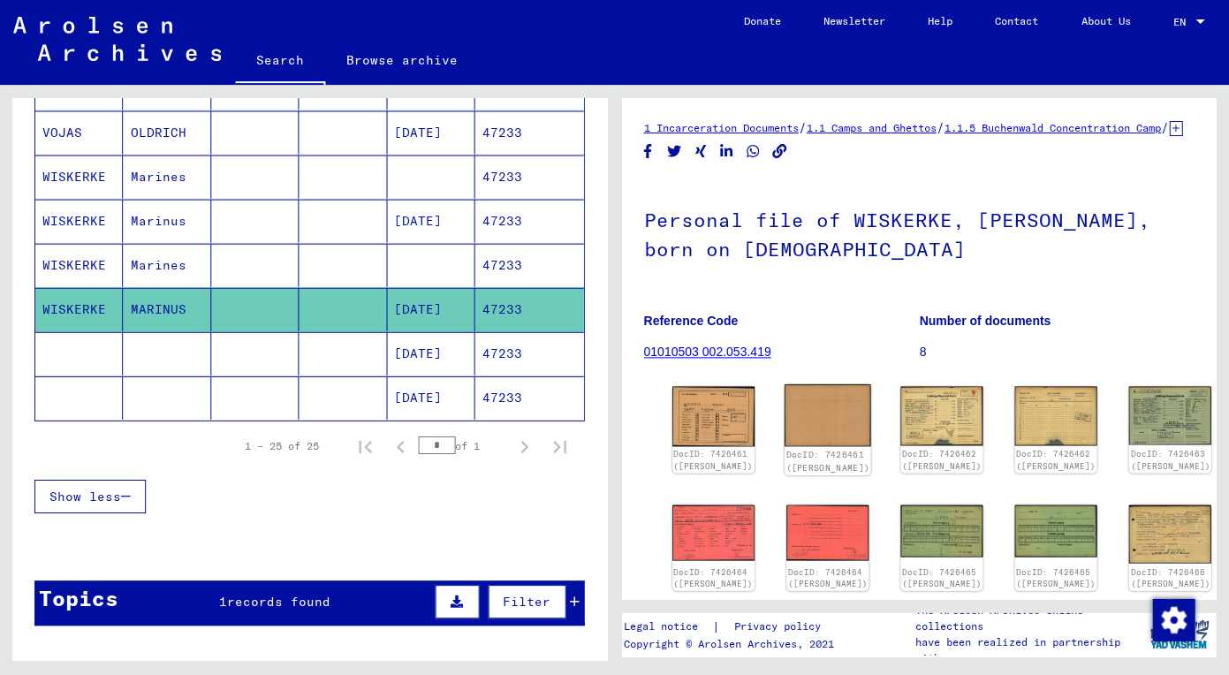
scroll to position [203, 0]
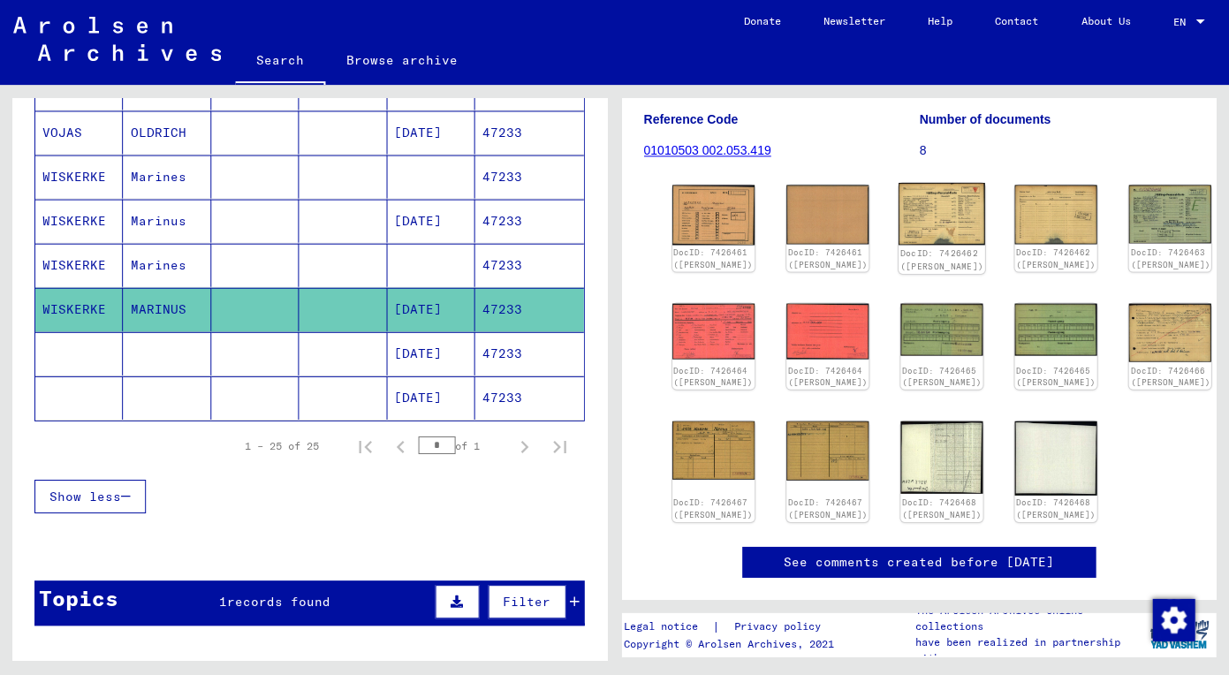
click at [898, 223] on img at bounding box center [941, 214] width 87 height 62
click at [1126, 216] on img at bounding box center [1169, 213] width 87 height 61
click at [699, 471] on img at bounding box center [712, 448] width 87 height 61
click at [700, 452] on img at bounding box center [712, 448] width 87 height 61
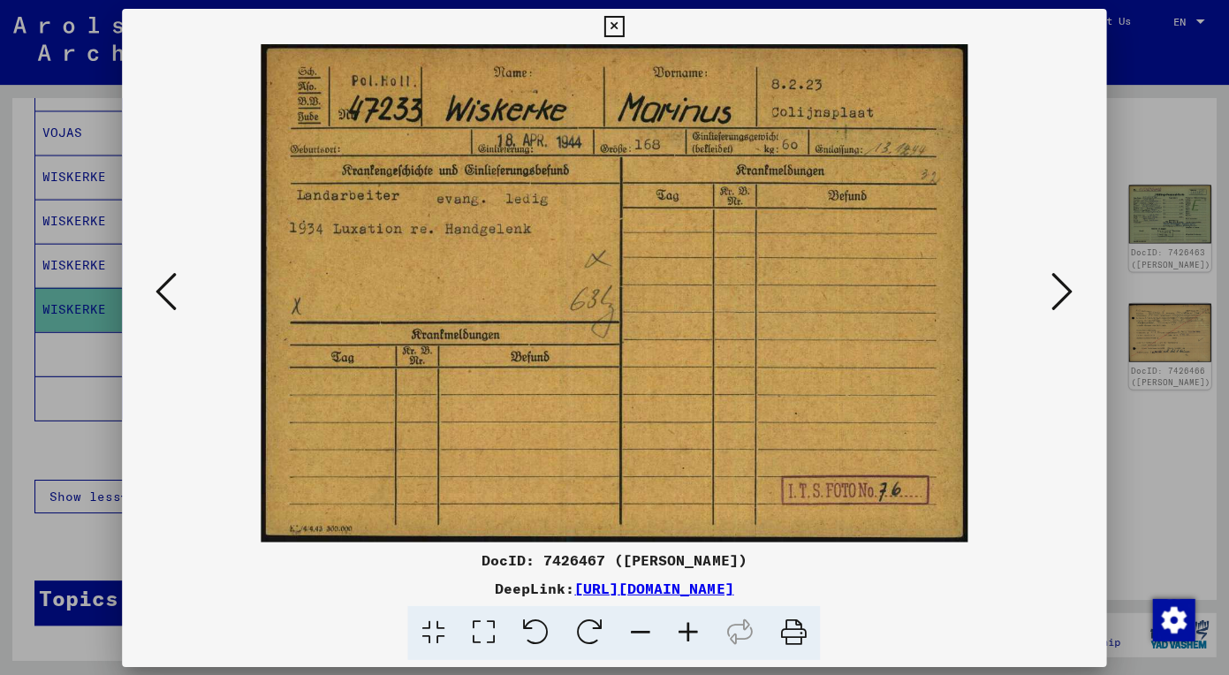
click at [1051, 299] on icon at bounding box center [1061, 291] width 21 height 42
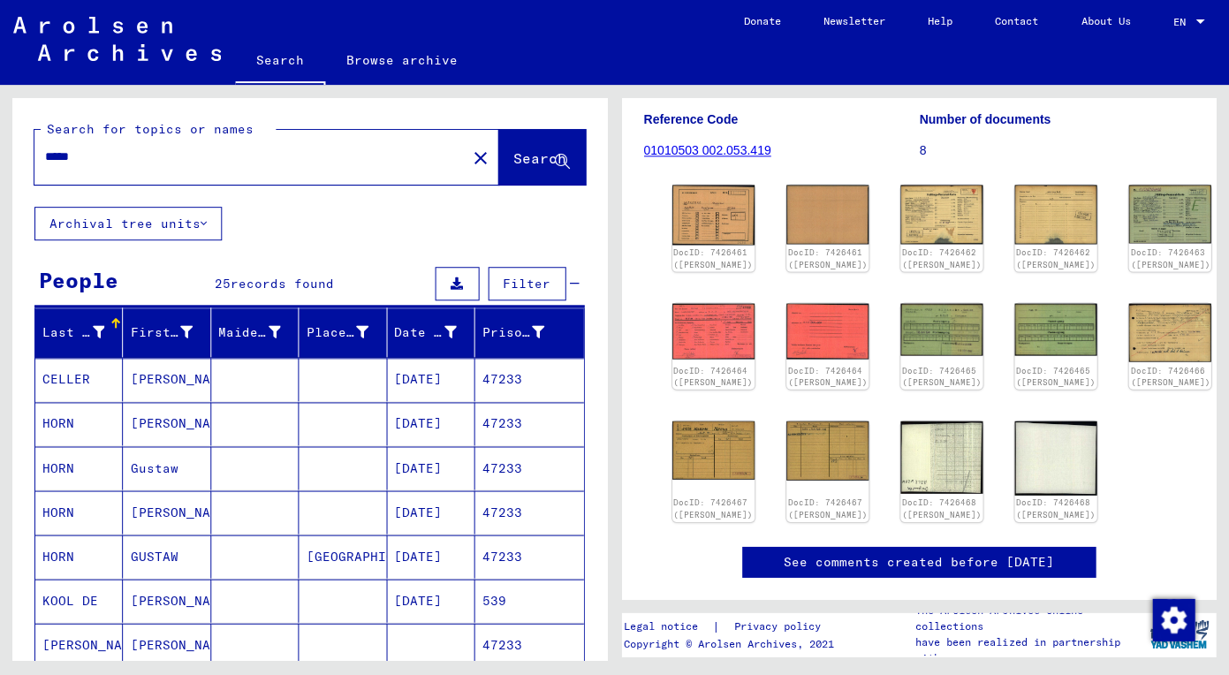
scroll to position [0, 0]
drag, startPoint x: 232, startPoint y: 150, endPoint x: -28, endPoint y: 150, distance: 260.6
click at [0, 150] on html "Search Browse archive Donate Newsletter Help Contact About Us Search Browse arc…" at bounding box center [614, 337] width 1229 height 675
paste input "text"
type input "*****"
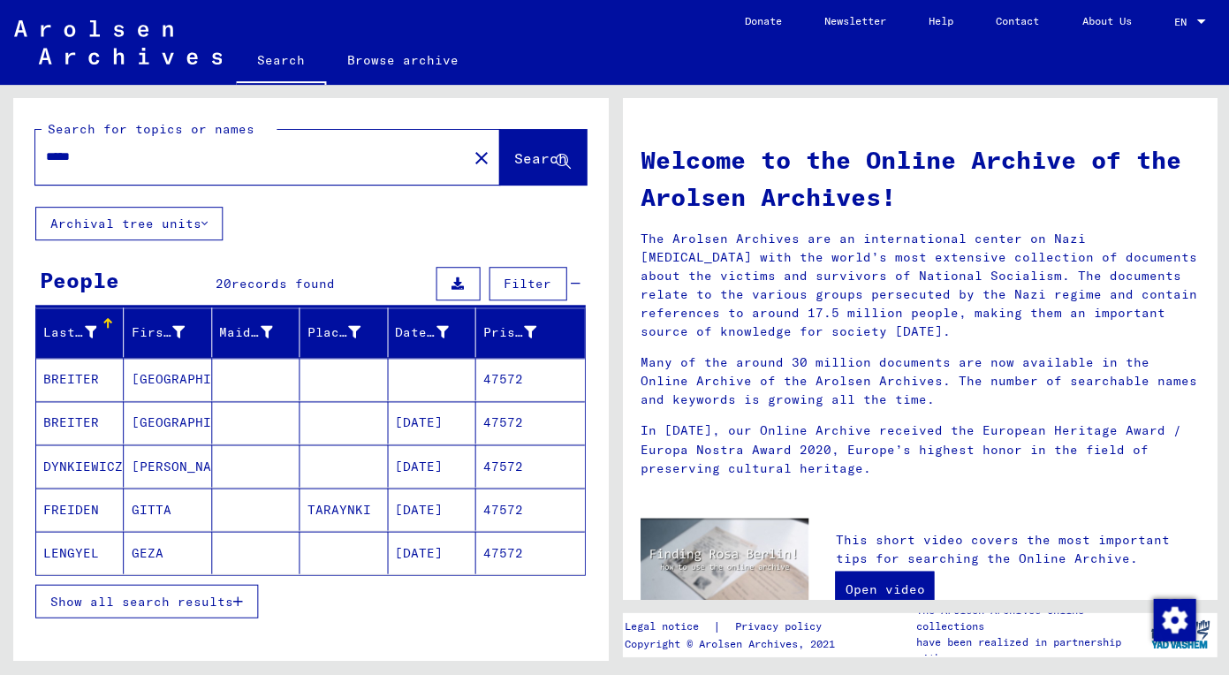
click at [204, 595] on span "Show all search results" at bounding box center [141, 601] width 183 height 16
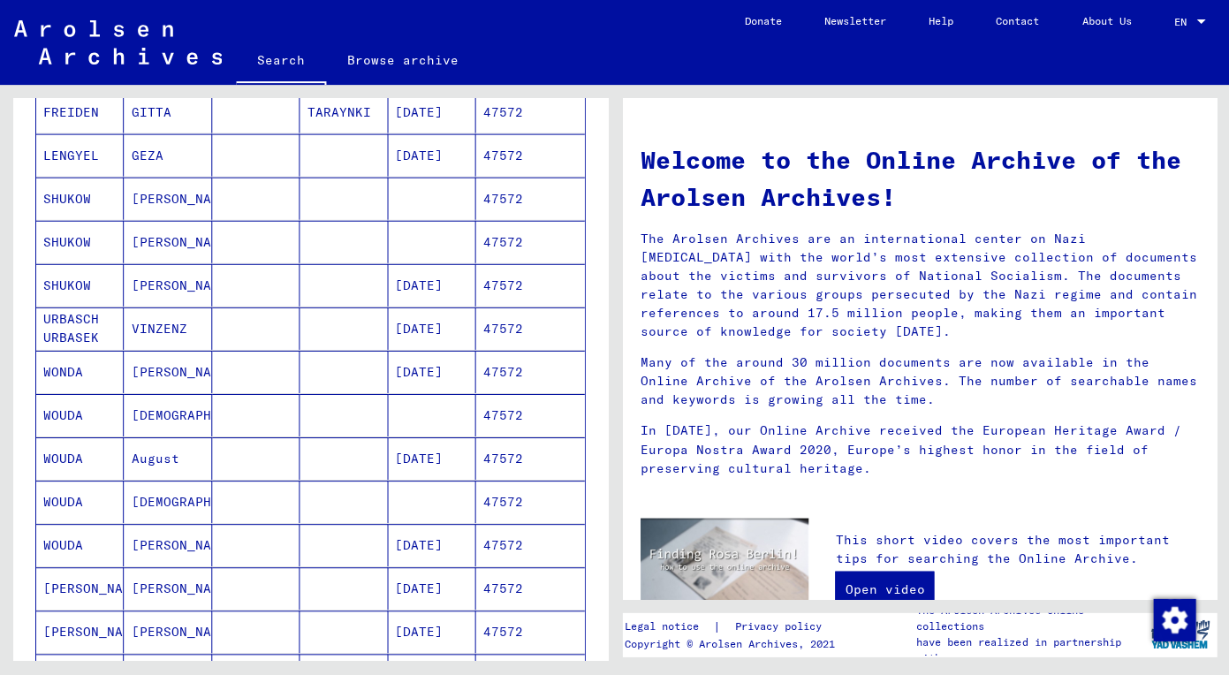
scroll to position [404, 0]
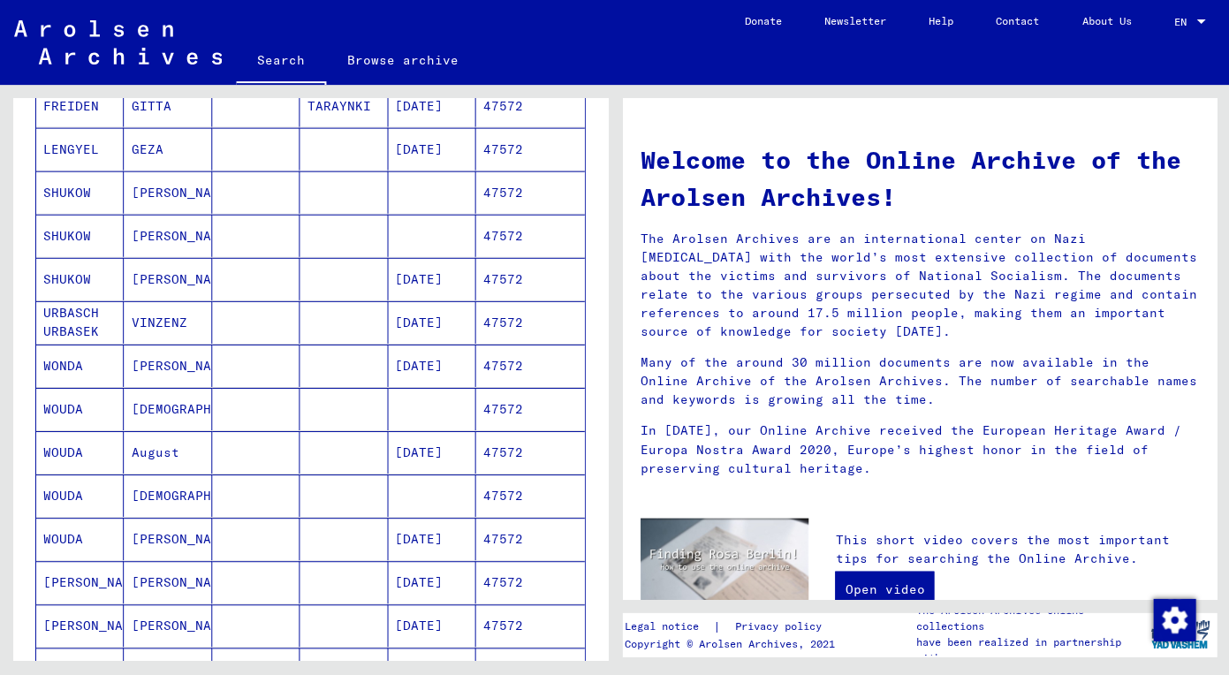
click at [156, 344] on mat-cell "AUGUSTINUS" at bounding box center [167, 365] width 87 height 42
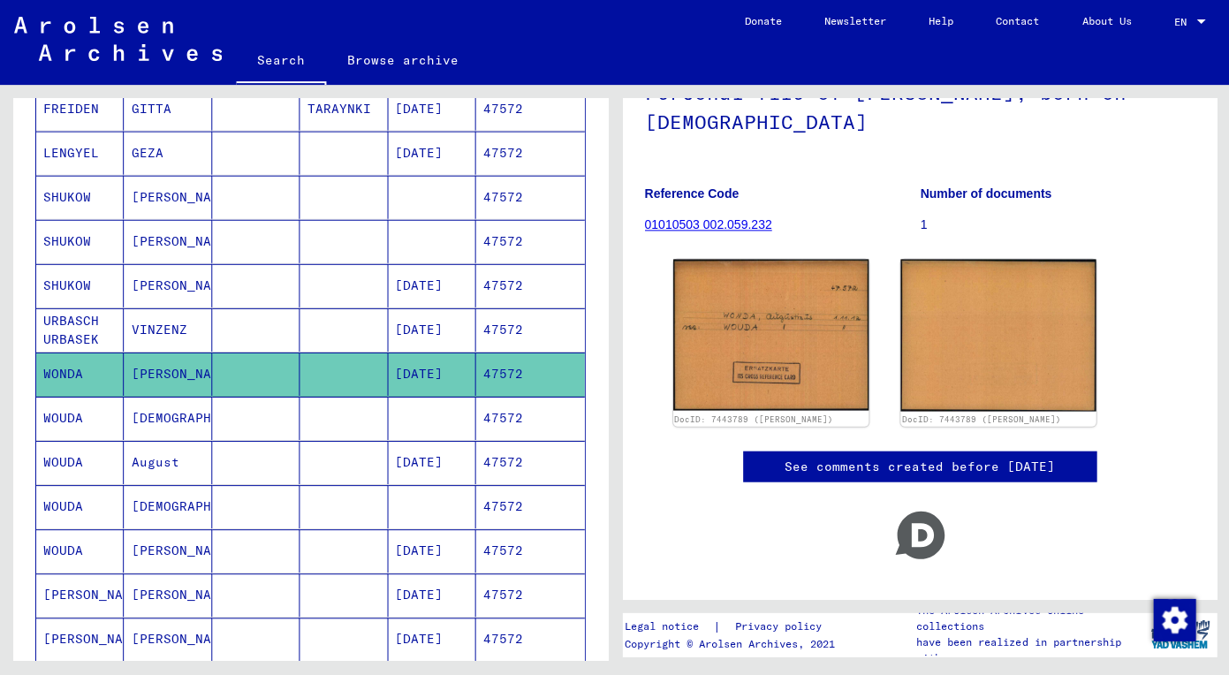
scroll to position [129, 0]
click at [159, 407] on mat-cell "Augustinus" at bounding box center [167, 417] width 87 height 43
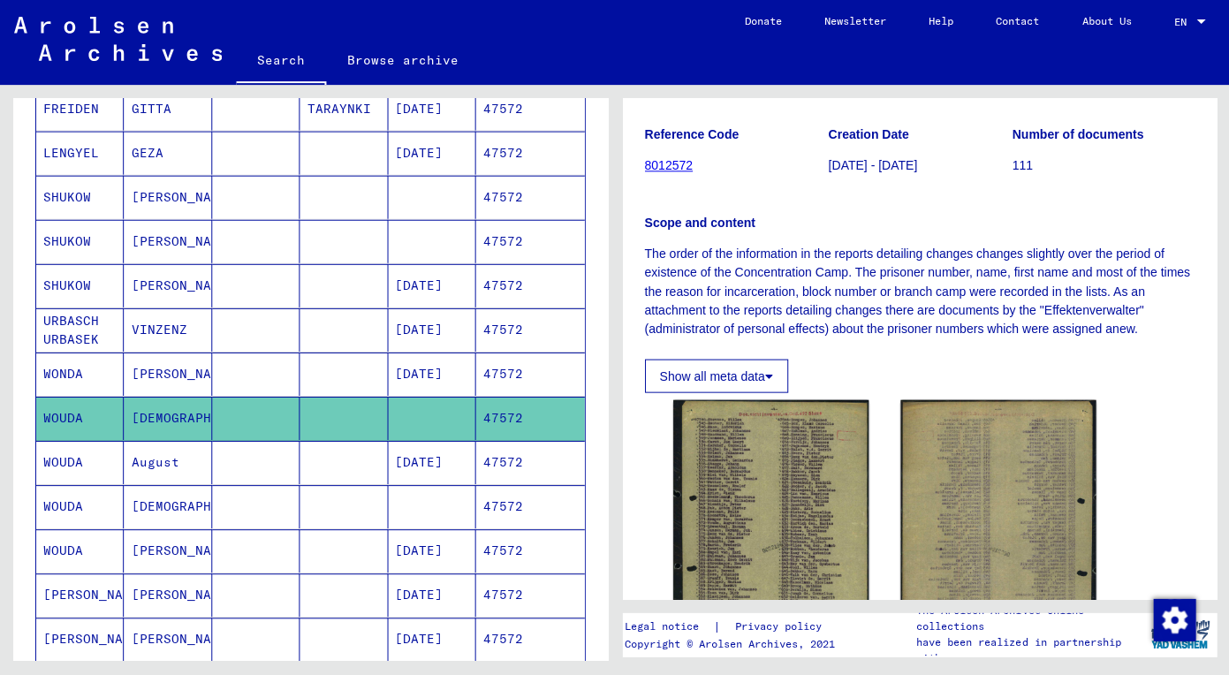
scroll to position [170, 0]
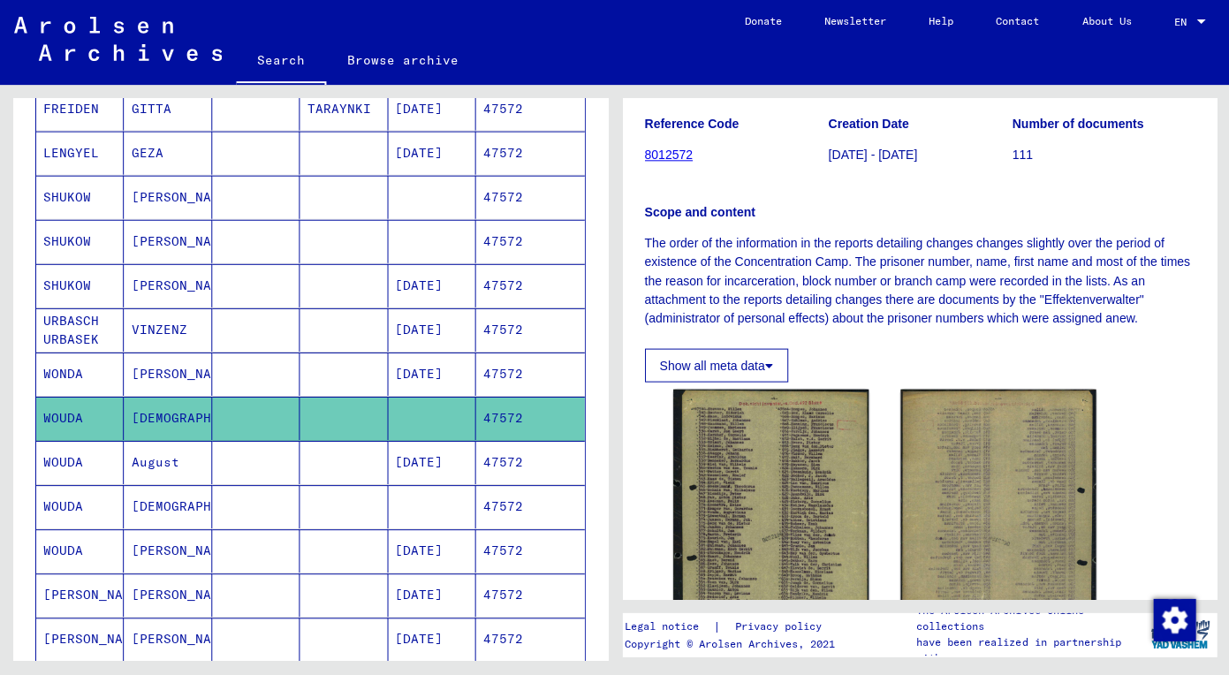
click at [183, 457] on mat-cell "August" at bounding box center [167, 461] width 87 height 43
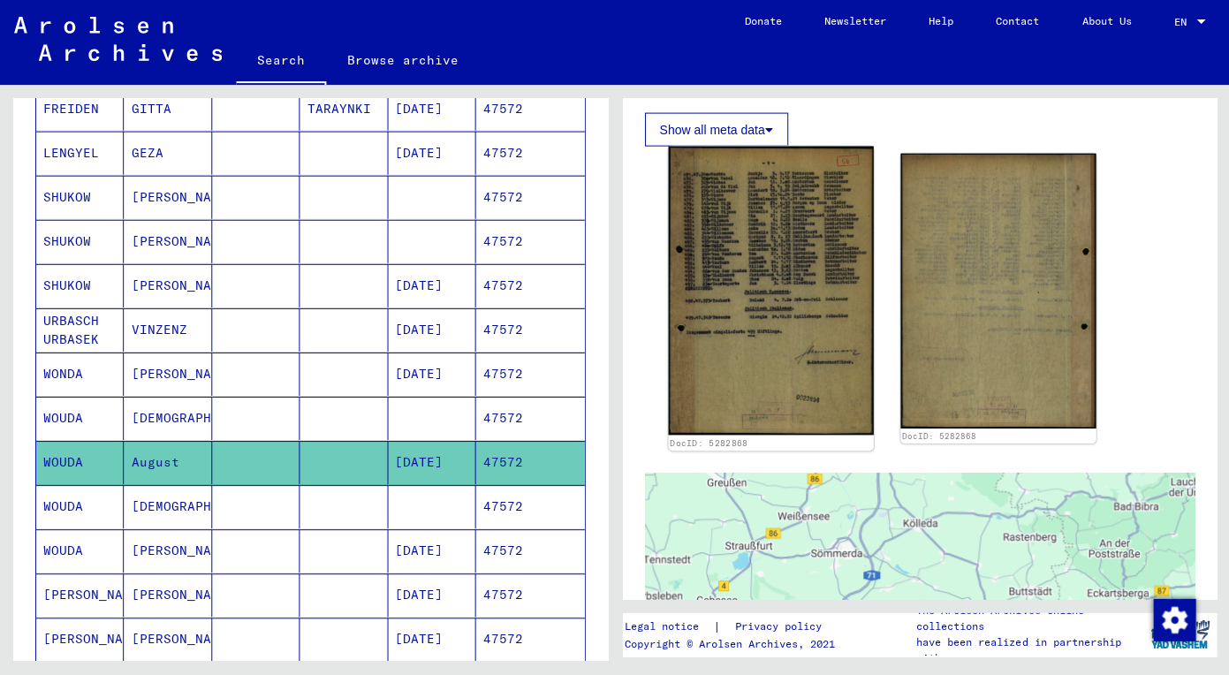
scroll to position [407, 0]
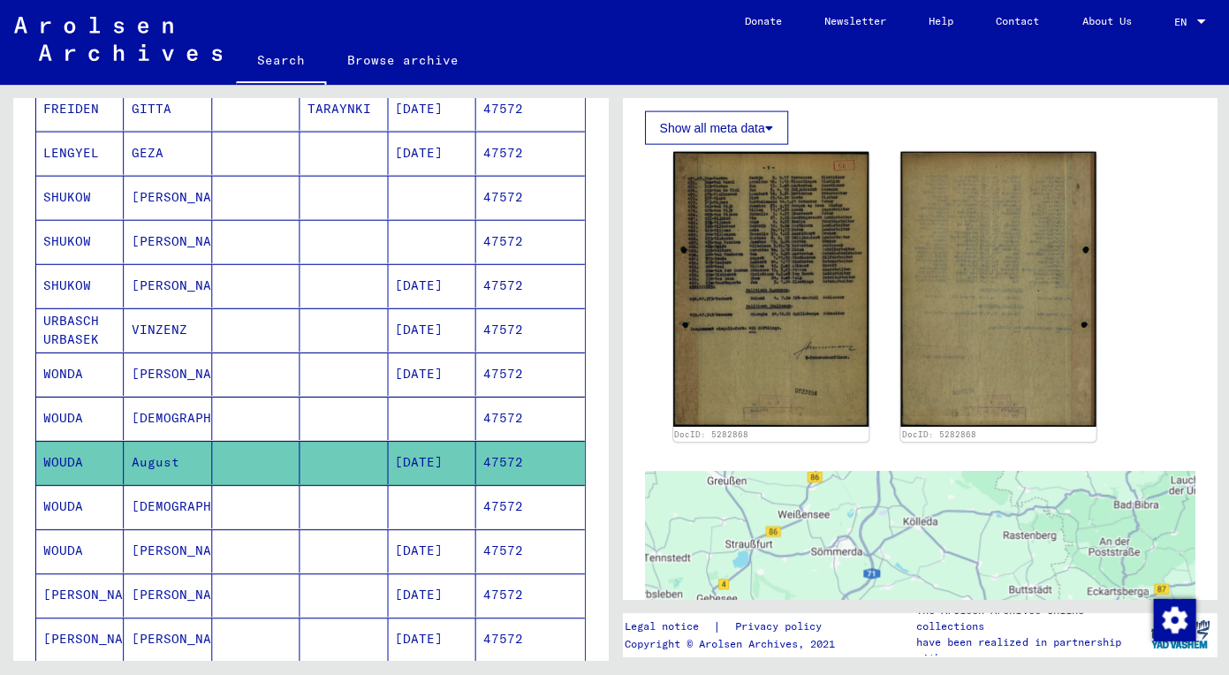
click at [252, 492] on mat-cell at bounding box center [255, 505] width 87 height 43
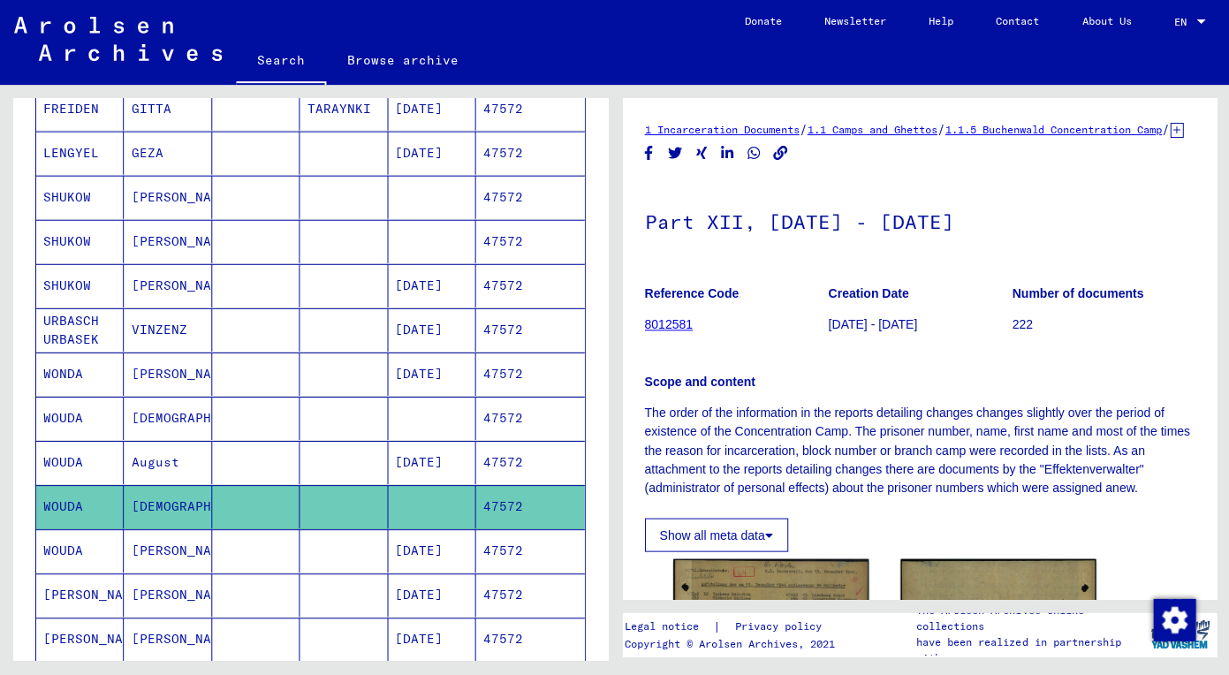
scroll to position [268, 0]
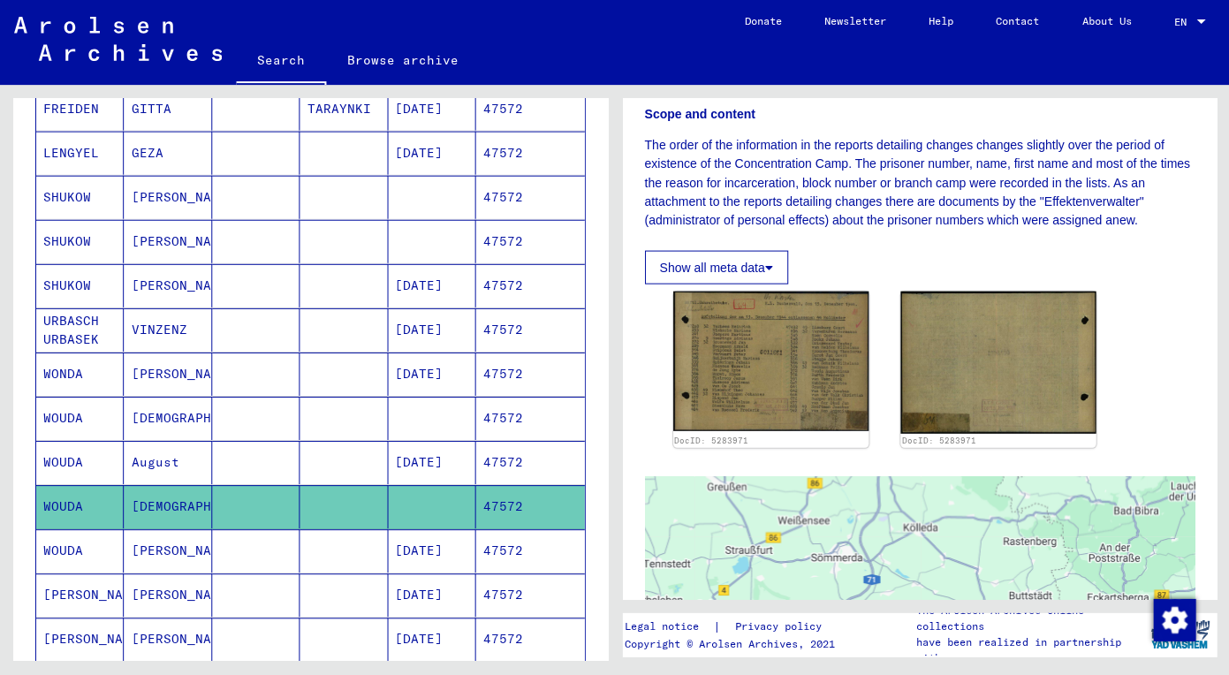
click at [188, 544] on mat-cell "AUGUSTINUS" at bounding box center [167, 549] width 87 height 43
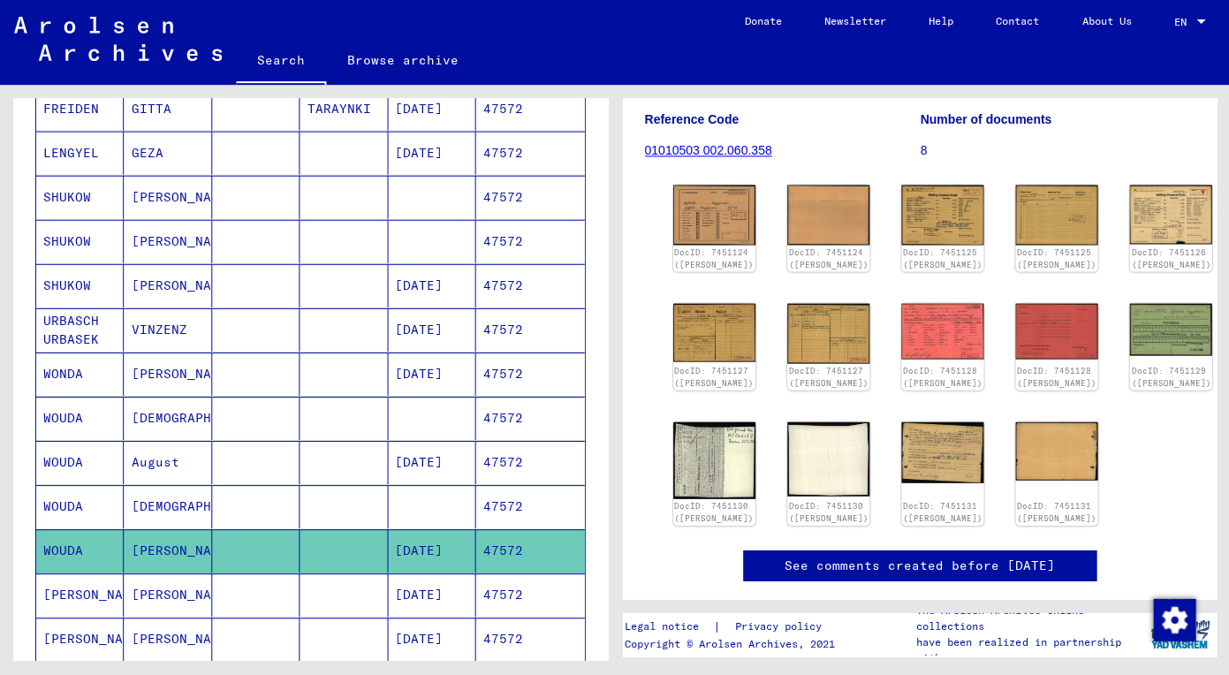
scroll to position [202, 0]
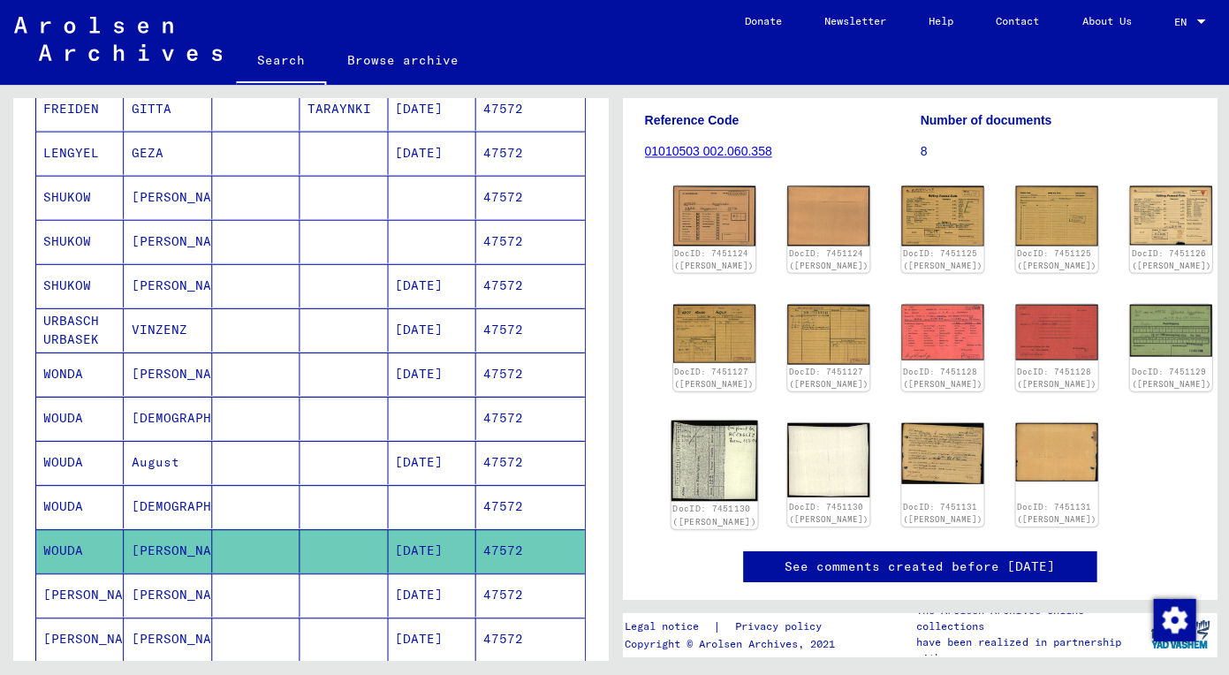
click at [679, 476] on img at bounding box center [712, 460] width 87 height 80
click at [898, 467] on img at bounding box center [941, 452] width 87 height 64
click at [692, 445] on div "DocID: 7451124 (AUGUSTINUS WOUDA) DocID: 7451124 (AUGUSTINUS WOUDA) DocID: 7451…" at bounding box center [919, 355] width 508 height 354
click at [697, 464] on img at bounding box center [712, 460] width 87 height 80
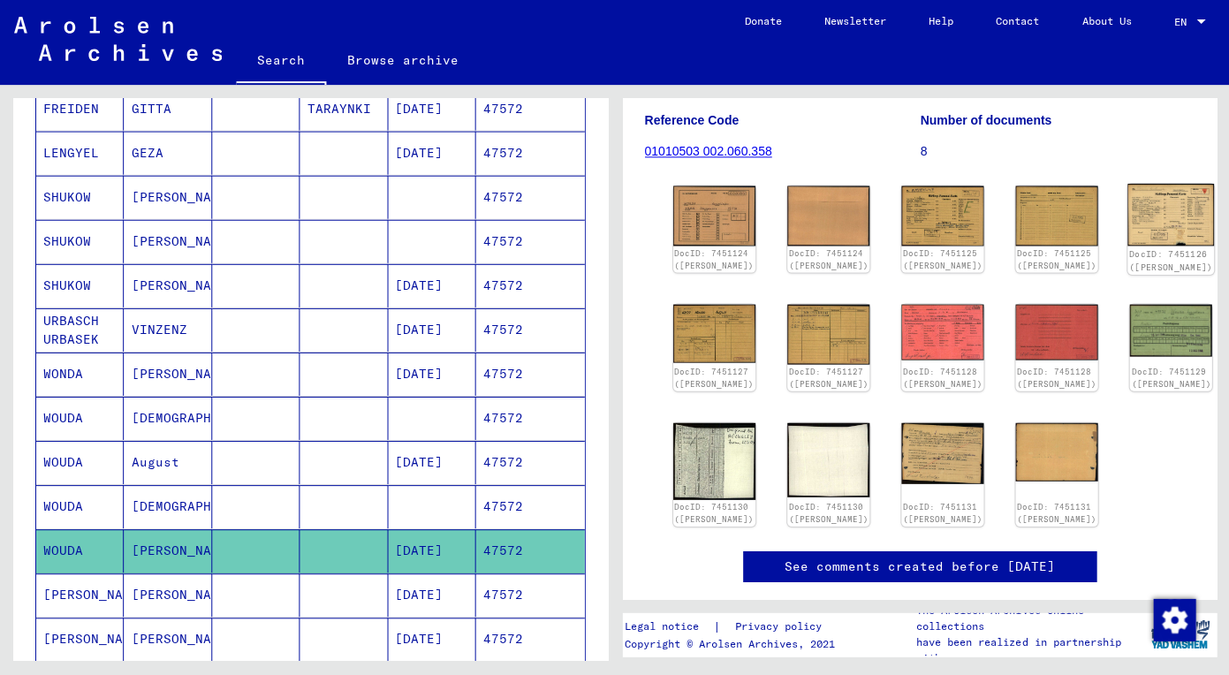
click at [1126, 234] on img at bounding box center [1169, 215] width 87 height 62
click at [898, 208] on img at bounding box center [941, 215] width 87 height 63
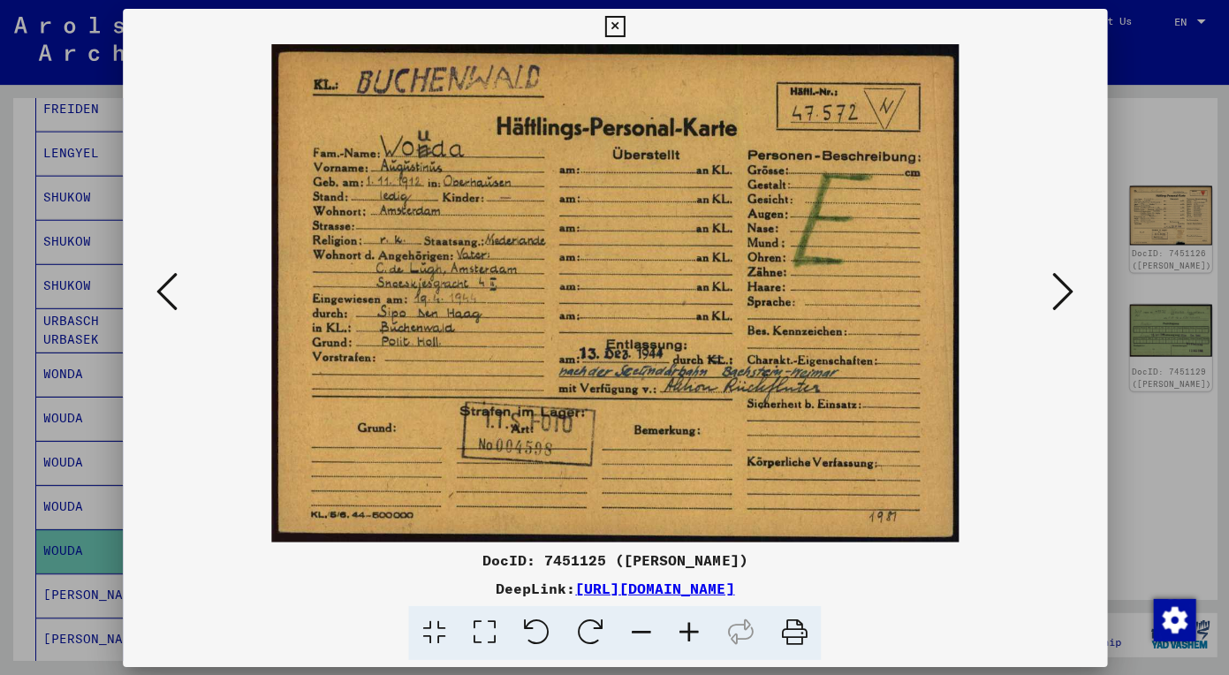
click at [886, 252] on img at bounding box center [614, 292] width 863 height 497
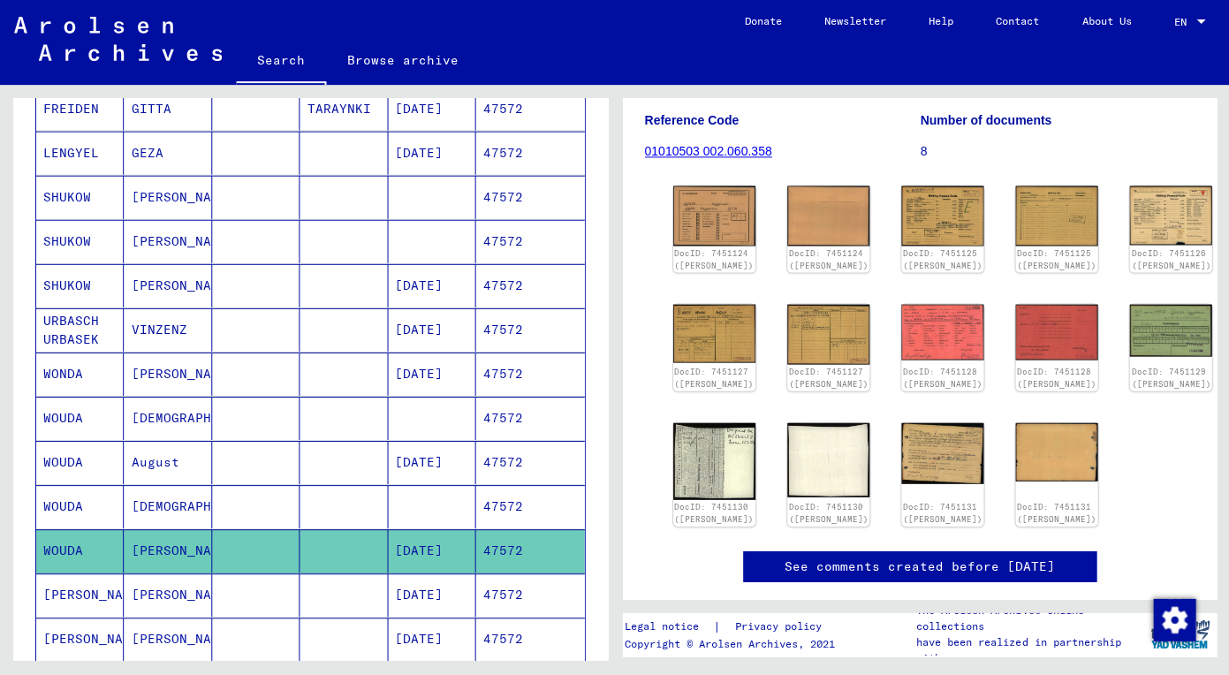
click at [671, 375] on div "DocID: 7451124 (AUGUSTINUS WOUDA) DocID: 7451124 (AUGUSTINUS WOUDA) DocID: 7451…" at bounding box center [919, 355] width 508 height 354
click at [695, 347] on img at bounding box center [712, 333] width 87 height 62
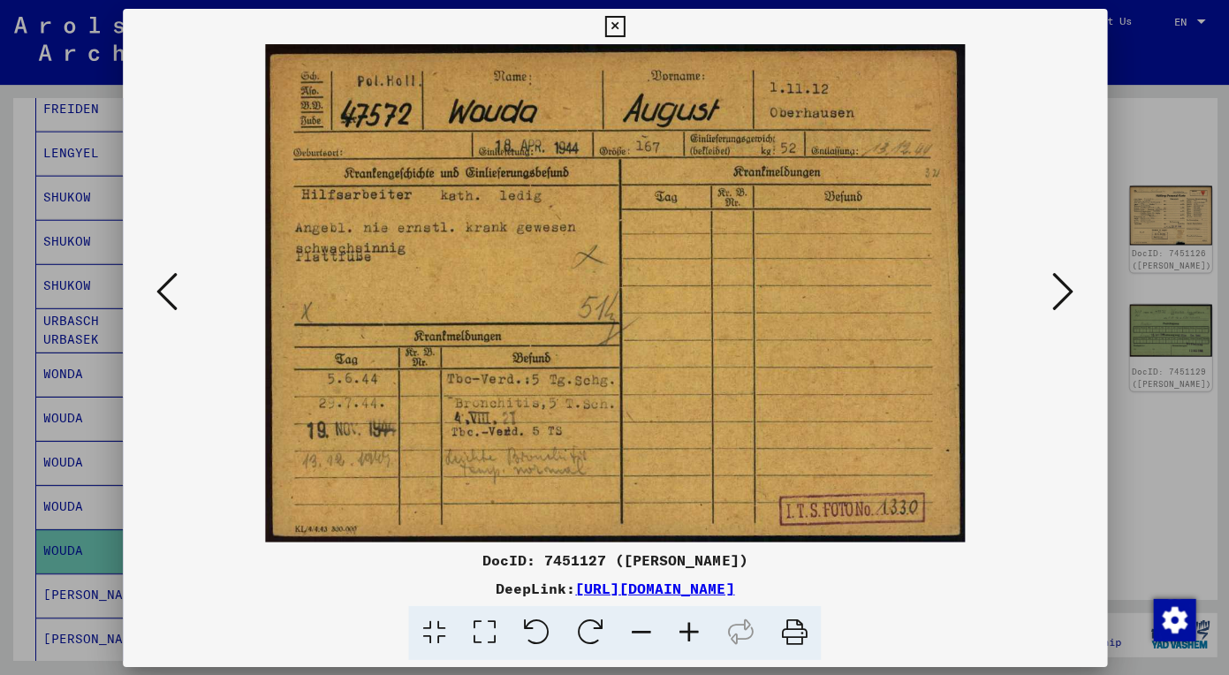
click at [1059, 289] on icon at bounding box center [1061, 291] width 21 height 42
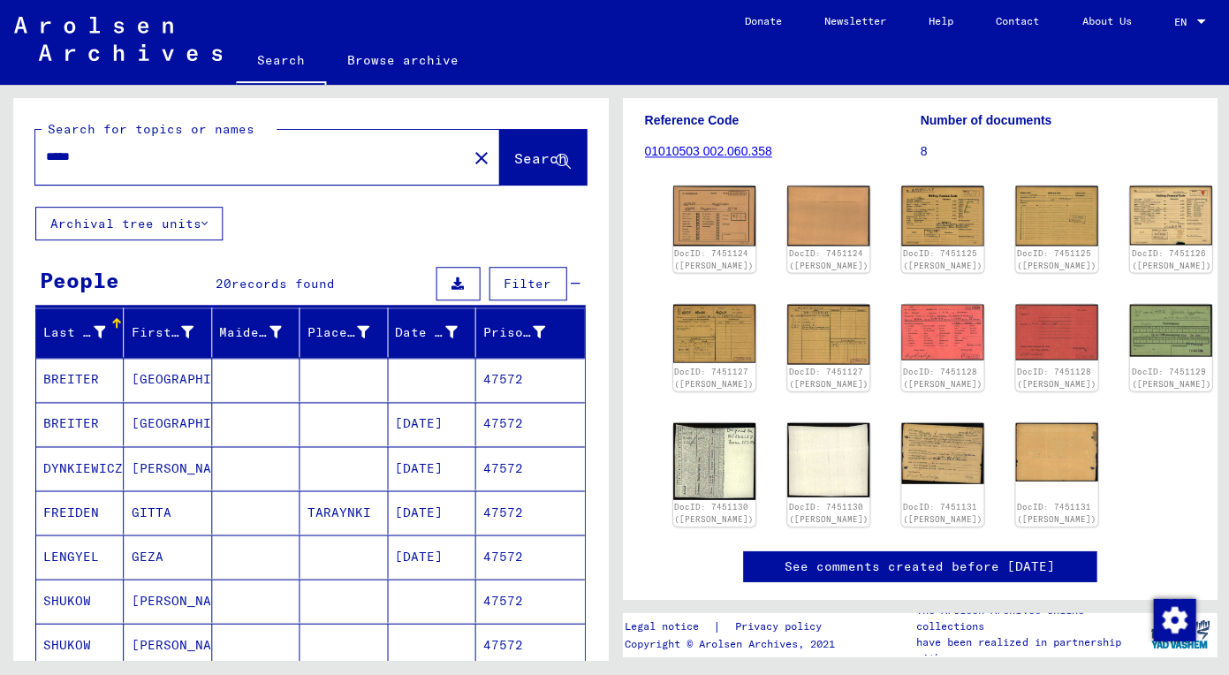
scroll to position [-3, 0]
click at [276, 166] on div "*****" at bounding box center [245, 157] width 421 height 40
drag, startPoint x: 278, startPoint y: 160, endPoint x: -28, endPoint y: 137, distance: 307.3
click at [0, 137] on html "Search Browse archive Donate Newsletter Help Contact About Us Search Browse arc…" at bounding box center [614, 337] width 1229 height 675
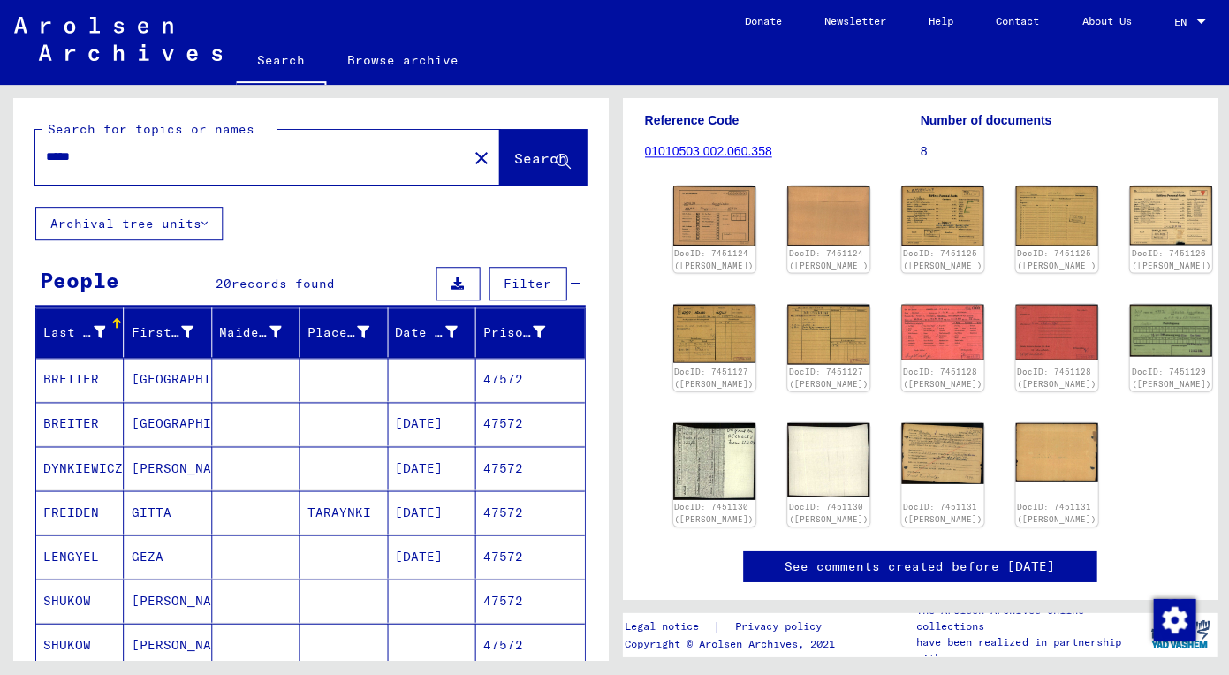
paste input "text"
type input "*****"
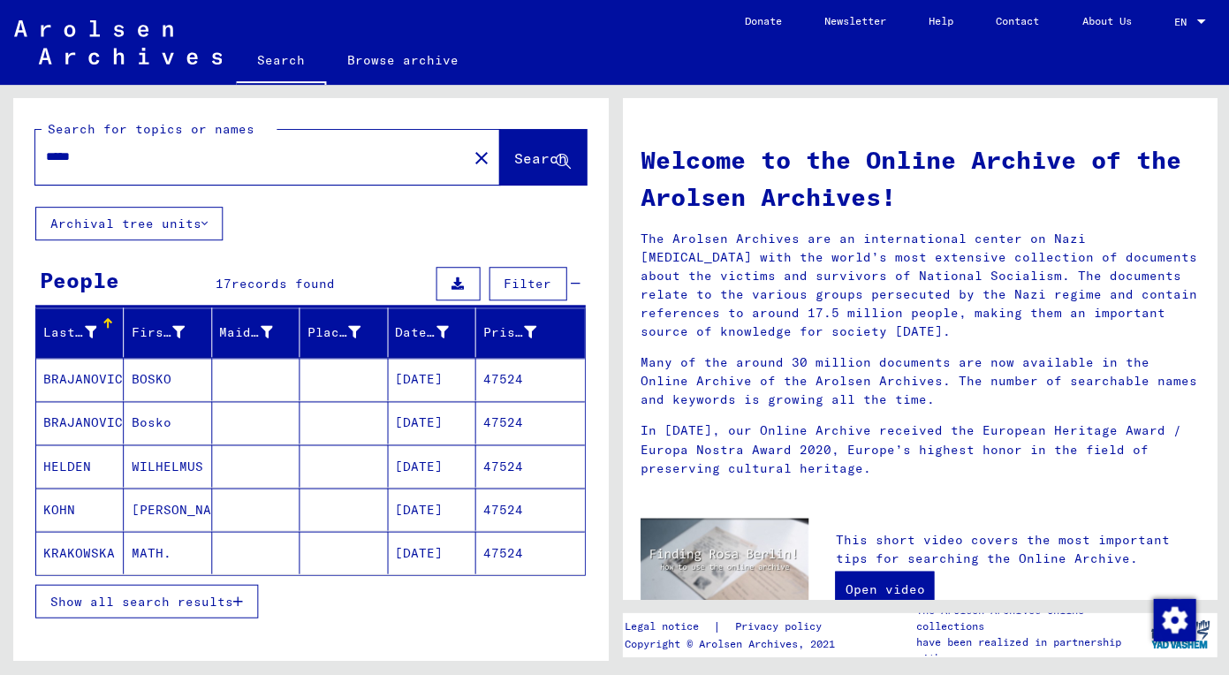
click at [176, 471] on mat-cell "WILHELMUS" at bounding box center [167, 465] width 87 height 42
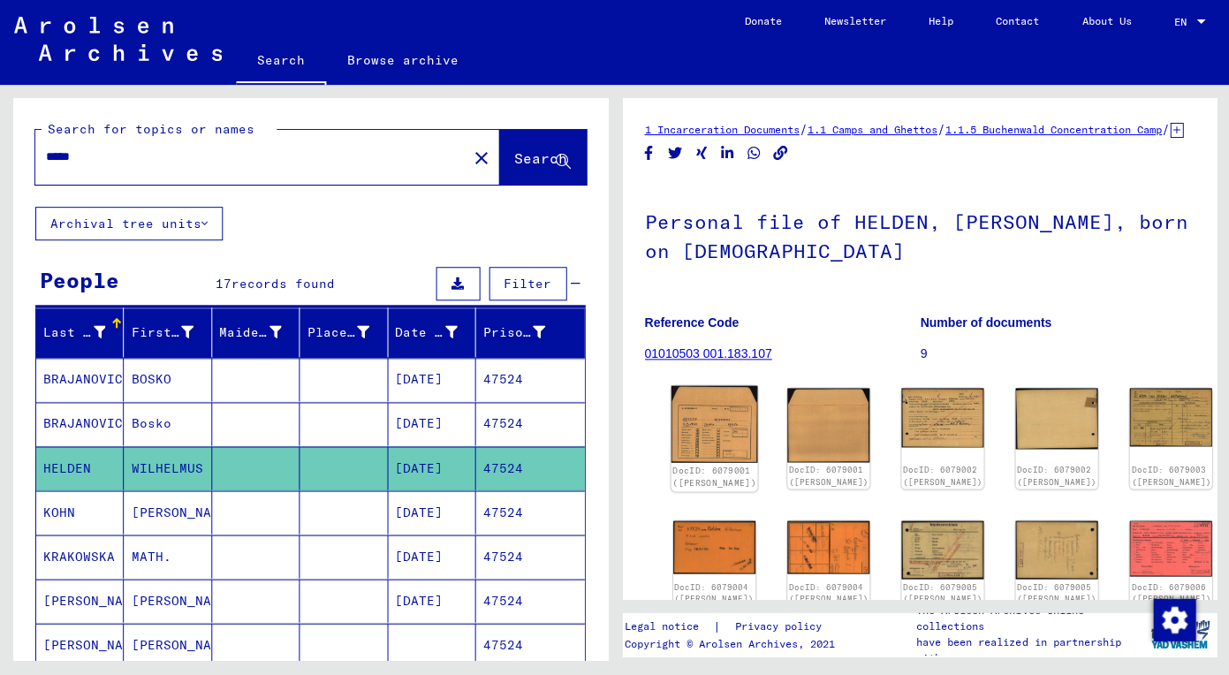
scroll to position [146, 0]
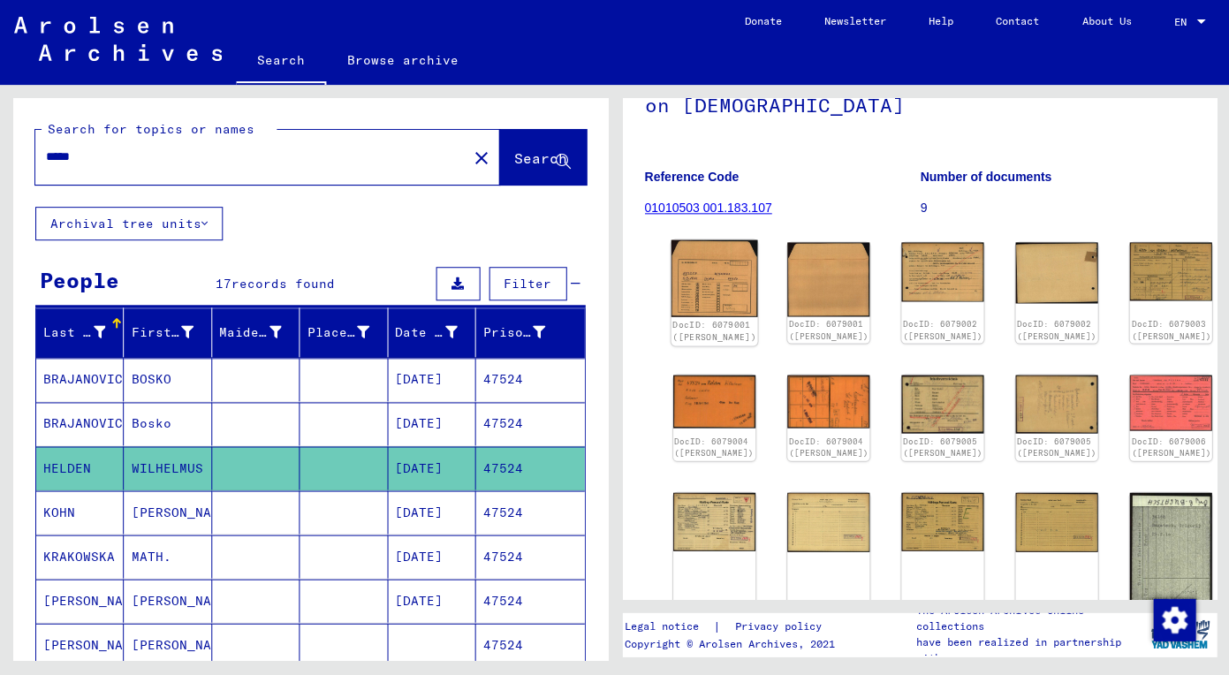
click at [715, 284] on img at bounding box center [712, 277] width 87 height 77
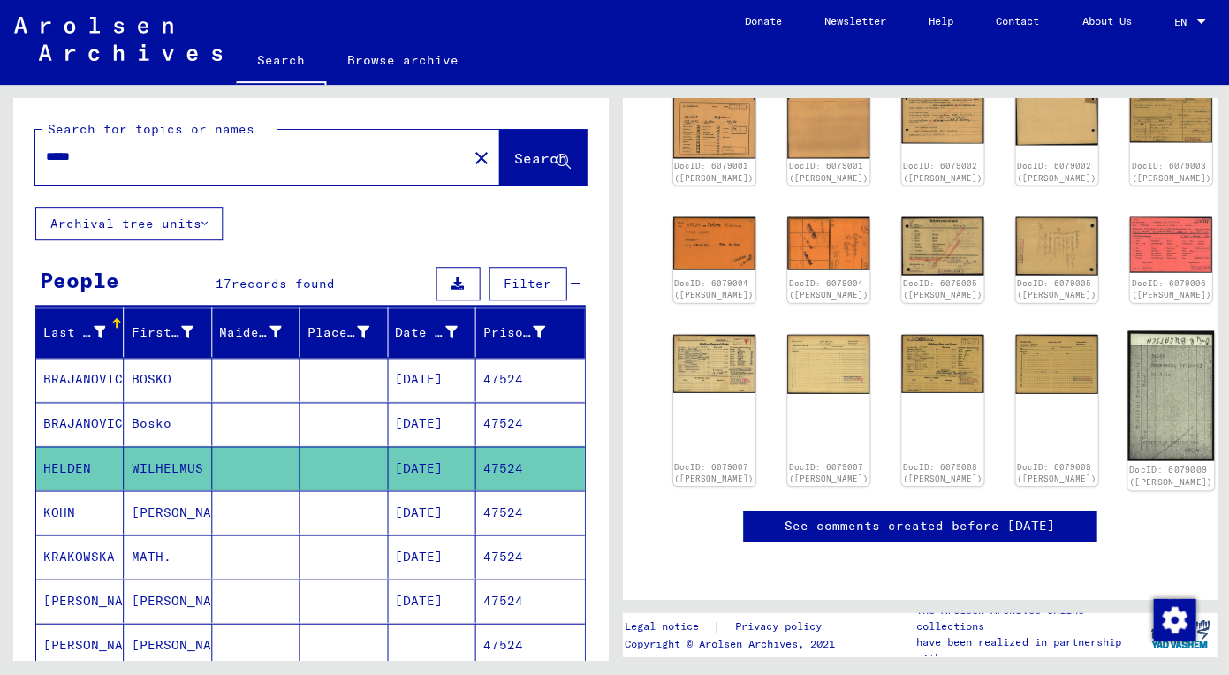
scroll to position [329, 0]
click at [1126, 390] on img at bounding box center [1169, 394] width 87 height 130
click at [898, 217] on img at bounding box center [941, 245] width 87 height 62
click at [783, 351] on img at bounding box center [826, 360] width 87 height 63
click at [898, 360] on img at bounding box center [941, 359] width 87 height 61
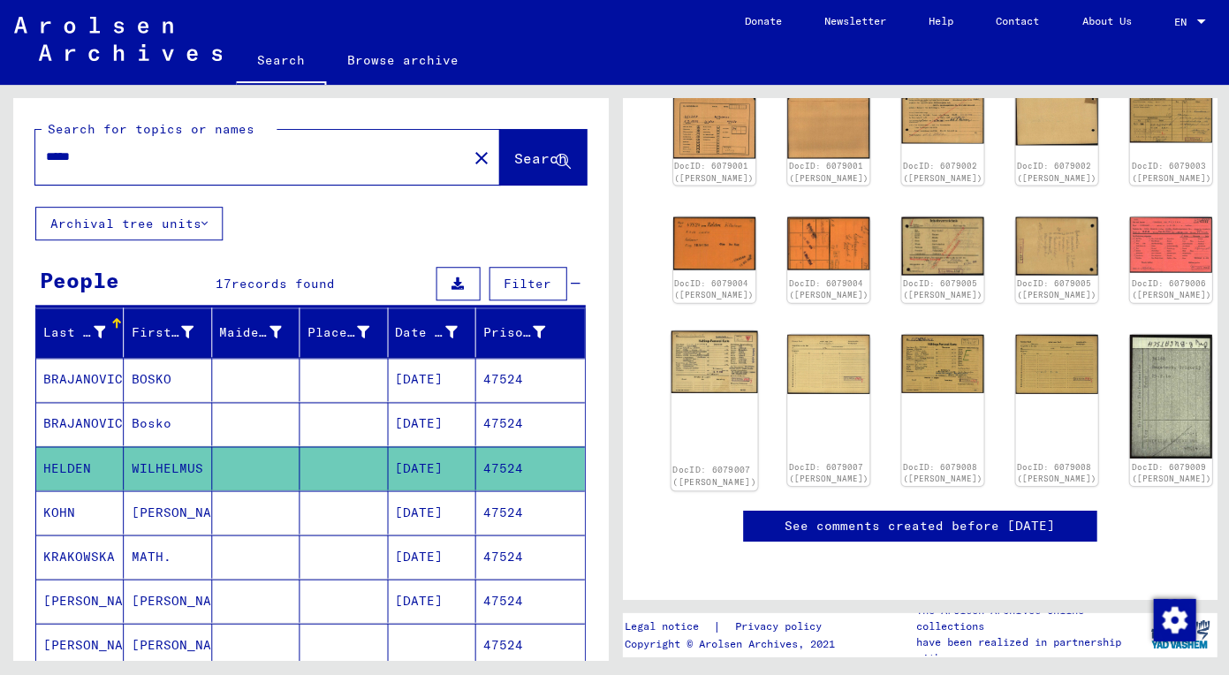
click at [685, 359] on img at bounding box center [712, 360] width 87 height 62
click at [1012, 347] on img at bounding box center [1055, 360] width 87 height 63
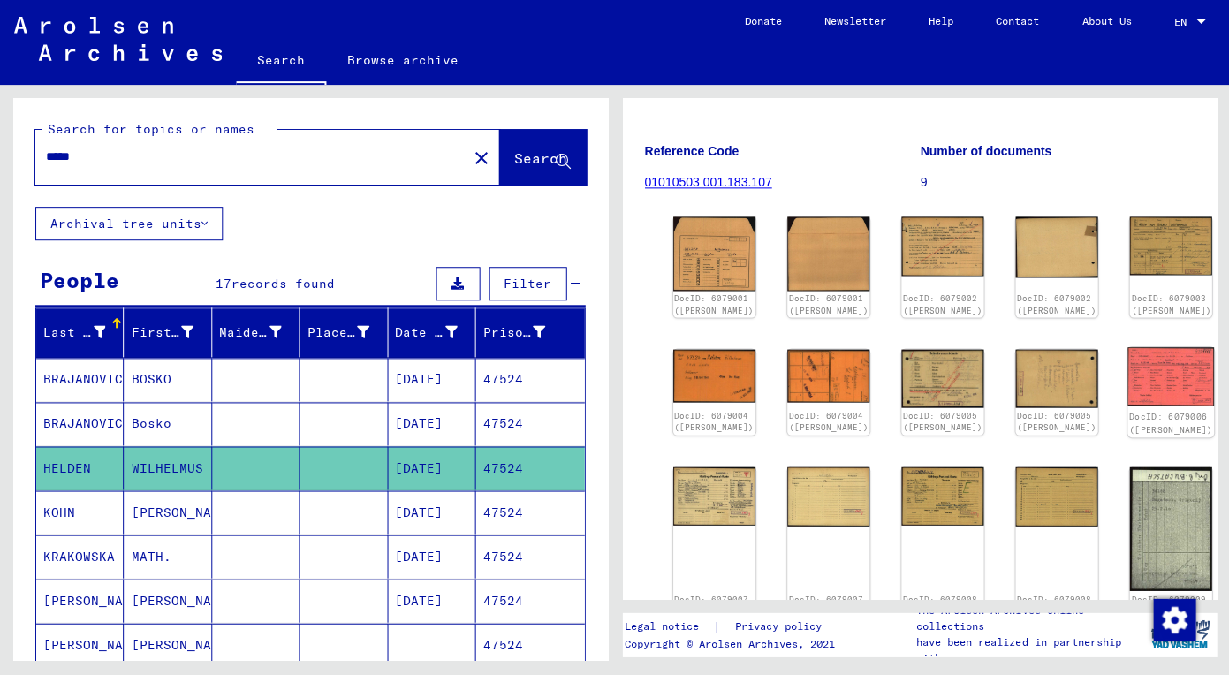
scroll to position [154, 0]
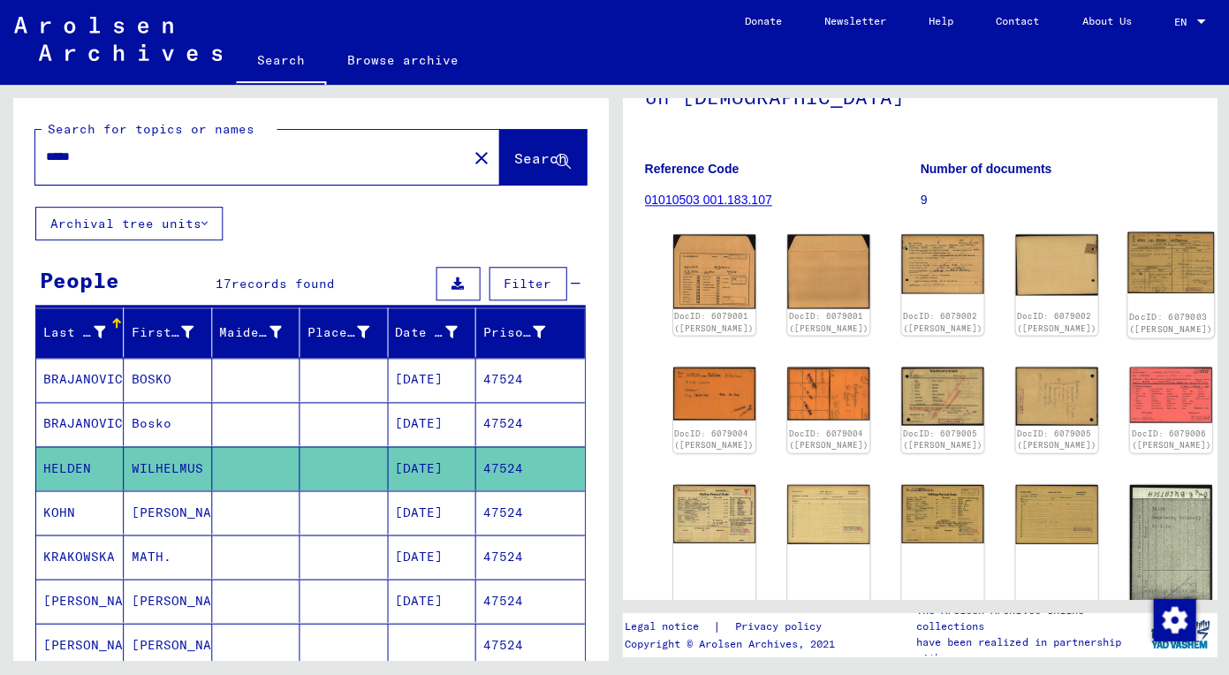
click at [1126, 253] on img at bounding box center [1169, 261] width 87 height 61
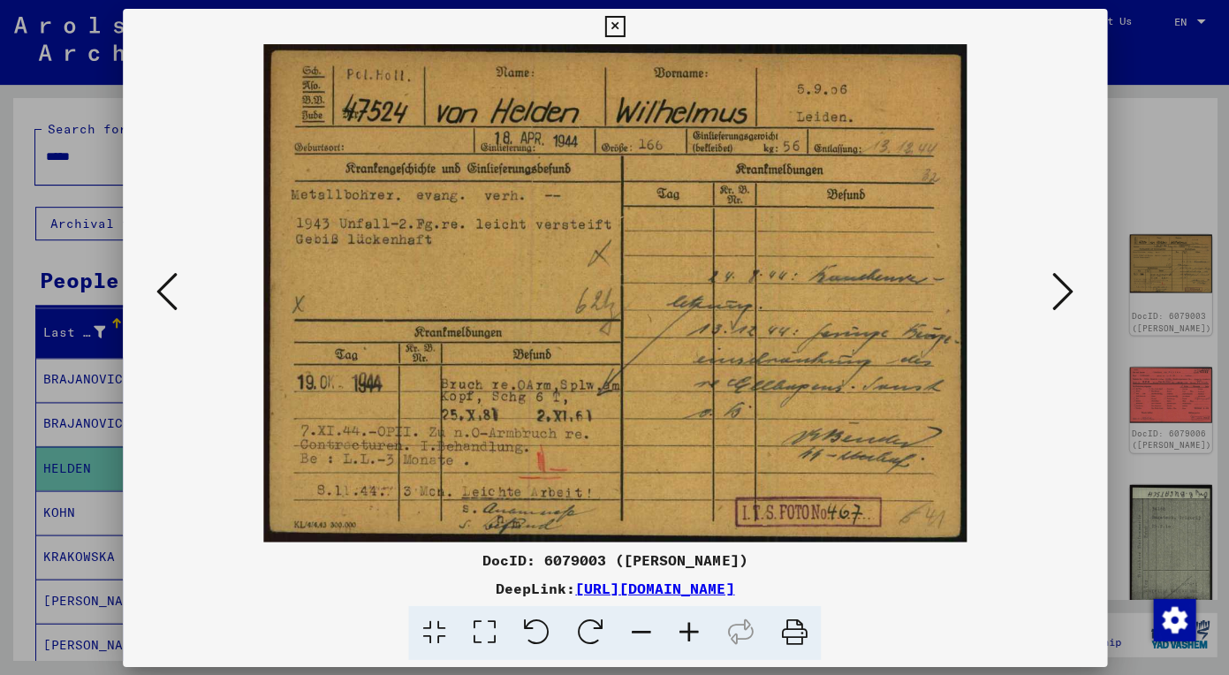
click at [1049, 282] on button at bounding box center [1062, 293] width 32 height 50
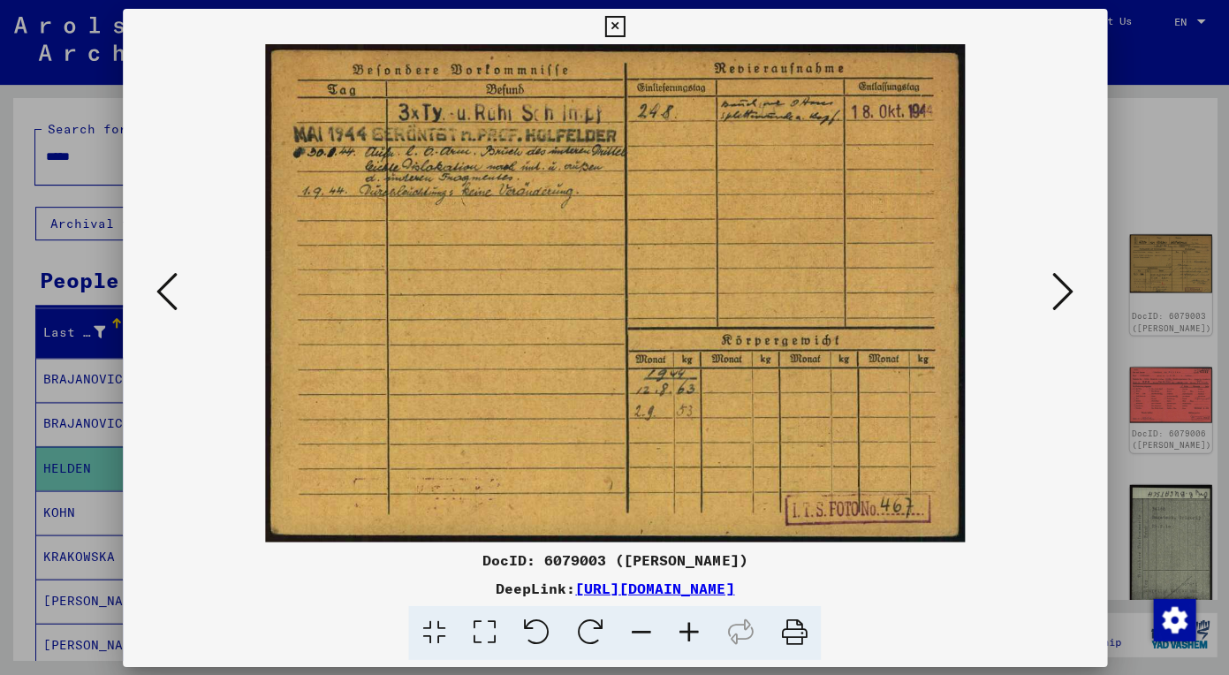
click at [624, 24] on icon at bounding box center [614, 26] width 20 height 21
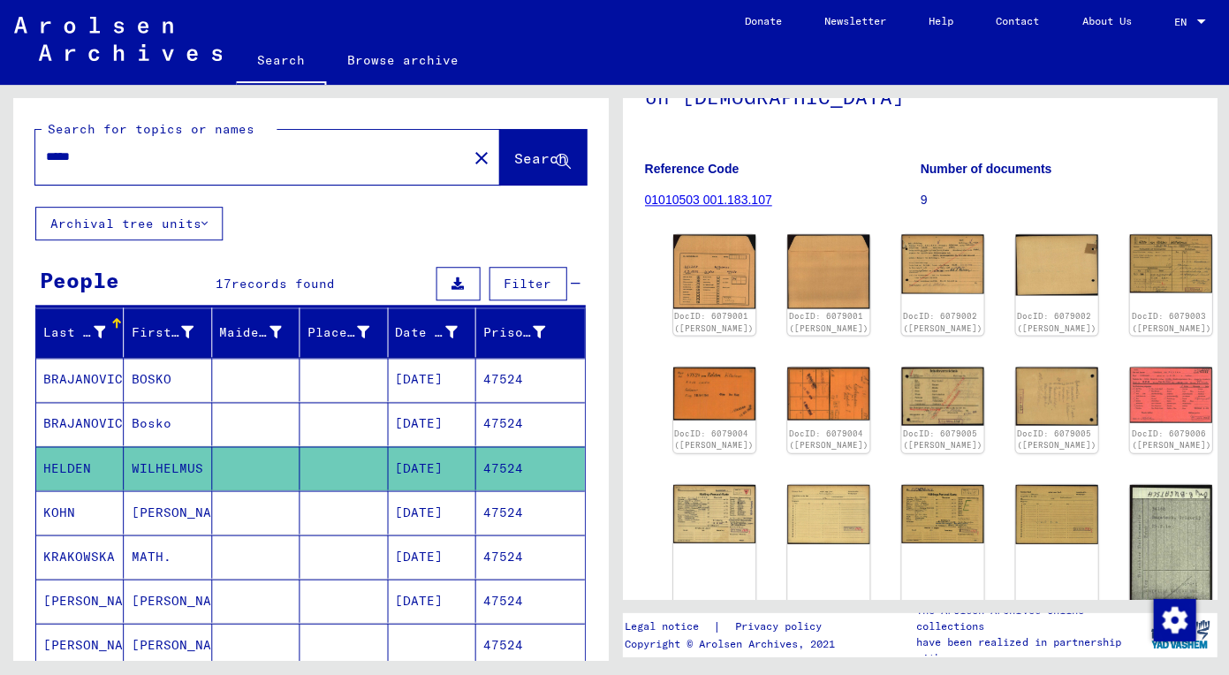
click at [223, 132] on mat-label "Search for topics or names" at bounding box center [151, 129] width 207 height 16
click at [222, 155] on input "*****" at bounding box center [251, 156] width 411 height 19
drag, startPoint x: 222, startPoint y: 155, endPoint x: -28, endPoint y: 155, distance: 250.0
click at [0, 155] on html "Search Browse archive Donate Newsletter Help Contact About Us Search Browse arc…" at bounding box center [614, 337] width 1229 height 675
paste input "text"
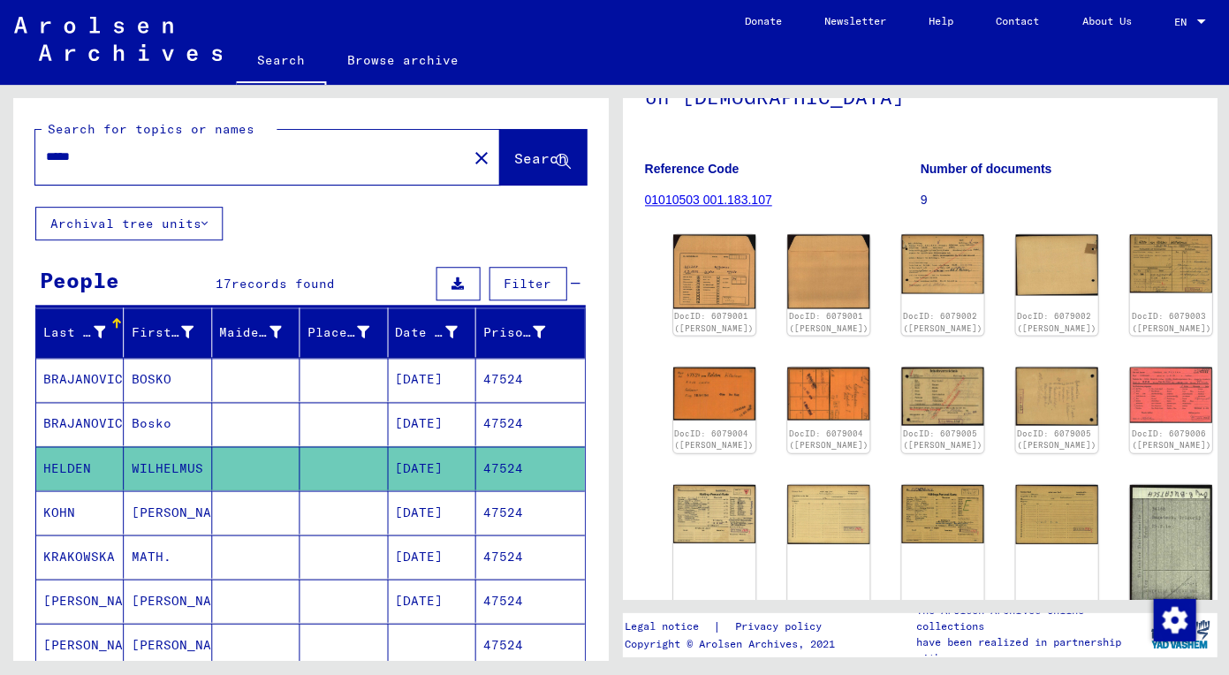
type input "*****"
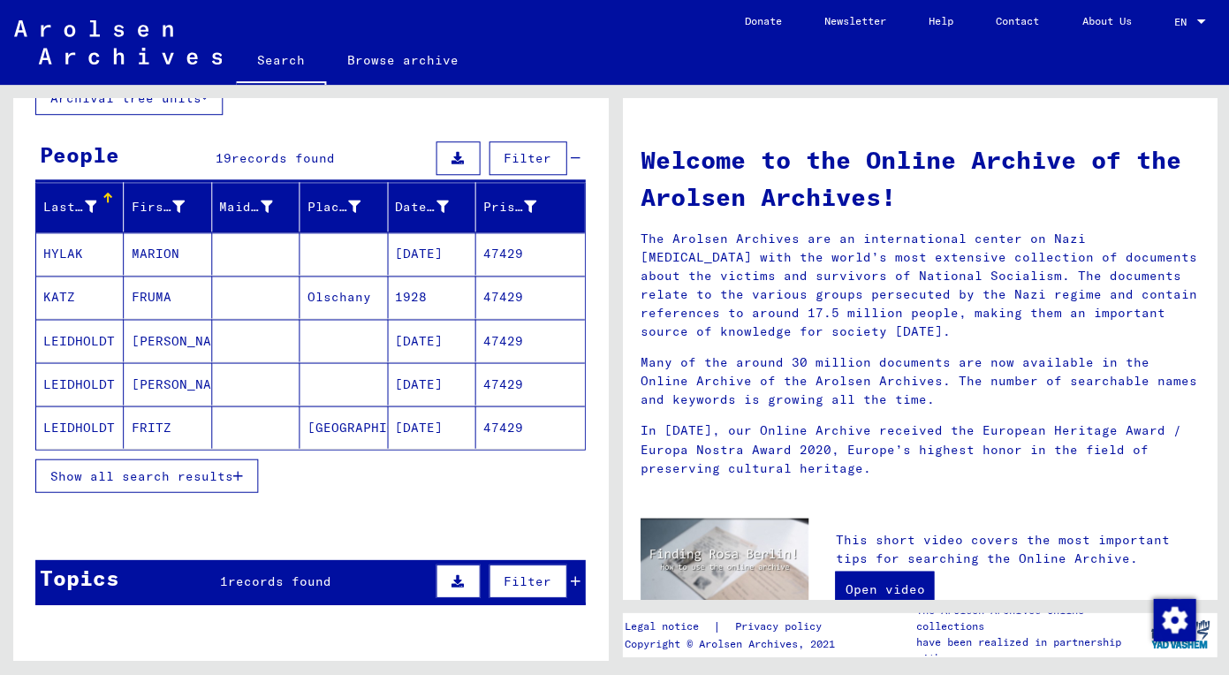
scroll to position [147, 0]
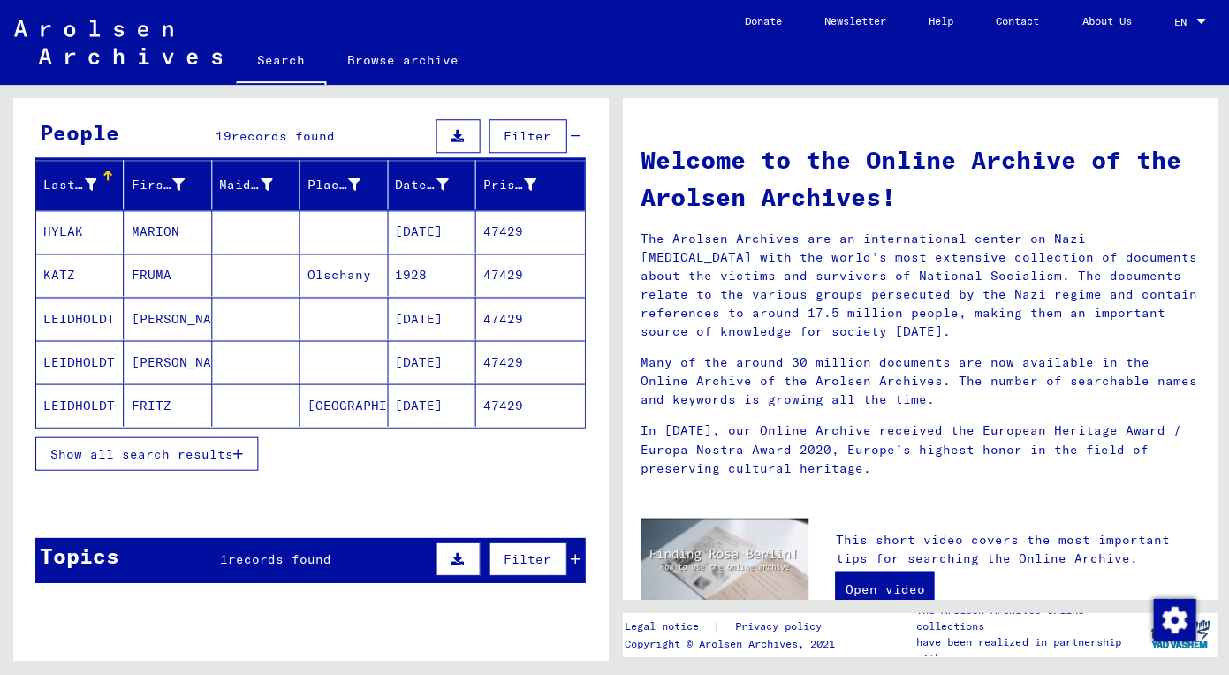
click at [194, 450] on span "Show all search results" at bounding box center [141, 453] width 183 height 16
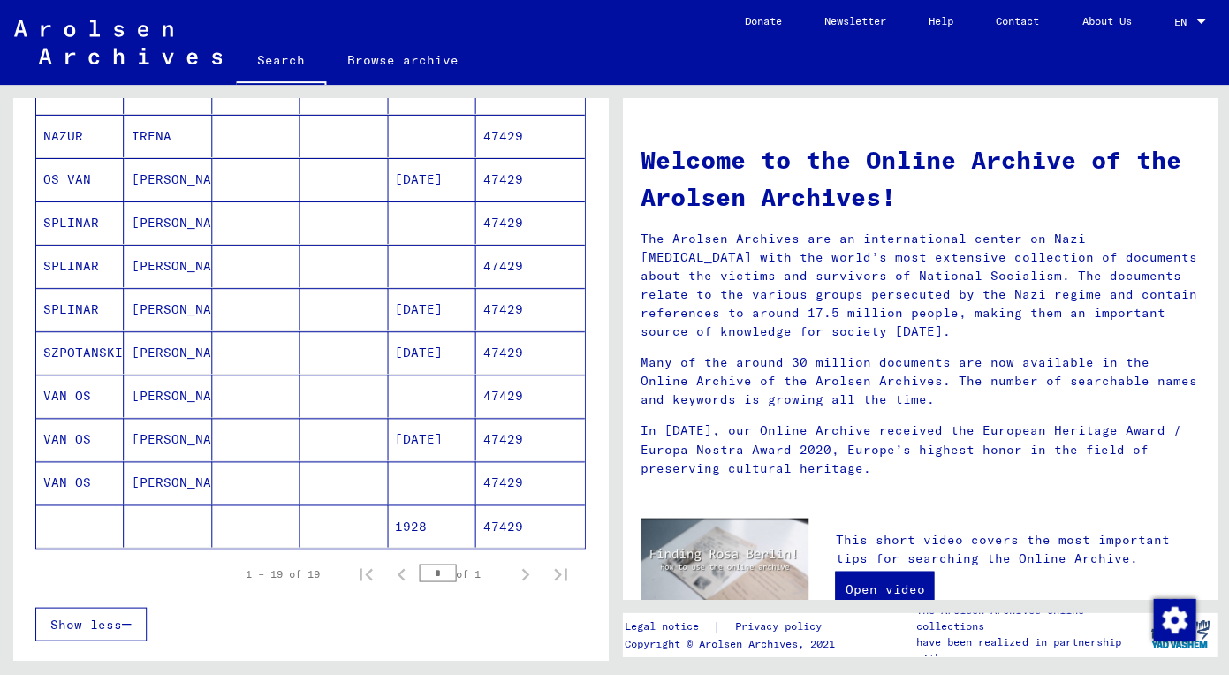
scroll to position [647, 0]
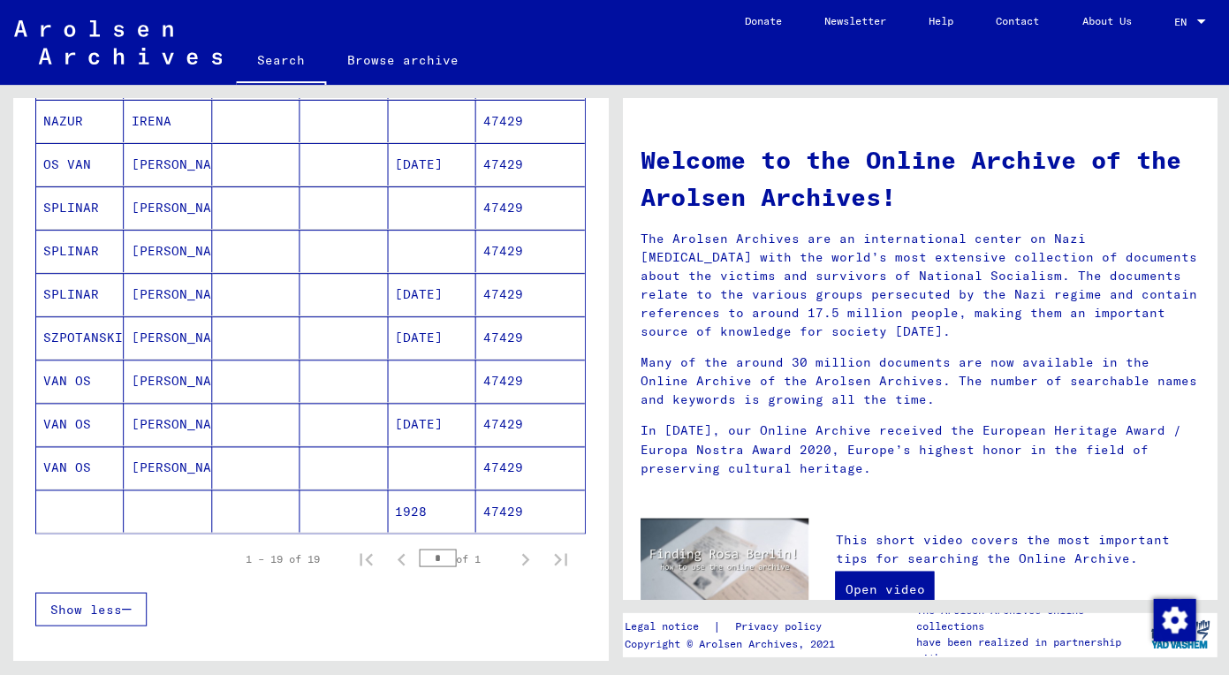
click at [174, 370] on mat-cell "Jacob" at bounding box center [167, 380] width 87 height 42
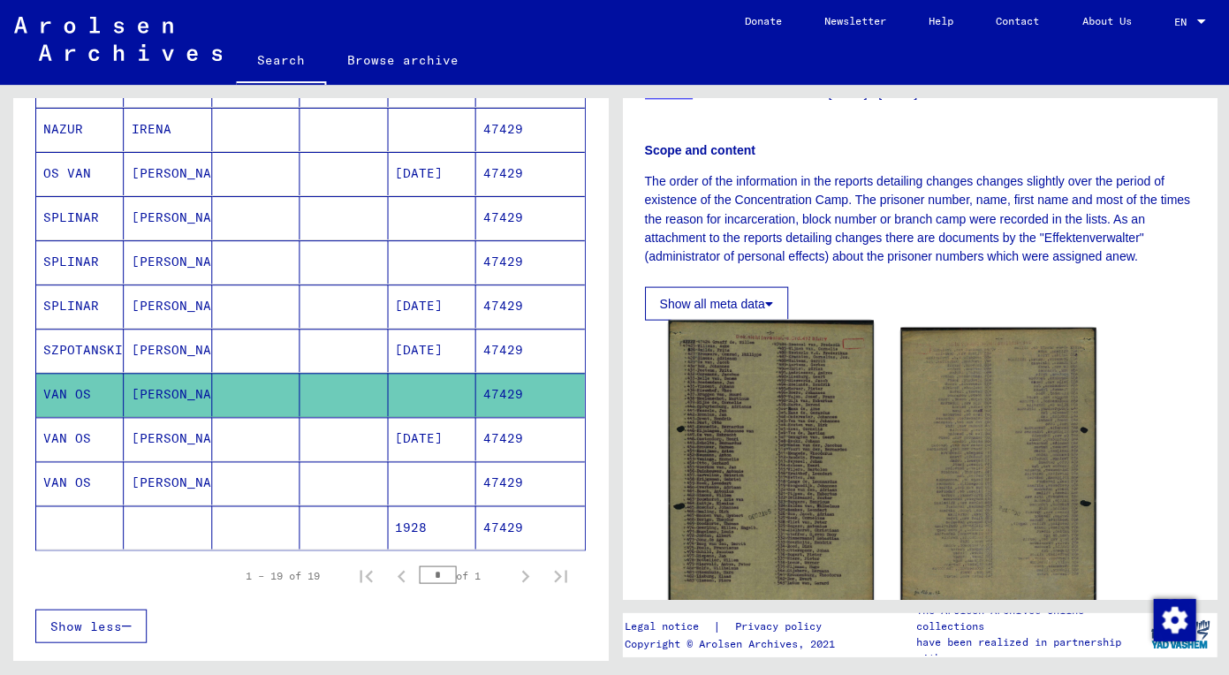
scroll to position [265, 0]
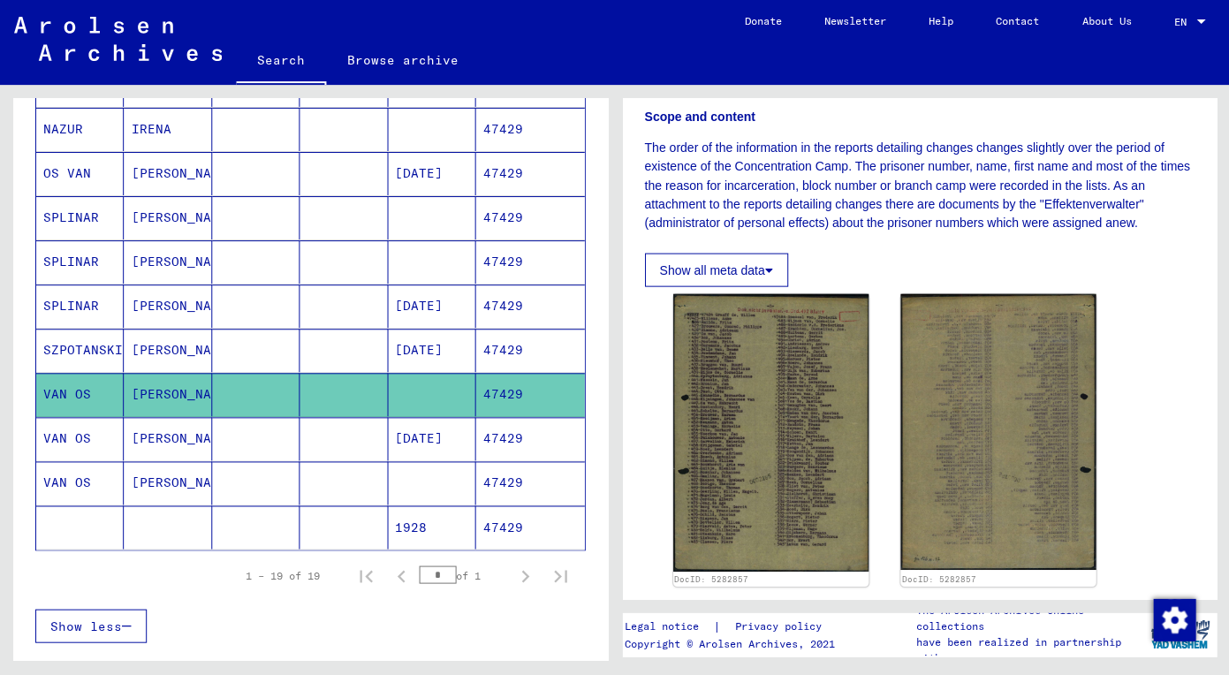
click at [124, 443] on mat-cell "Jacob" at bounding box center [167, 438] width 87 height 43
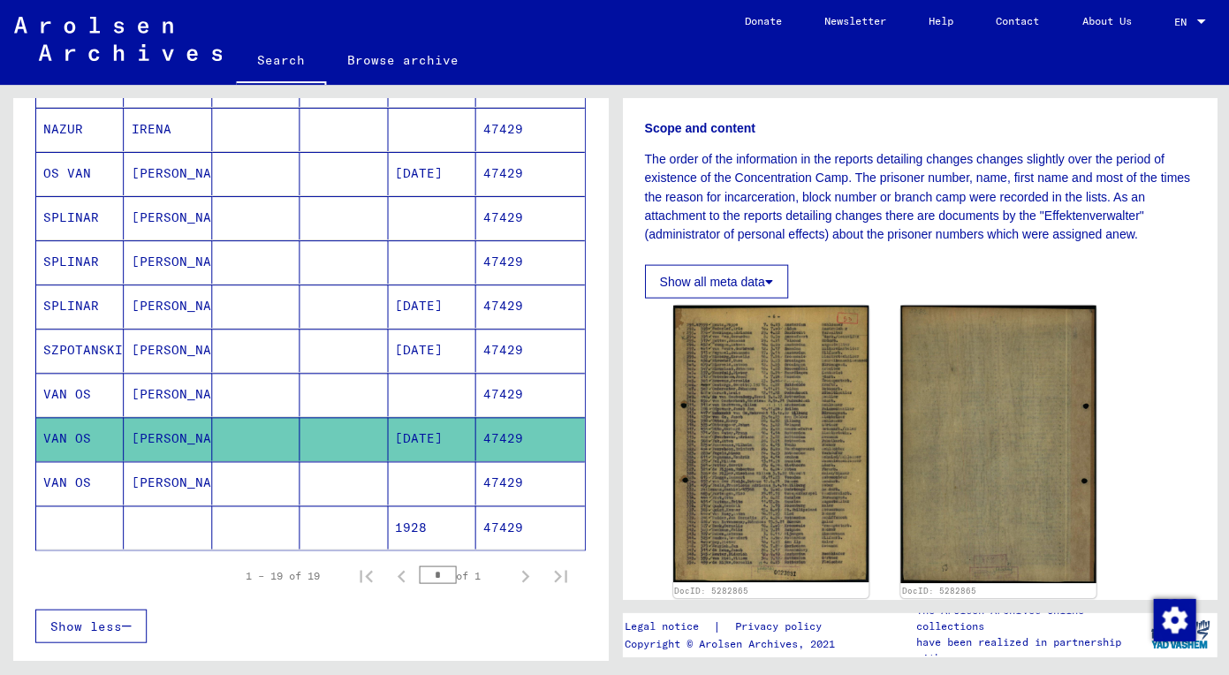
scroll to position [253, 0]
click at [173, 477] on mat-cell "Jacob" at bounding box center [167, 482] width 87 height 43
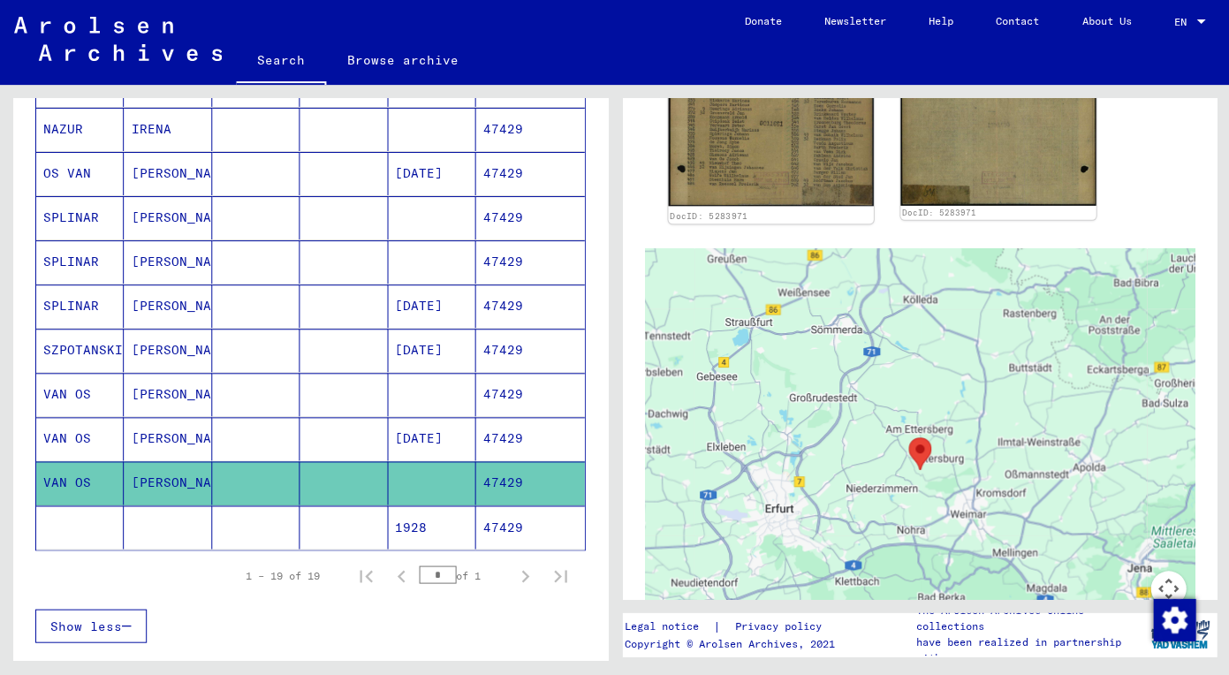
scroll to position [499, 0]
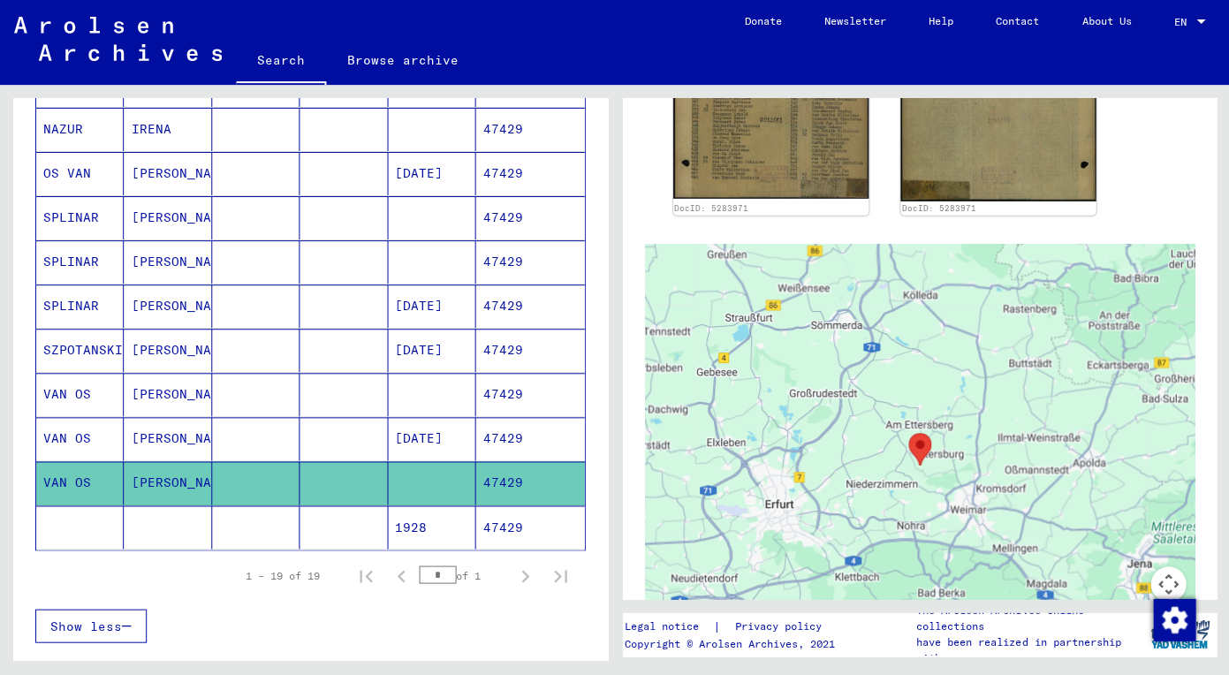
click at [427, 527] on mat-cell "1928" at bounding box center [431, 526] width 87 height 43
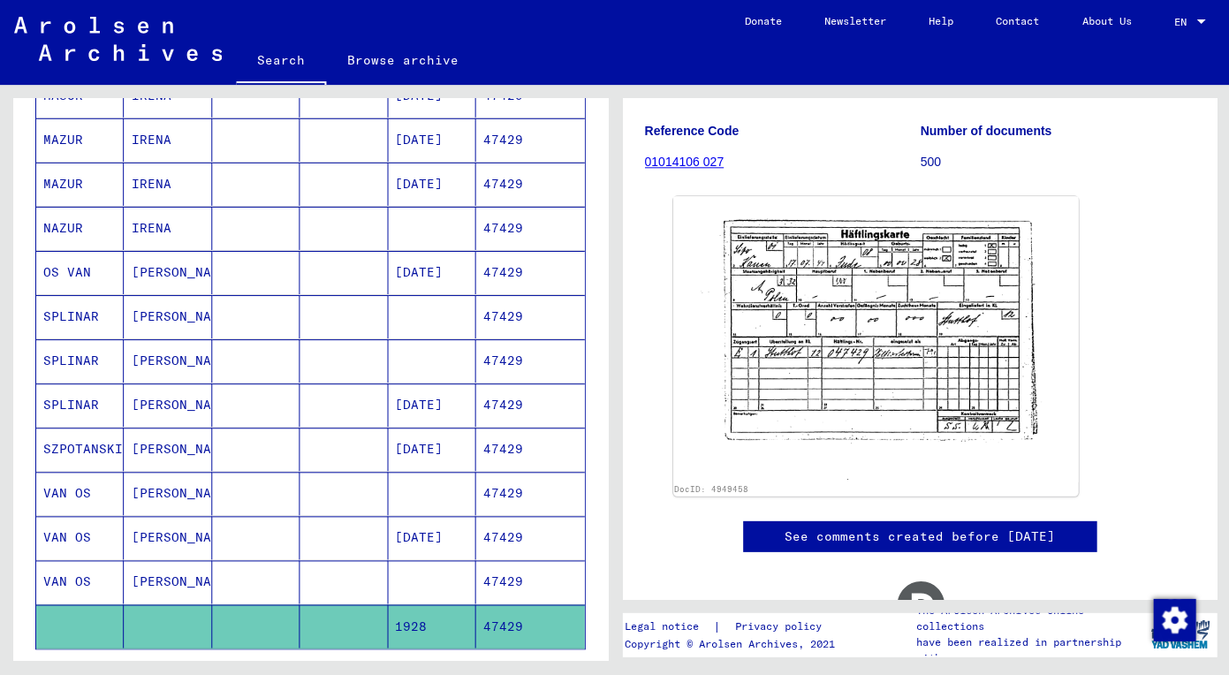
scroll to position [533, 0]
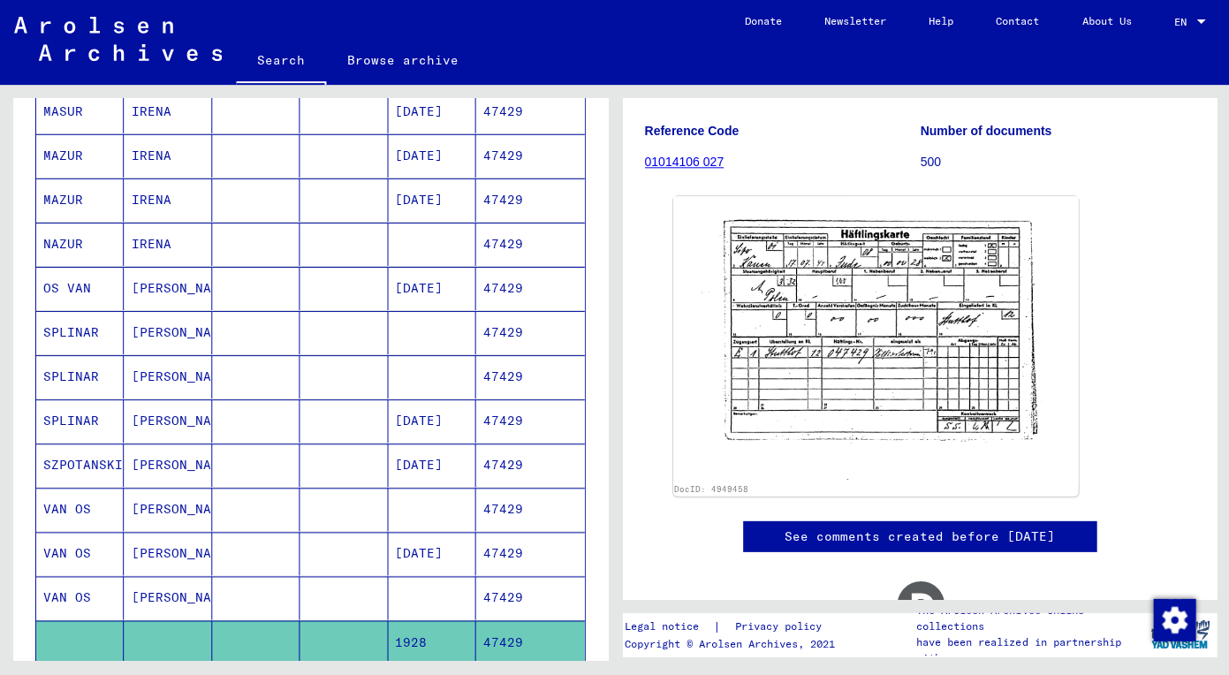
click at [169, 576] on mat-cell "Jacob" at bounding box center [167, 597] width 87 height 43
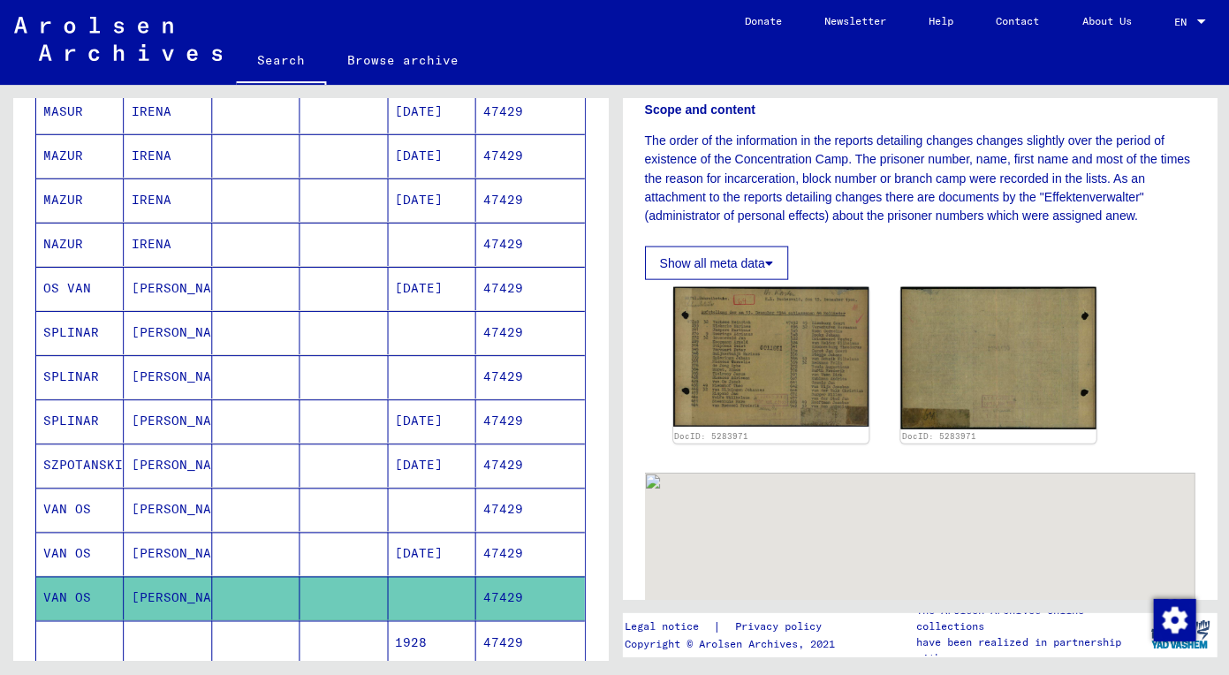
scroll to position [273, 0]
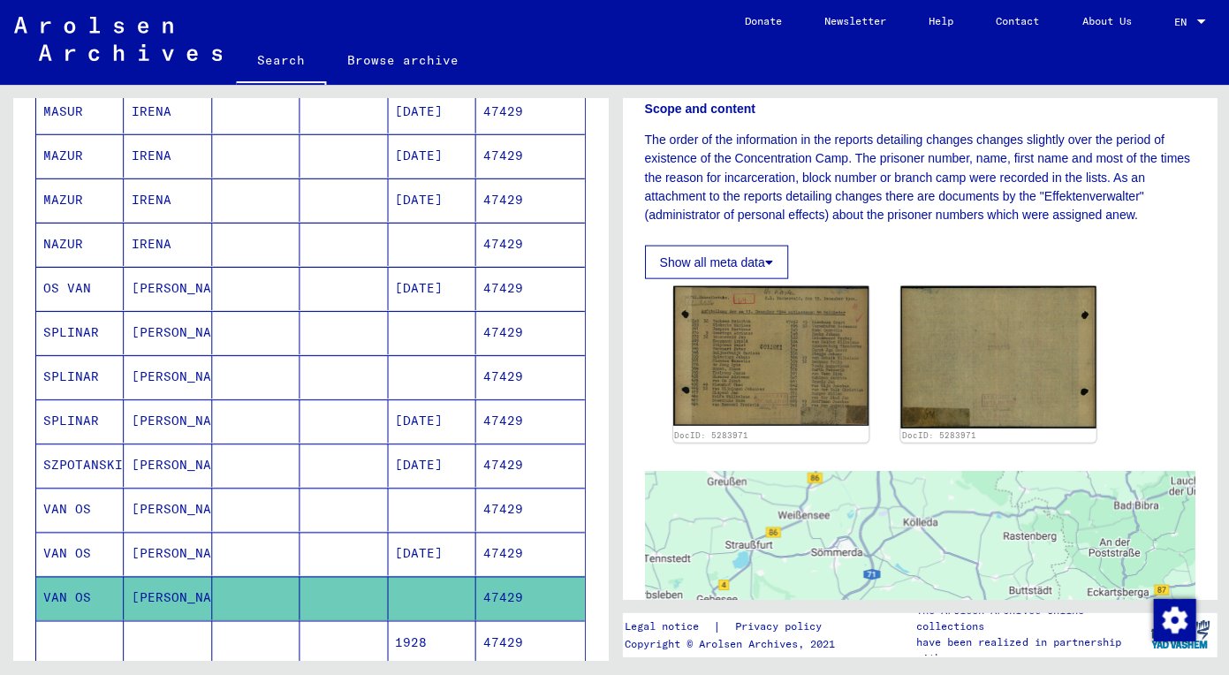
click at [156, 561] on mat-cell "Jacob" at bounding box center [167, 553] width 87 height 43
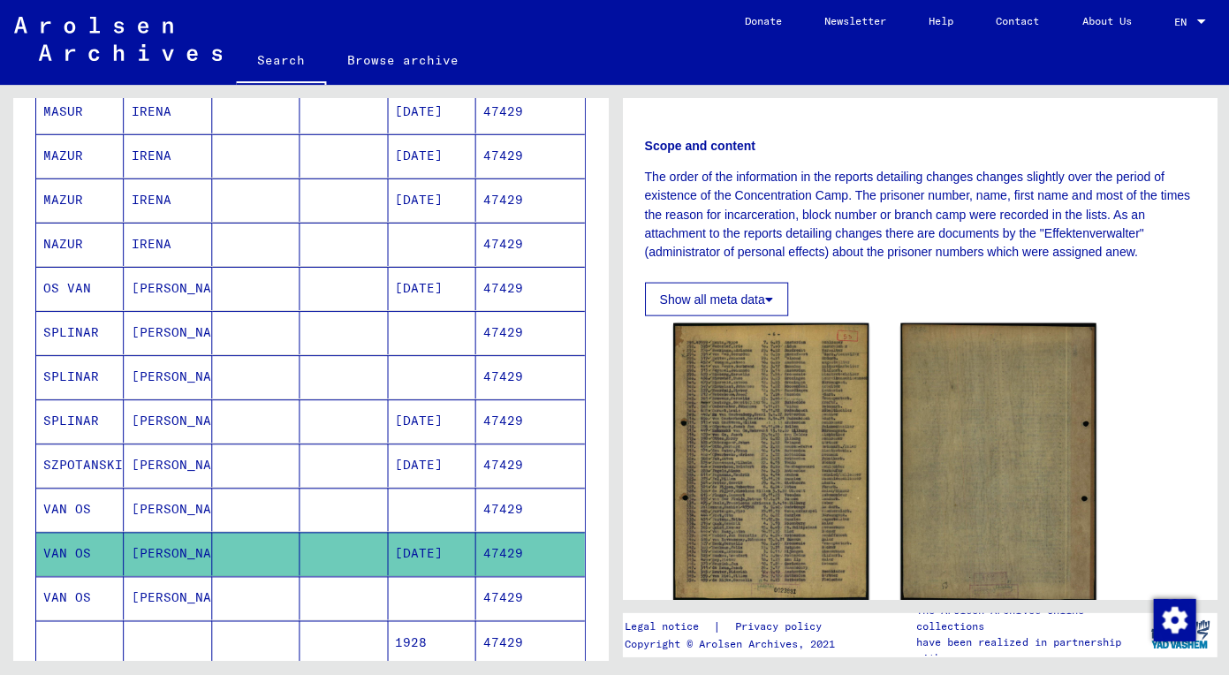
scroll to position [253, 0]
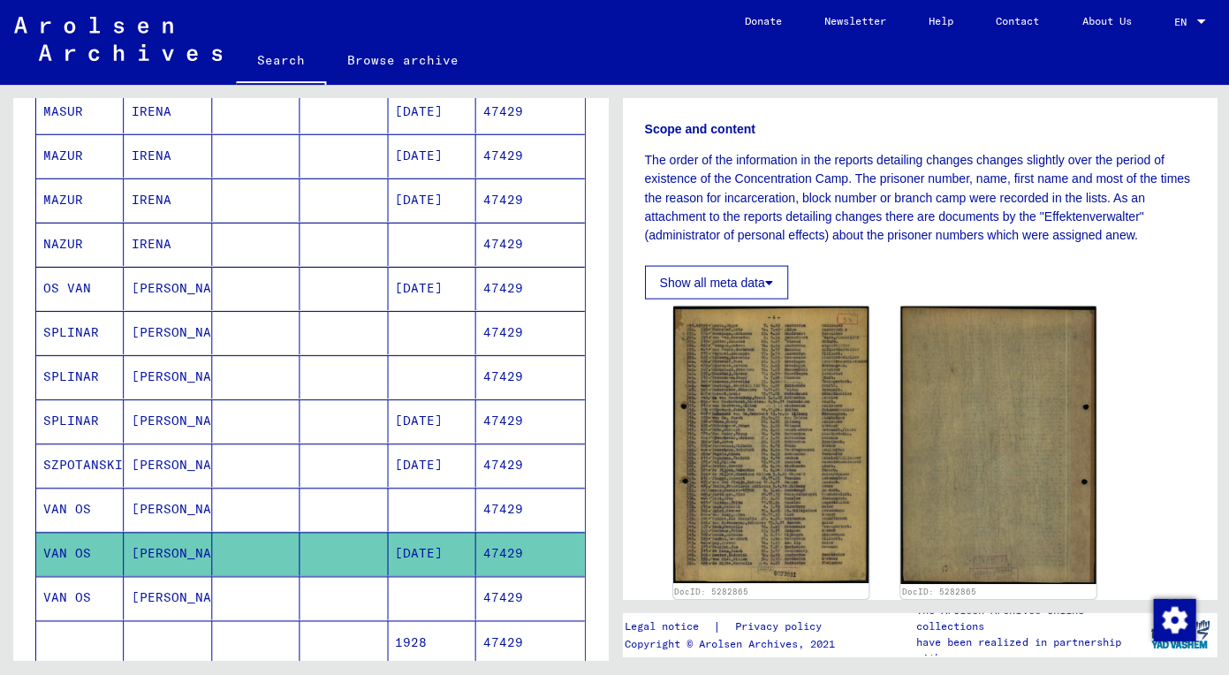
click at [120, 516] on mat-cell "VAN OS" at bounding box center [79, 509] width 87 height 43
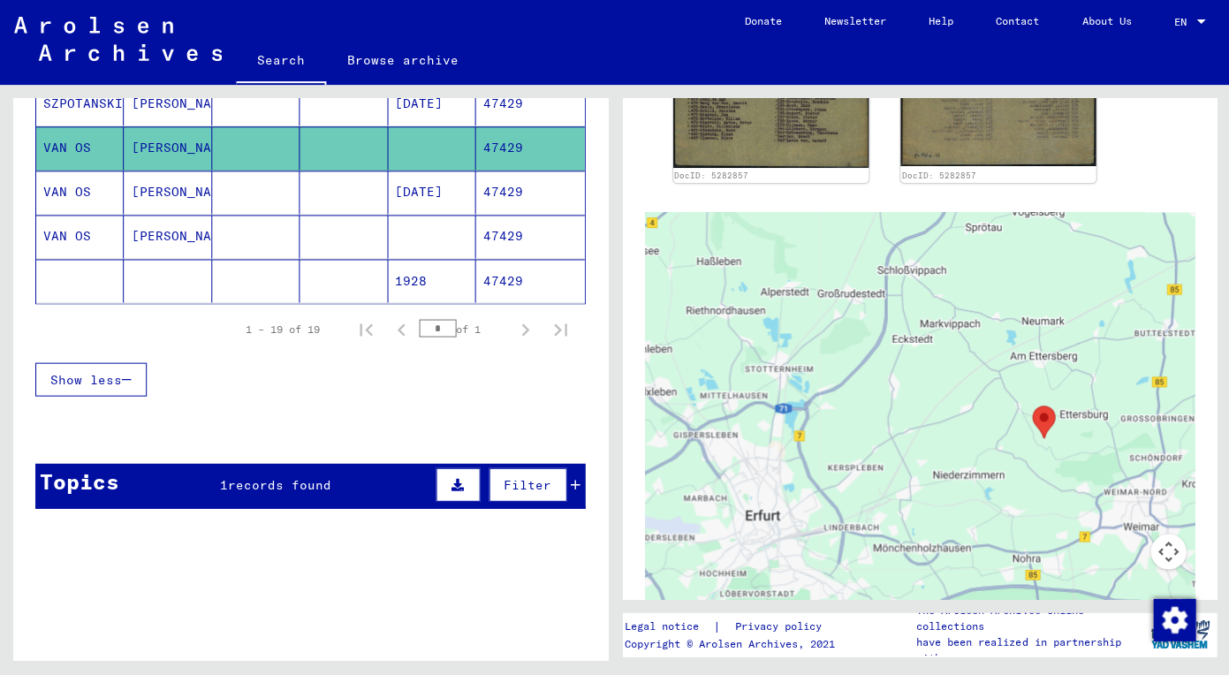
scroll to position [894, 0]
click at [309, 289] on mat-cell at bounding box center [342, 280] width 87 height 43
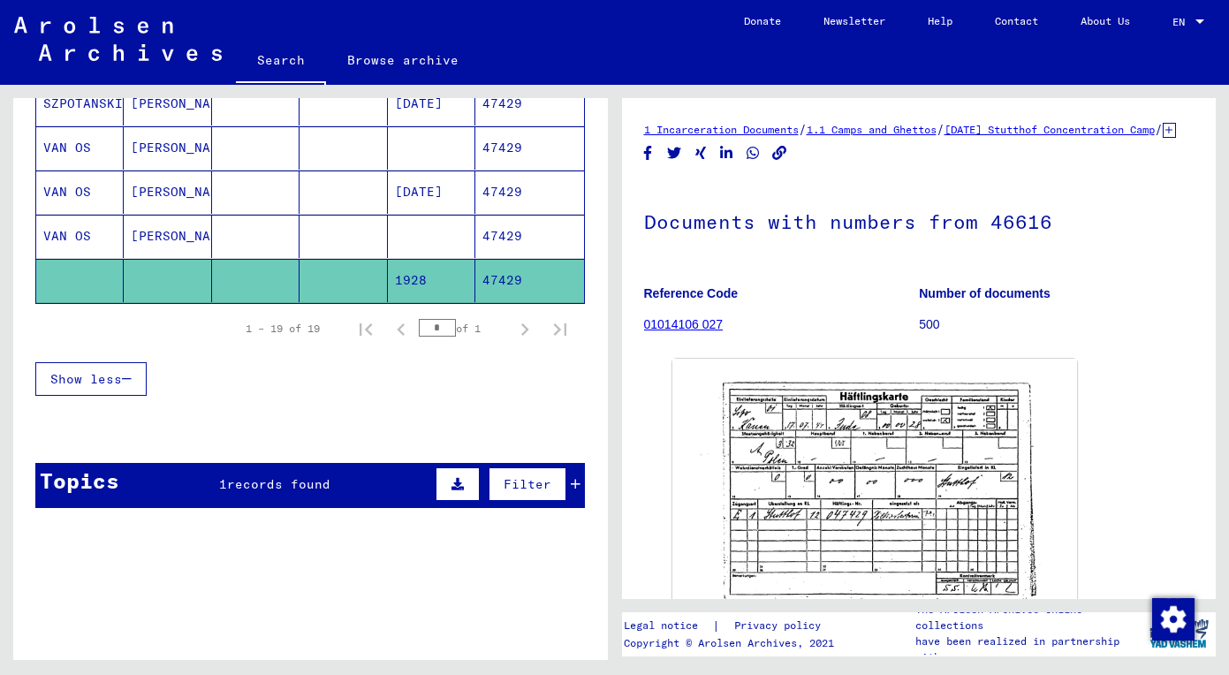
click at [450, 239] on mat-cell at bounding box center [431, 236] width 87 height 43
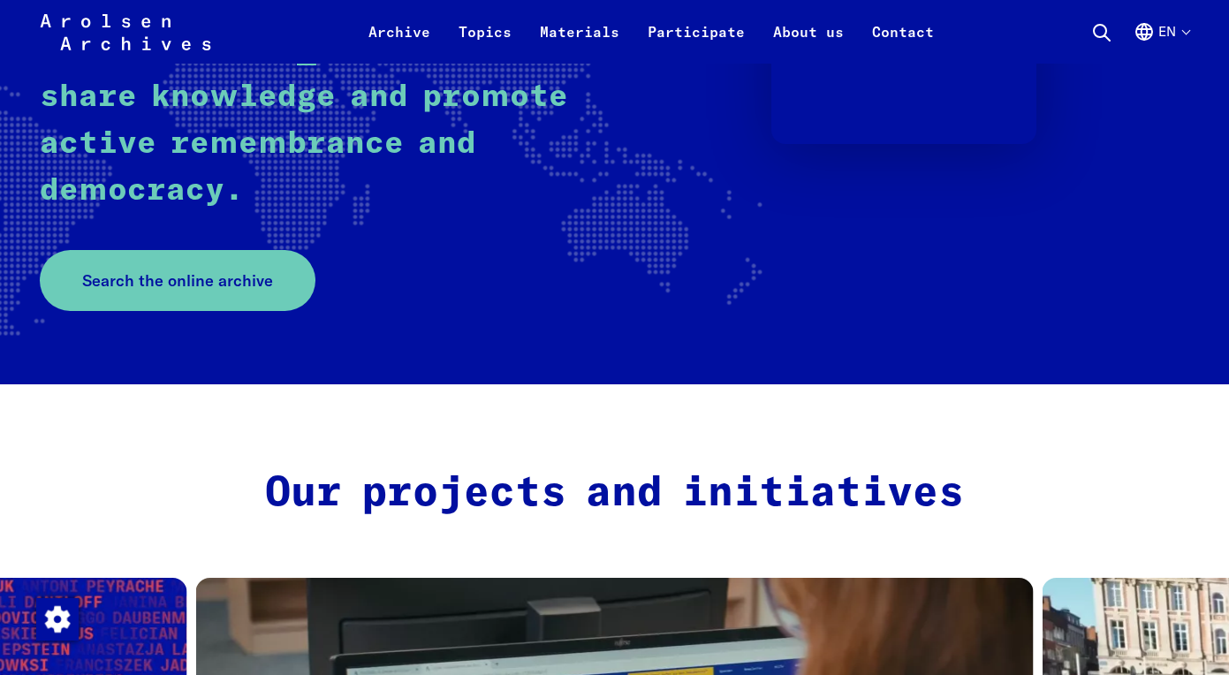
scroll to position [397, 0]
click at [226, 291] on span "Search the online archive" at bounding box center [170, 281] width 191 height 24
